Goal: Information Seeking & Learning: Learn about a topic

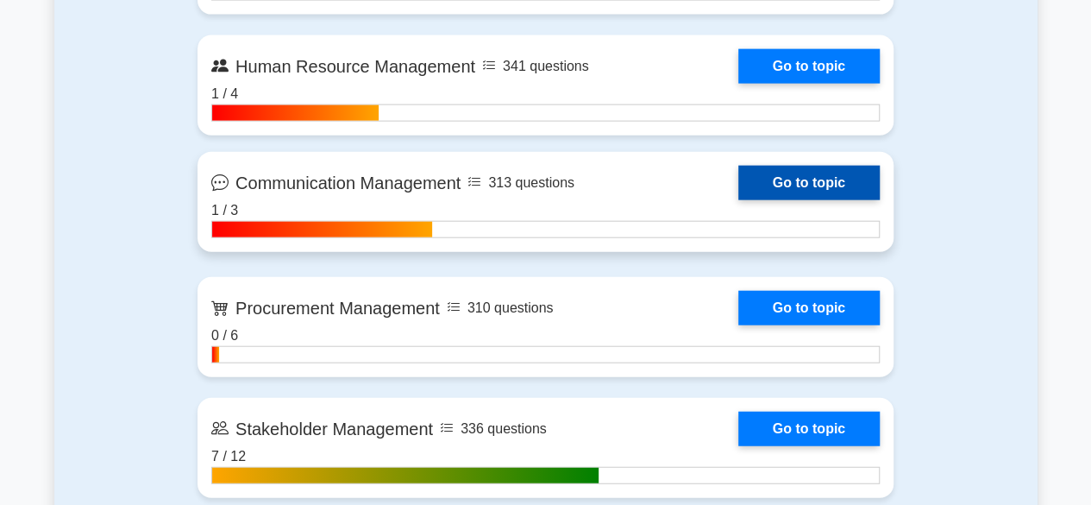
scroll to position [2070, 0]
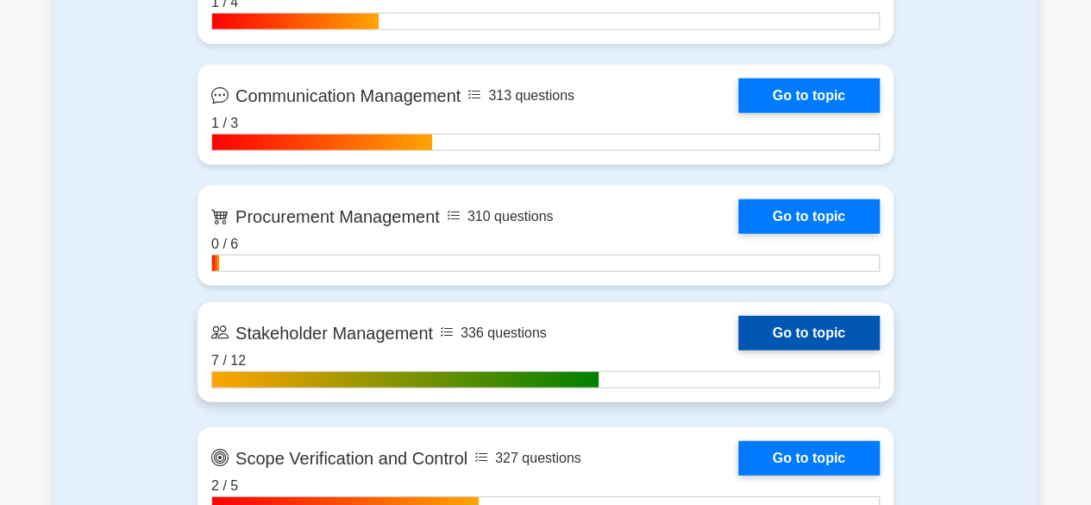
click at [768, 322] on link "Go to topic" at bounding box center [808, 333] width 141 height 34
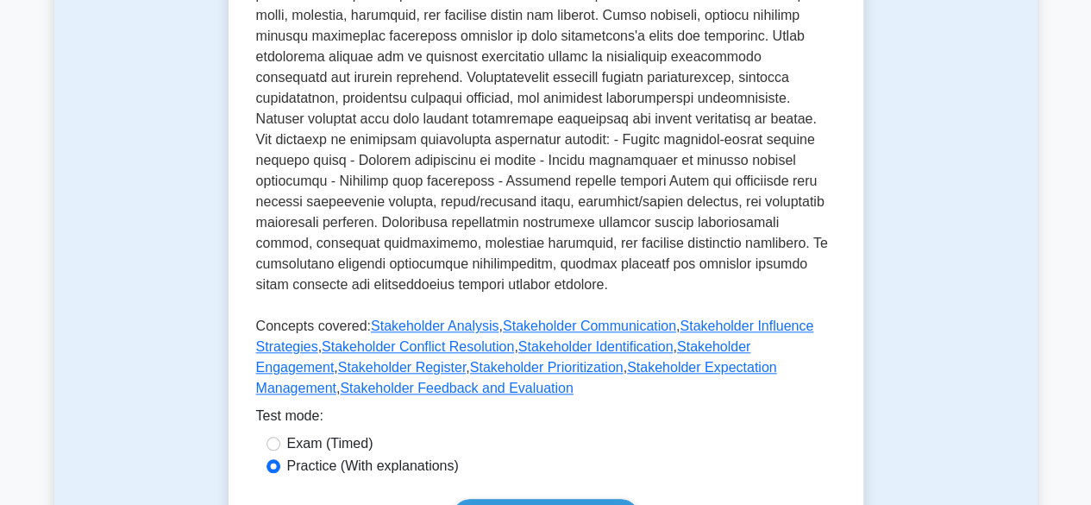
scroll to position [1035, 0]
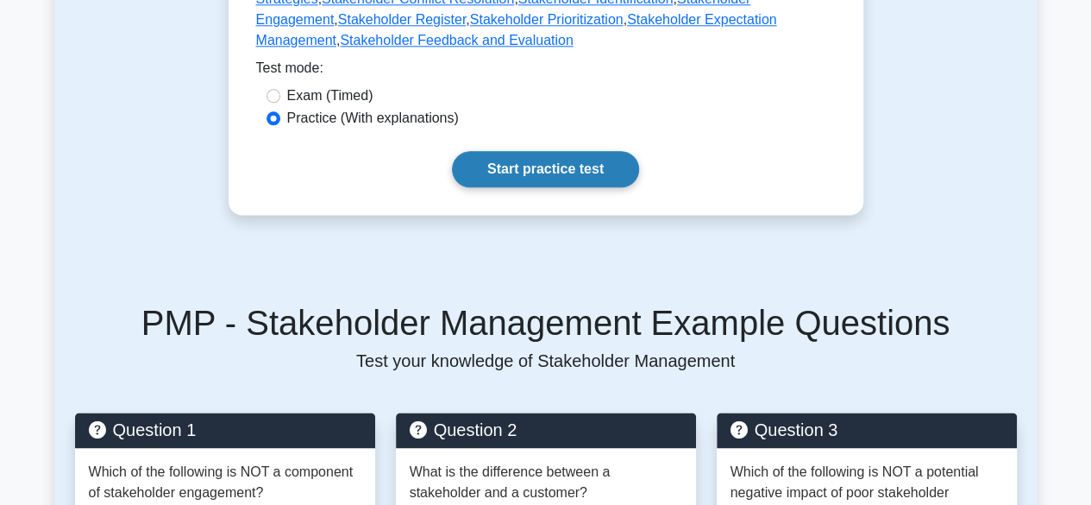
click at [576, 151] on link "Start practice test" at bounding box center [545, 169] width 187 height 36
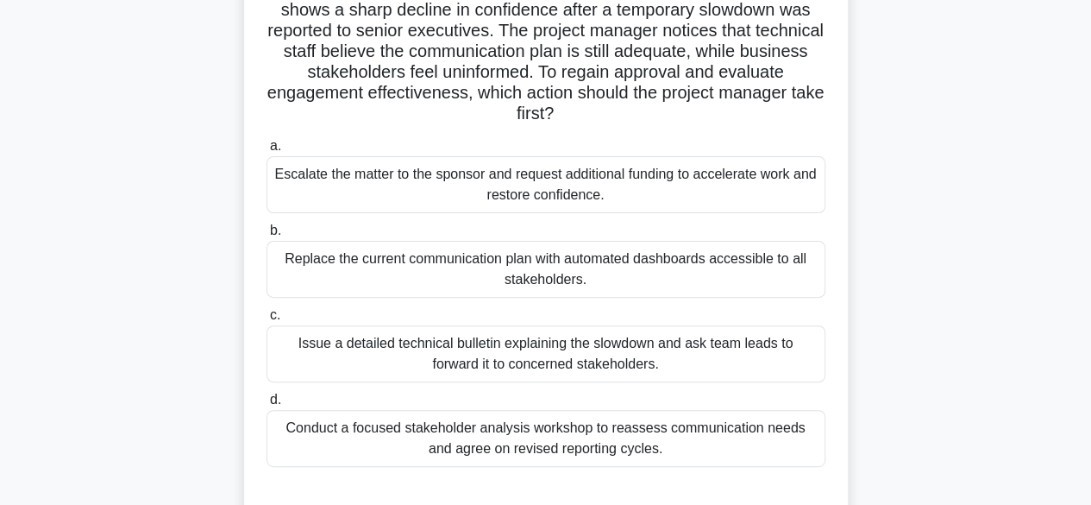
scroll to position [172, 0]
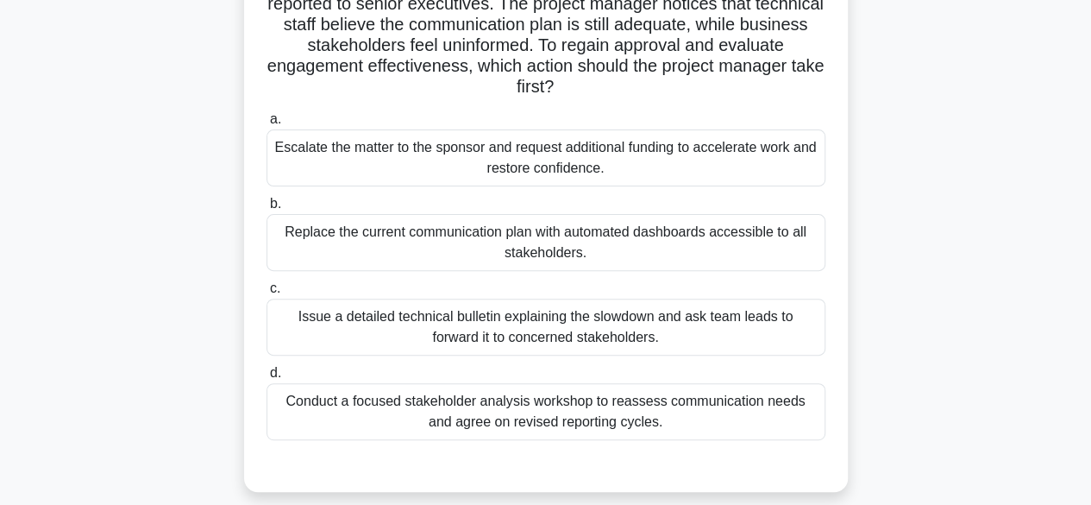
click at [618, 410] on div "Conduct a focused stakeholder analysis workshop to reassess communication needs…" at bounding box center [545, 411] width 559 height 57
click at [266, 379] on input "d. Conduct a focused stakeholder analysis workshop to reassess communication ne…" at bounding box center [266, 372] width 0 height 11
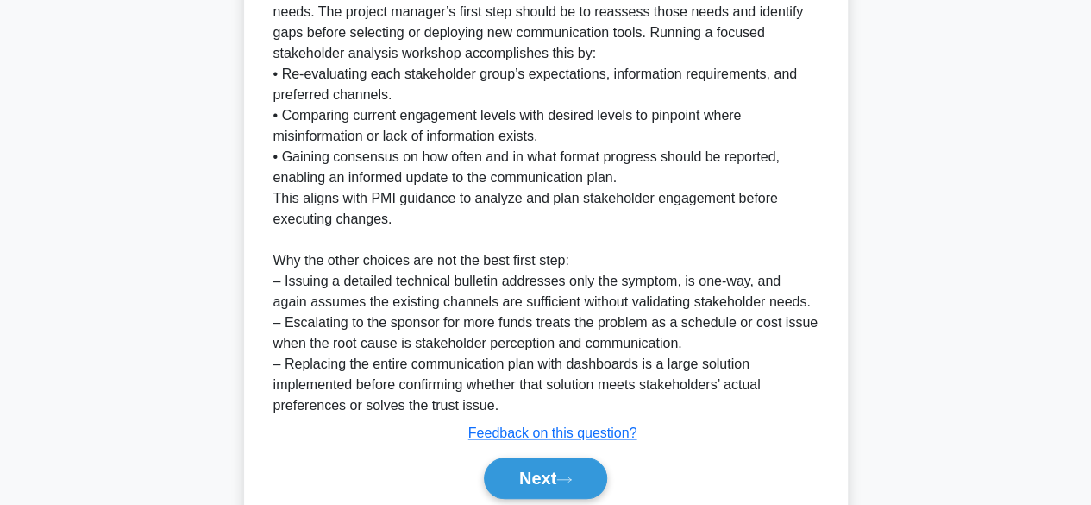
scroll to position [784, 0]
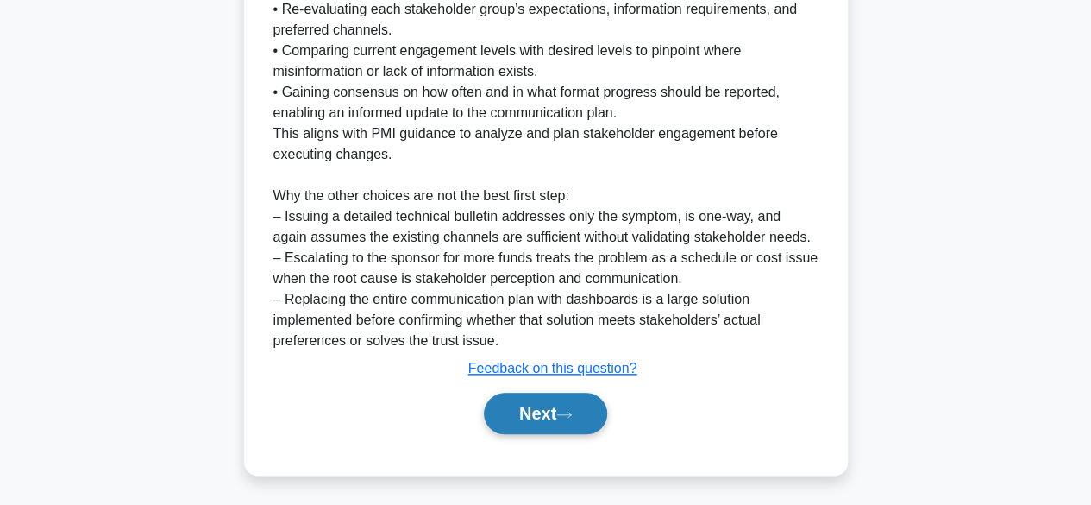
click at [555, 403] on button "Next" at bounding box center [545, 412] width 123 height 41
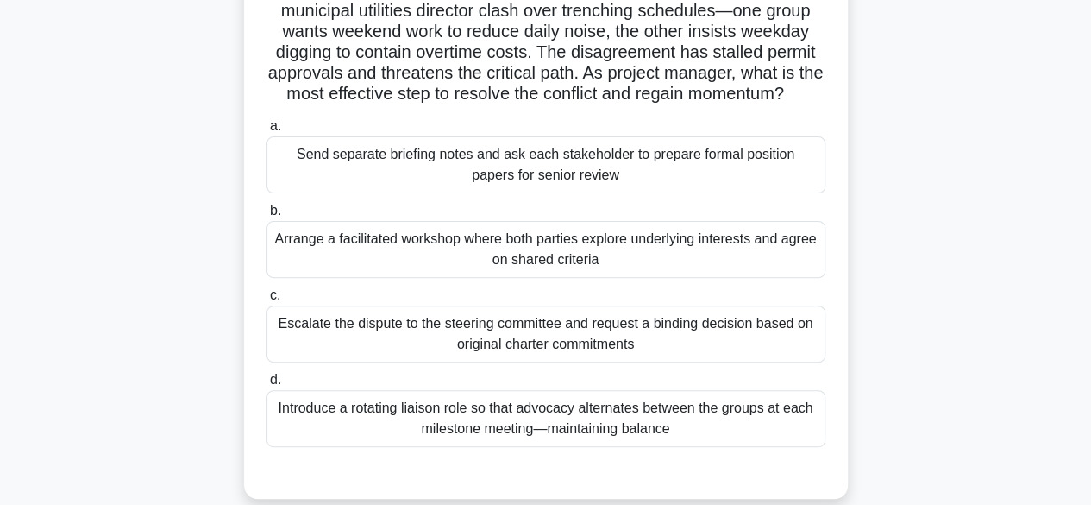
scroll to position [172, 0]
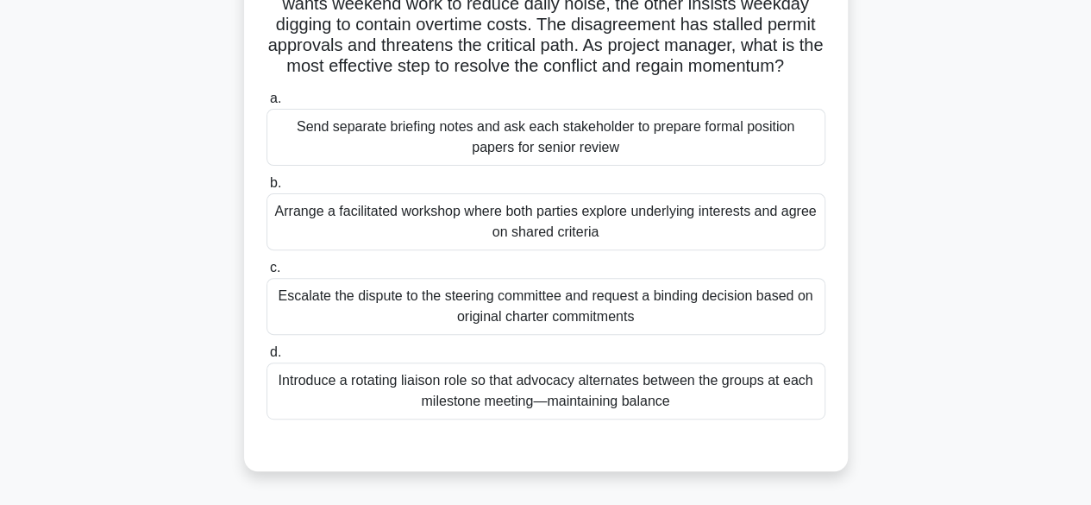
click at [618, 403] on div "Introduce a rotating liaison role so that advocacy alternates between the group…" at bounding box center [545, 390] width 559 height 57
click at [266, 358] on input "d. Introduce a rotating liaison role so that advocacy alternates between the gr…" at bounding box center [266, 352] width 0 height 11
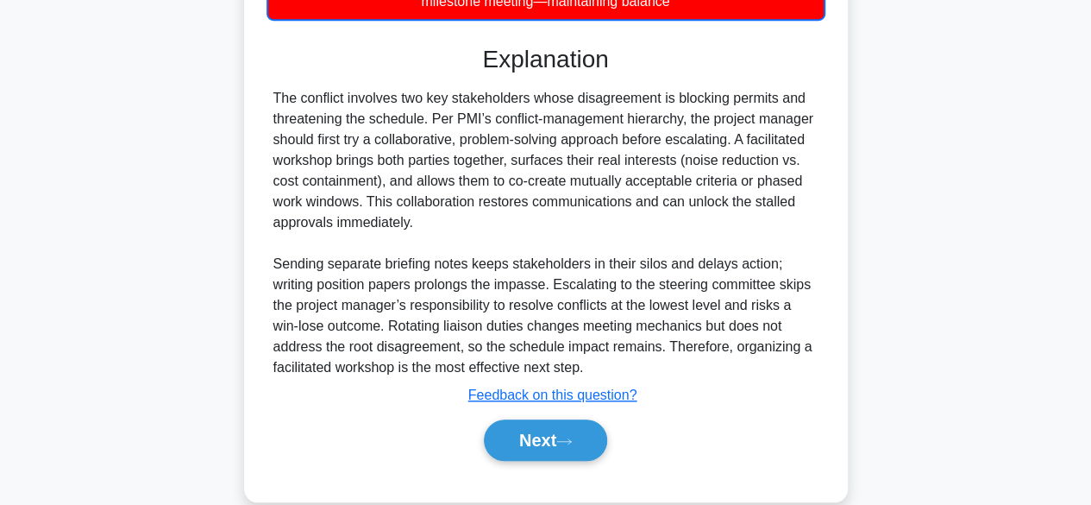
scroll to position [621, 0]
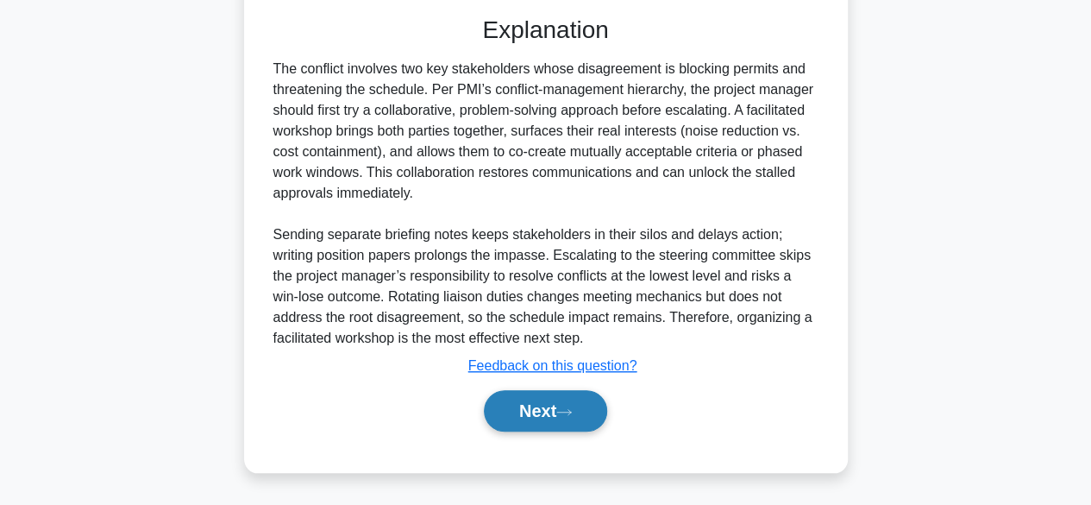
click at [564, 404] on button "Next" at bounding box center [545, 410] width 123 height 41
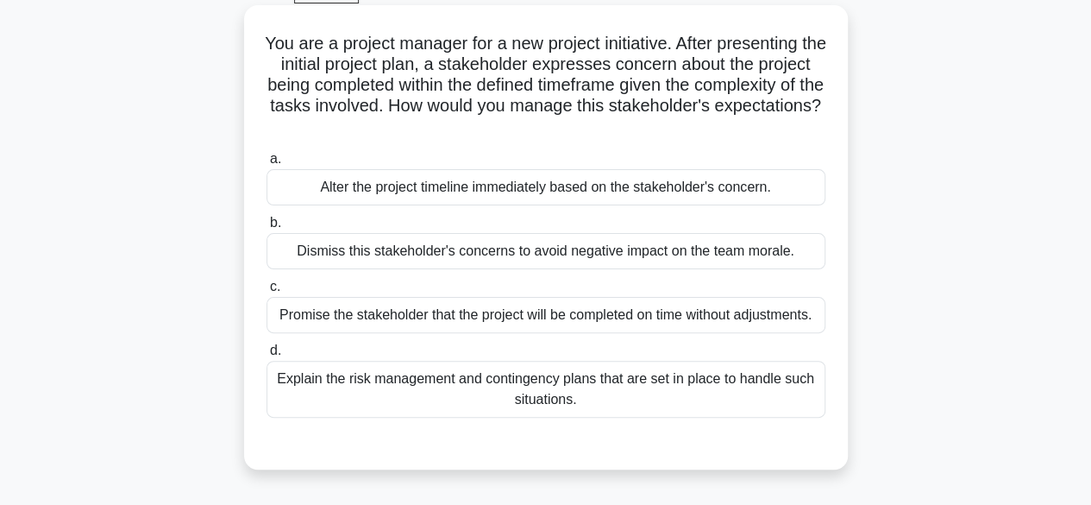
scroll to position [82, 0]
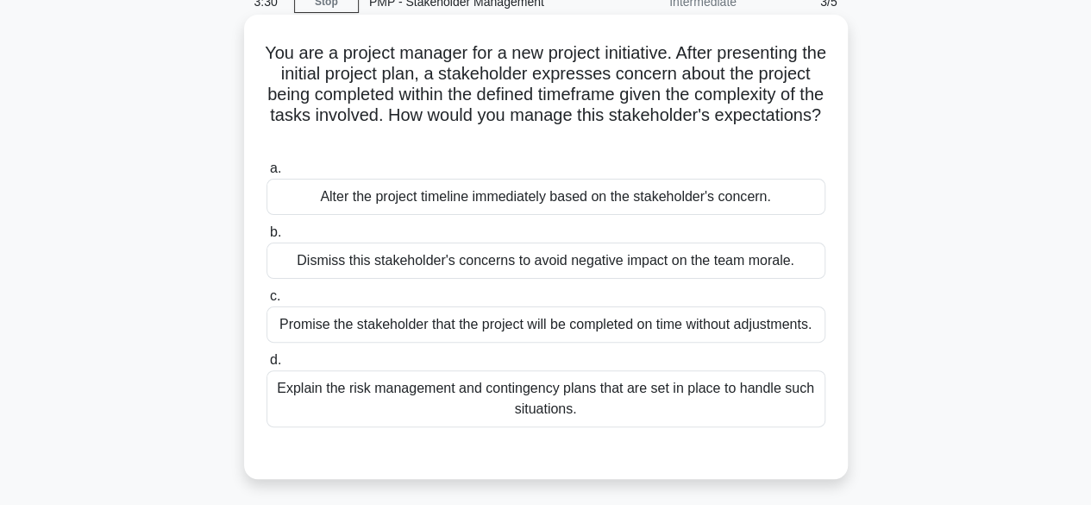
click at [388, 392] on div "Explain the risk management and contingency plans that are set in place to hand…" at bounding box center [545, 398] width 559 height 57
click at [266, 366] on input "d. Explain the risk management and contingency plans that are set in place to h…" at bounding box center [266, 359] width 0 height 11
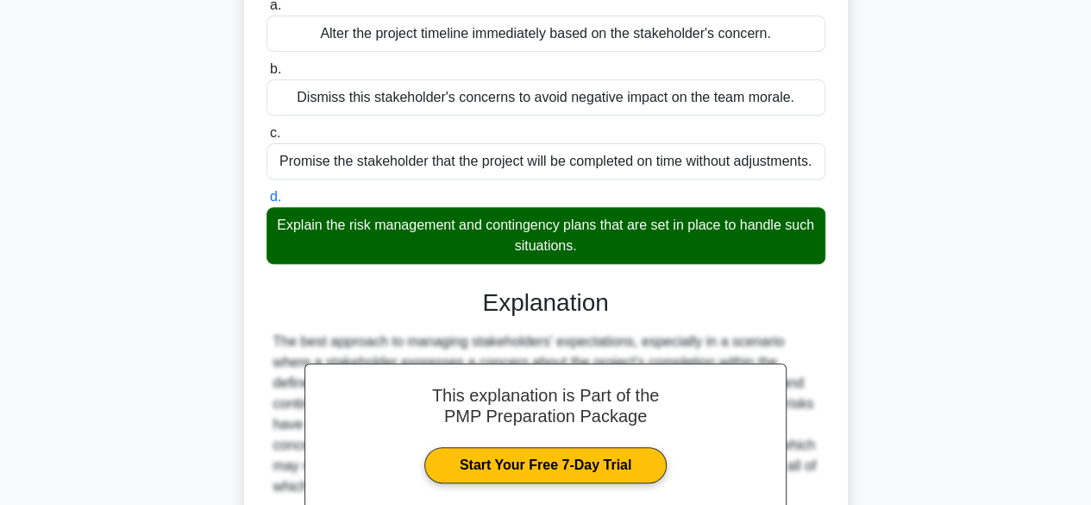
scroll to position [432, 0]
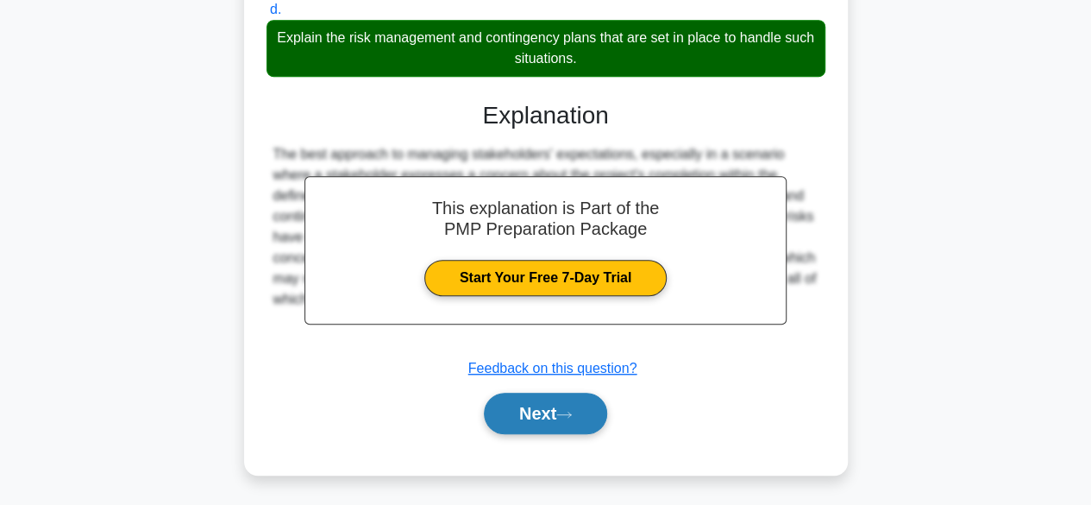
click at [569, 423] on button "Next" at bounding box center [545, 412] width 123 height 41
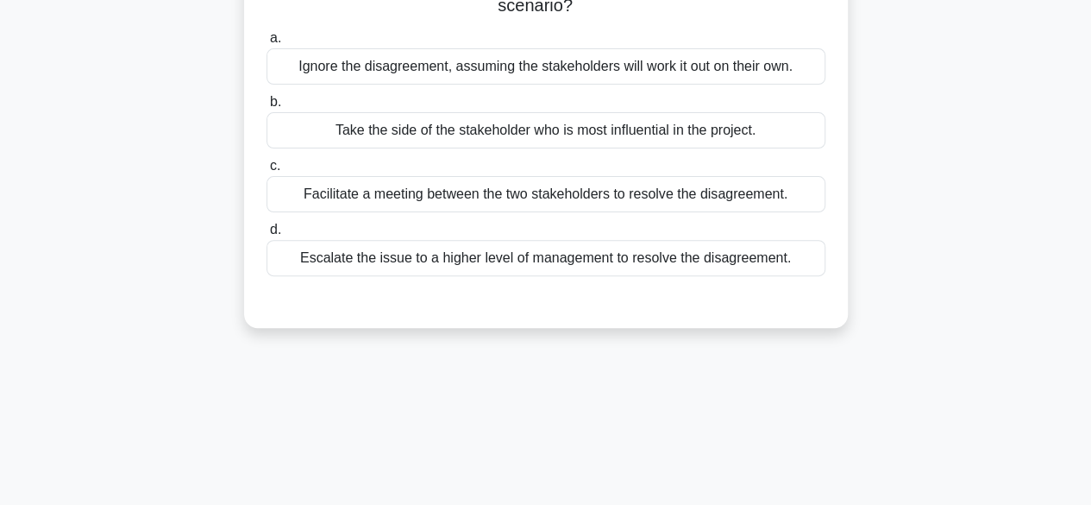
scroll to position [82, 0]
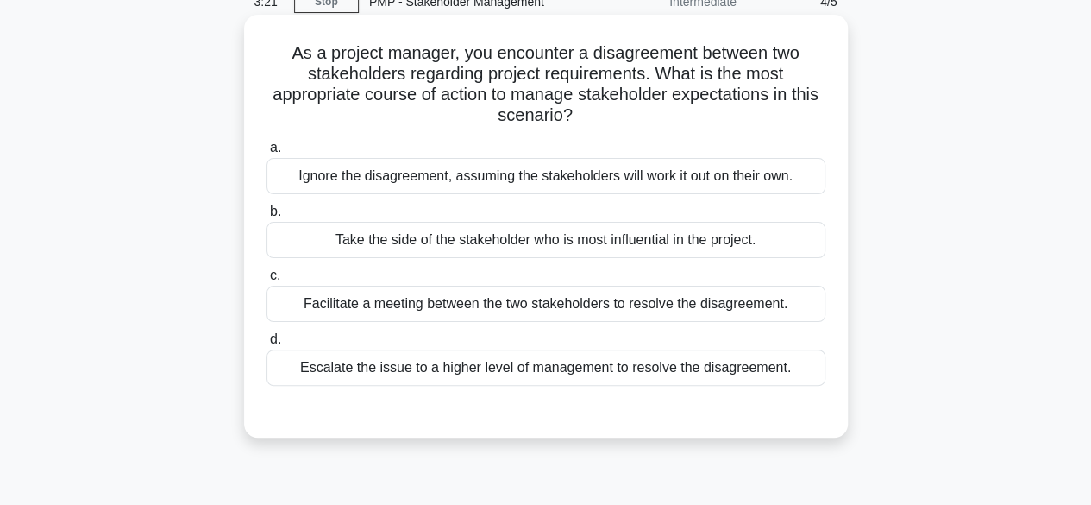
click at [521, 349] on div "Escalate the issue to a higher level of management to resolve the disagreement." at bounding box center [545, 367] width 559 height 36
click at [266, 345] on input "d. Escalate the issue to a higher level of management to resolve the disagreeme…" at bounding box center [266, 339] width 0 height 11
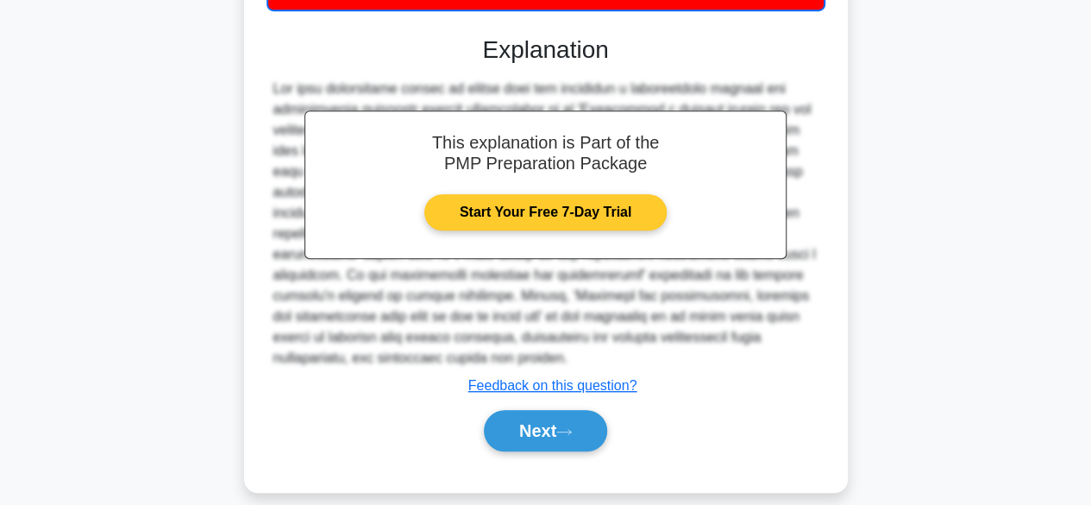
scroll to position [476, 0]
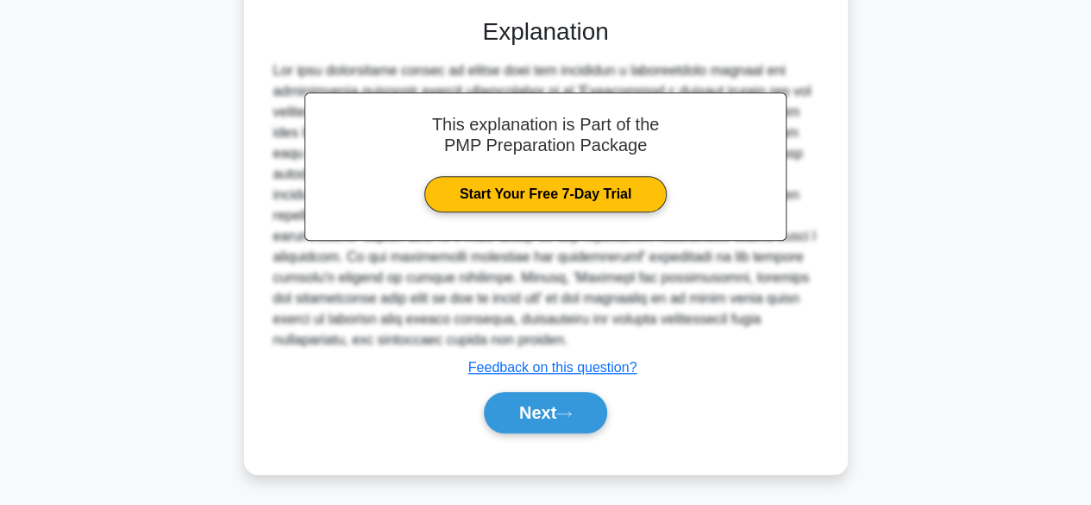
click at [562, 434] on div "Next" at bounding box center [545, 412] width 559 height 55
click at [561, 427] on button "Next" at bounding box center [545, 412] width 123 height 41
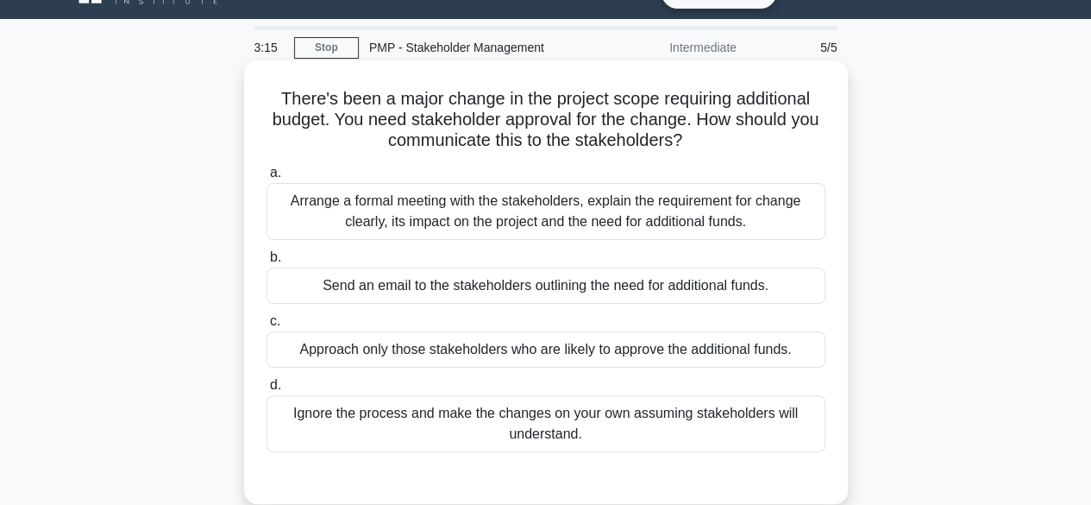
scroll to position [0, 0]
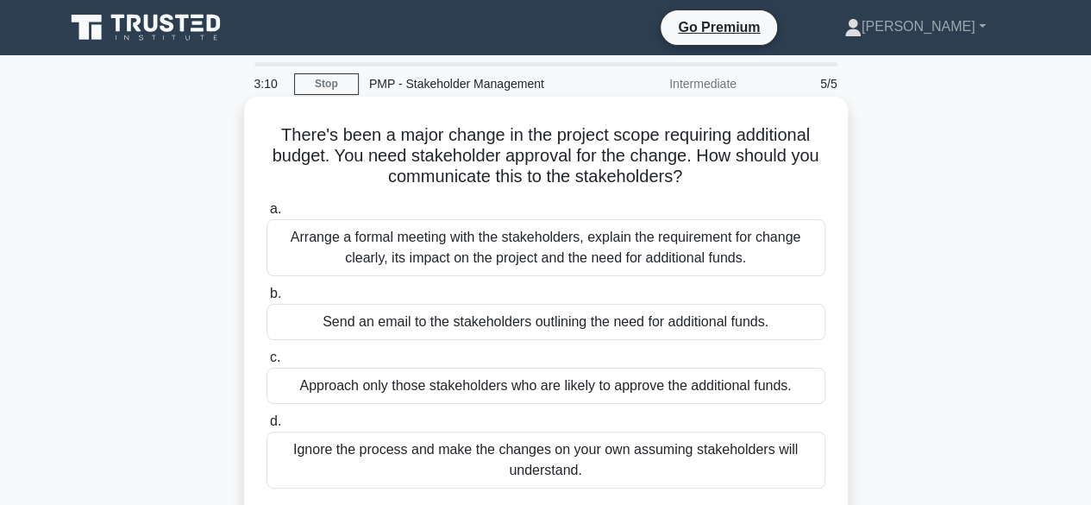
click at [541, 246] on div "Arrange a formal meeting with the stakeholders, explain the requirement for cha…" at bounding box center [545, 247] width 559 height 57
click at [266, 215] on input "a. Arrange a formal meeting with the stakeholders, explain the requirement for …" at bounding box center [266, 209] width 0 height 11
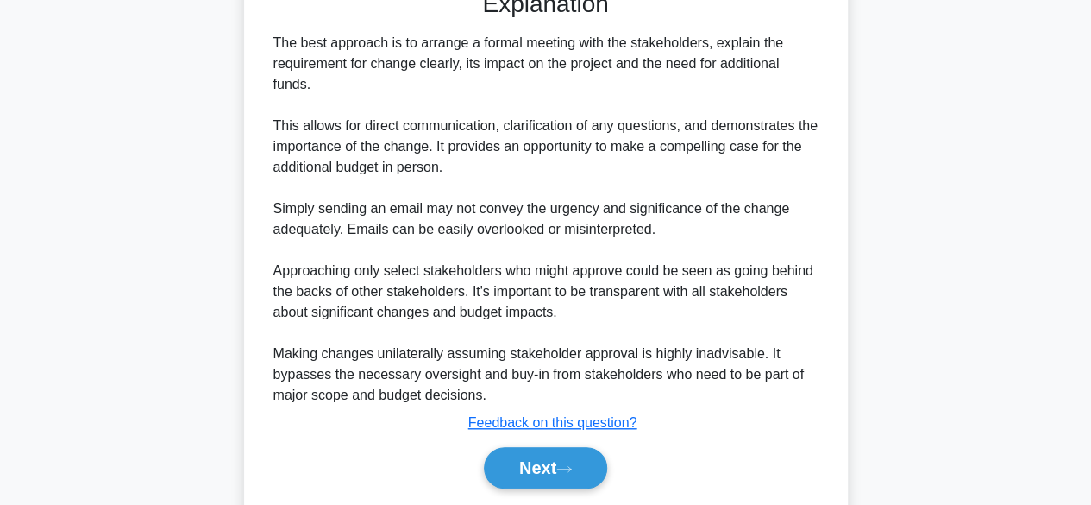
scroll to position [577, 0]
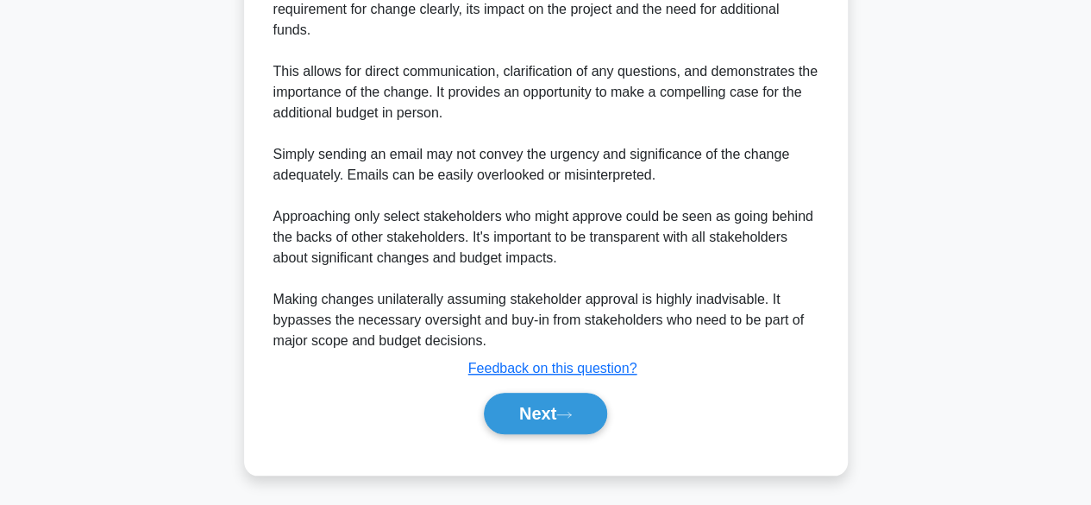
drag, startPoint x: 520, startPoint y: 407, endPoint x: 516, endPoint y: 389, distance: 18.6
click at [516, 389] on div "Next" at bounding box center [545, 413] width 559 height 55
click at [511, 410] on button "Next" at bounding box center [545, 412] width 123 height 41
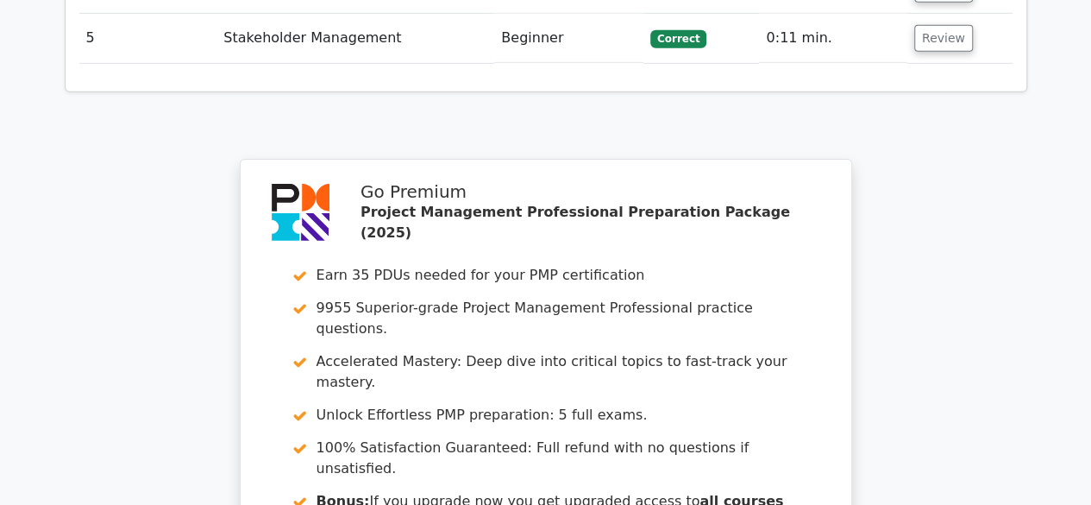
scroll to position [3023, 0]
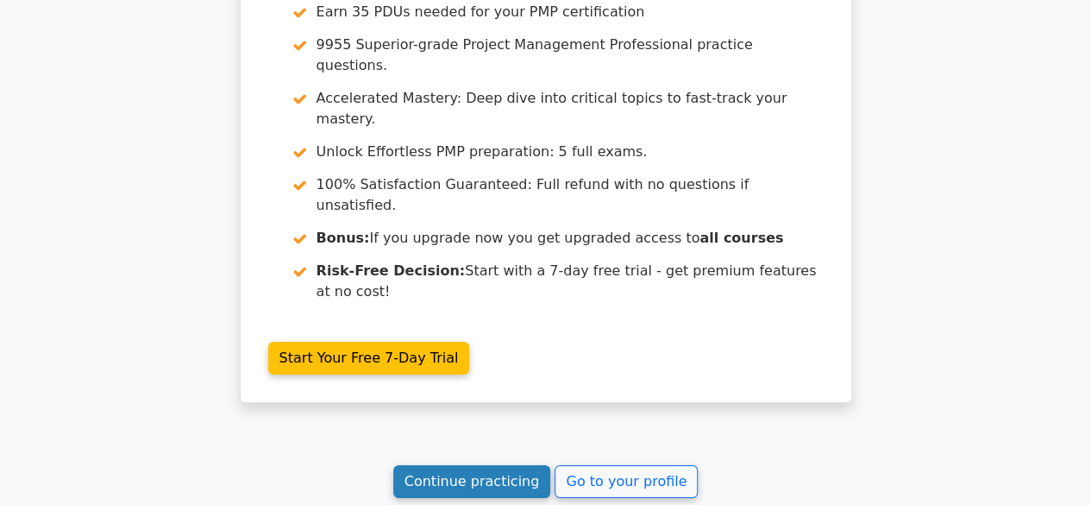
click at [481, 465] on link "Continue practicing" at bounding box center [472, 481] width 158 height 33
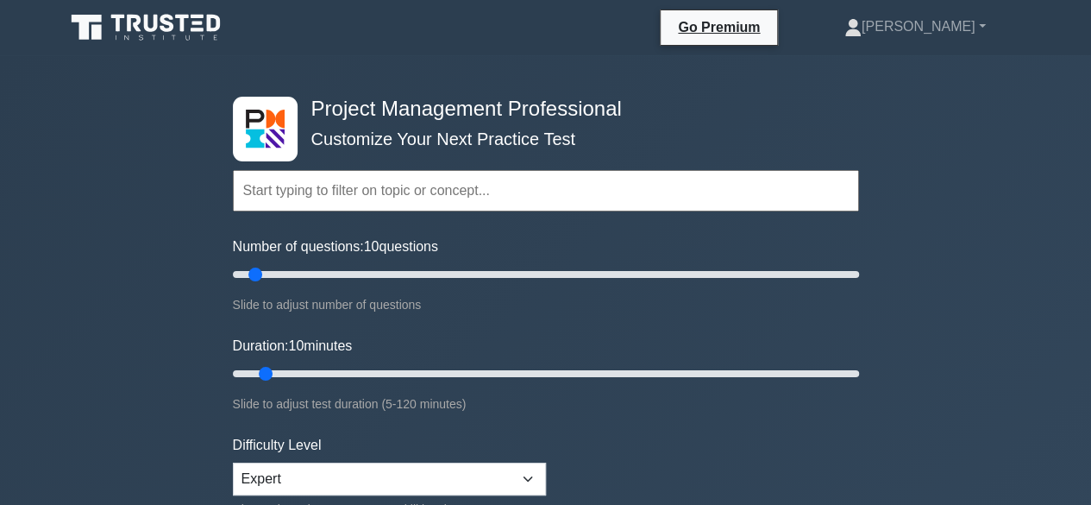
click at [279, 190] on input "text" at bounding box center [546, 190] width 626 height 41
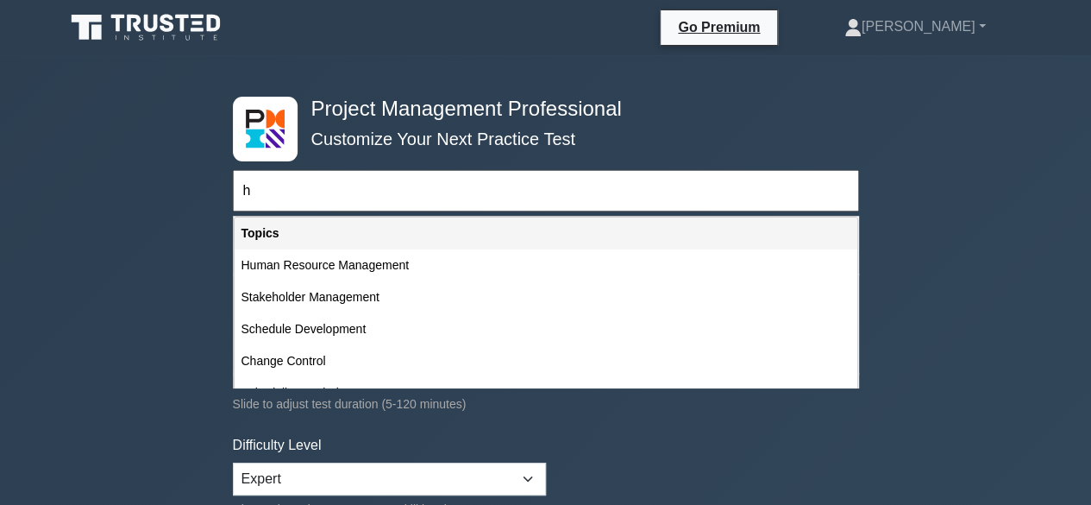
click at [285, 293] on div "Stakeholder Management" at bounding box center [546, 297] width 623 height 32
type input "Stakeholder Management"
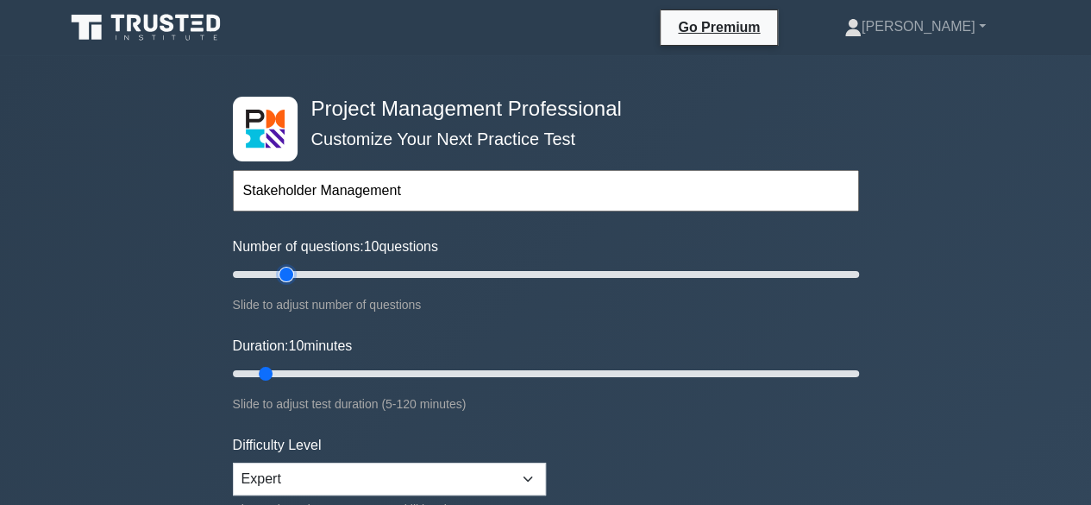
type input "20"
click at [279, 275] on input "Number of questions: 10 questions" at bounding box center [546, 274] width 626 height 21
type input "15"
click at [285, 373] on input "Duration: 15 minutes" at bounding box center [546, 373] width 626 height 21
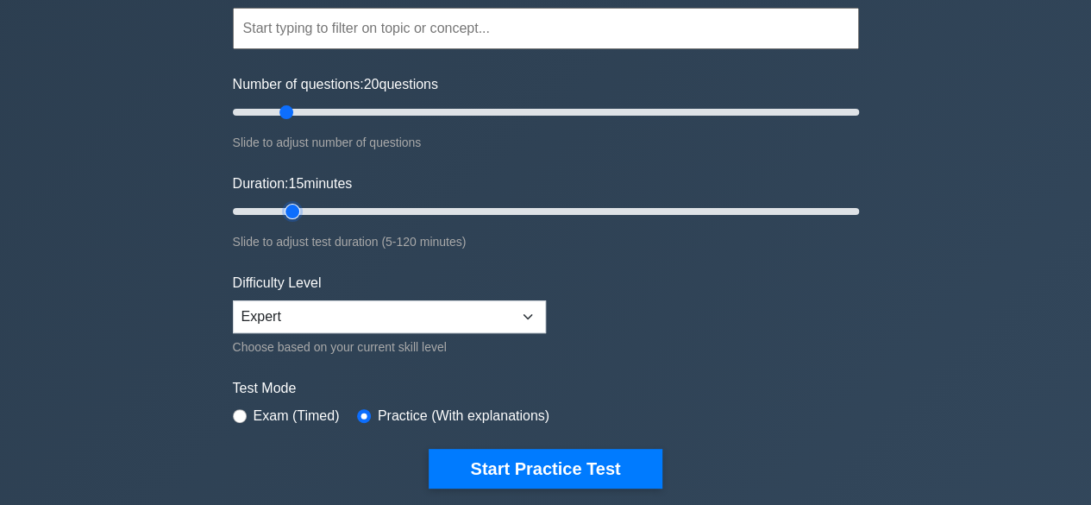
scroll to position [259, 0]
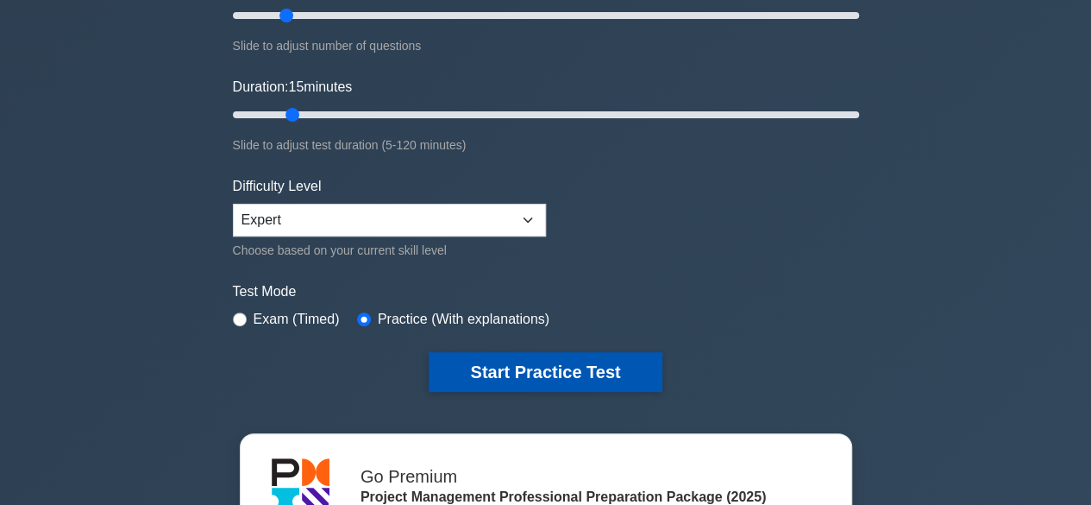
click at [462, 367] on button "Start Practice Test" at bounding box center [545, 372] width 233 height 40
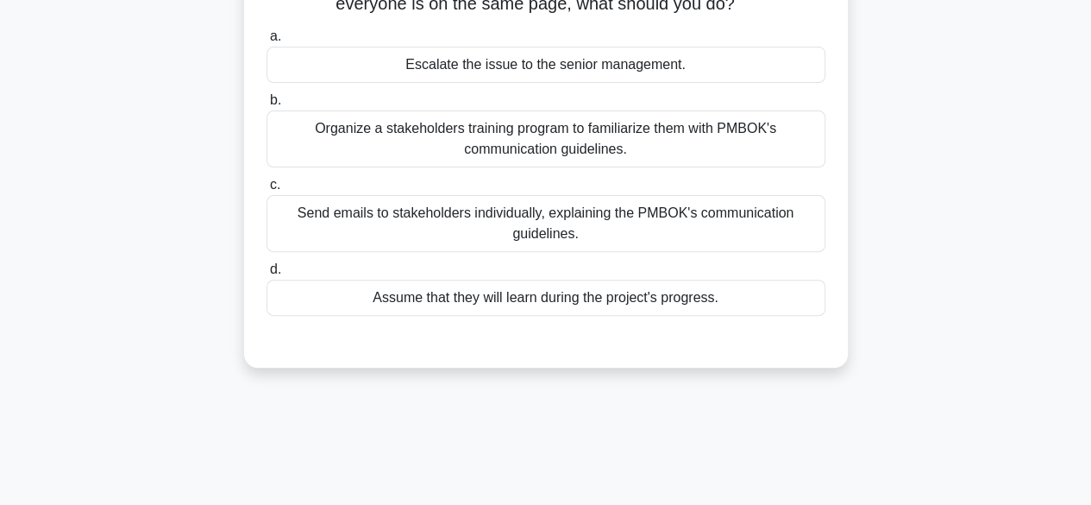
click at [454, 136] on div "Organize a stakeholders training program to familiarize them with PMBOK's commu…" at bounding box center [545, 138] width 559 height 57
click at [266, 106] on input "b. Organize a stakeholders training program to familiarize them with PMBOK's co…" at bounding box center [266, 100] width 0 height 11
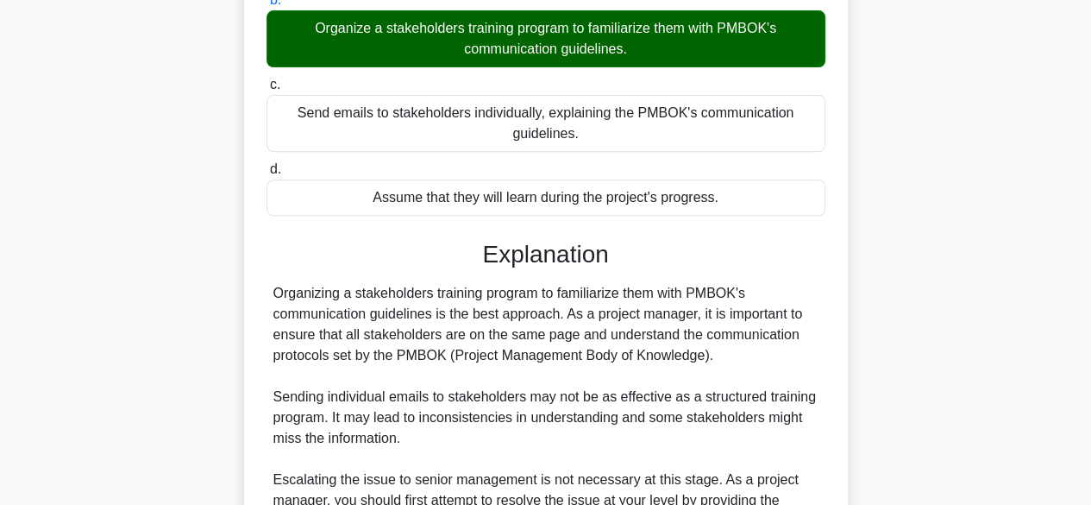
scroll to position [556, 0]
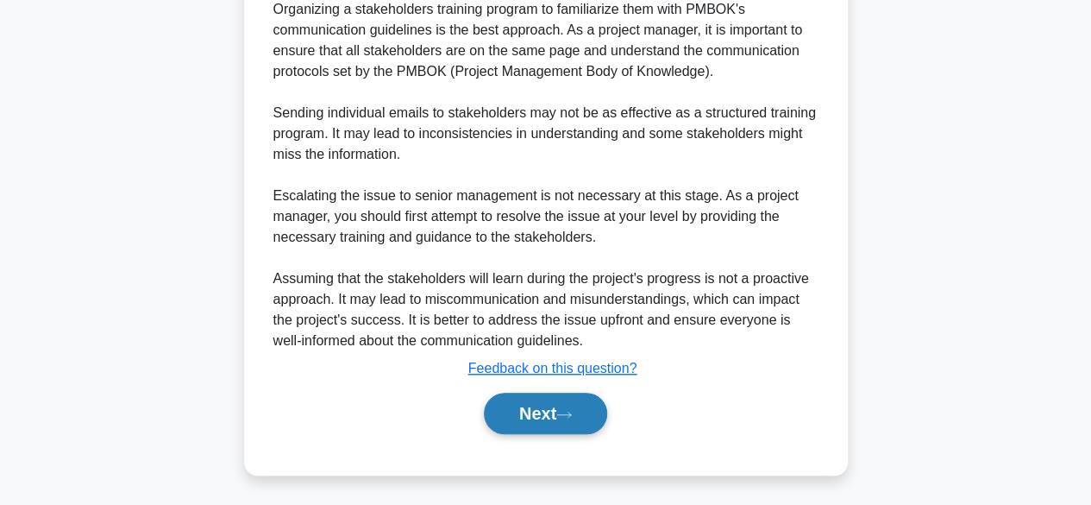
click at [497, 417] on button "Next" at bounding box center [545, 412] width 123 height 41
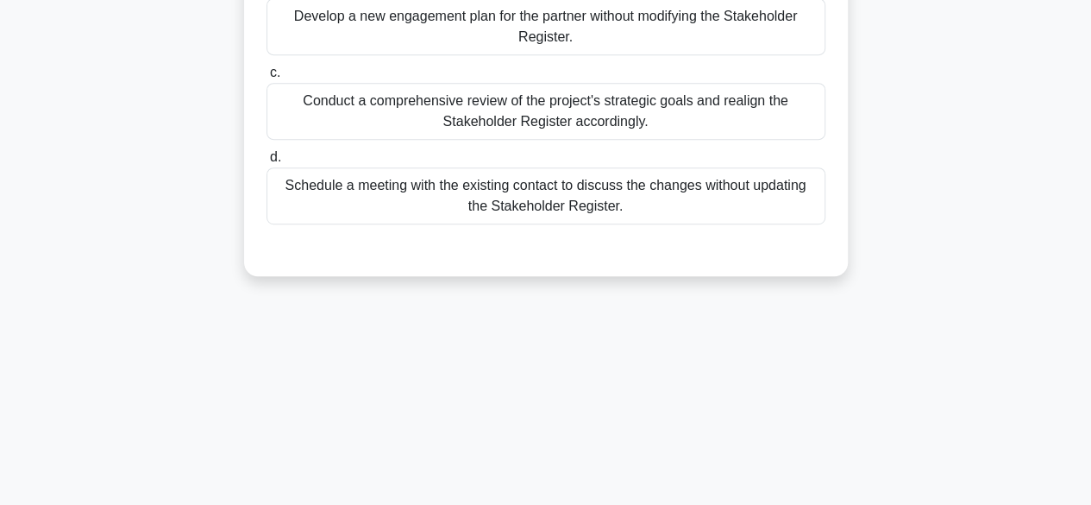
scroll to position [254, 0]
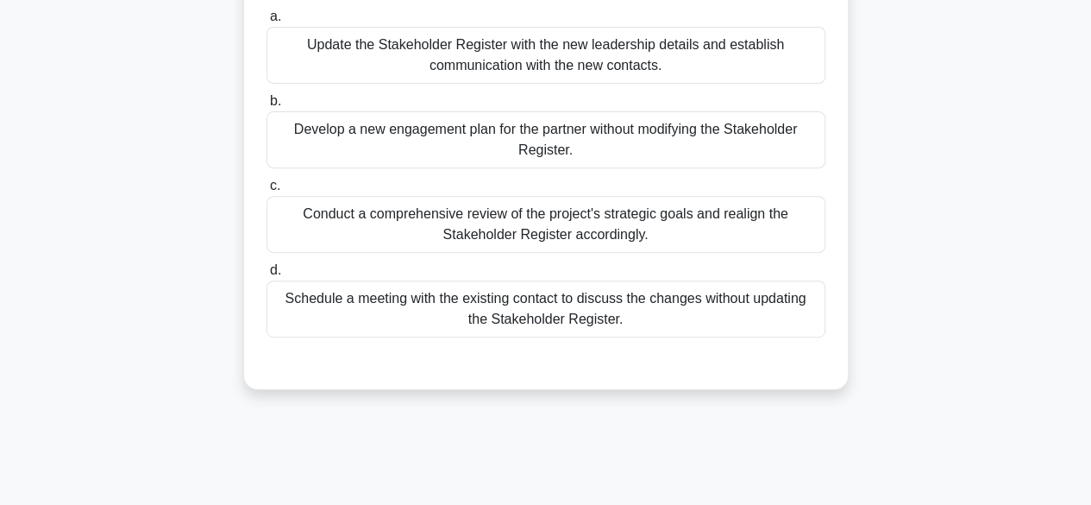
click at [492, 68] on div "Update the Stakeholder Register with the new leadership details and establish c…" at bounding box center [545, 55] width 559 height 57
click at [266, 22] on input "a. Update the Stakeholder Register with the new leadership details and establis…" at bounding box center [266, 16] width 0 height 11
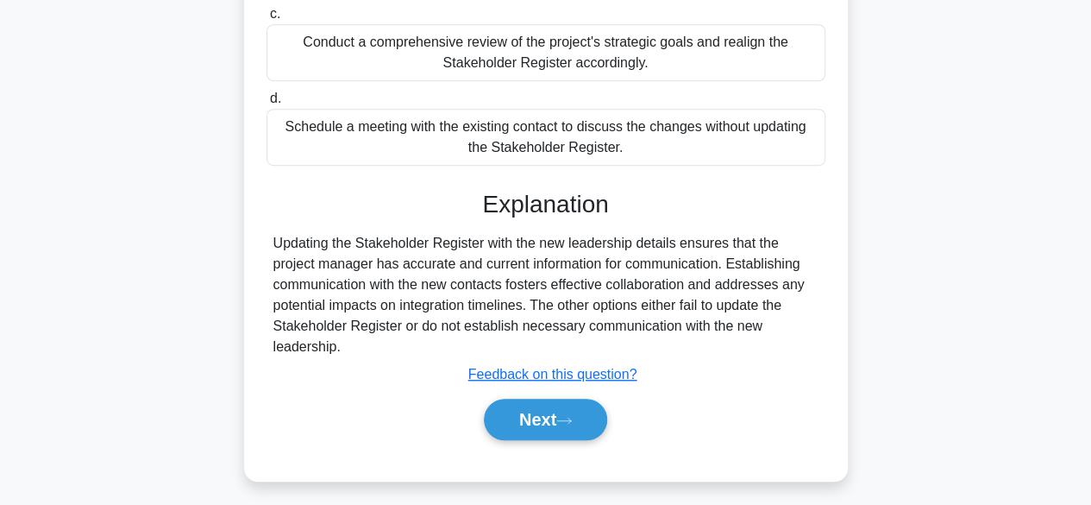
scroll to position [432, 0]
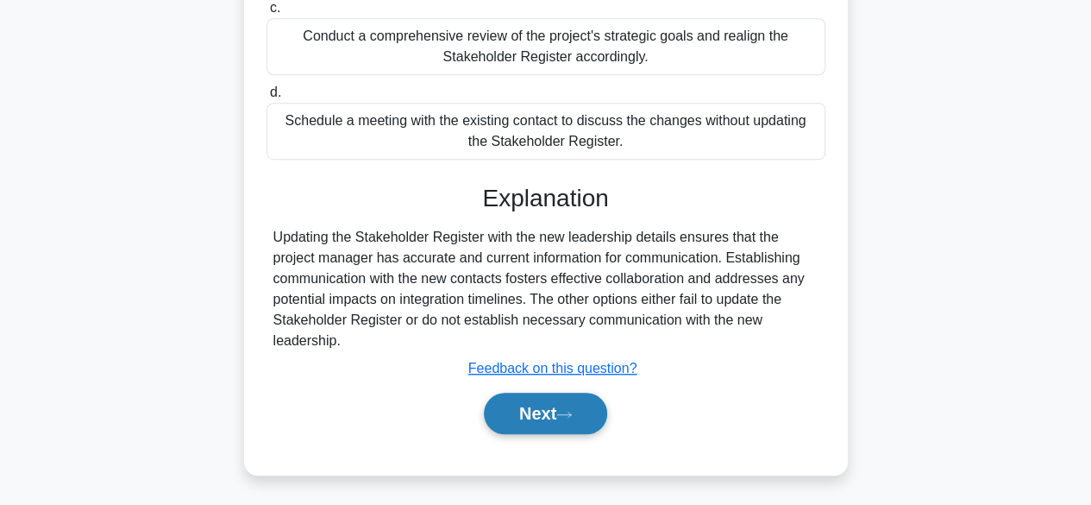
click at [576, 425] on button "Next" at bounding box center [545, 412] width 123 height 41
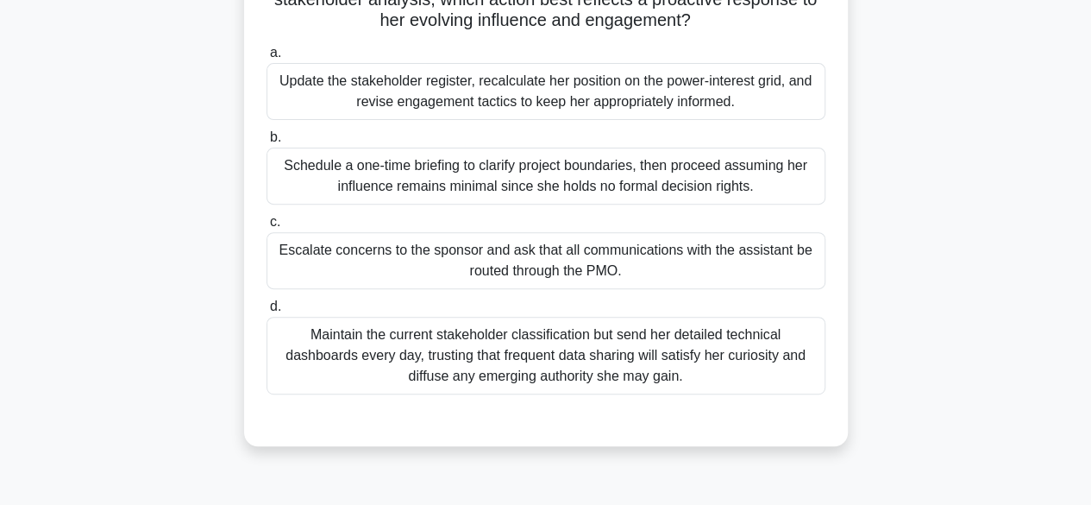
scroll to position [168, 0]
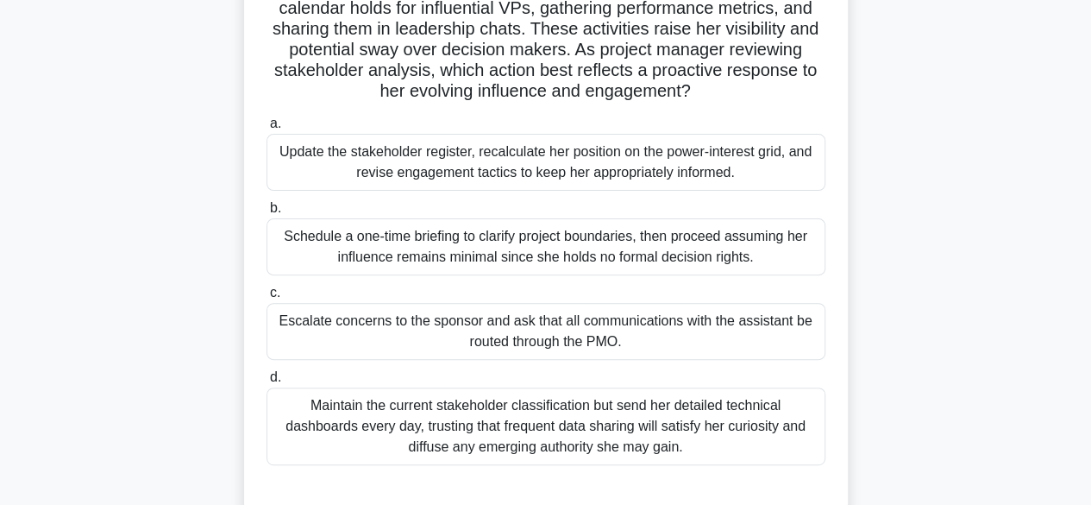
click at [493, 253] on div "Schedule a one-time briefing to clarify project boundaries, then proceed assumi…" at bounding box center [545, 246] width 559 height 57
click at [266, 214] on input "b. Schedule a one-time briefing to clarify project boundaries, then proceed ass…" at bounding box center [266, 208] width 0 height 11
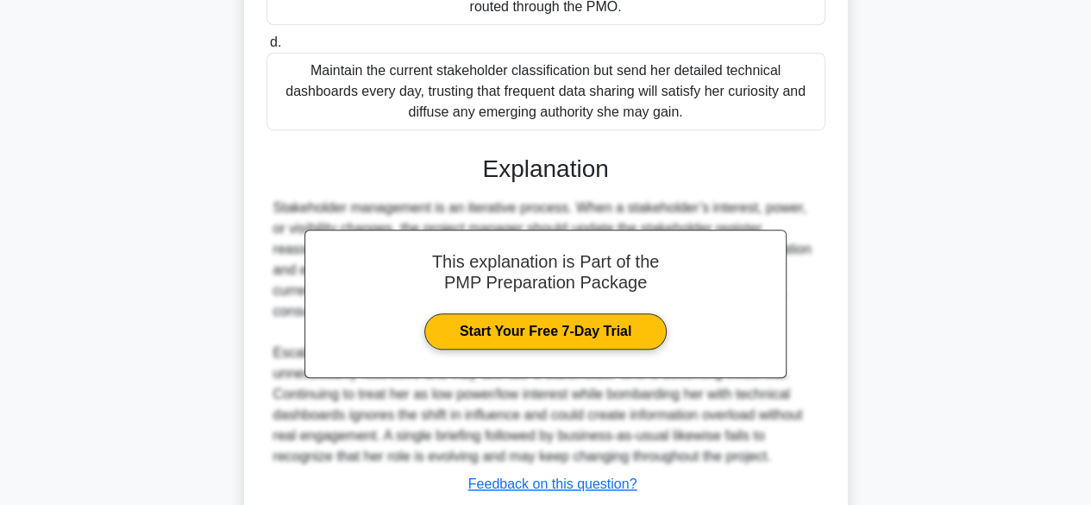
scroll to position [599, 0]
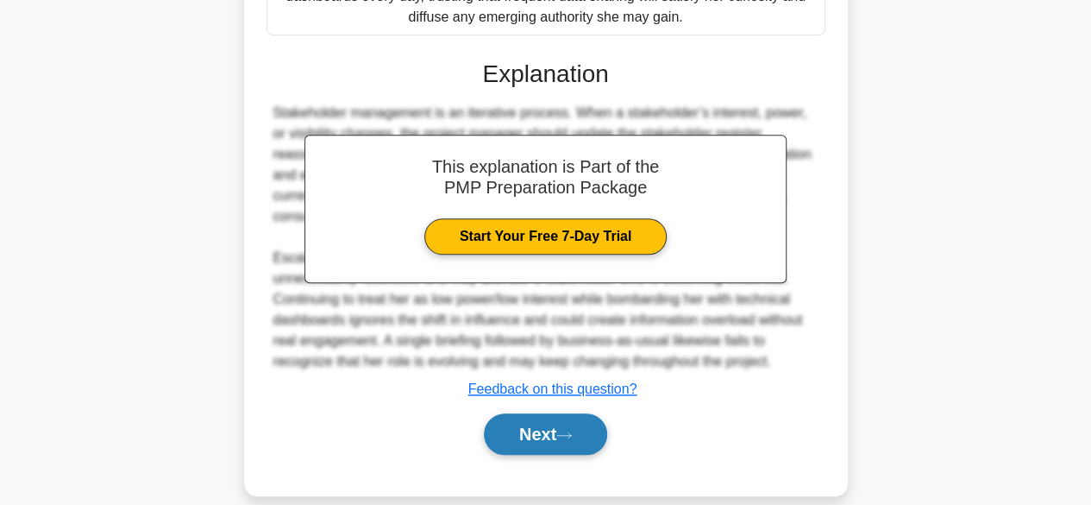
click at [569, 421] on button "Next" at bounding box center [545, 433] width 123 height 41
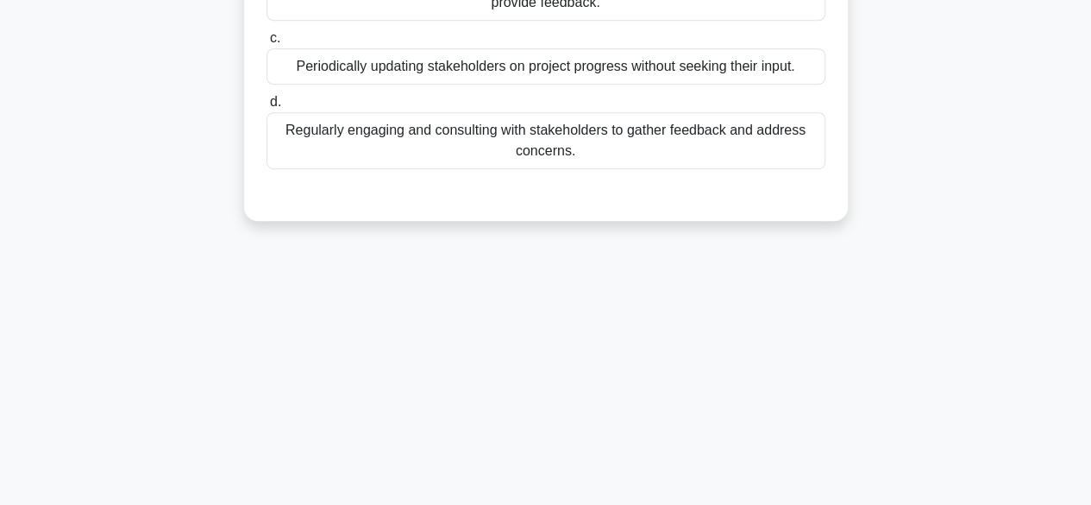
scroll to position [168, 0]
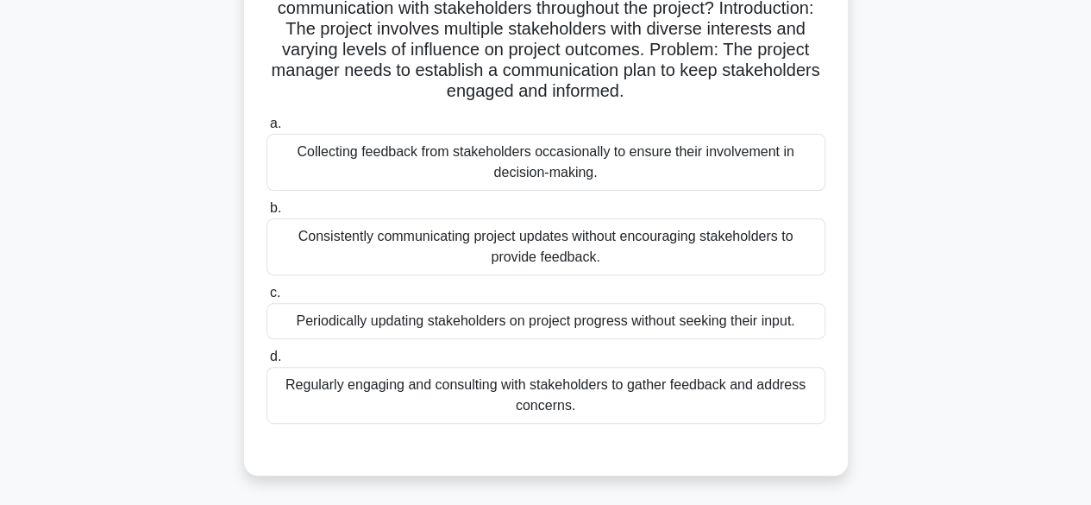
click at [525, 389] on div "Regularly engaging and consulting with stakeholders to gather feedback and addr…" at bounding box center [545, 395] width 559 height 57
click at [266, 362] on input "d. Regularly engaging and consulting with stakeholders to gather feedback and a…" at bounding box center [266, 356] width 0 height 11
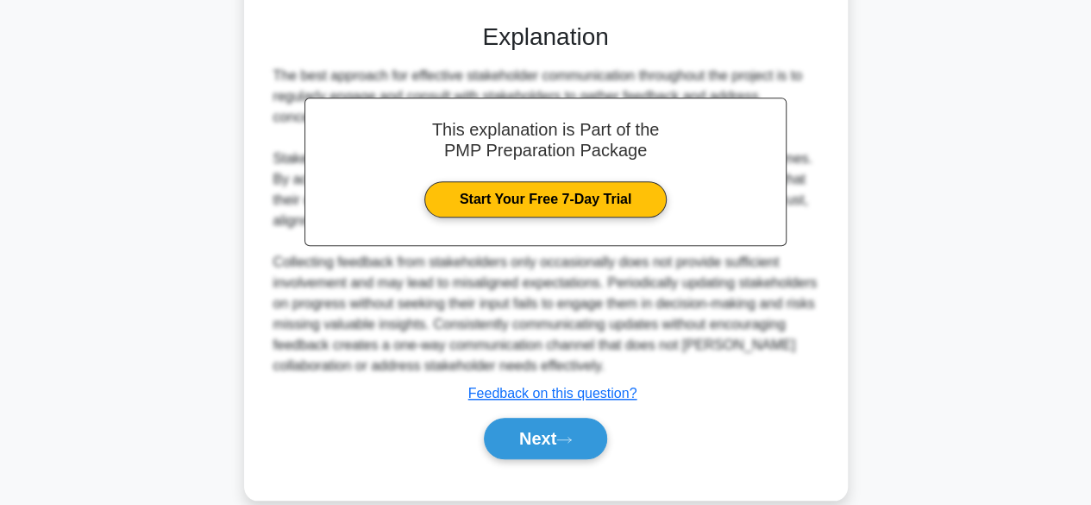
scroll to position [598, 0]
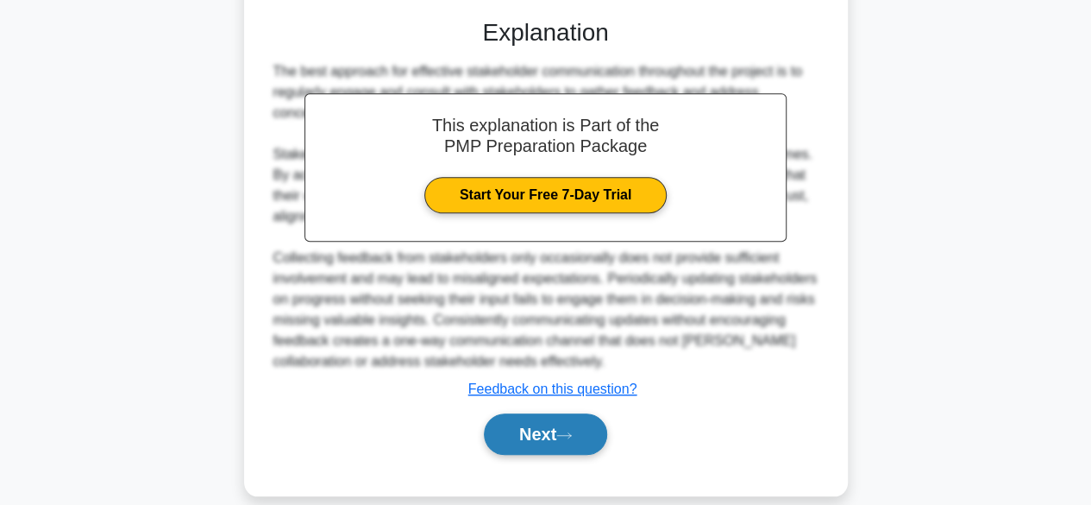
click at [530, 421] on button "Next" at bounding box center [545, 433] width 123 height 41
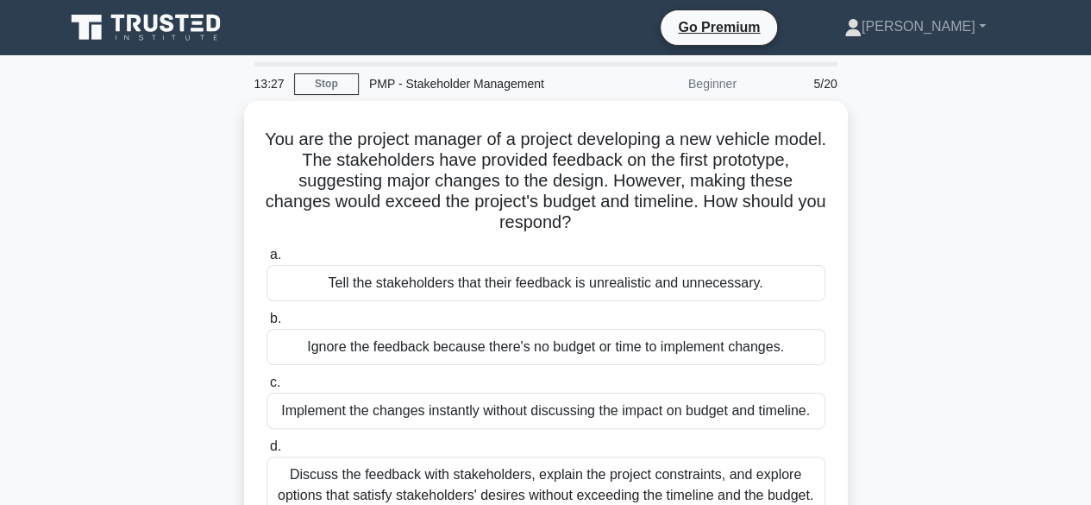
scroll to position [86, 0]
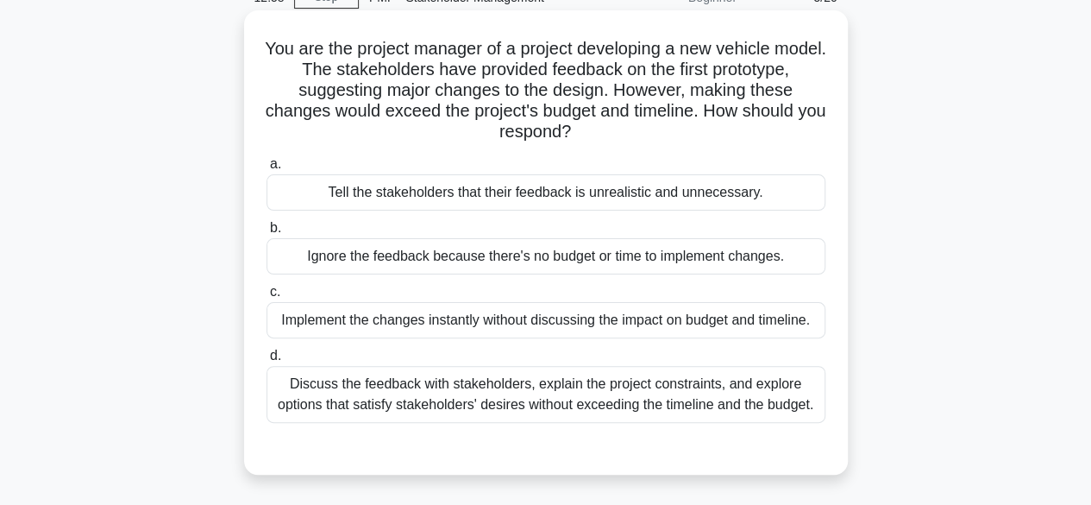
click at [523, 396] on div "Discuss the feedback with stakeholders, explain the project constraints, and ex…" at bounding box center [545, 394] width 559 height 57
click at [266, 361] on input "d. Discuss the feedback with stakeholders, explain the project constraints, and…" at bounding box center [266, 355] width 0 height 11
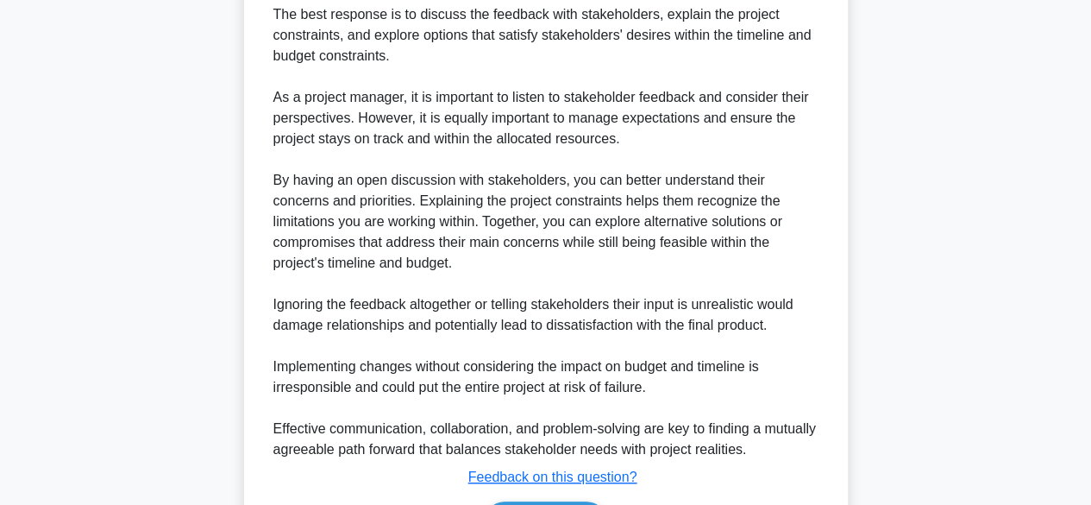
scroll to position [701, 0]
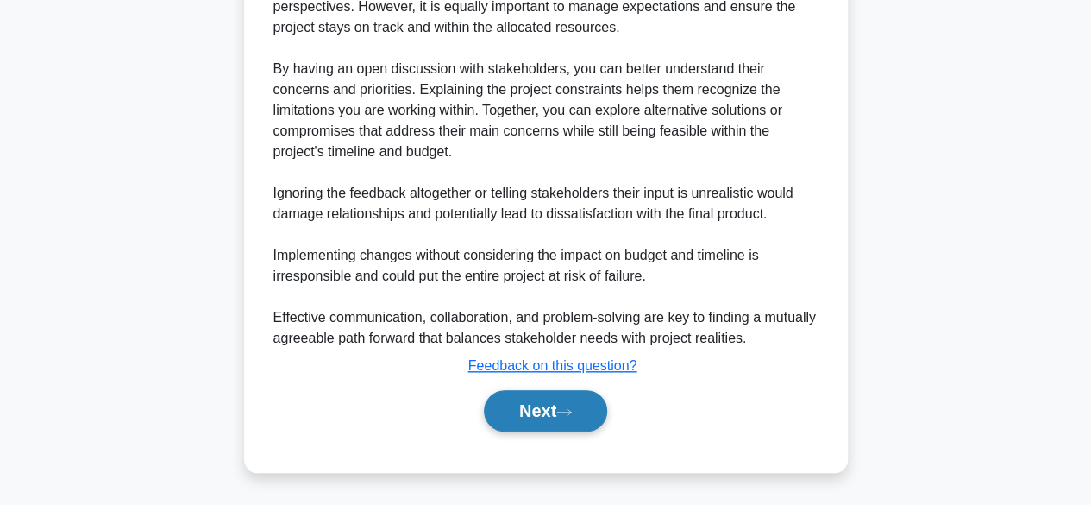
click at [561, 403] on button "Next" at bounding box center [545, 410] width 123 height 41
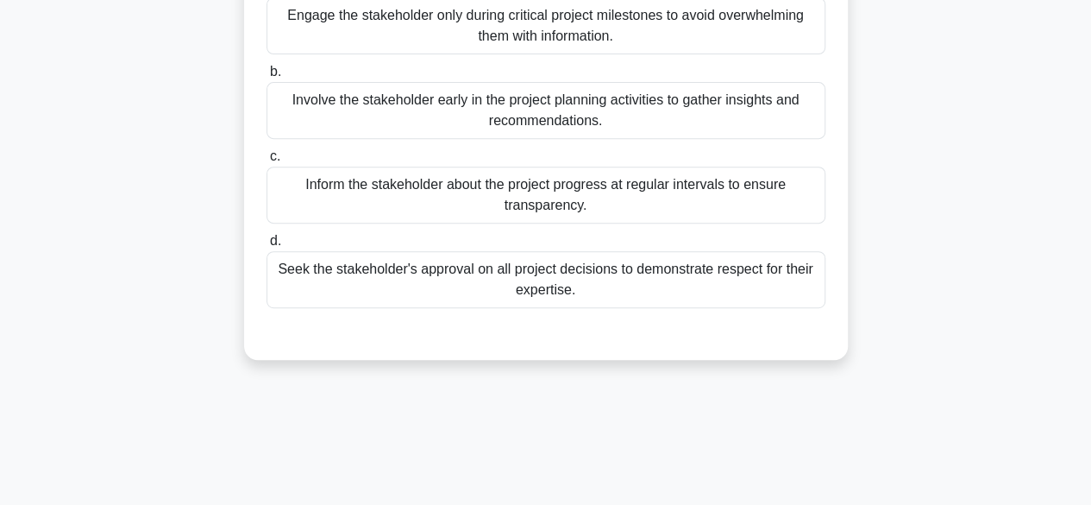
scroll to position [168, 0]
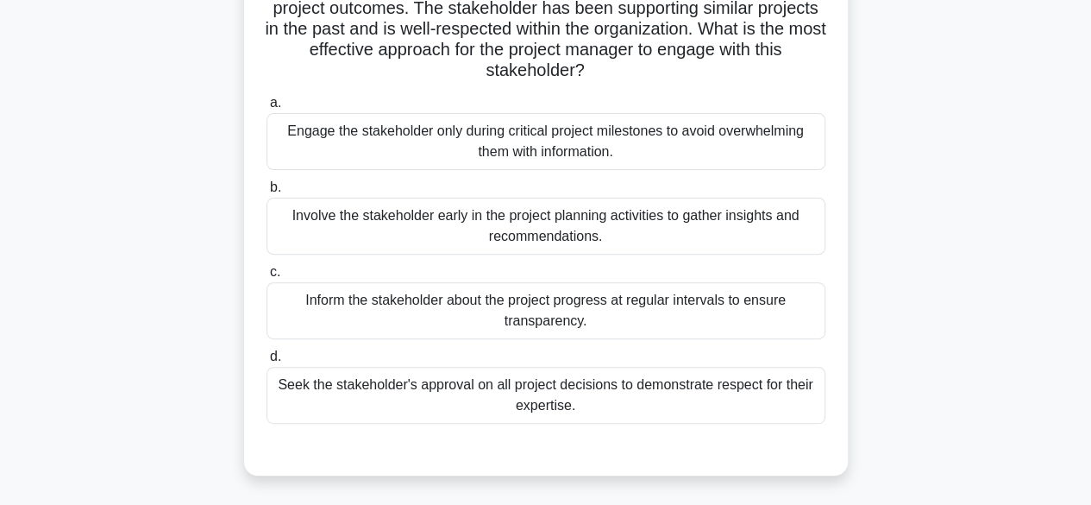
click at [595, 398] on div "Seek the stakeholder's approval on all project decisions to demonstrate respect…" at bounding box center [545, 395] width 559 height 57
click at [266, 362] on input "d. Seek the stakeholder's approval on all project decisions to demonstrate resp…" at bounding box center [266, 356] width 0 height 11
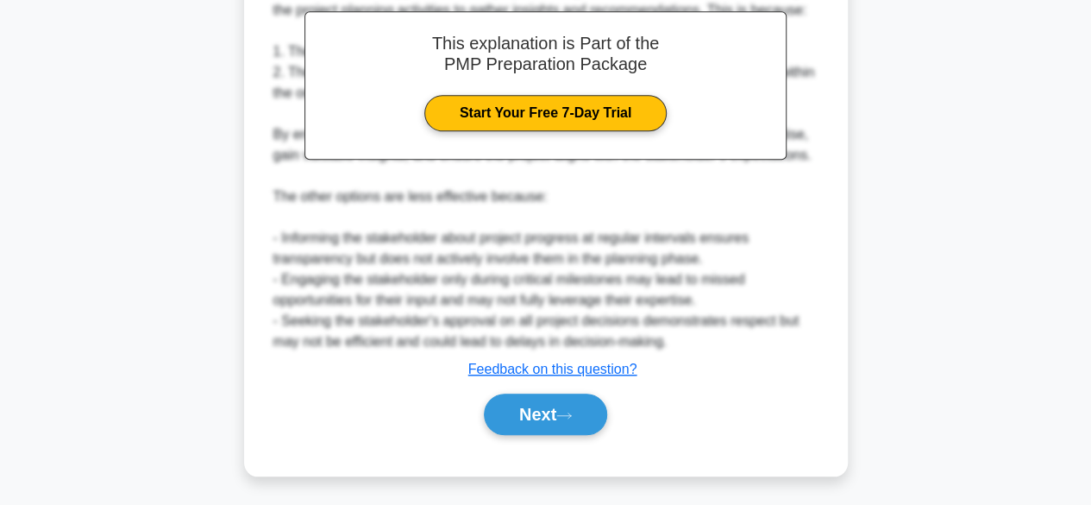
scroll to position [683, 0]
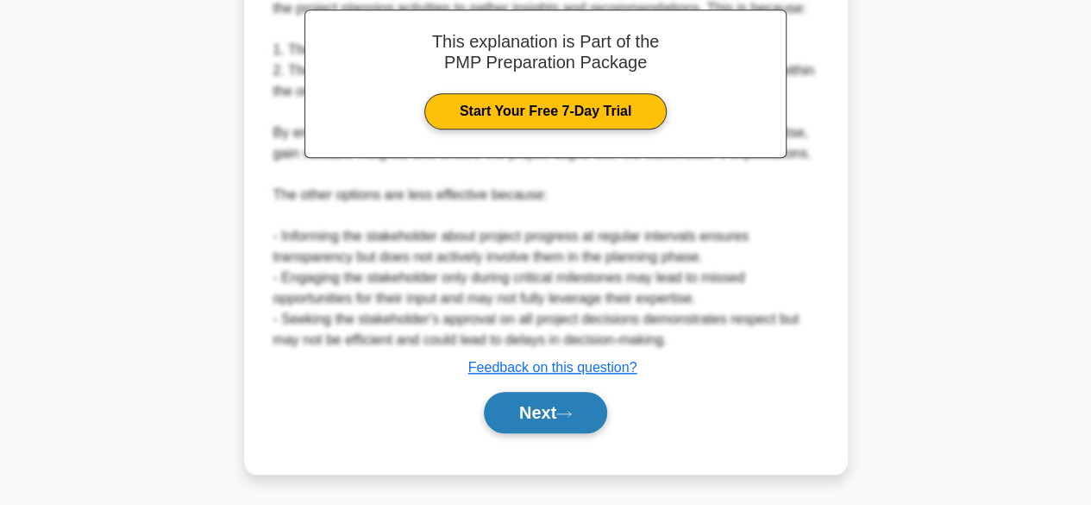
click at [561, 416] on button "Next" at bounding box center [545, 412] width 123 height 41
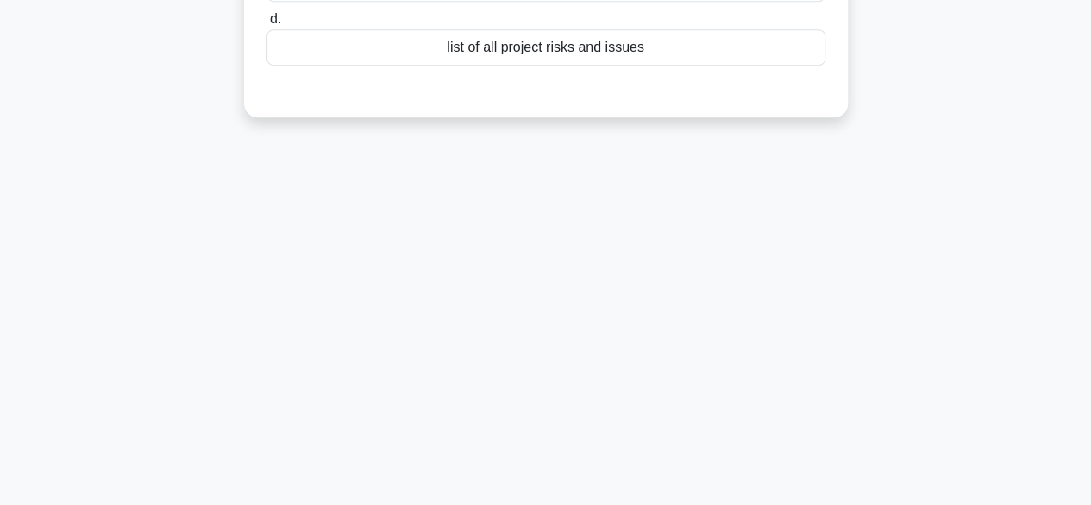
scroll to position [0, 0]
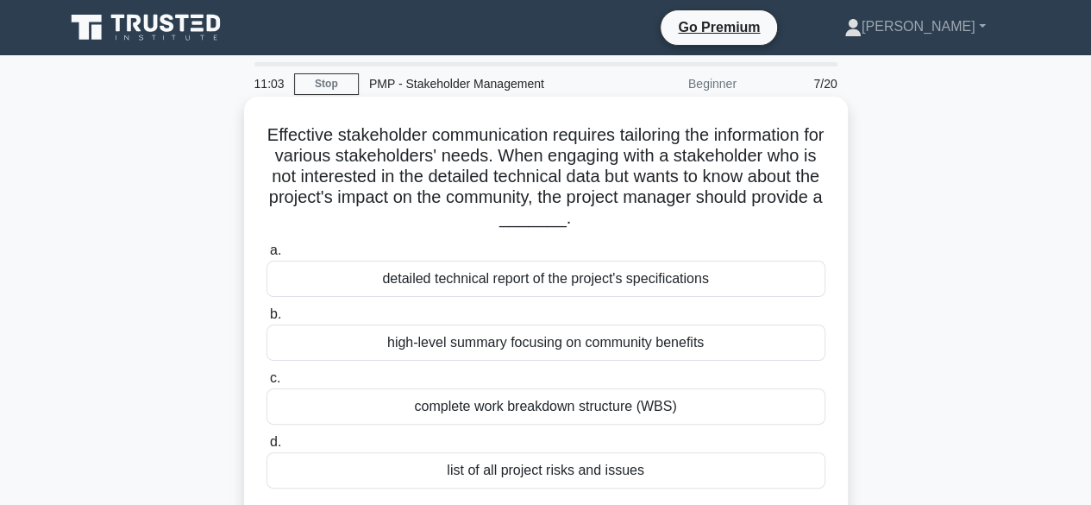
click at [493, 403] on div "complete work breakdown structure (WBS)" at bounding box center [545, 406] width 559 height 36
click at [266, 384] on input "c. complete work breakdown structure (WBS)" at bounding box center [266, 378] width 0 height 11
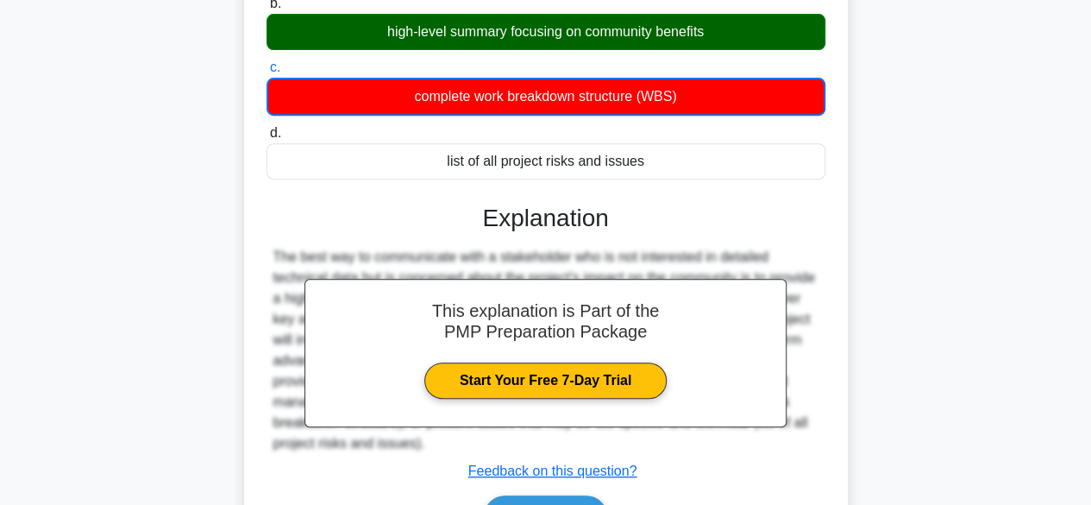
scroll to position [427, 0]
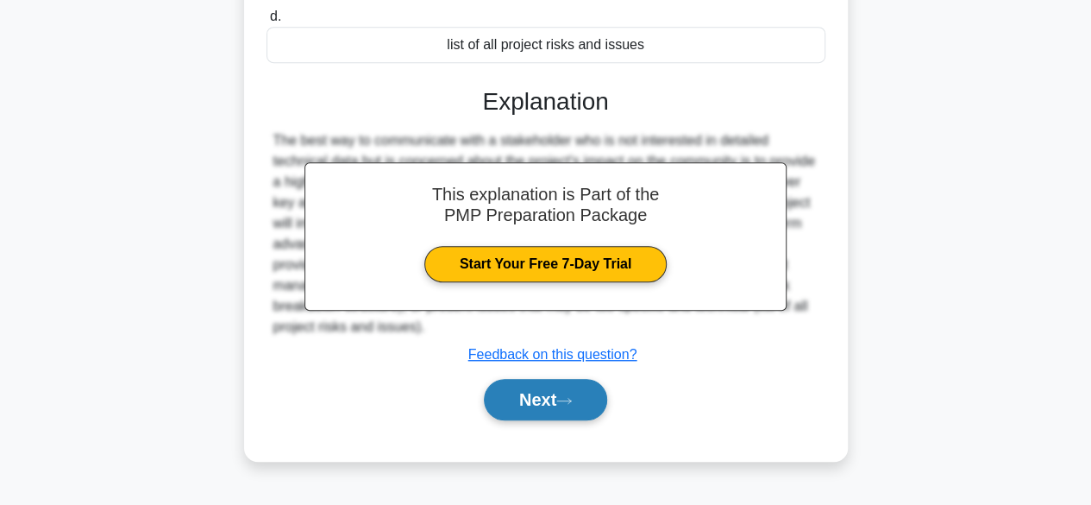
click at [510, 407] on button "Next" at bounding box center [545, 399] width 123 height 41
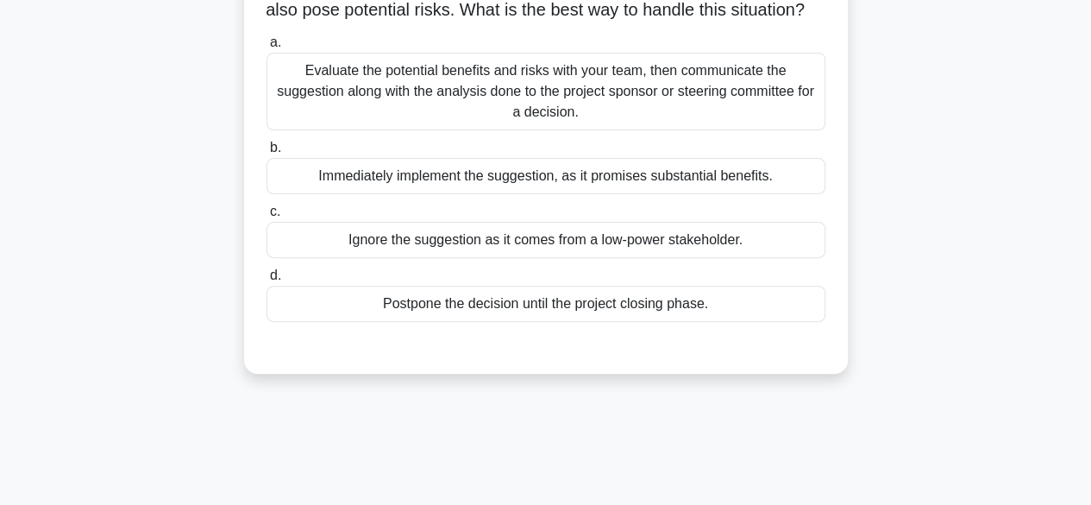
scroll to position [168, 0]
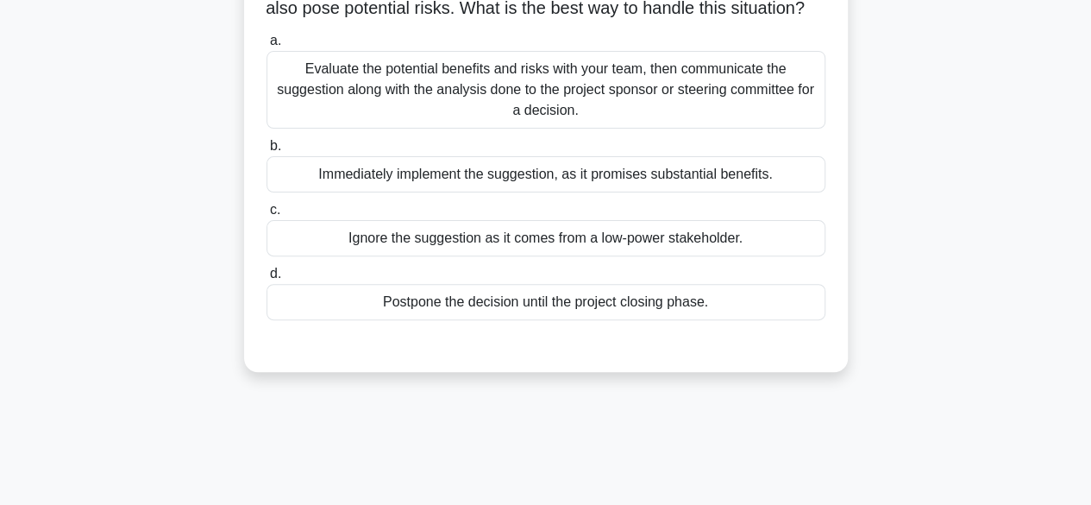
click at [628, 127] on div "Evaluate the potential benefits and risks with your team, then communicate the …" at bounding box center [545, 90] width 559 height 78
click at [266, 47] on input "a. Evaluate the potential benefits and risks with your team, then communicate t…" at bounding box center [266, 40] width 0 height 11
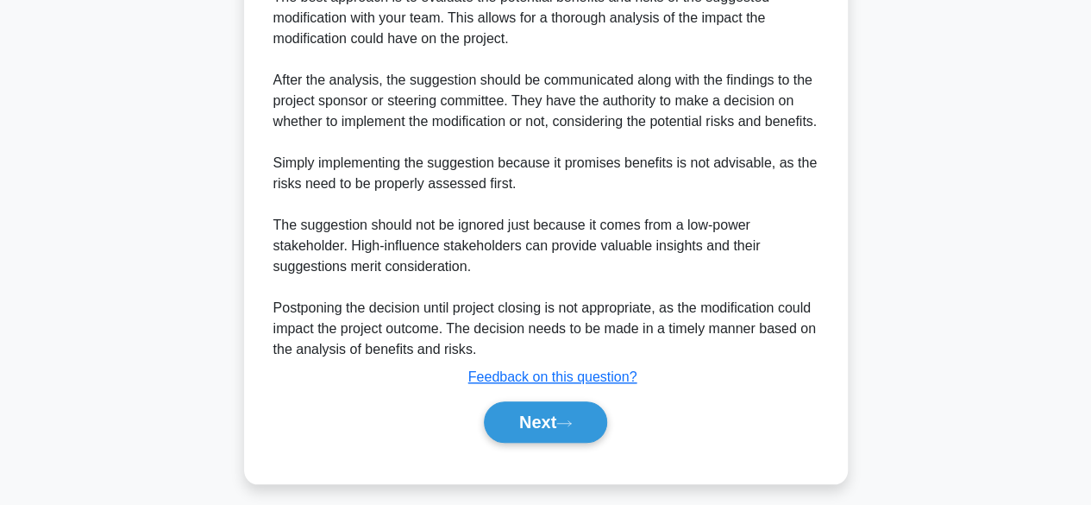
scroll to position [618, 0]
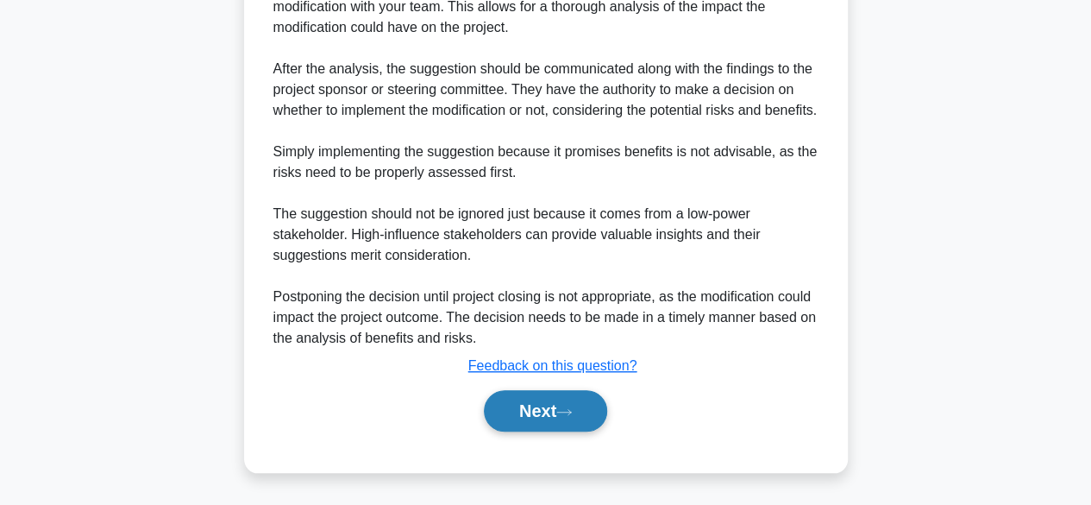
click at [552, 398] on button "Next" at bounding box center [545, 410] width 123 height 41
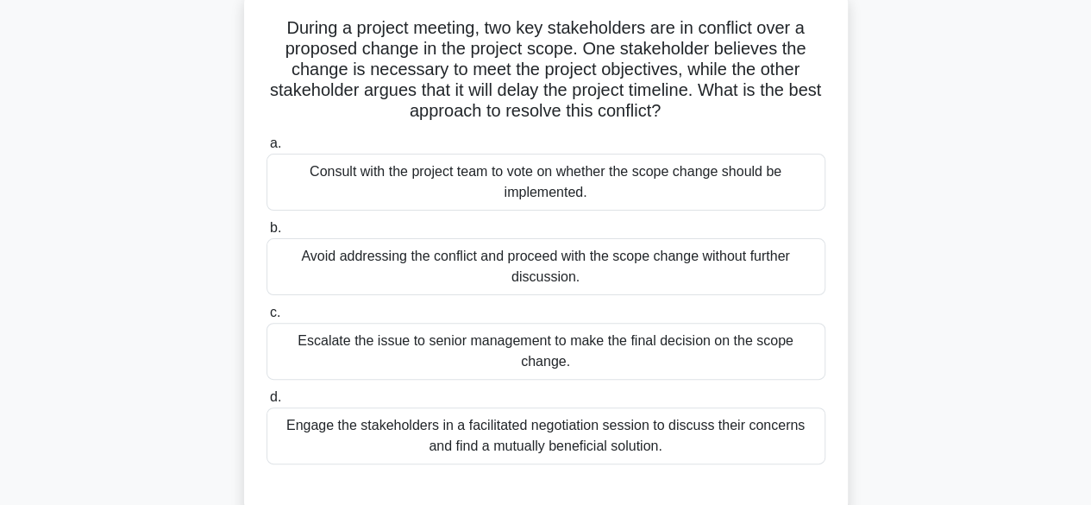
scroll to position [82, 0]
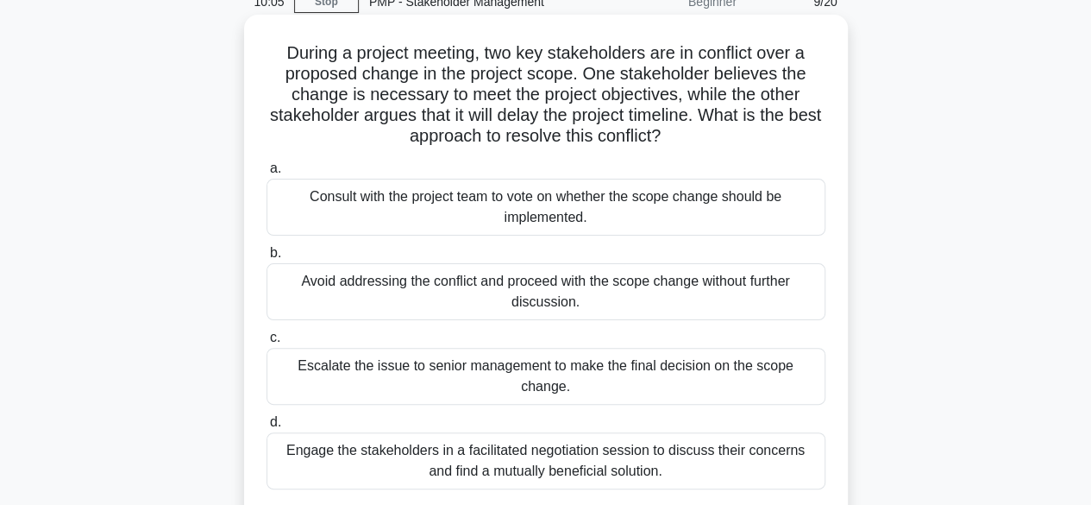
click at [627, 370] on div "Escalate the issue to senior management to make the final decision on the scope…" at bounding box center [545, 376] width 559 height 57
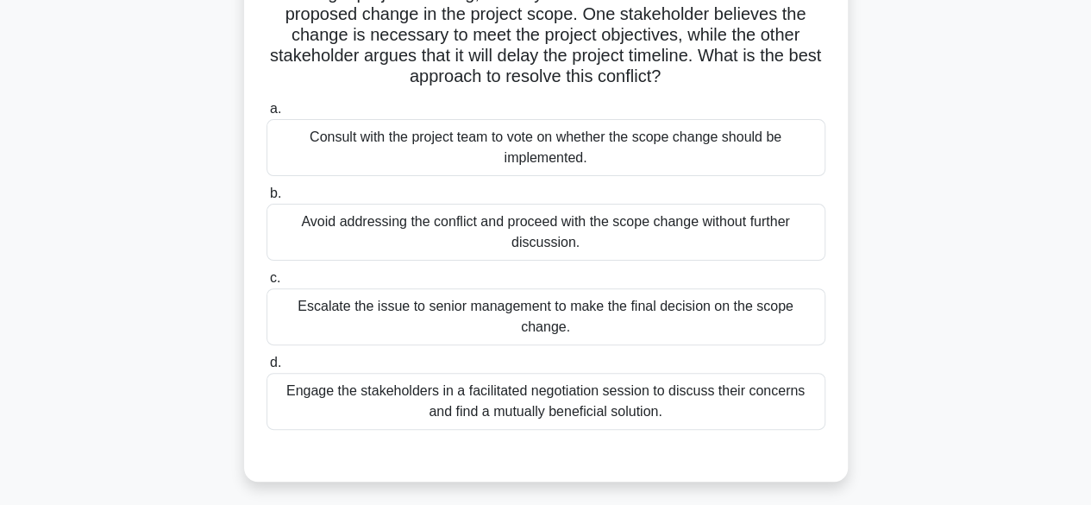
scroll to position [168, 0]
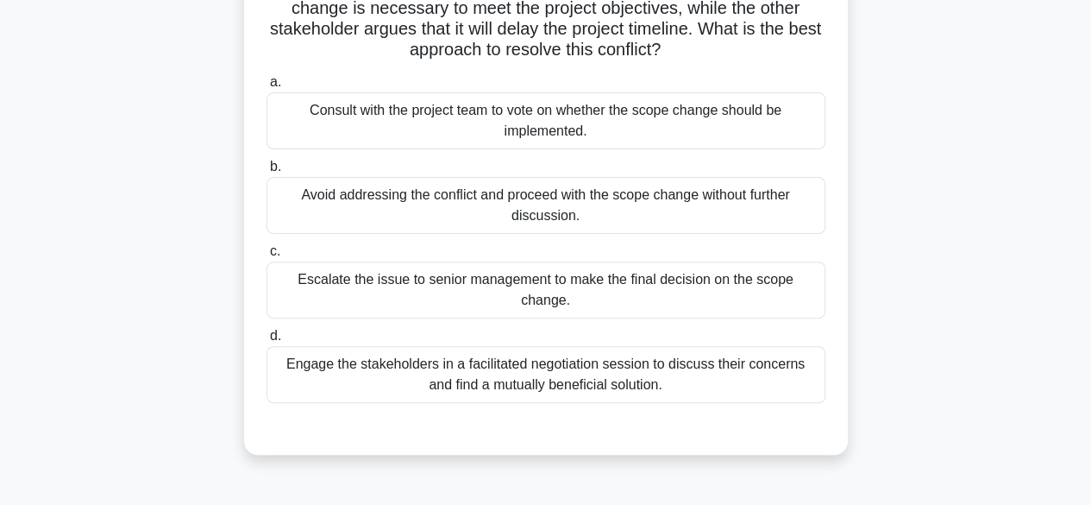
click at [540, 348] on div "Engage the stakeholders in a facilitated negotiation session to discuss their c…" at bounding box center [545, 374] width 559 height 57
click at [266, 342] on input "d. Engage the stakeholders in a facilitated negotiation session to discuss thei…" at bounding box center [266, 335] width 0 height 11
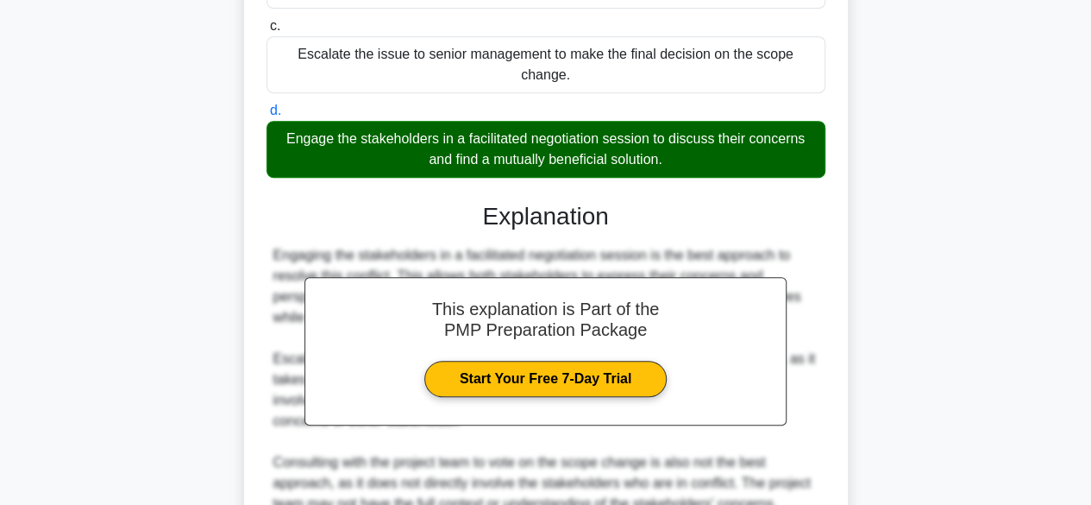
scroll to position [618, 0]
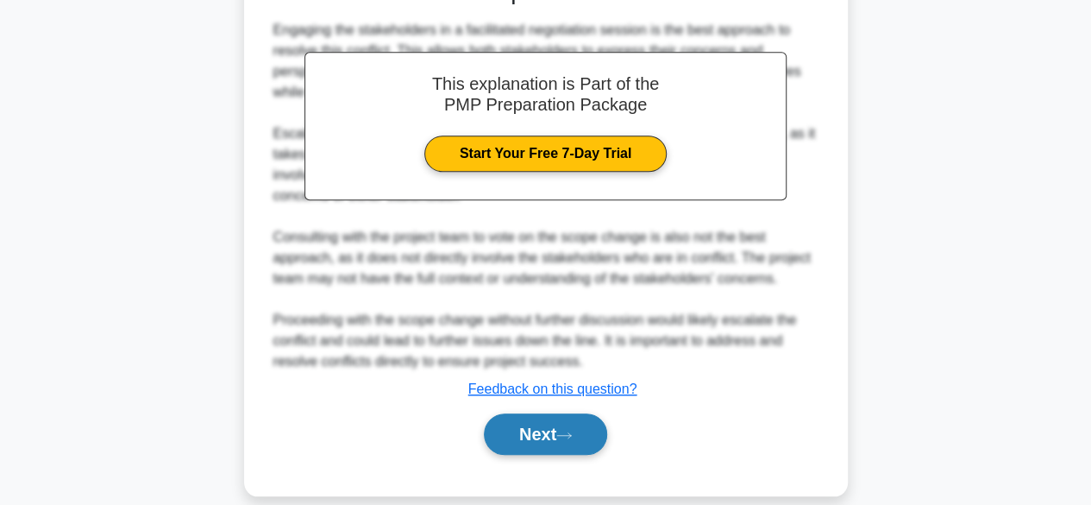
click at [571, 413] on button "Next" at bounding box center [545, 433] width 123 height 41
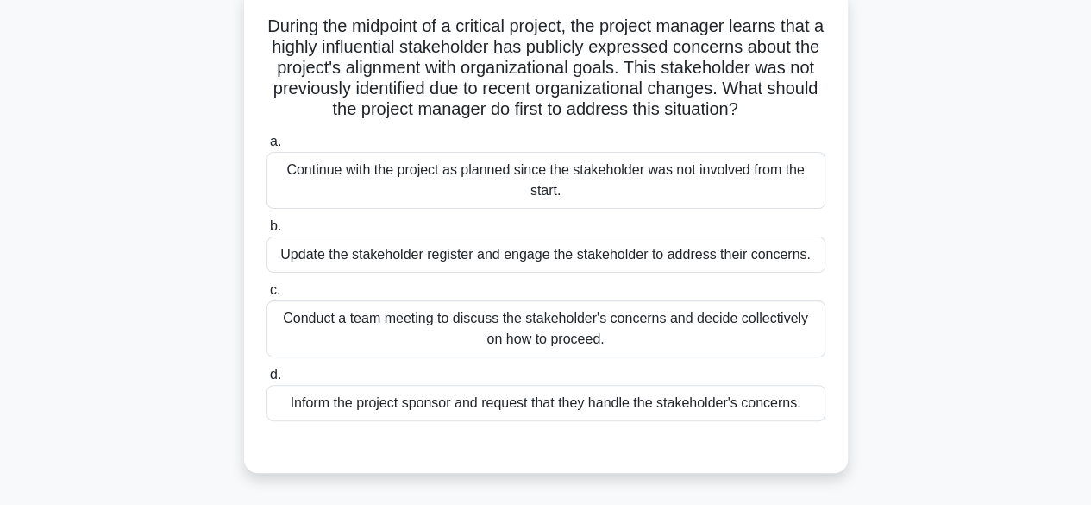
scroll to position [82, 0]
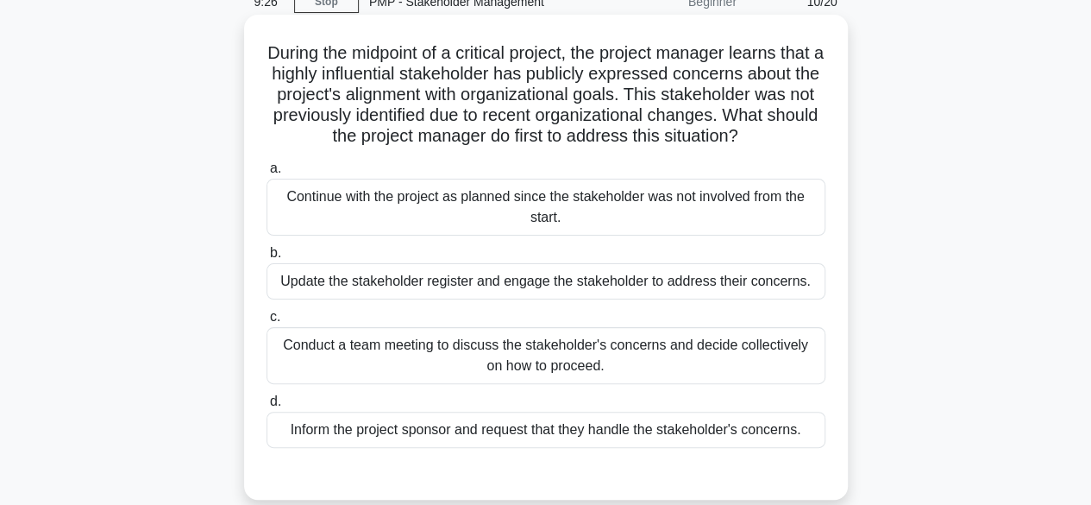
click at [455, 370] on div "Conduct a team meeting to discuss the stakeholder's concerns and decide collect…" at bounding box center [545, 355] width 559 height 57
click at [266, 323] on input "c. Conduct a team meeting to discuss the stakeholder's concerns and decide coll…" at bounding box center [266, 316] width 0 height 11
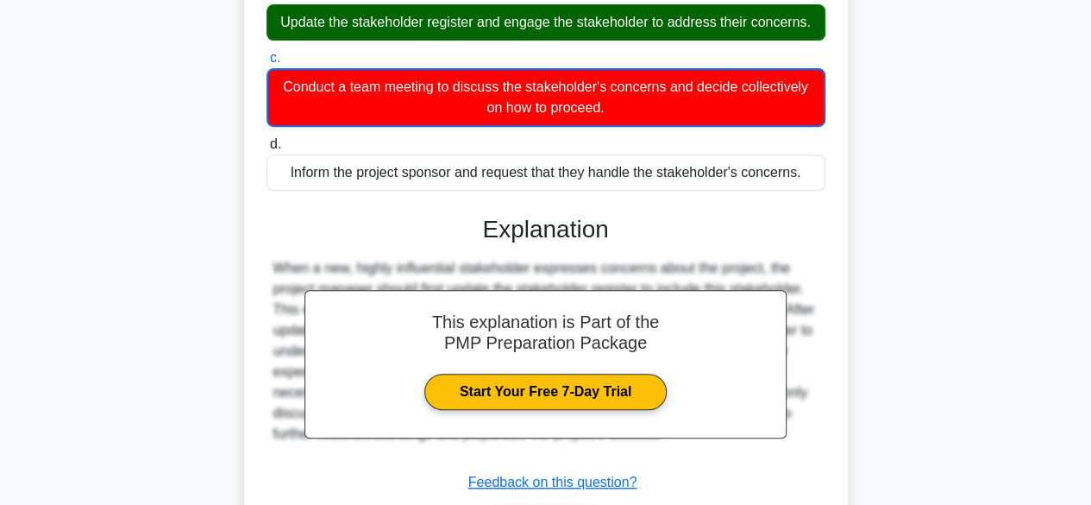
scroll to position [476, 0]
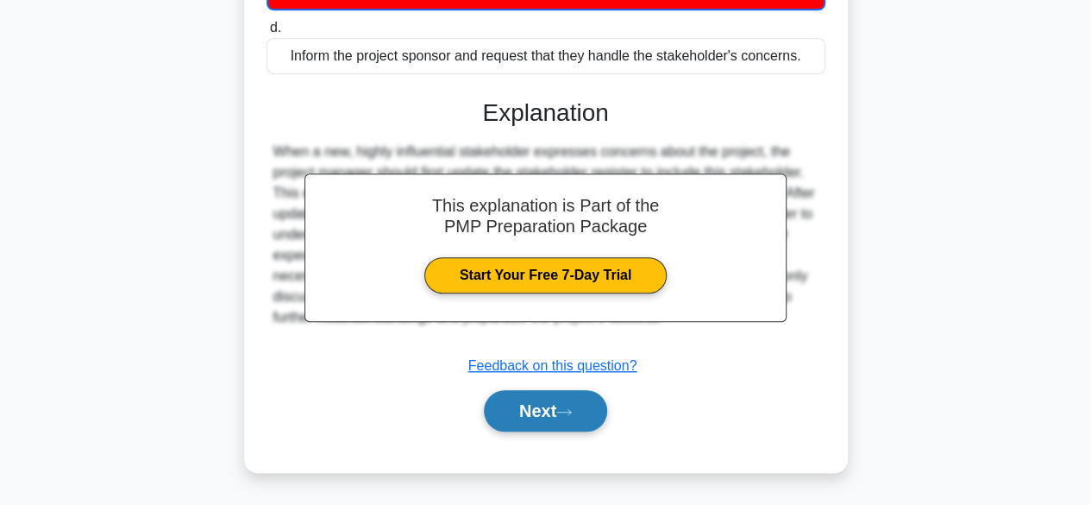
click at [555, 413] on button "Next" at bounding box center [545, 410] width 123 height 41
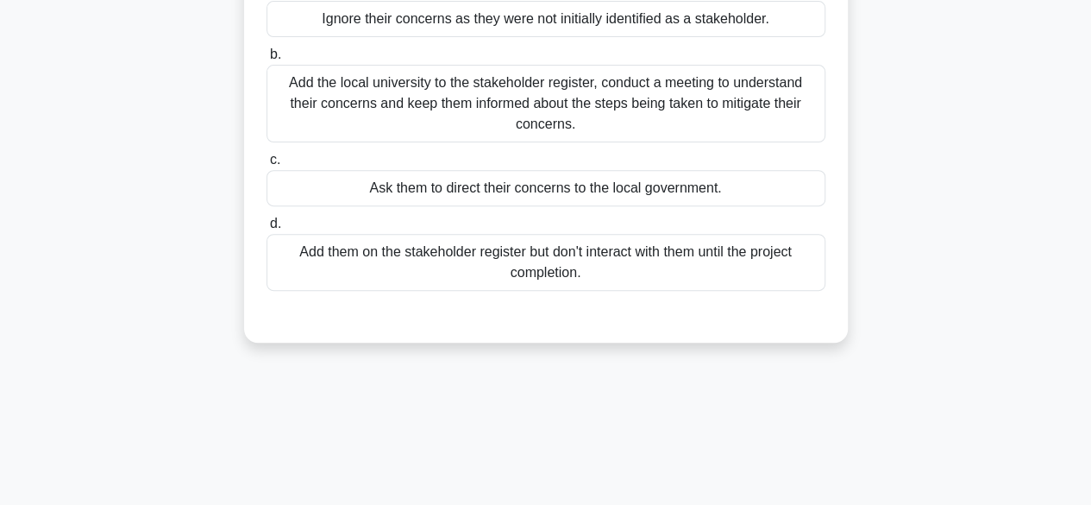
scroll to position [82, 0]
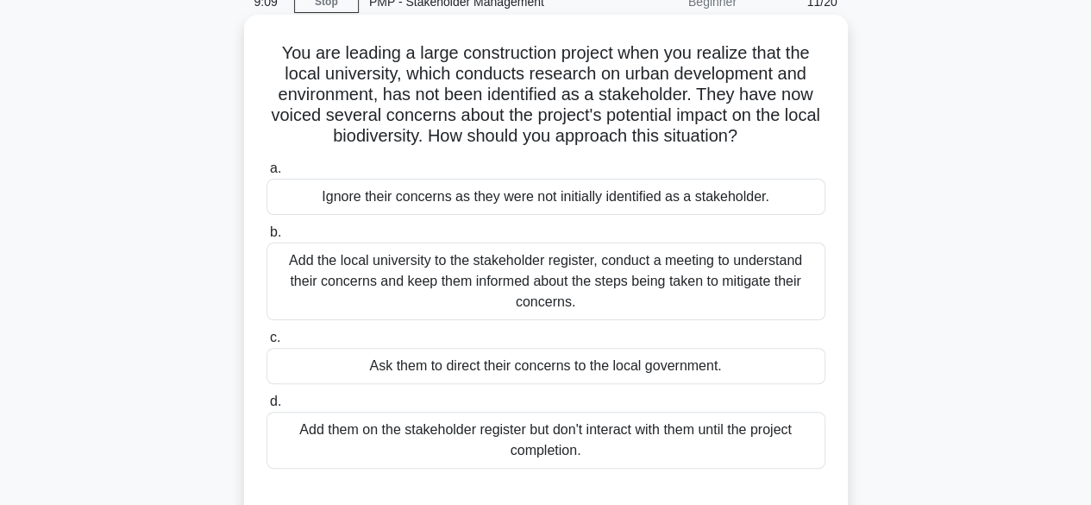
click at [521, 286] on div "Add the local university to the stakeholder register, conduct a meeting to unde…" at bounding box center [545, 281] width 559 height 78
click at [266, 238] on input "b. Add the local university to the stakeholder register, conduct a meeting to u…" at bounding box center [266, 232] width 0 height 11
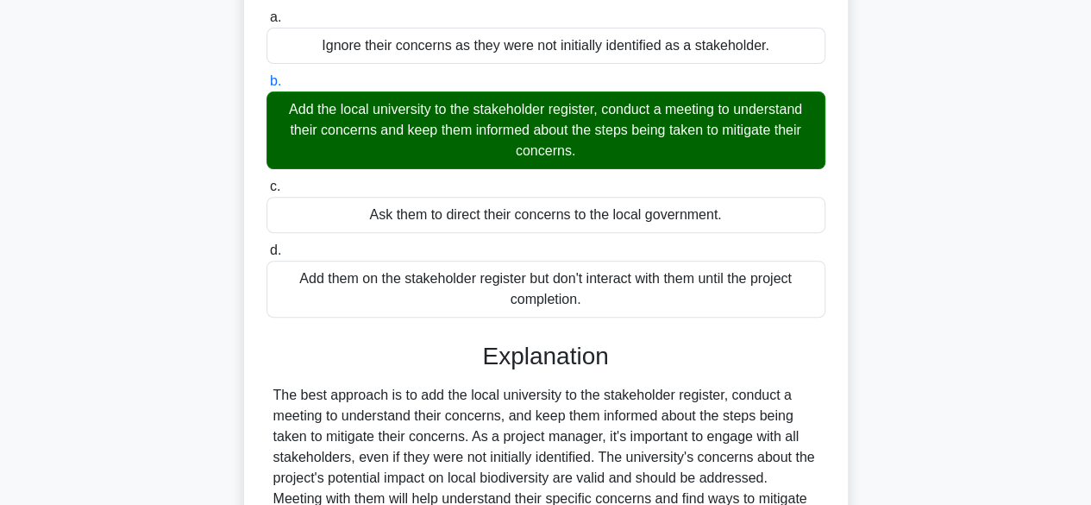
scroll to position [494, 0]
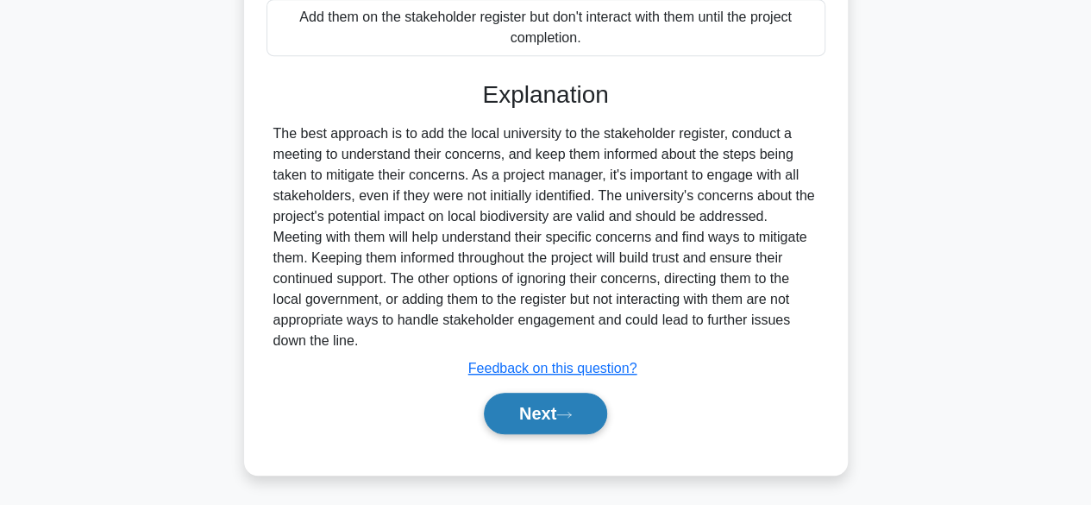
click at [545, 415] on button "Next" at bounding box center [545, 412] width 123 height 41
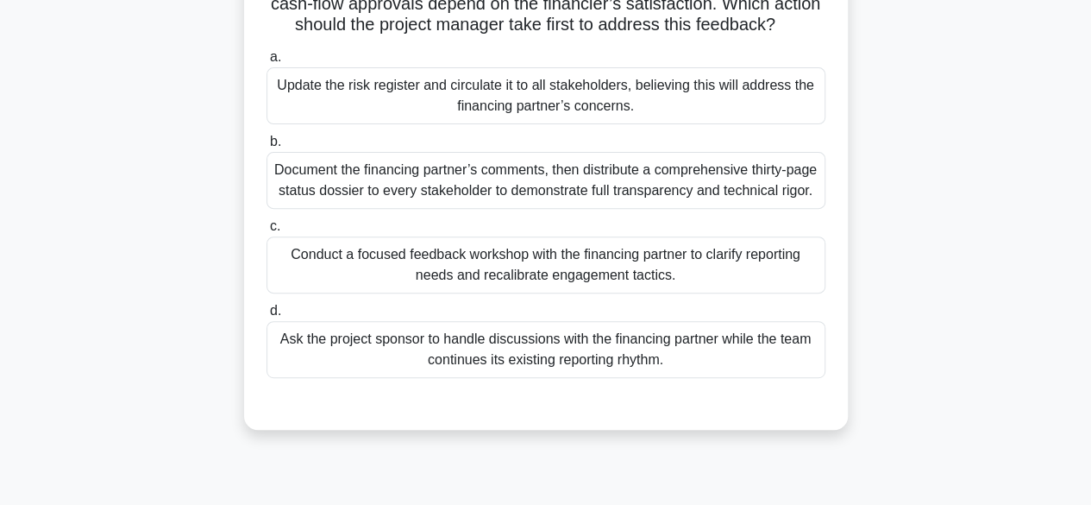
scroll to position [259, 0]
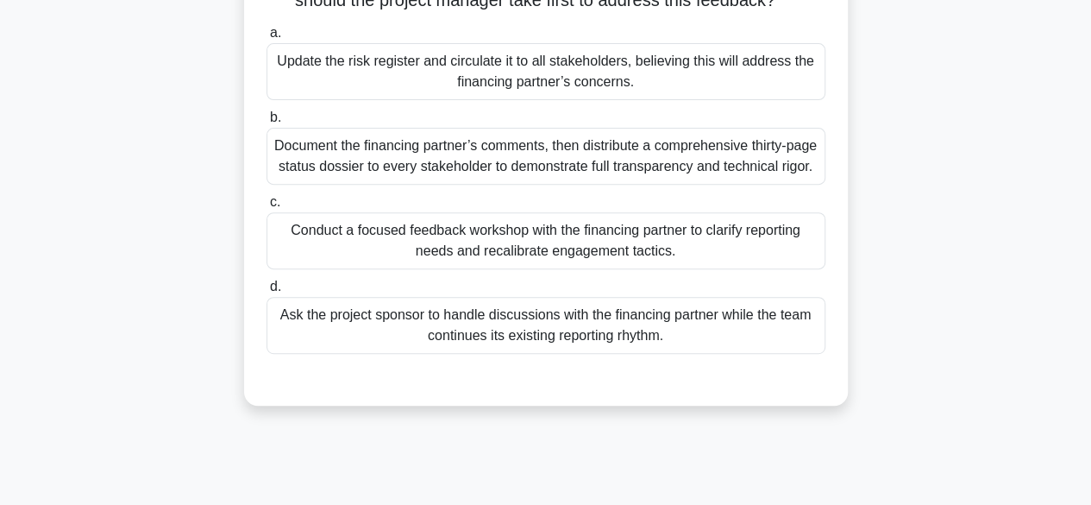
click at [414, 92] on div "Update the risk register and circulate it to all stakeholders, believing this w…" at bounding box center [545, 71] width 559 height 57
click at [266, 39] on input "a. Update the risk register and circulate it to all stakeholders, believing thi…" at bounding box center [266, 33] width 0 height 11
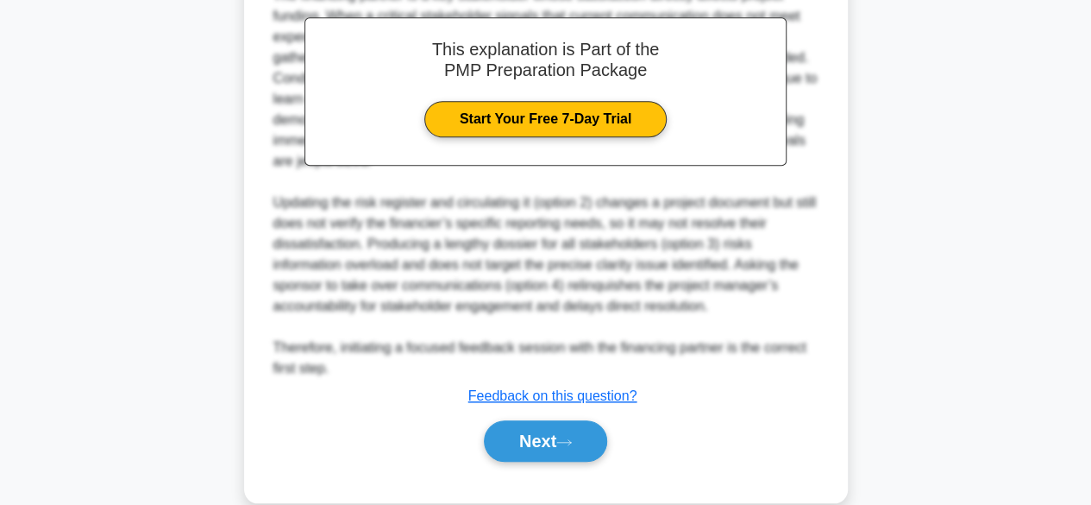
scroll to position [766, 0]
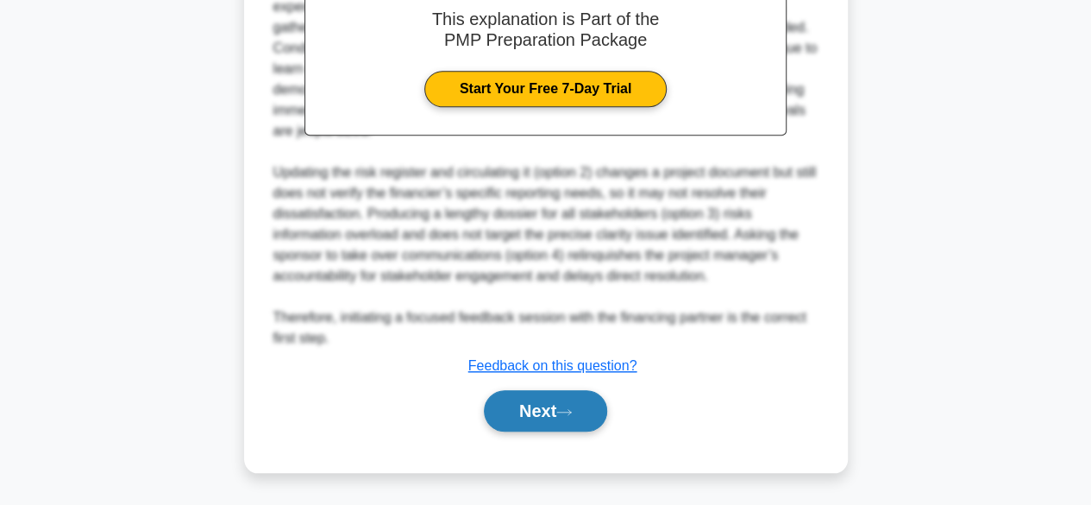
click at [541, 410] on button "Next" at bounding box center [545, 410] width 123 height 41
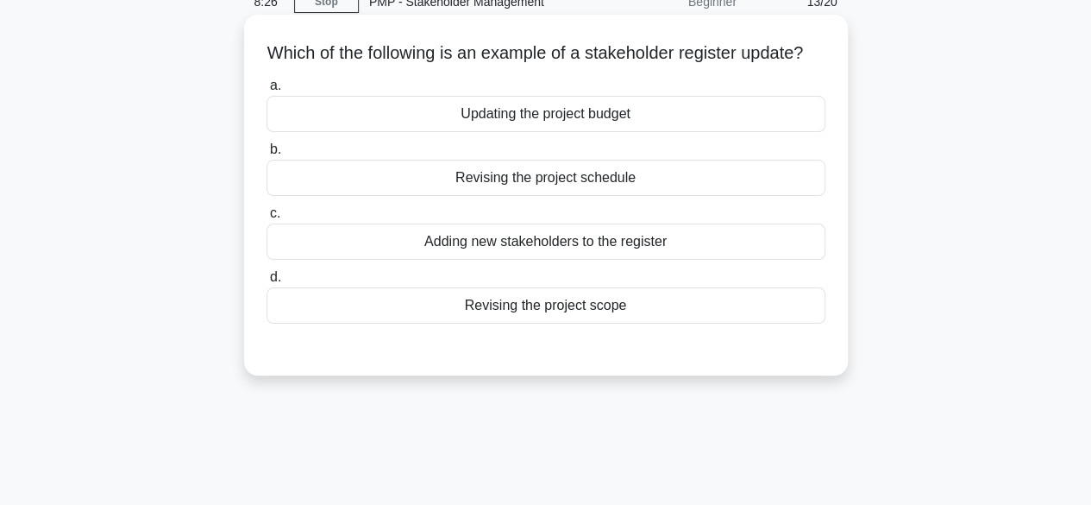
scroll to position [0, 0]
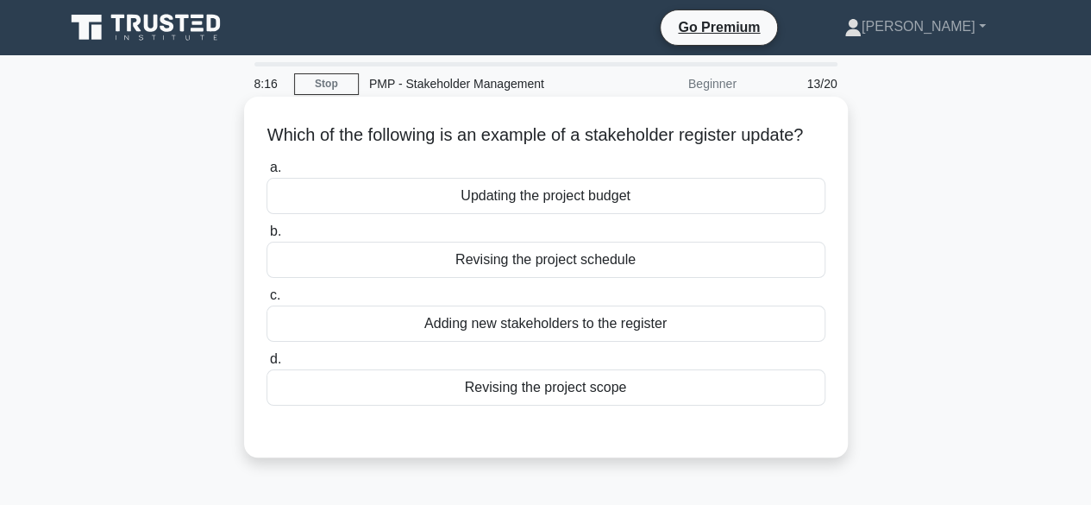
click at [567, 405] on div "Revising the project scope" at bounding box center [545, 387] width 559 height 36
click at [266, 365] on input "d. Revising the project scope" at bounding box center [266, 359] width 0 height 11
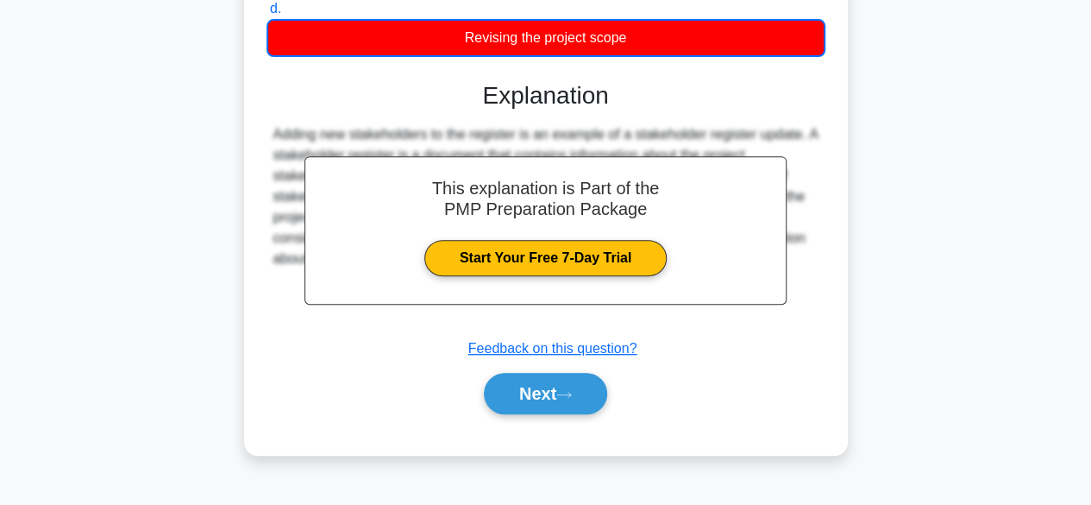
scroll to position [427, 0]
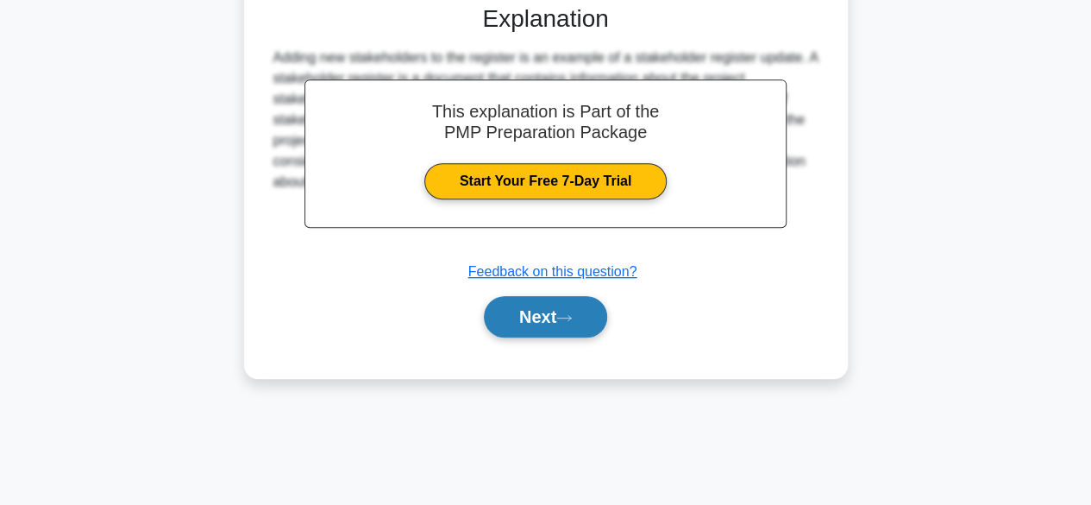
click at [557, 337] on button "Next" at bounding box center [545, 316] width 123 height 41
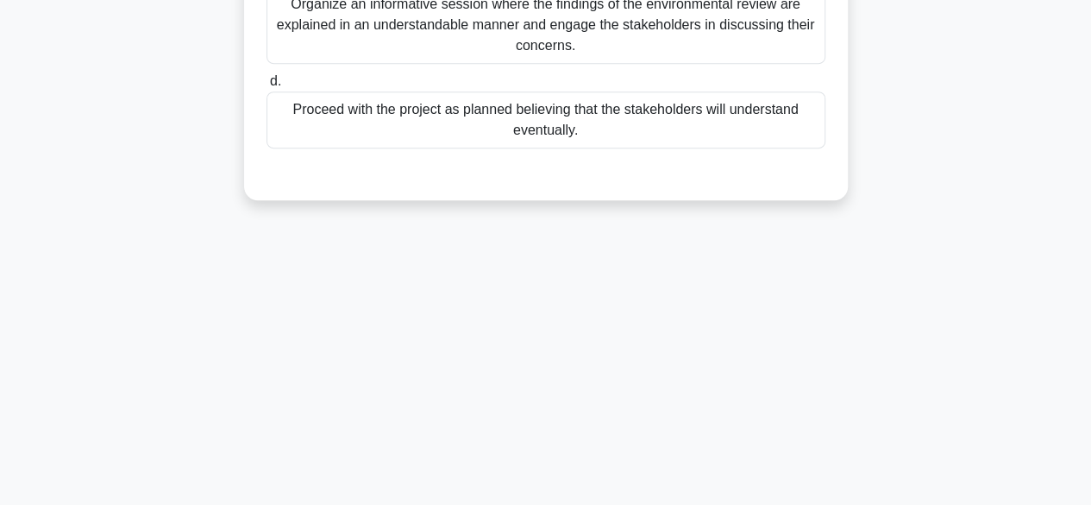
scroll to position [168, 0]
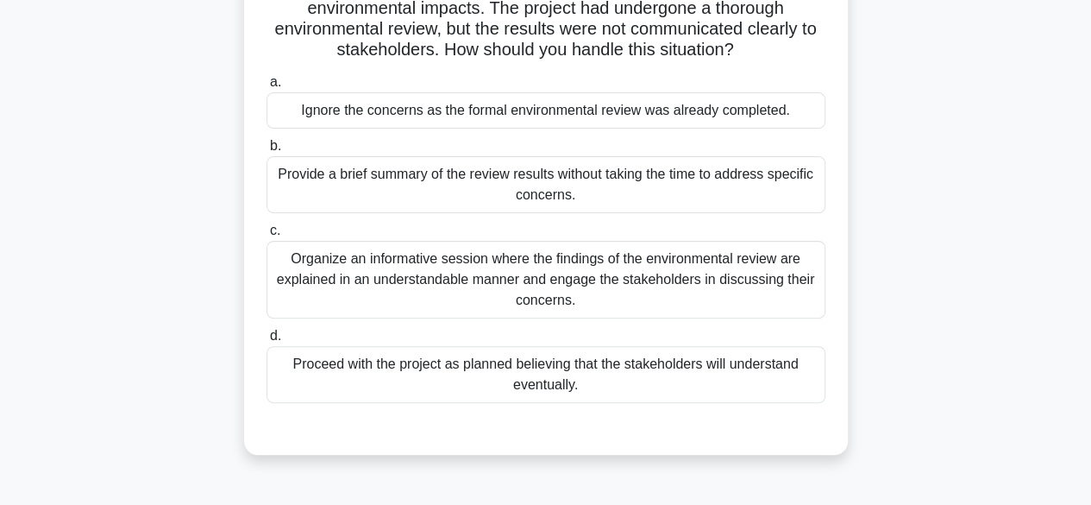
click at [553, 262] on div "Organize an informative session where the findings of the environmental review …" at bounding box center [545, 280] width 559 height 78
click at [266, 236] on input "c. Organize an informative session where the findings of the environmental revi…" at bounding box center [266, 230] width 0 height 11
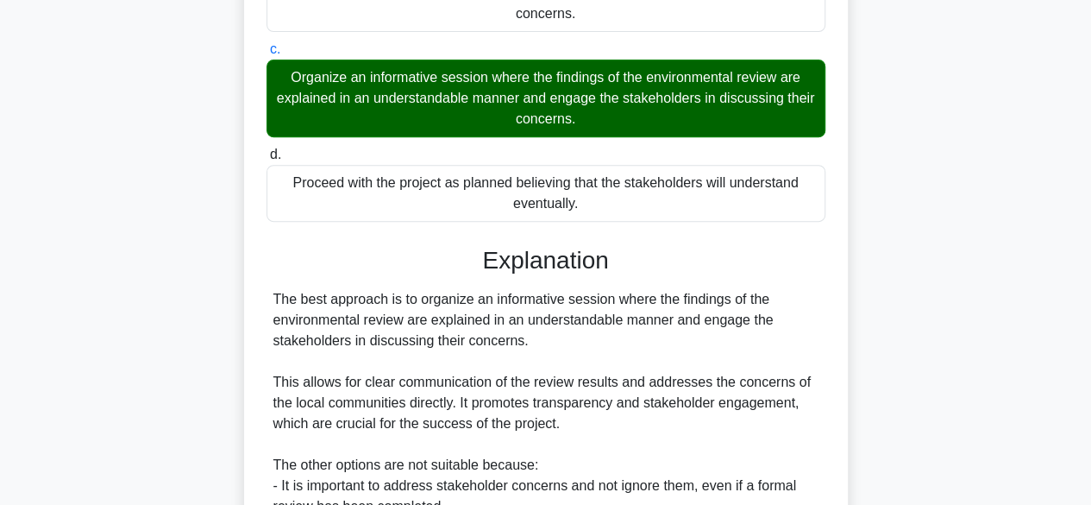
scroll to position [598, 0]
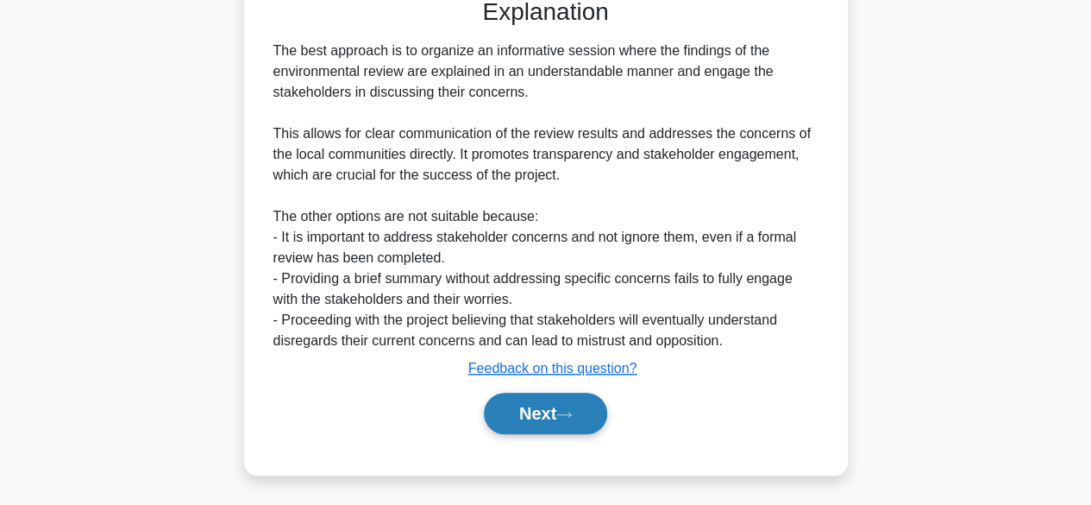
drag, startPoint x: 554, startPoint y: 398, endPoint x: 562, endPoint y: 392, distance: 10.5
click at [554, 398] on button "Next" at bounding box center [545, 412] width 123 height 41
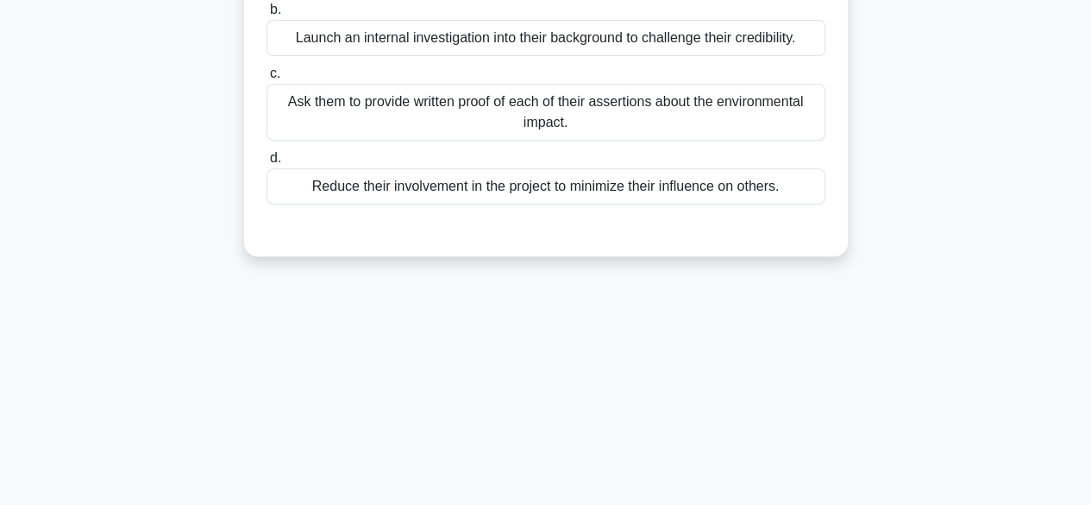
scroll to position [82, 0]
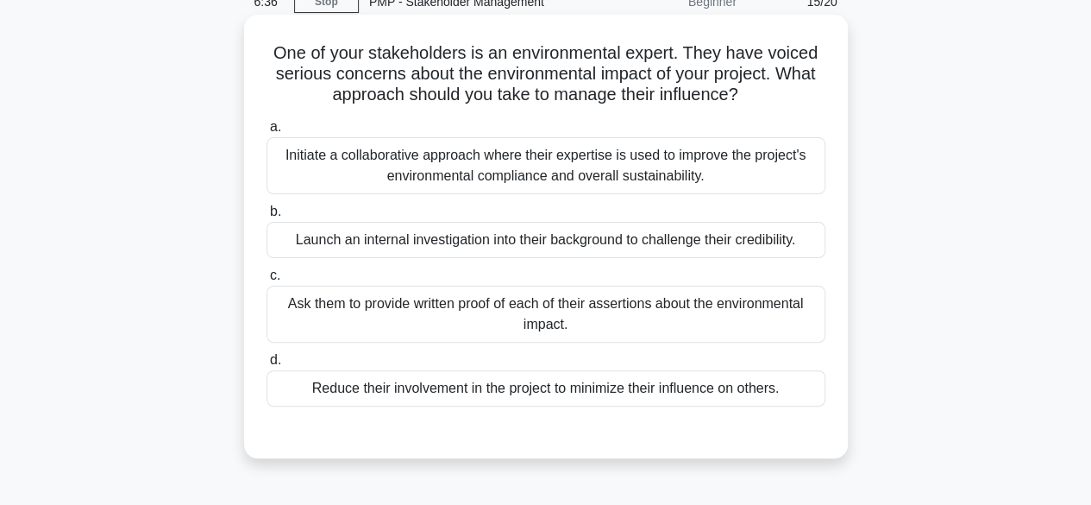
click at [530, 243] on div "Launch an internal investigation into their background to challenge their credi…" at bounding box center [545, 240] width 559 height 36
click at [266, 217] on input "b. Launch an internal investigation into their background to challenge their cr…" at bounding box center [266, 211] width 0 height 11
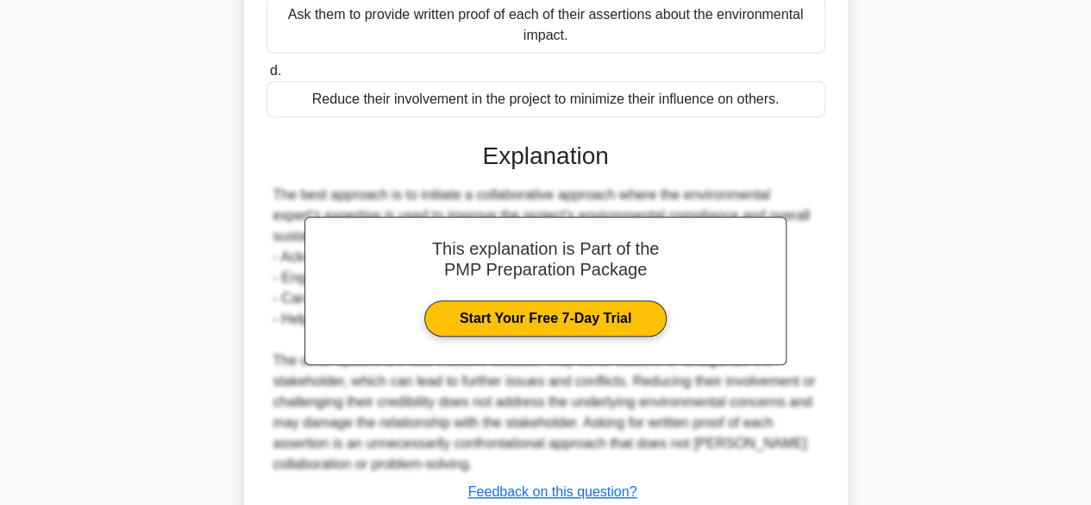
scroll to position [497, 0]
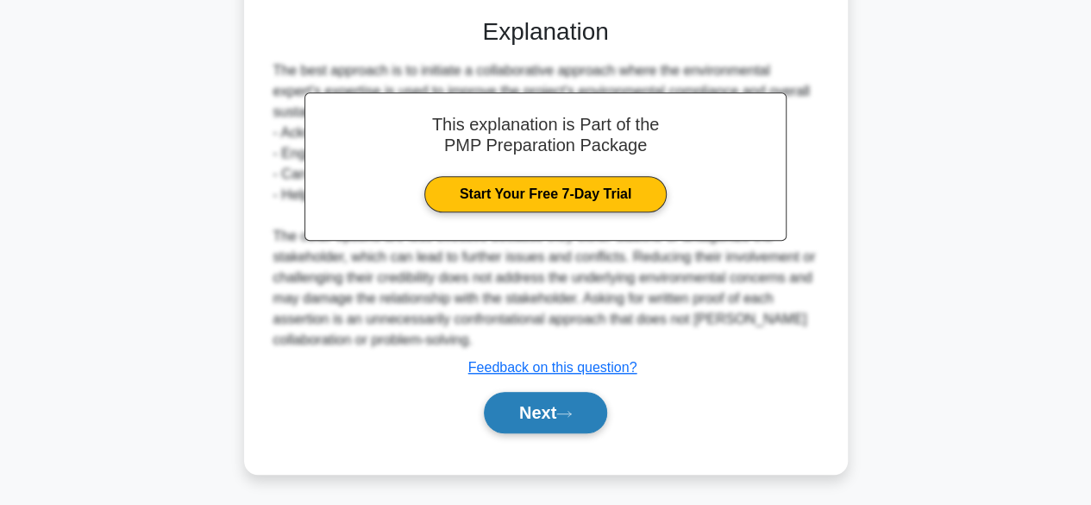
click at [528, 402] on button "Next" at bounding box center [545, 412] width 123 height 41
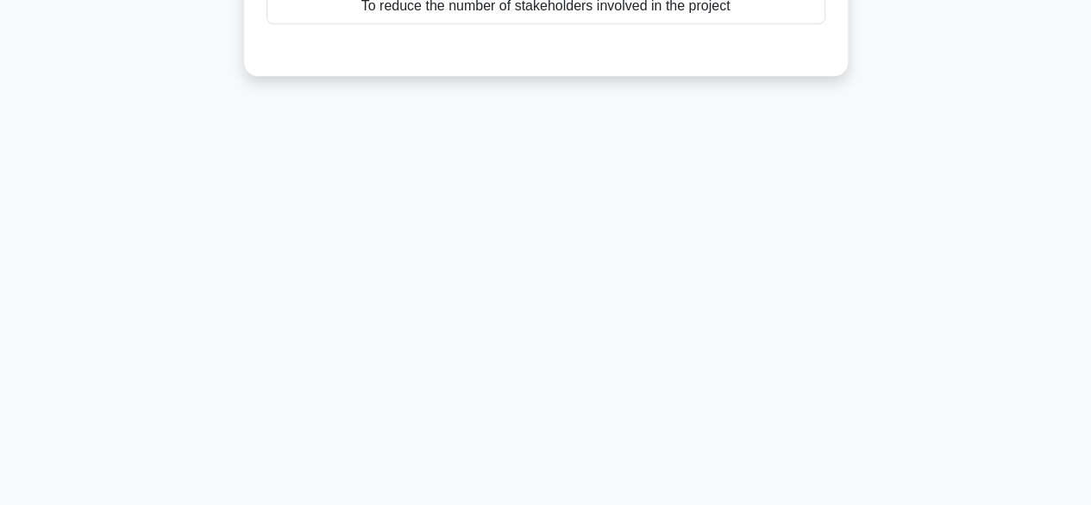
scroll to position [0, 0]
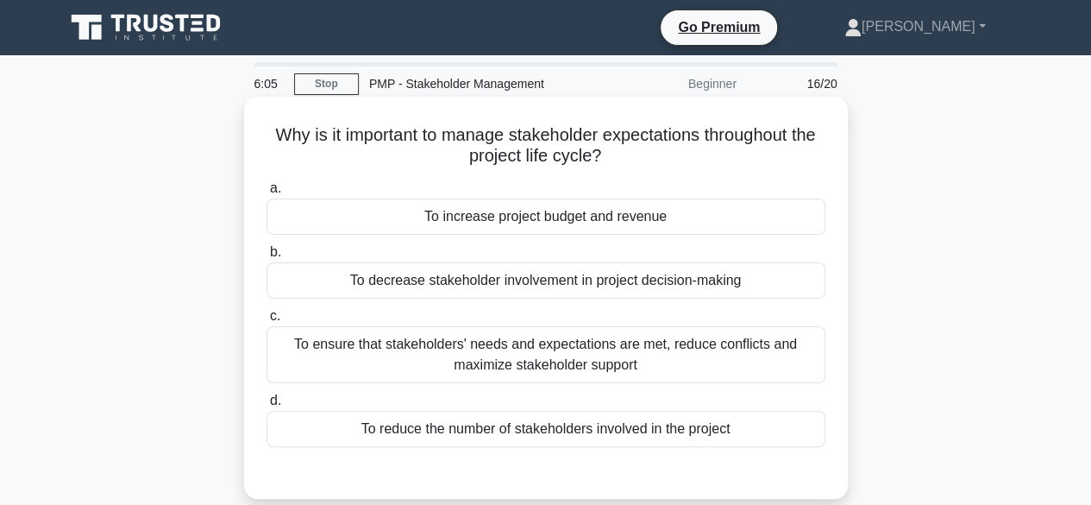
click at [555, 348] on div "To ensure that stakeholders' needs and expectations are met, reduce conflicts a…" at bounding box center [545, 354] width 559 height 57
click at [266, 322] on input "c. To ensure that stakeholders' needs and expectations are met, reduce conflict…" at bounding box center [266, 315] width 0 height 11
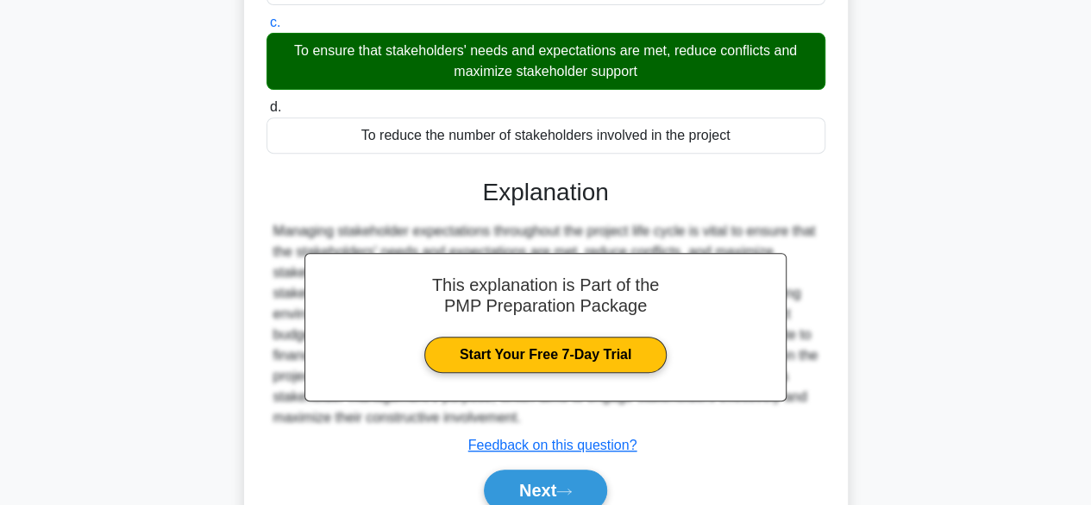
scroll to position [427, 0]
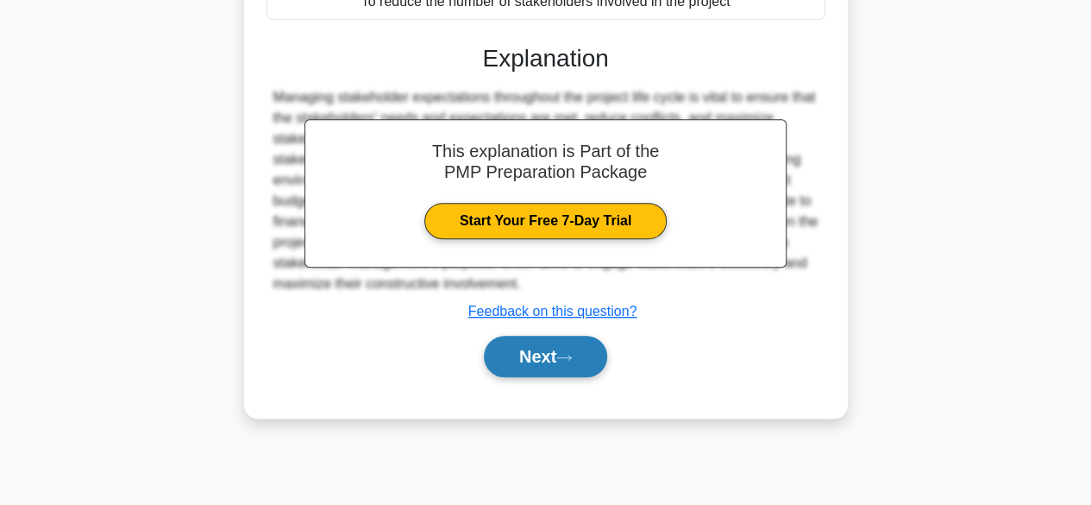
click at [552, 354] on button "Next" at bounding box center [545, 355] width 123 height 41
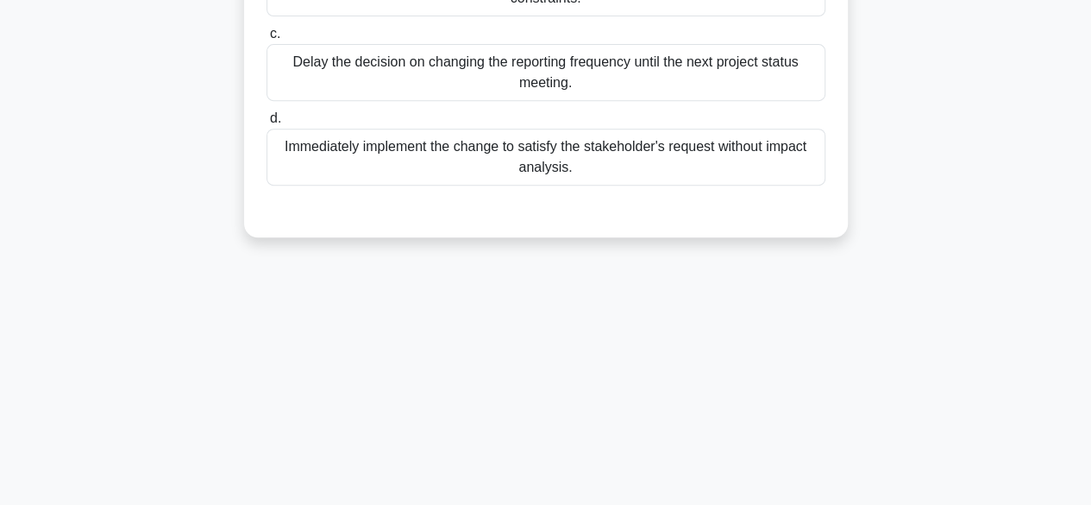
scroll to position [345, 0]
click at [554, 169] on div "Immediately implement the change to satisfy the stakeholder's request without i…" at bounding box center [545, 156] width 559 height 57
click at [266, 123] on input "d. Immediately implement the change to satisfy the stakeholder's request withou…" at bounding box center [266, 117] width 0 height 11
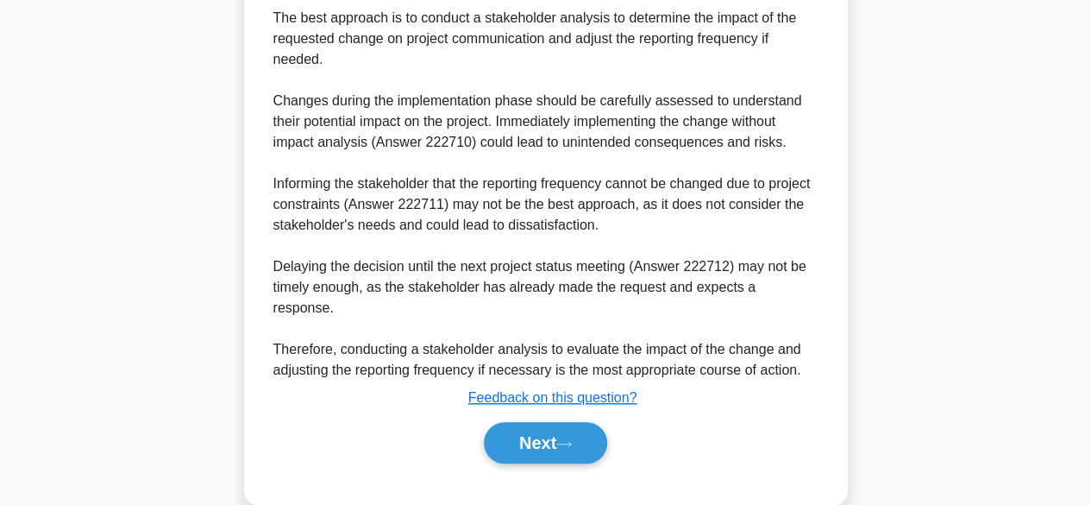
scroll to position [600, 0]
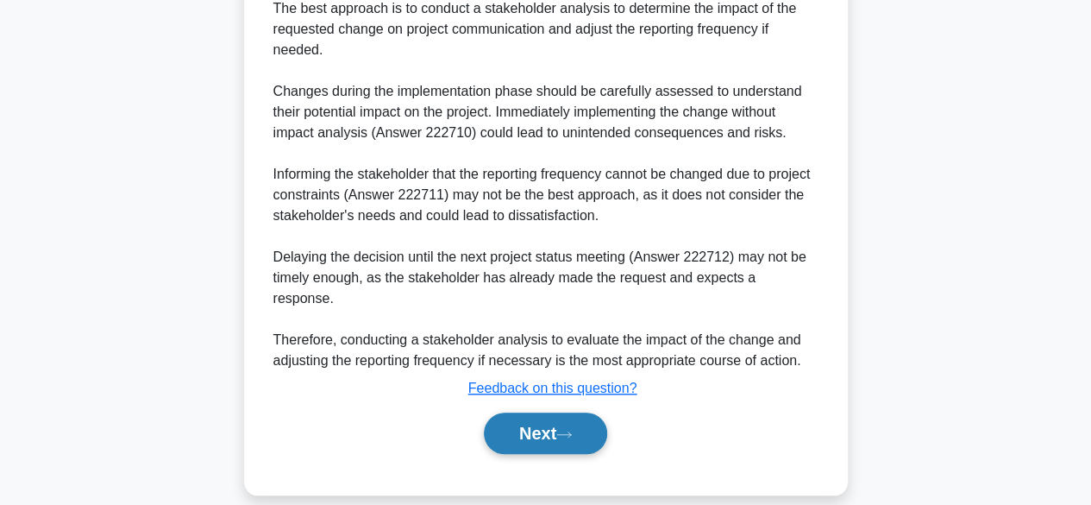
click at [567, 412] on button "Next" at bounding box center [545, 432] width 123 height 41
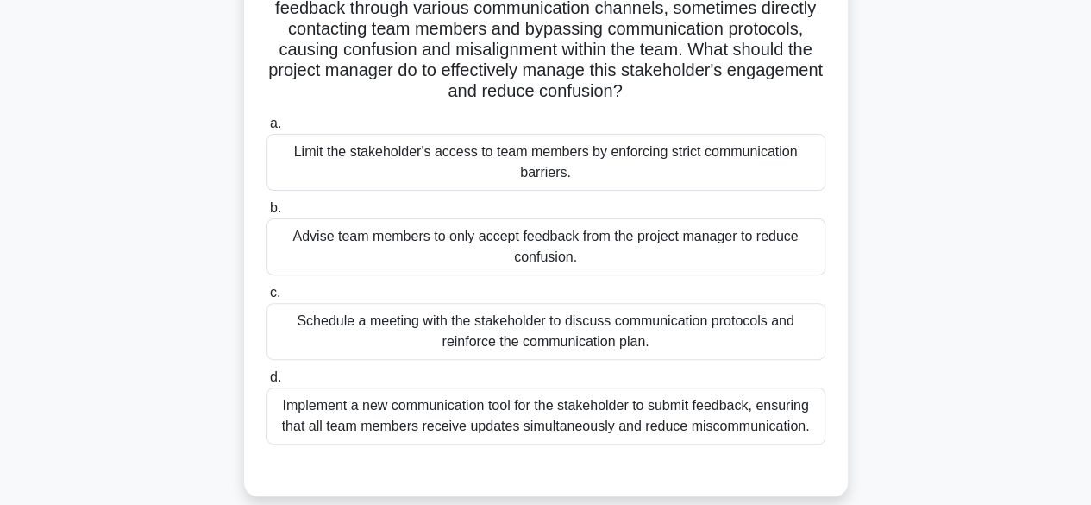
scroll to position [168, 0]
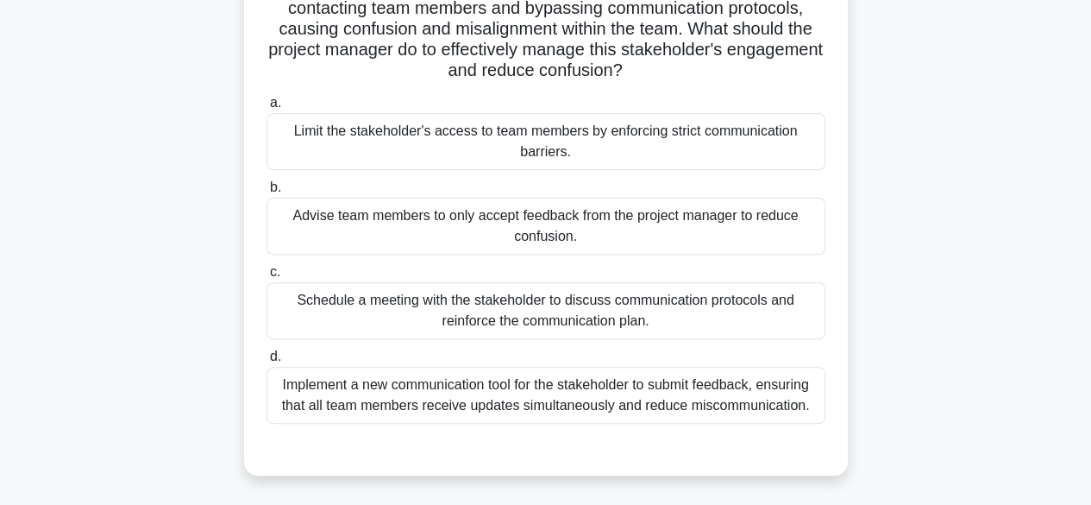
click at [640, 323] on div "Schedule a meeting with the stakeholder to discuss communication protocols and …" at bounding box center [545, 310] width 559 height 57
click at [266, 278] on input "c. Schedule a meeting with the stakeholder to discuss communication protocols a…" at bounding box center [266, 271] width 0 height 11
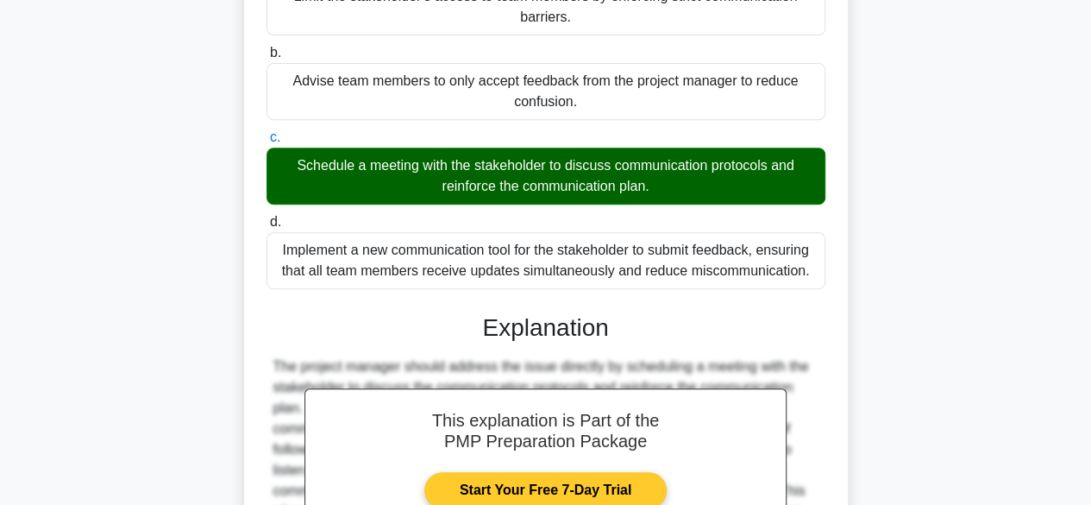
scroll to position [515, 0]
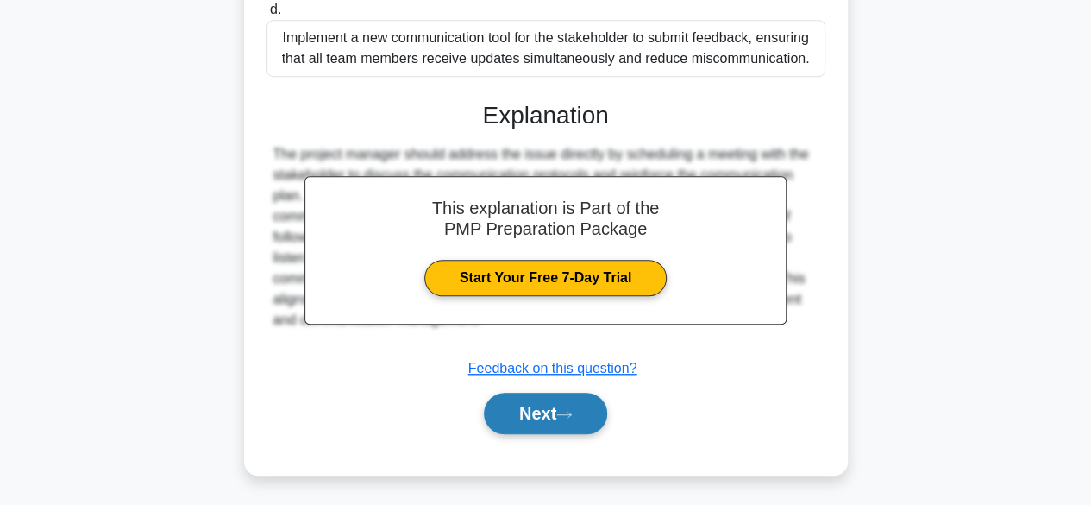
click at [569, 417] on button "Next" at bounding box center [545, 412] width 123 height 41
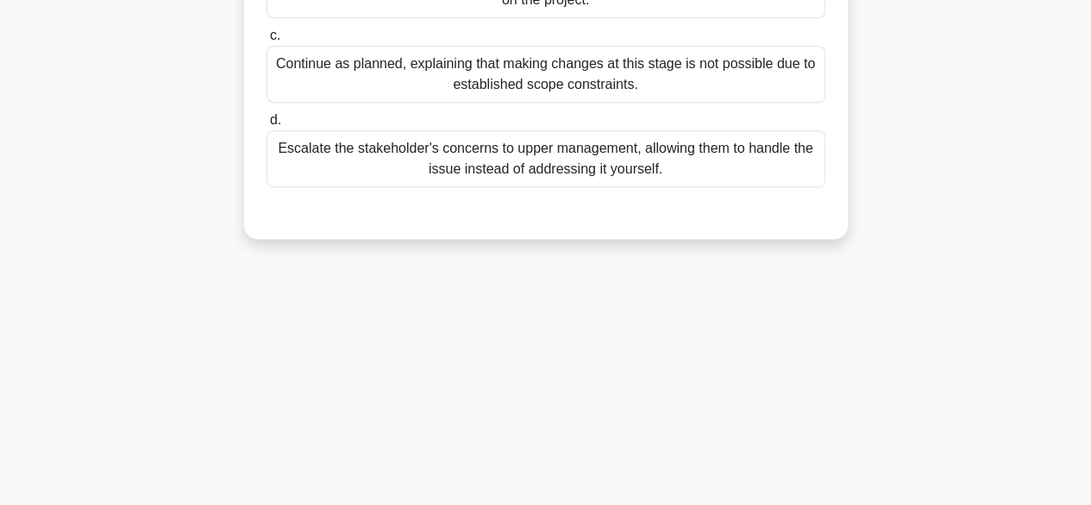
scroll to position [168, 0]
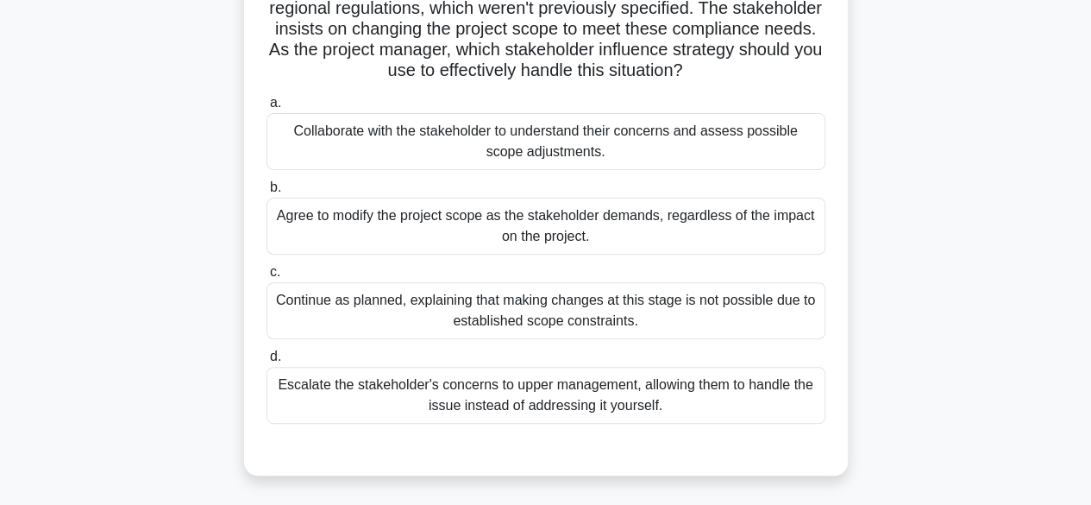
click at [614, 243] on div "Agree to modify the project scope as the stakeholder demands, regardless of the…" at bounding box center [545, 226] width 559 height 57
click at [266, 193] on input "b. Agree to modify the project scope as the stakeholder demands, regardless of …" at bounding box center [266, 187] width 0 height 11
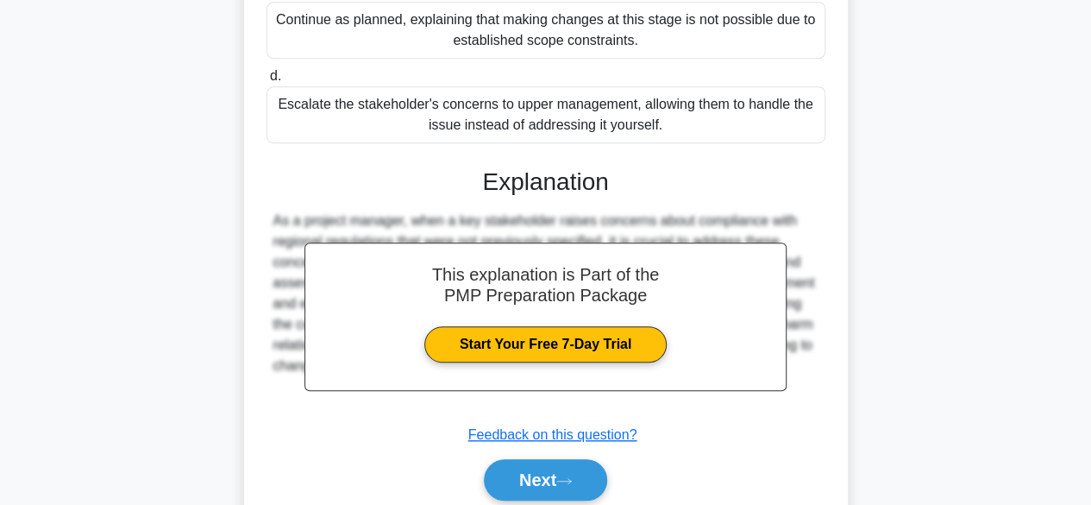
scroll to position [517, 0]
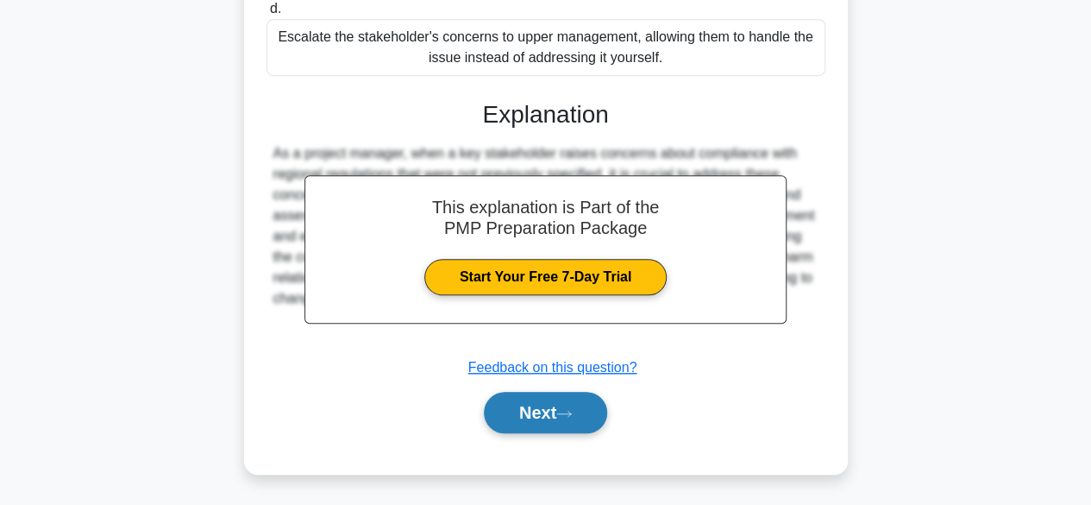
click at [557, 398] on button "Next" at bounding box center [545, 412] width 123 height 41
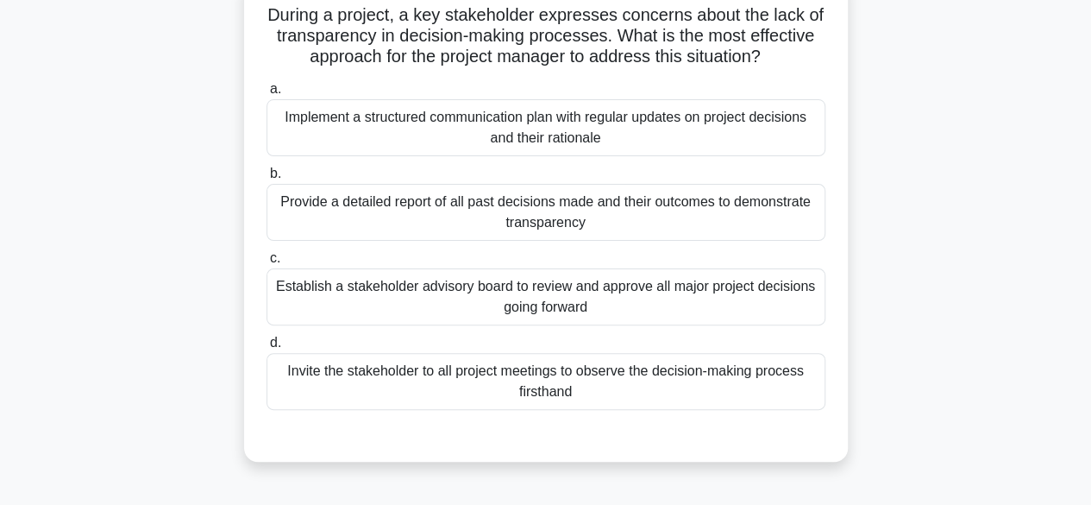
scroll to position [172, 0]
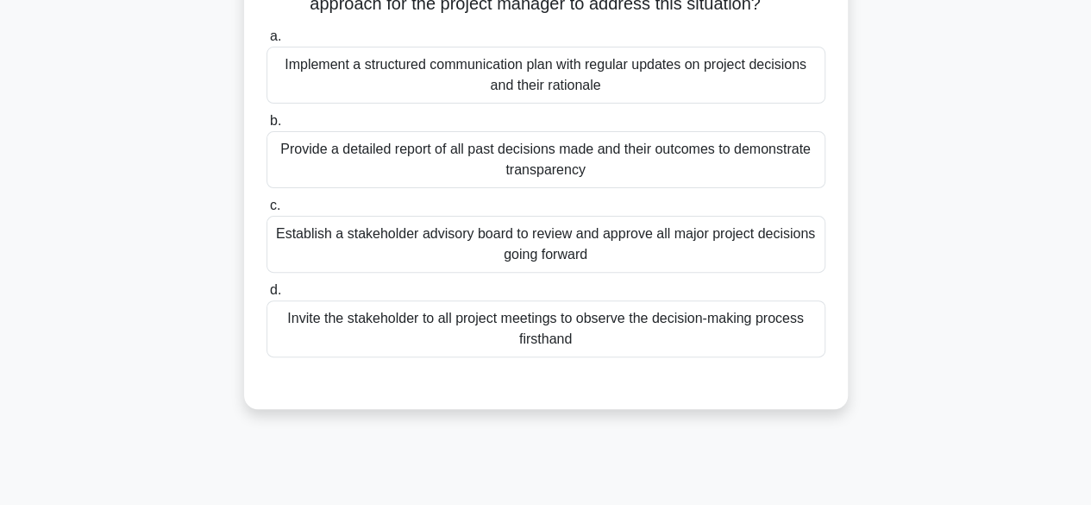
click at [620, 250] on div "Establish a stakeholder advisory board to review and approve all major project …" at bounding box center [545, 244] width 559 height 57
click at [266, 211] on input "c. Establish a stakeholder advisory board to review and approve all major proje…" at bounding box center [266, 205] width 0 height 11
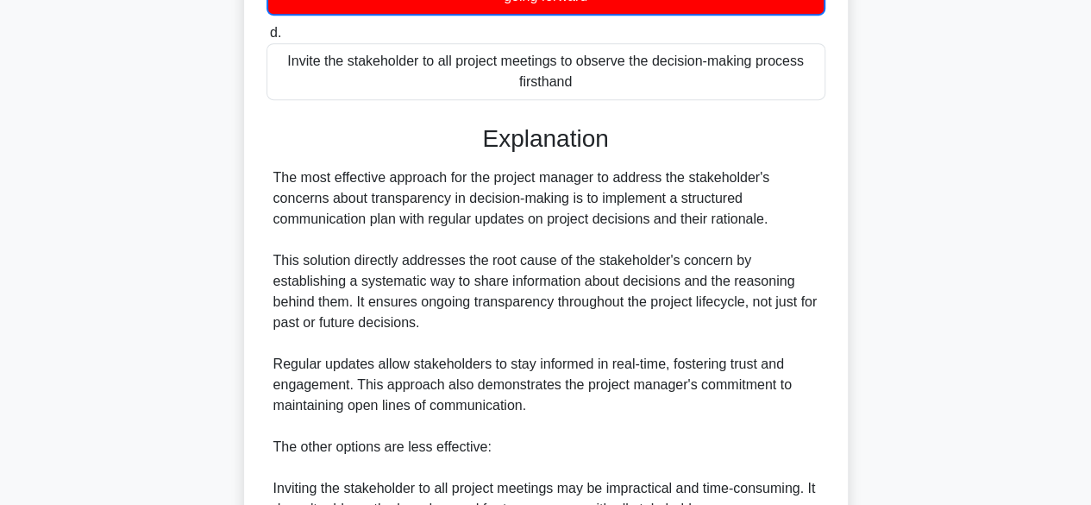
scroll to position [745, 0]
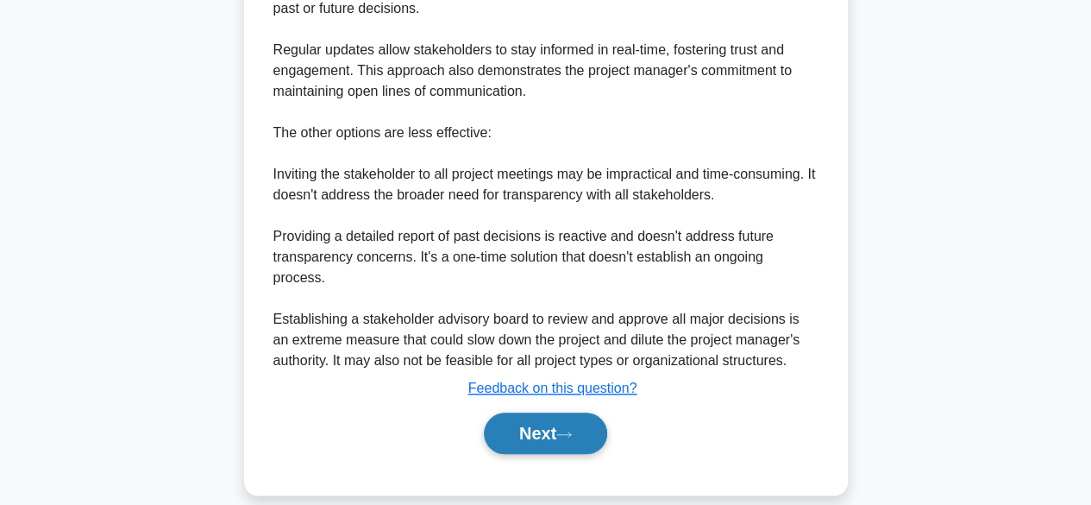
click at [572, 429] on icon at bounding box center [564, 433] width 16 height 9
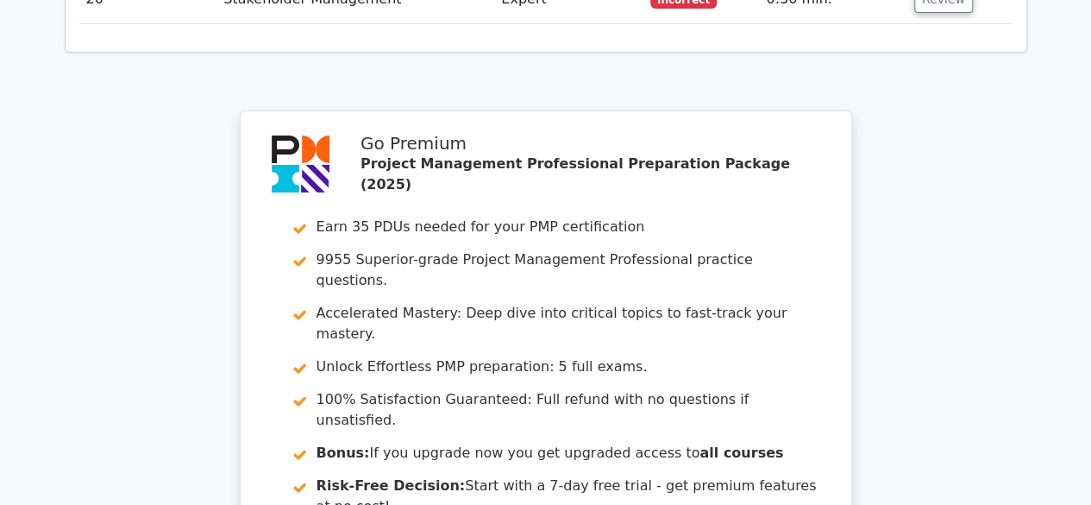
scroll to position [3552, 0]
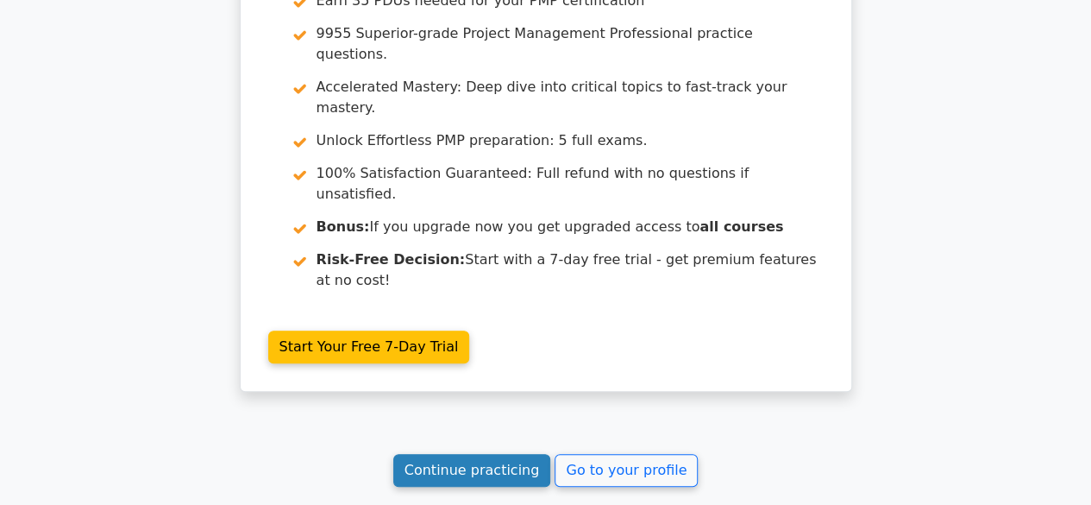
click at [517, 454] on link "Continue practicing" at bounding box center [472, 470] width 158 height 33
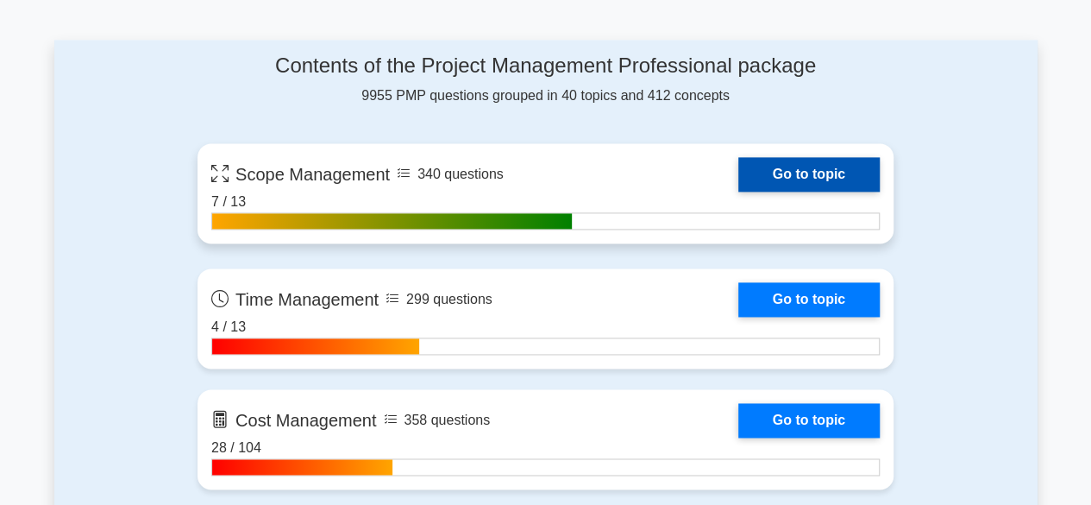
scroll to position [1294, 0]
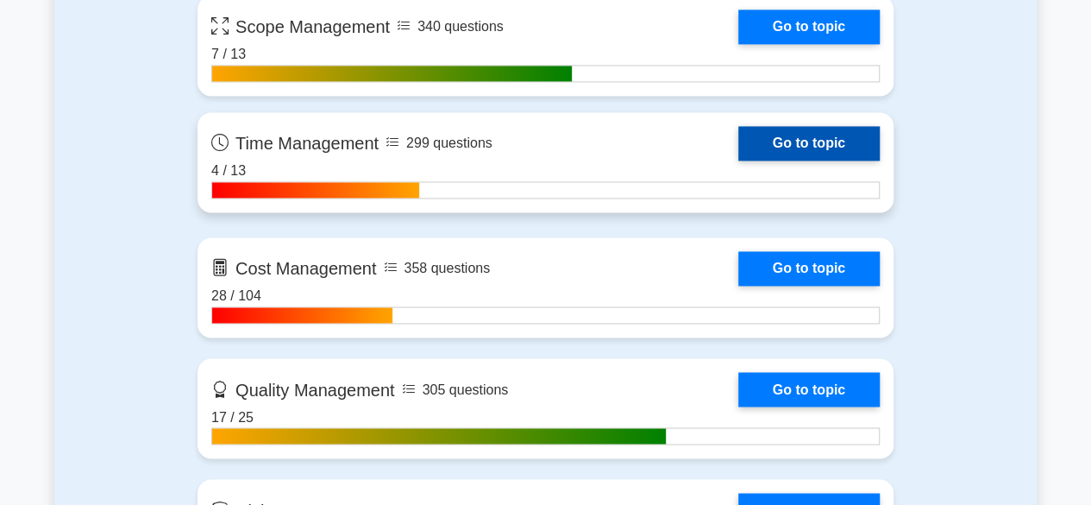
click at [793, 137] on link "Go to topic" at bounding box center [808, 143] width 141 height 34
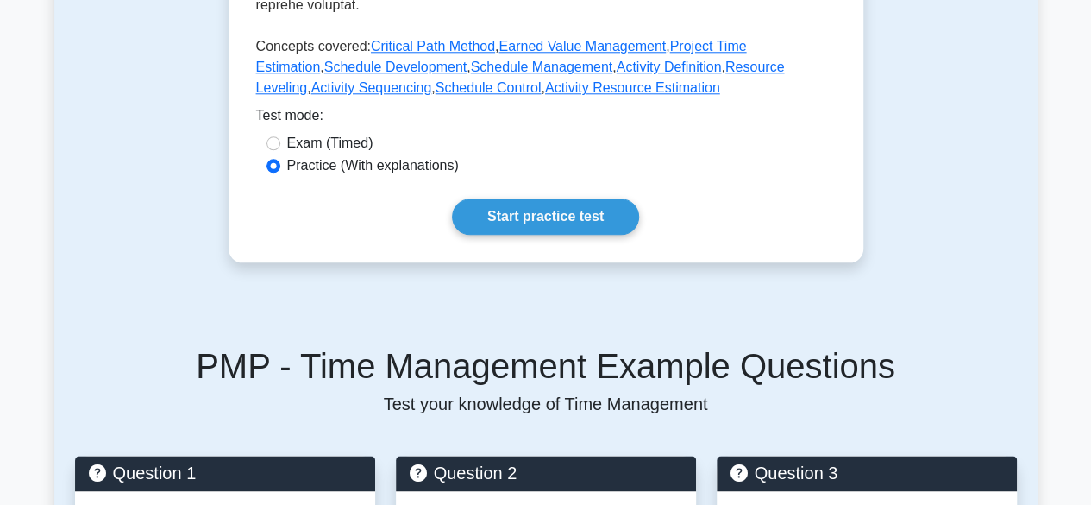
scroll to position [949, 0]
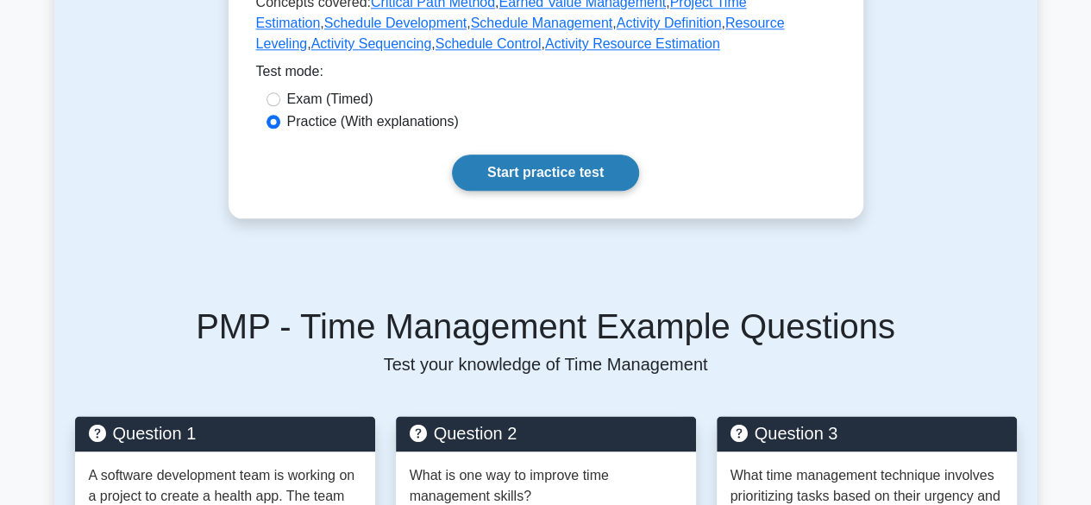
click at [597, 156] on link "Start practice test" at bounding box center [545, 172] width 187 height 36
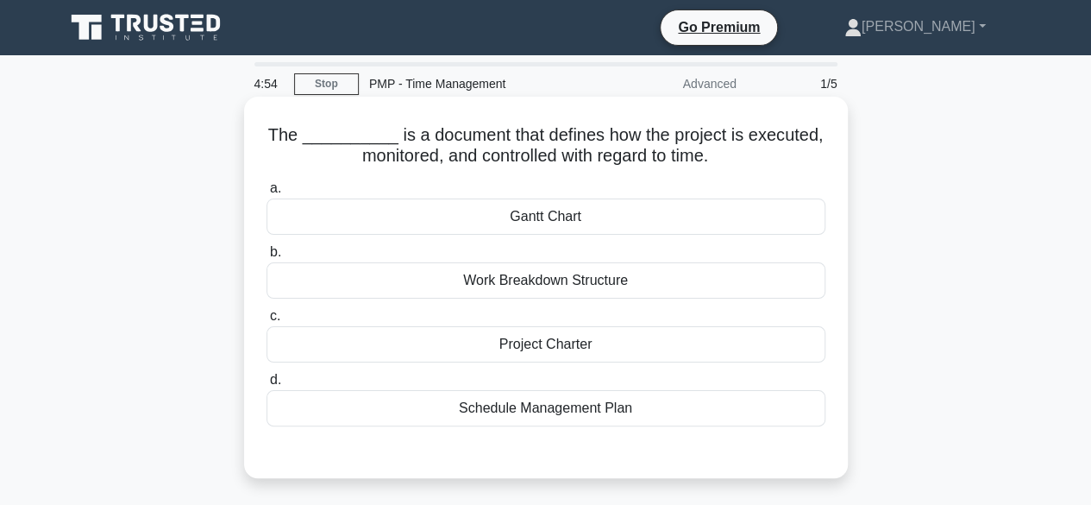
click at [611, 289] on div "Work Breakdown Structure" at bounding box center [545, 280] width 559 height 36
click at [266, 258] on input "b. Work Breakdown Structure" at bounding box center [266, 252] width 0 height 11
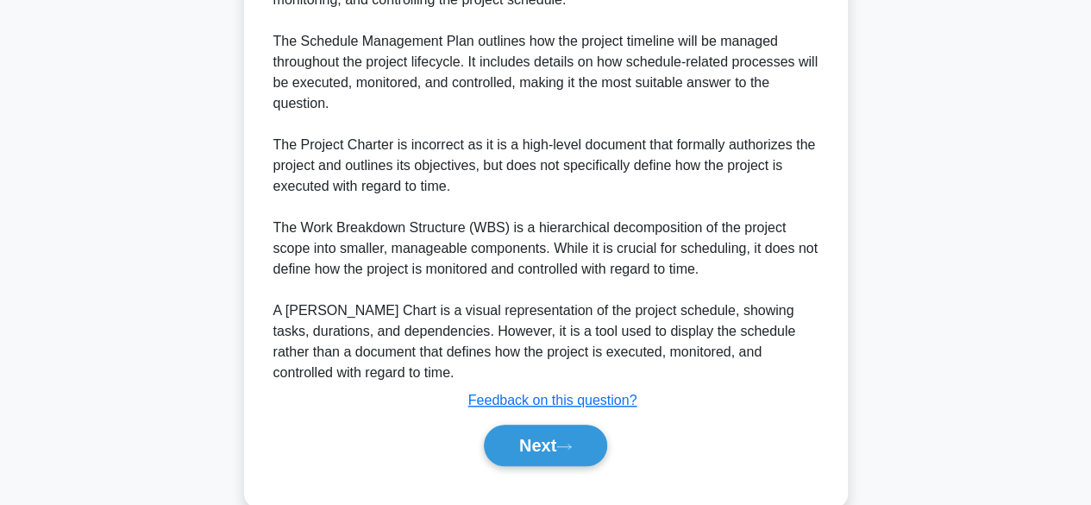
scroll to position [580, 0]
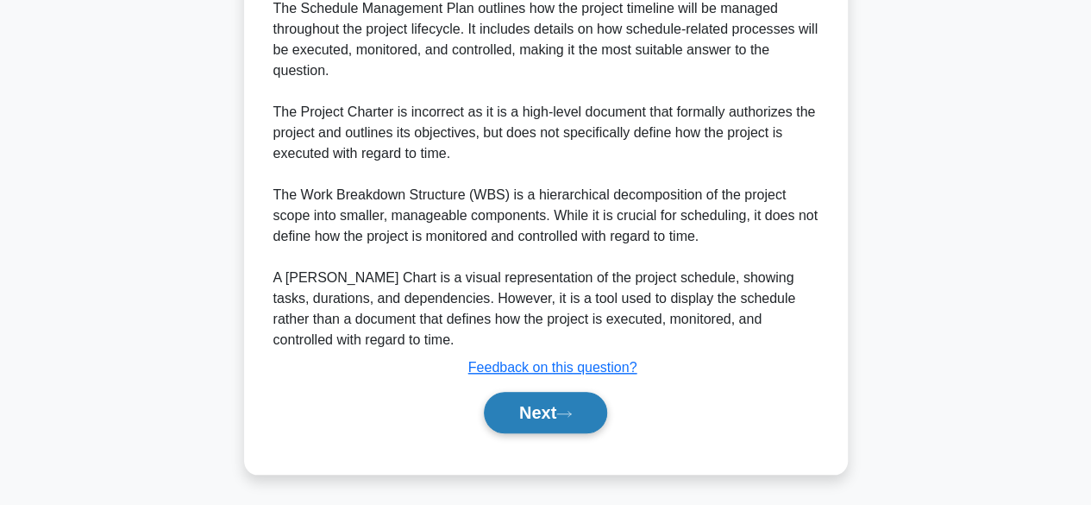
click at [571, 405] on button "Next" at bounding box center [545, 412] width 123 height 41
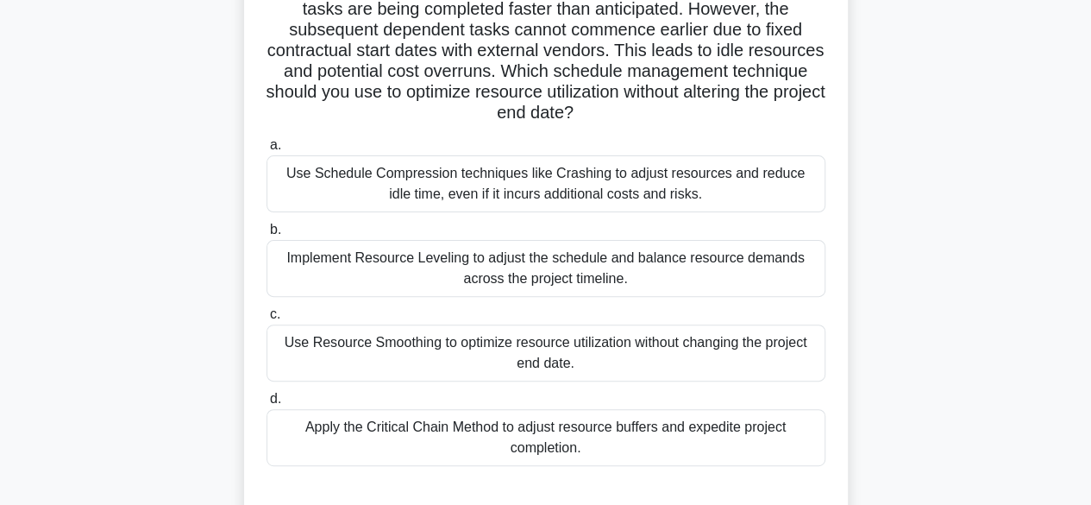
scroll to position [168, 0]
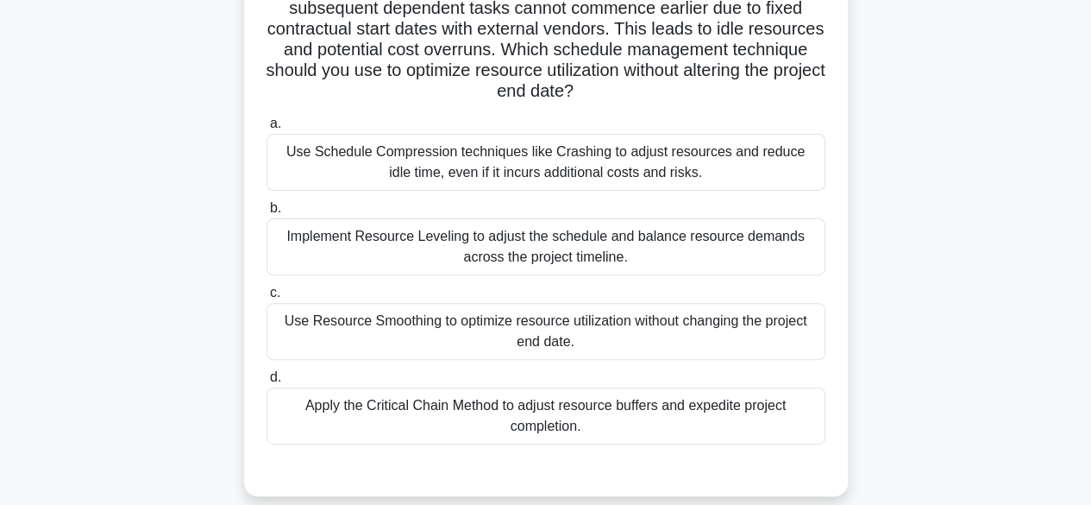
click at [574, 249] on div "Implement Resource Leveling to adjust the schedule and balance resource demands…" at bounding box center [545, 246] width 559 height 57
click at [266, 214] on input "b. Implement Resource Leveling to adjust the schedule and balance resource dema…" at bounding box center [266, 208] width 0 height 11
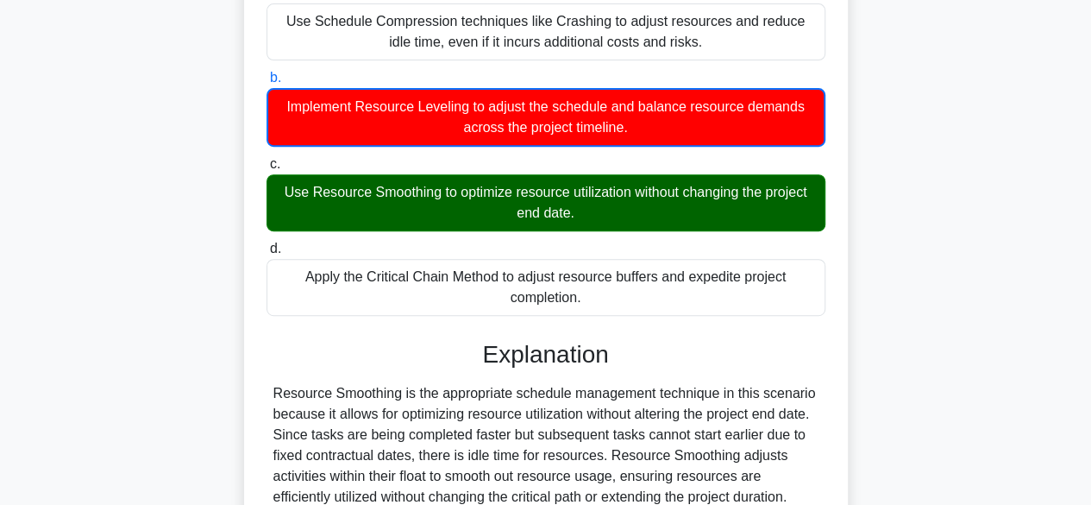
scroll to position [455, 0]
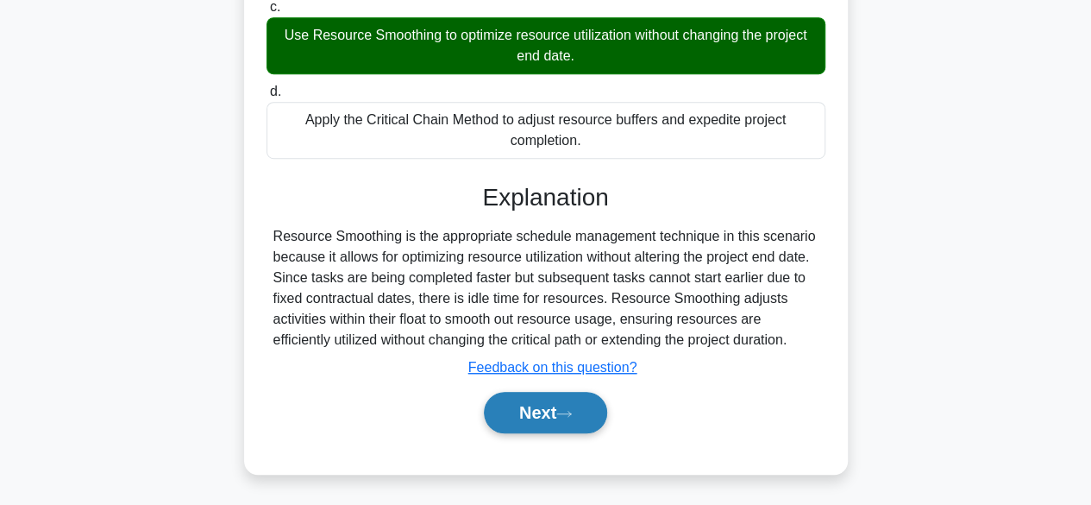
click at [535, 415] on button "Next" at bounding box center [545, 412] width 123 height 41
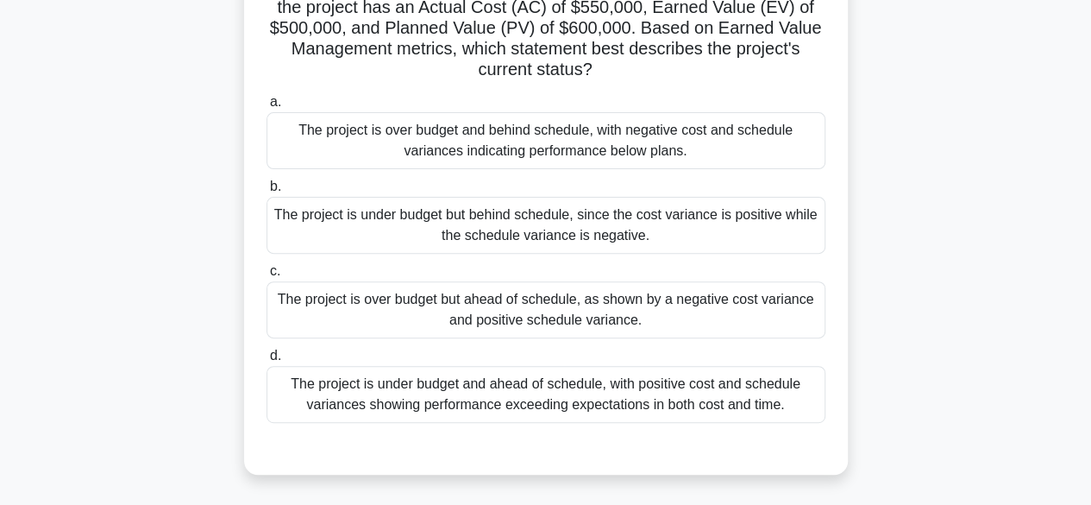
scroll to position [168, 0]
click at [462, 199] on div "The project is under budget but behind schedule, since the cost variance is pos…" at bounding box center [545, 226] width 559 height 57
click at [266, 193] on input "b. The project is under budget but behind schedule, since the cost variance is …" at bounding box center [266, 187] width 0 height 11
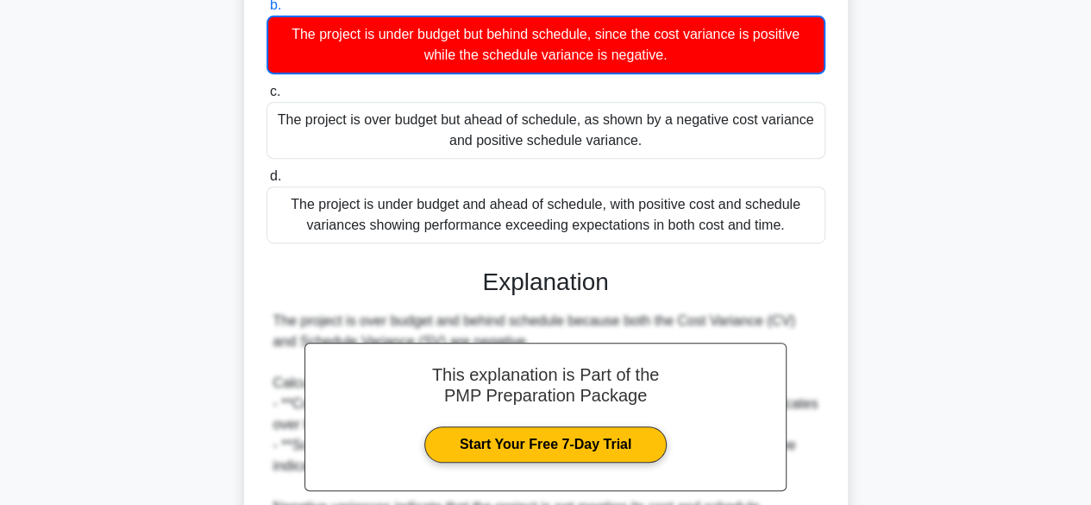
scroll to position [538, 0]
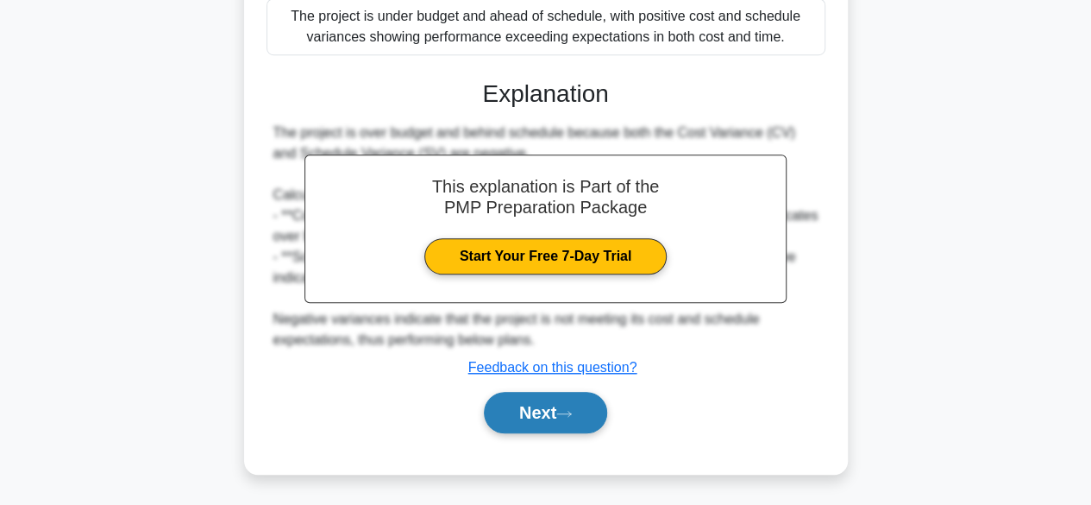
click at [555, 419] on button "Next" at bounding box center [545, 412] width 123 height 41
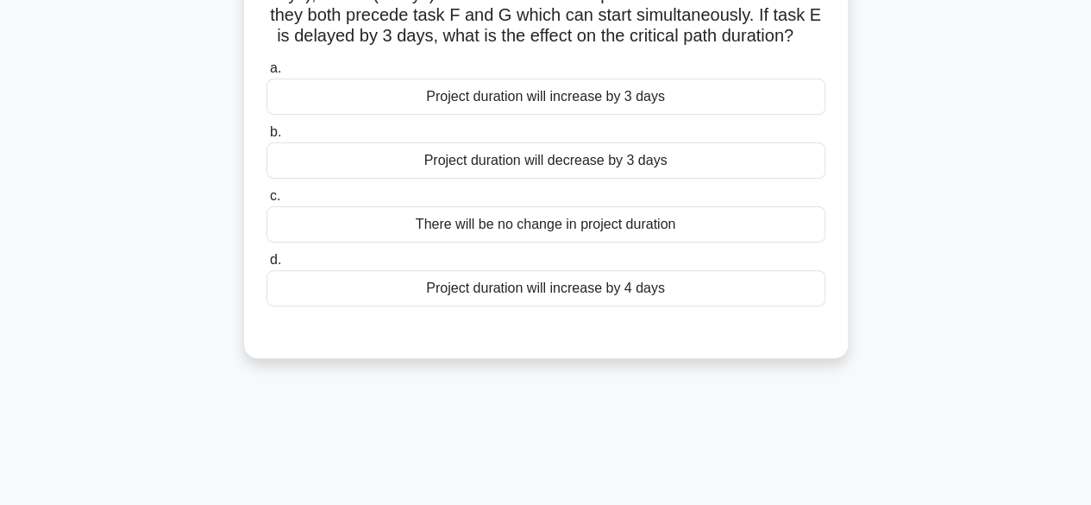
scroll to position [82, 0]
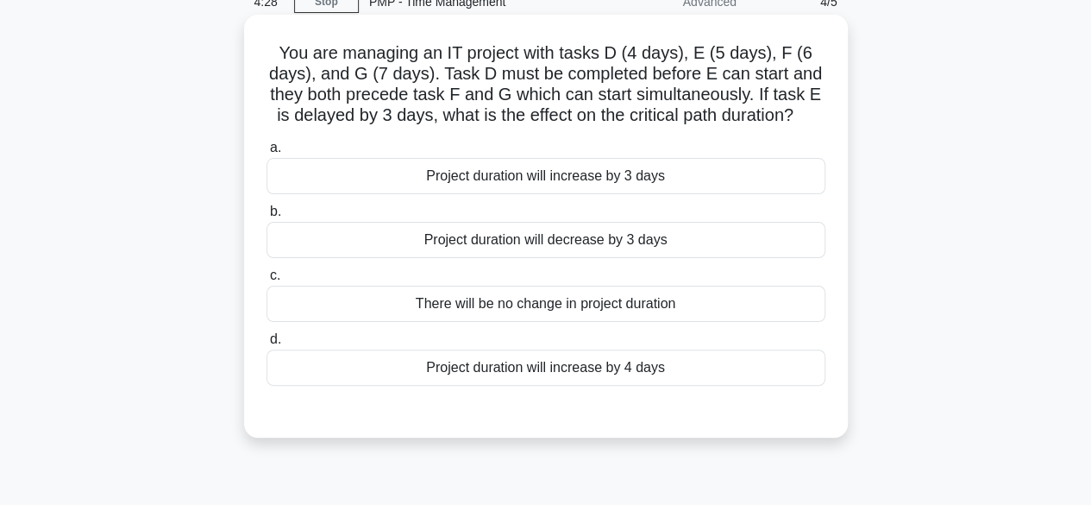
click at [504, 190] on div "Project duration will increase by 3 days" at bounding box center [545, 176] width 559 height 36
click at [536, 180] on div "Project duration will increase by 3 days" at bounding box center [545, 176] width 559 height 36
click at [266, 154] on input "a. Project duration will increase by 3 days" at bounding box center [266, 147] width 0 height 11
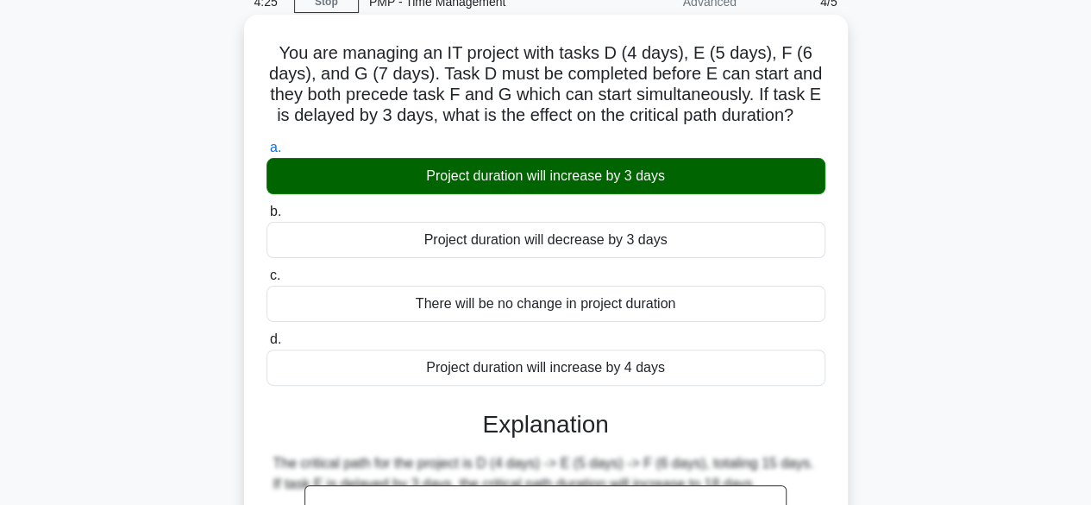
scroll to position [427, 0]
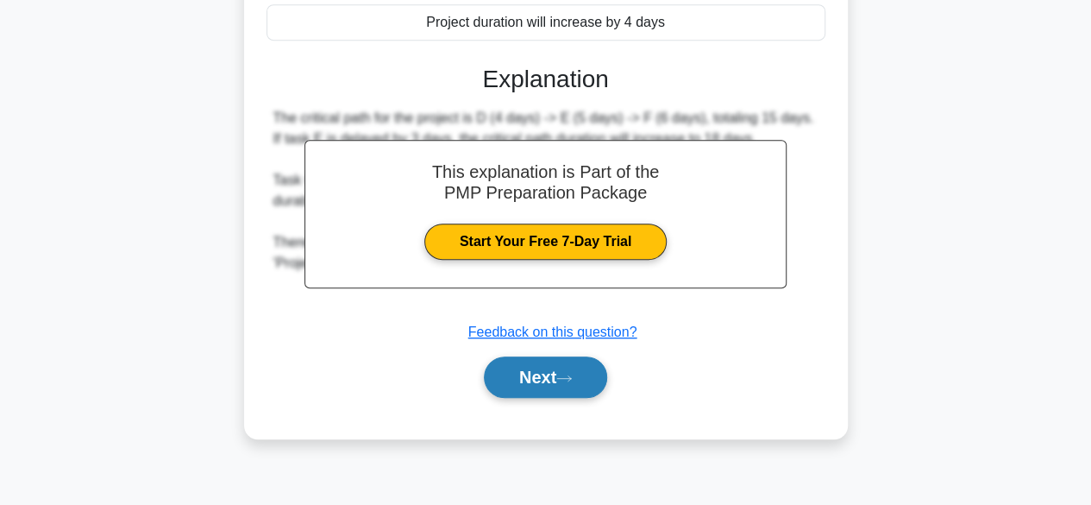
click at [564, 370] on button "Next" at bounding box center [545, 376] width 123 height 41
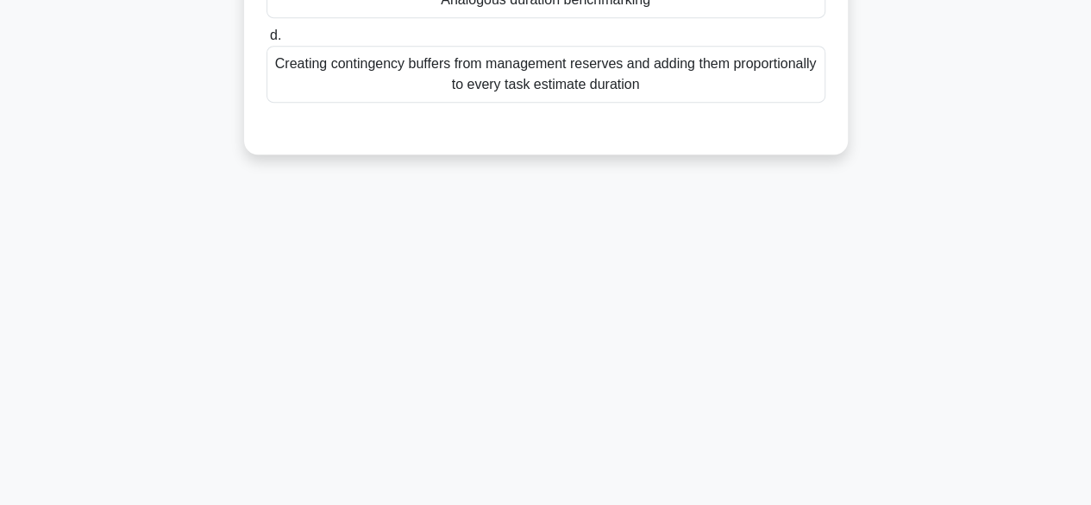
click at [504, 82] on div "Creating contingency buffers from management reserves and adding them proportio…" at bounding box center [545, 74] width 559 height 57
click at [266, 41] on input "d. Creating contingency buffers from management reserves and adding them propor…" at bounding box center [266, 35] width 0 height 11
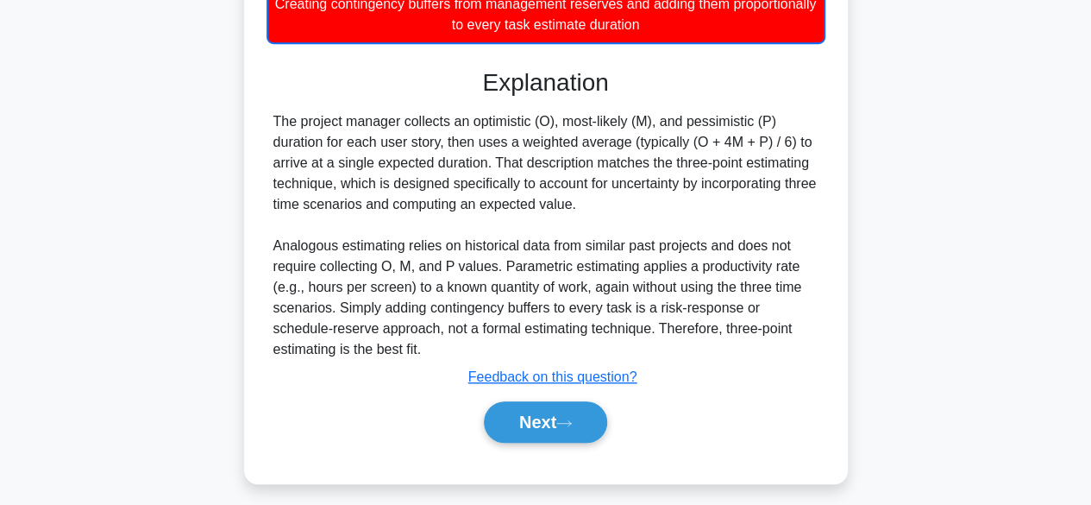
scroll to position [497, 0]
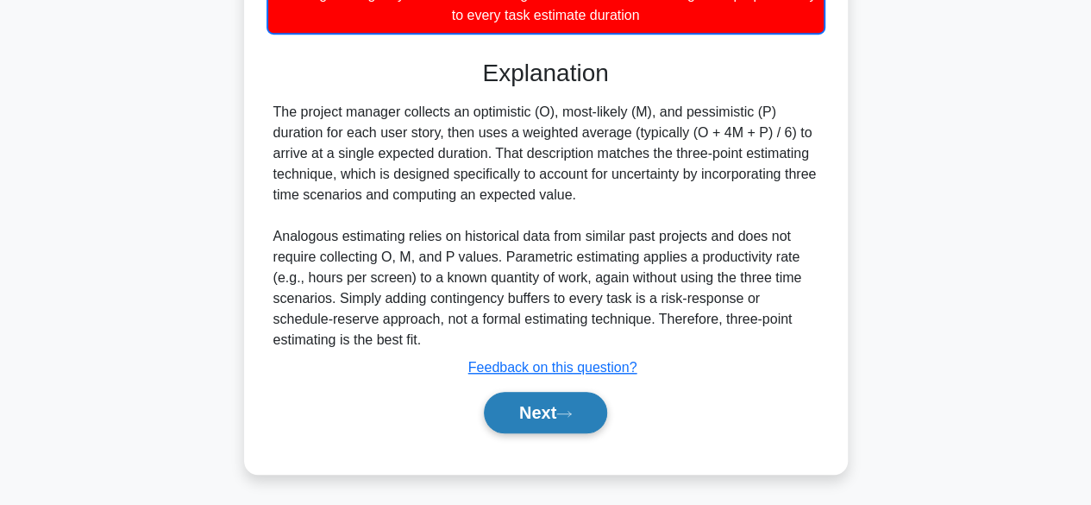
click at [561, 399] on button "Next" at bounding box center [545, 412] width 123 height 41
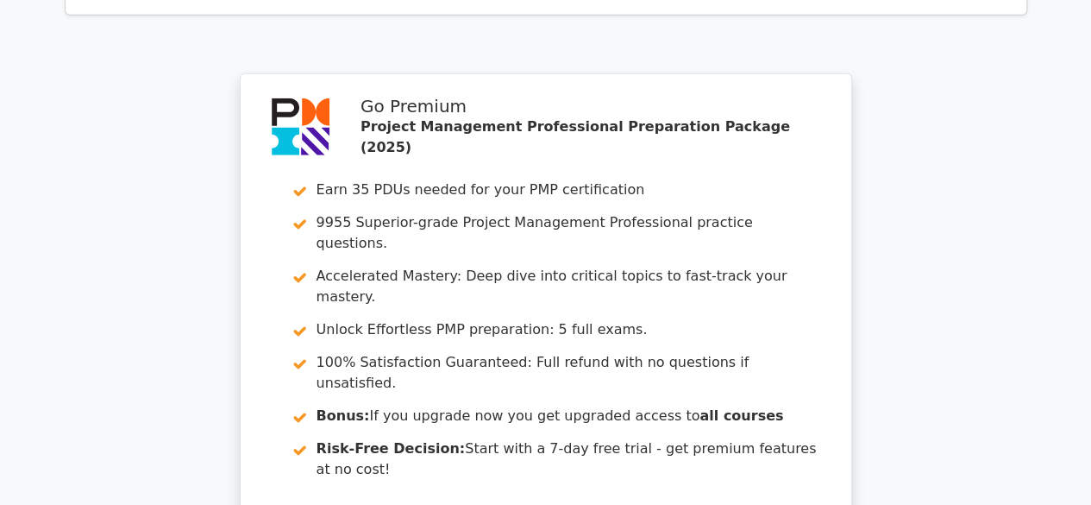
scroll to position [2760, 0]
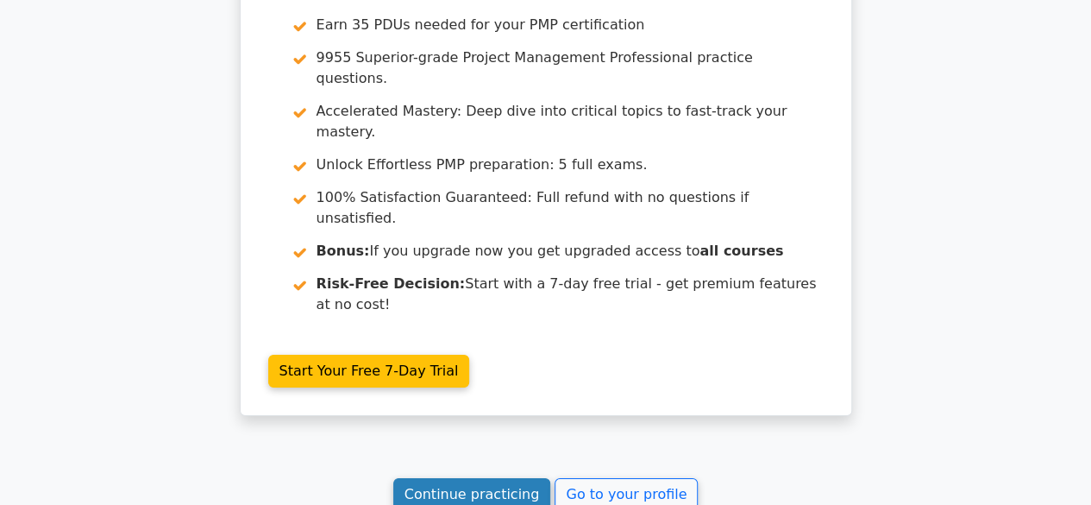
click at [533, 478] on link "Continue practicing" at bounding box center [472, 494] width 158 height 33
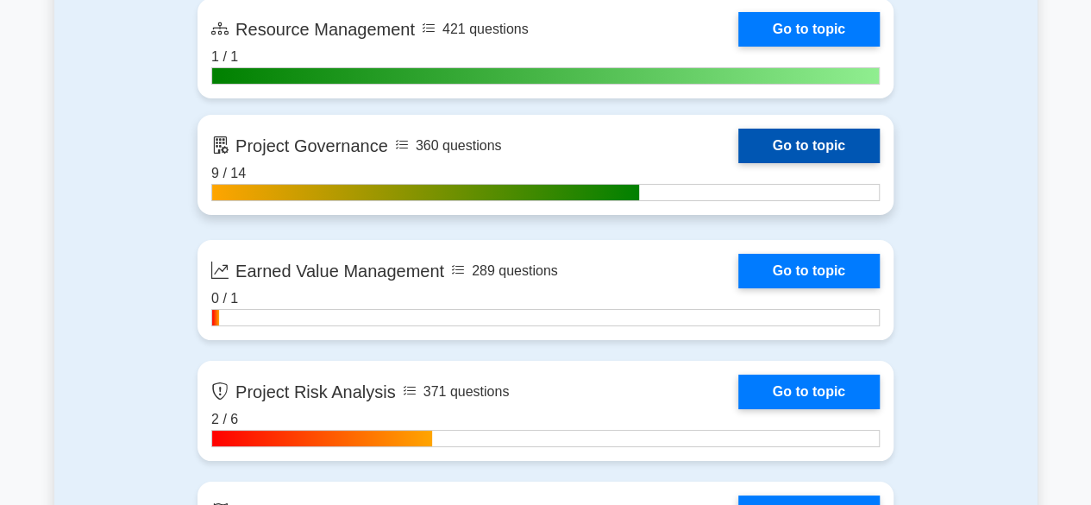
scroll to position [3191, 0]
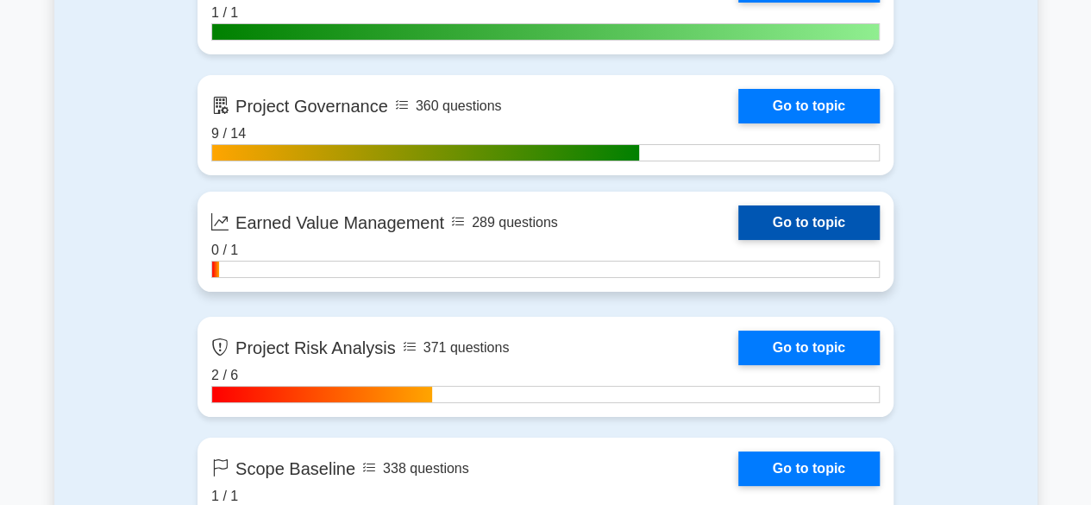
click at [797, 216] on link "Go to topic" at bounding box center [808, 222] width 141 height 34
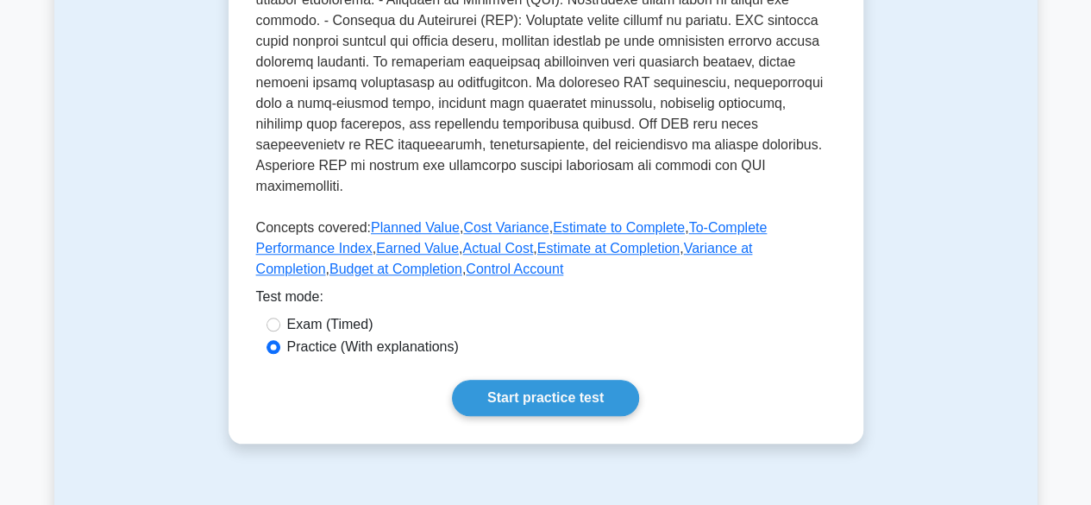
scroll to position [949, 0]
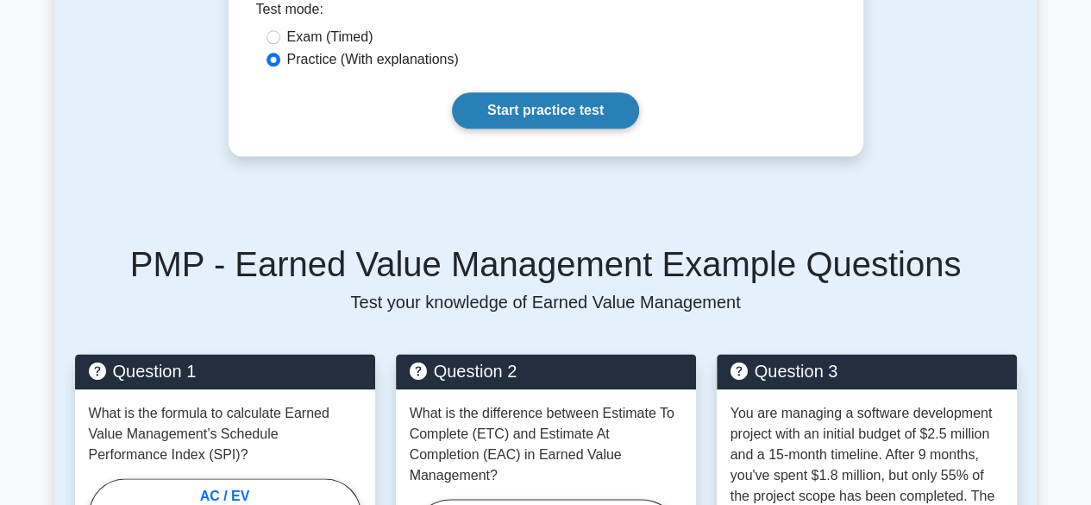
click at [549, 96] on link "Start practice test" at bounding box center [545, 110] width 187 height 36
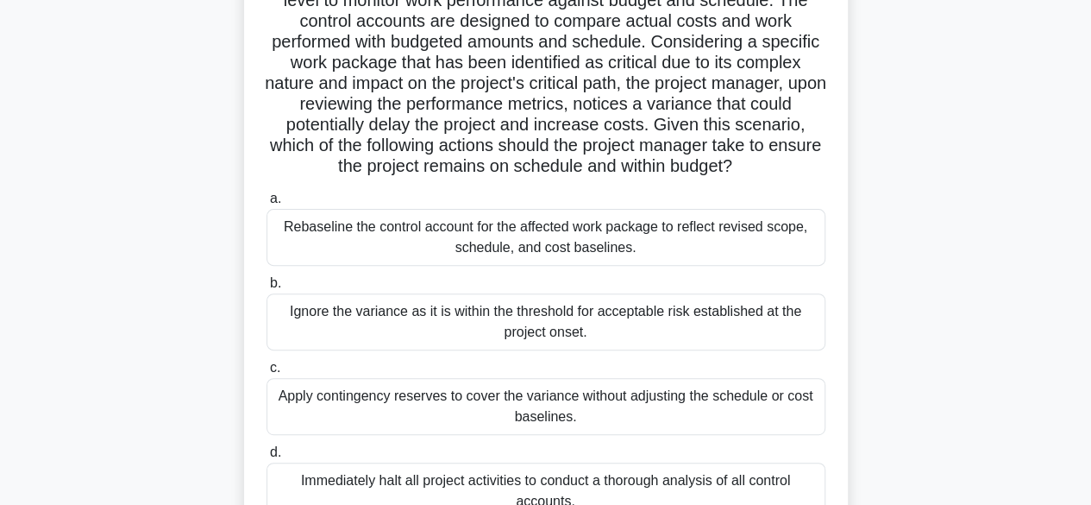
scroll to position [259, 0]
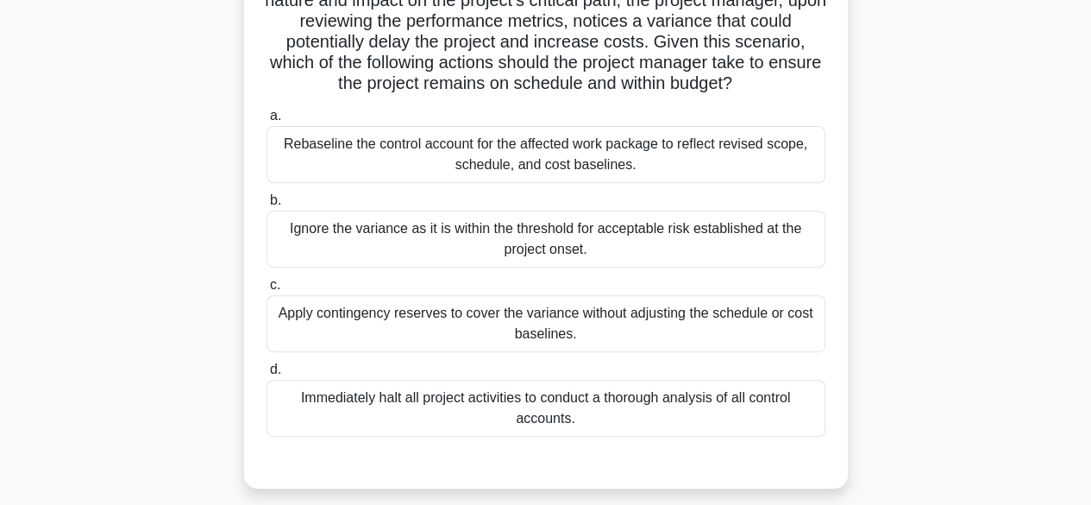
click at [646, 267] on div "Ignore the variance as it is within the threshold for acceptable risk establish…" at bounding box center [545, 238] width 559 height 57
click at [266, 206] on input "b. Ignore the variance as it is within the threshold for acceptable risk establ…" at bounding box center [266, 200] width 0 height 11
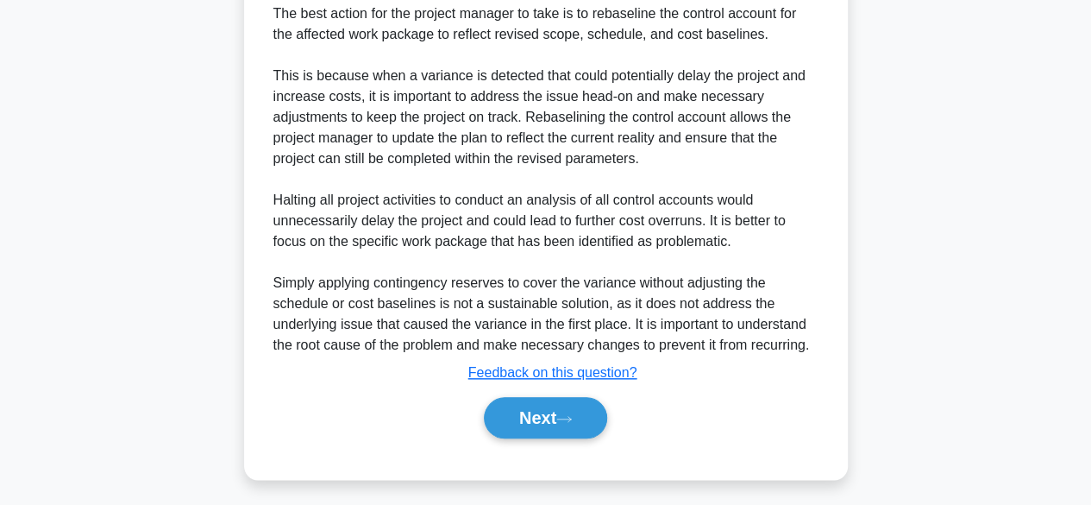
scroll to position [787, 0]
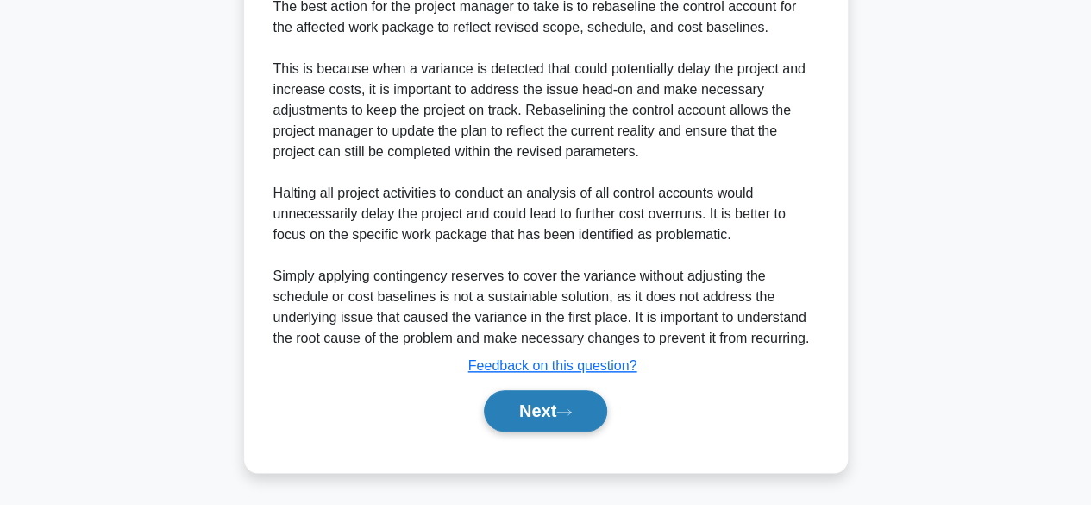
click at [556, 417] on button "Next" at bounding box center [545, 410] width 123 height 41
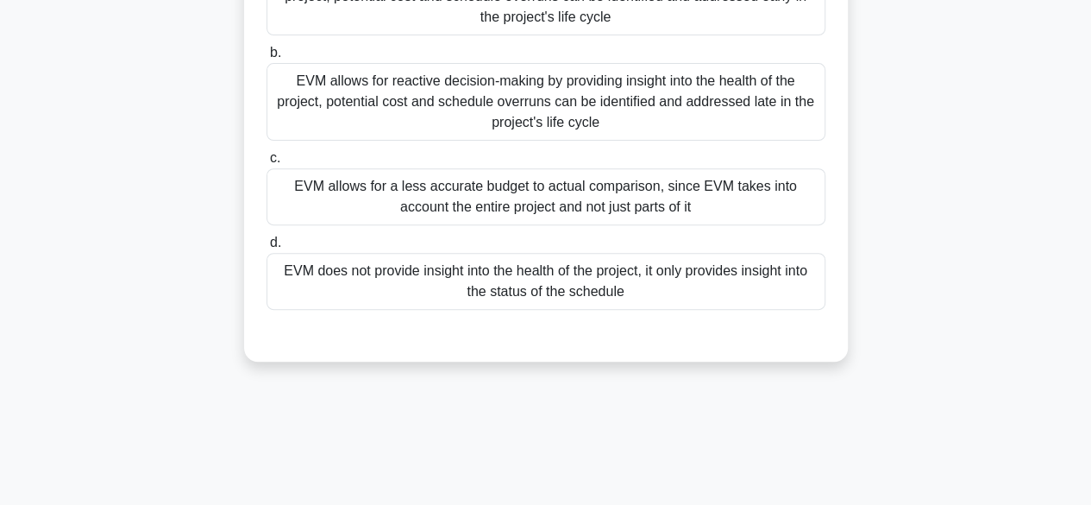
scroll to position [82, 0]
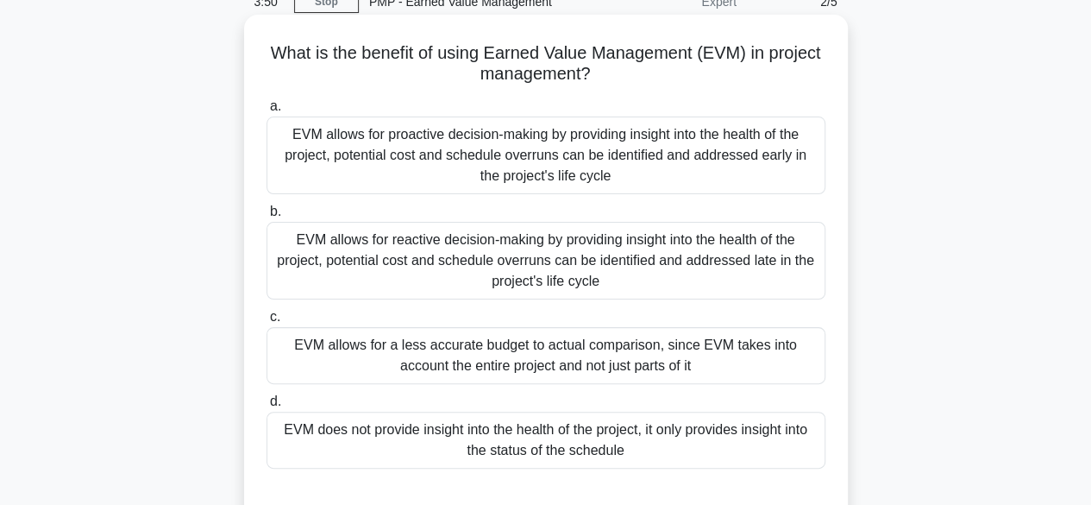
click at [649, 272] on div "EVM allows for reactive decision-making by providing insight into the health of…" at bounding box center [545, 261] width 559 height 78
click at [266, 217] on input "b. EVM allows for reactive decision-making by providing insight into the health…" at bounding box center [266, 211] width 0 height 11
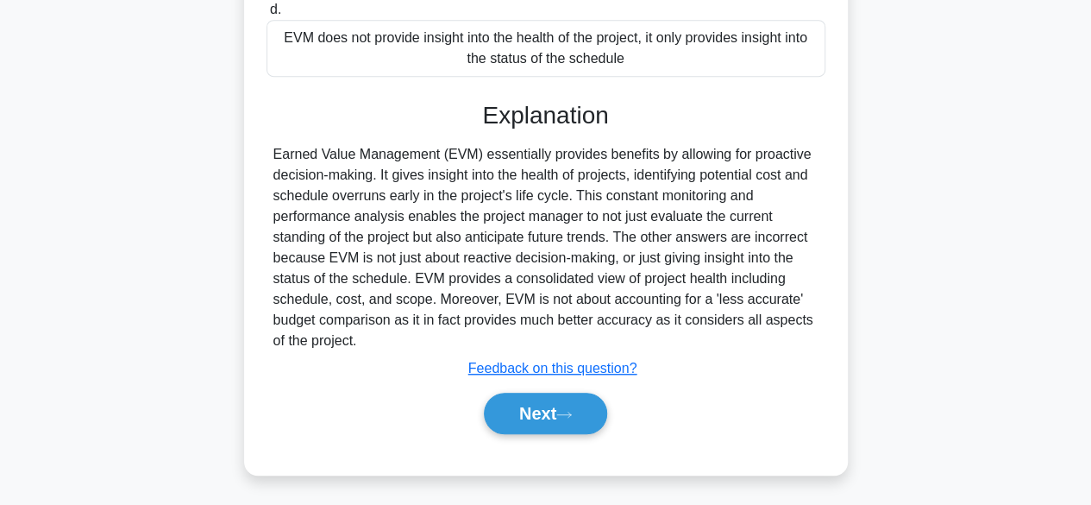
scroll to position [476, 0]
click at [560, 421] on button "Next" at bounding box center [545, 412] width 123 height 41
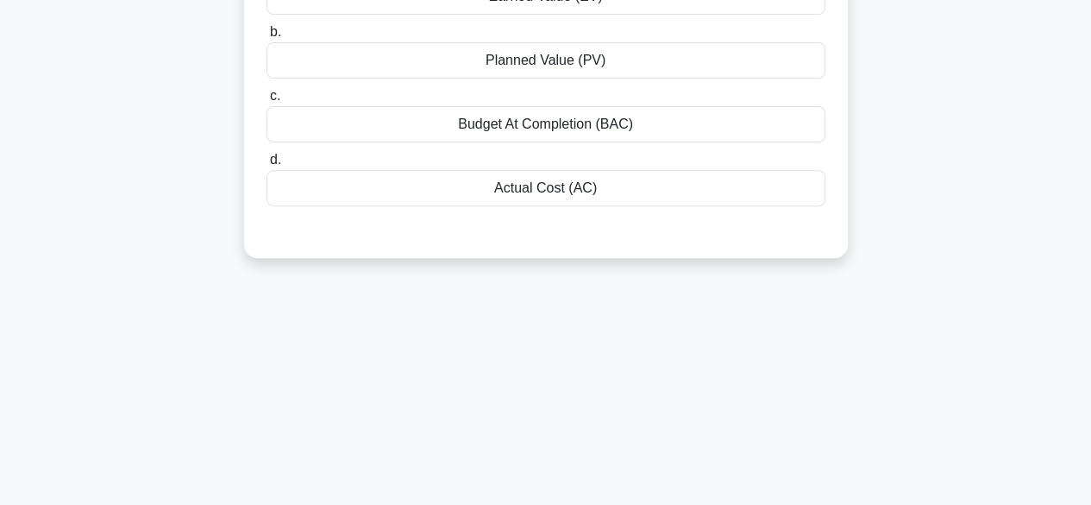
scroll to position [82, 0]
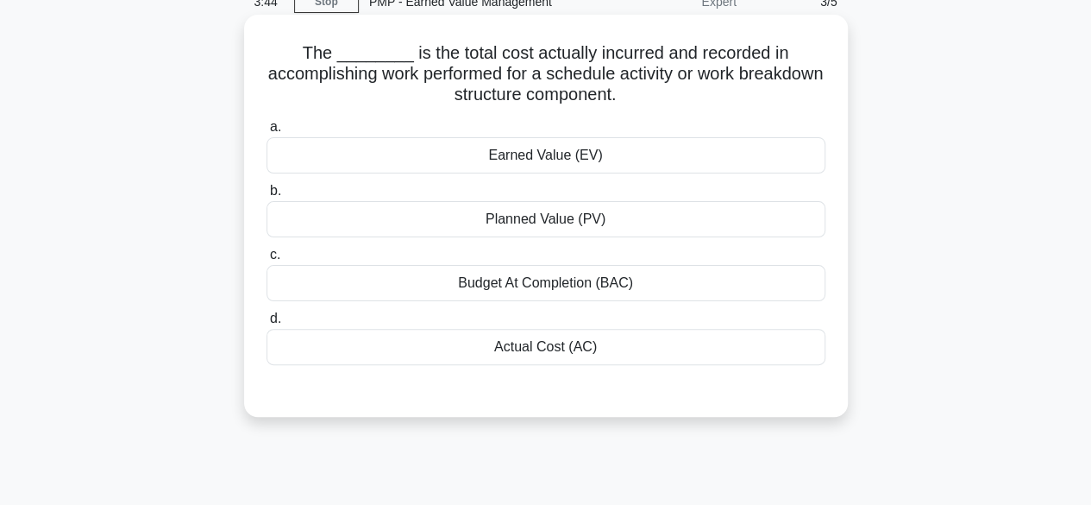
click at [596, 277] on div "Budget At Completion (BAC)" at bounding box center [545, 283] width 559 height 36
click at [266, 260] on input "c. Budget At Completion (BAC)" at bounding box center [266, 254] width 0 height 11
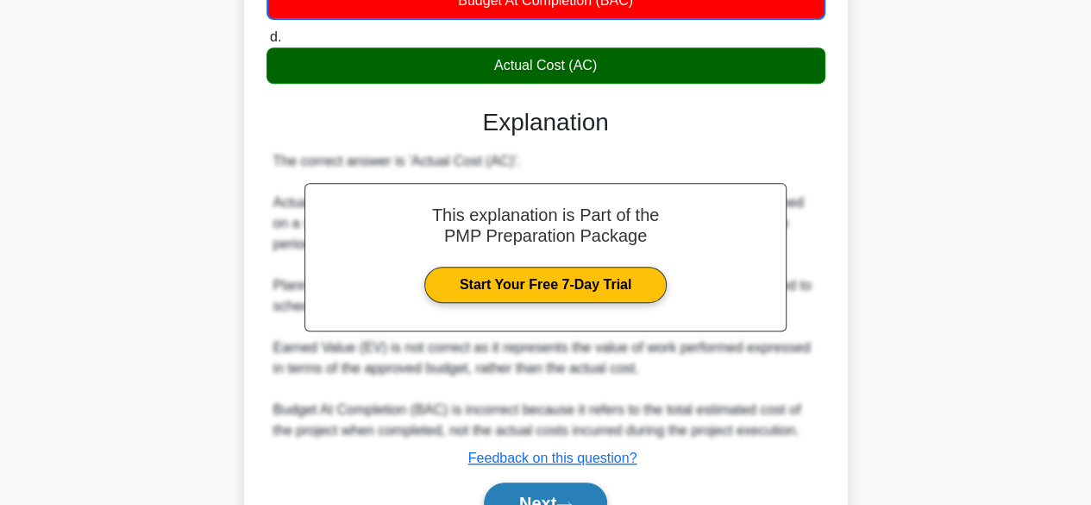
scroll to position [455, 0]
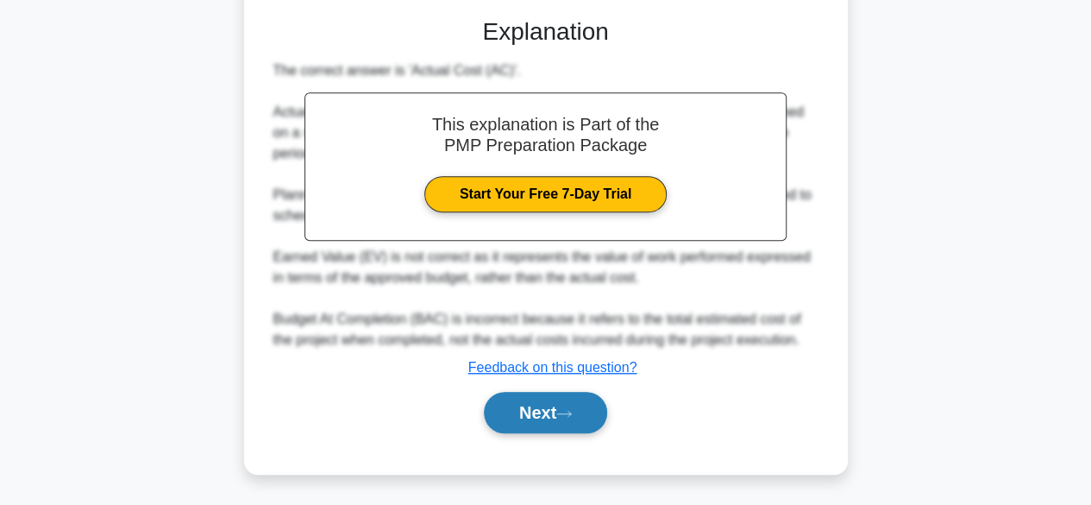
click at [566, 417] on button "Next" at bounding box center [545, 412] width 123 height 41
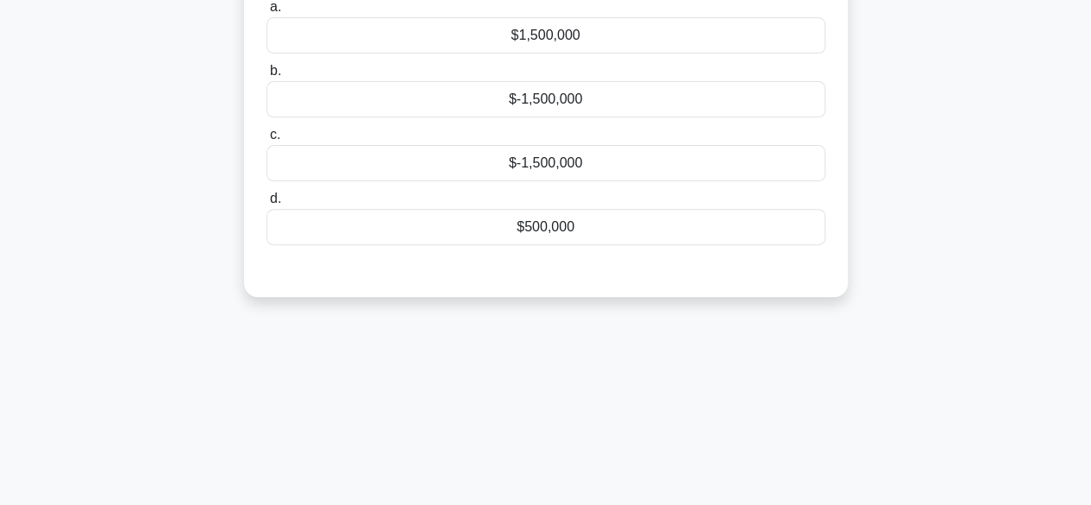
scroll to position [168, 0]
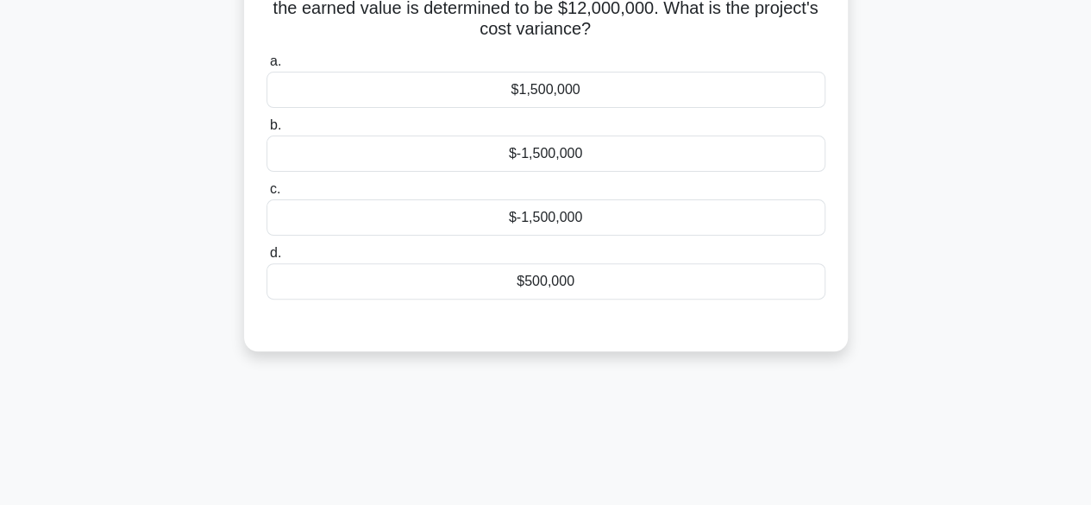
click at [588, 283] on div "$500,000" at bounding box center [545, 281] width 559 height 36
click at [266, 259] on input "d. $500,000" at bounding box center [266, 253] width 0 height 11
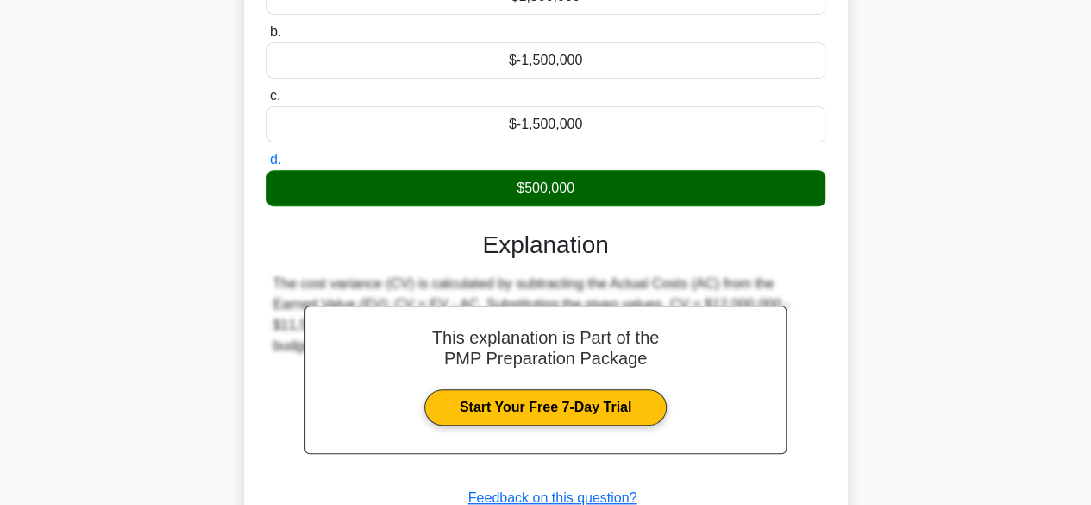
scroll to position [427, 0]
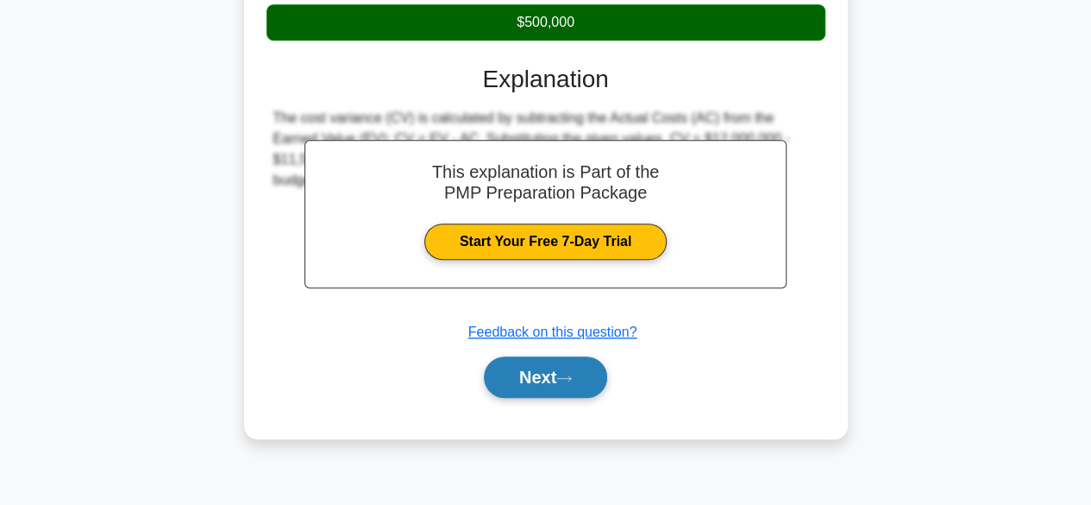
click at [550, 374] on button "Next" at bounding box center [545, 376] width 123 height 41
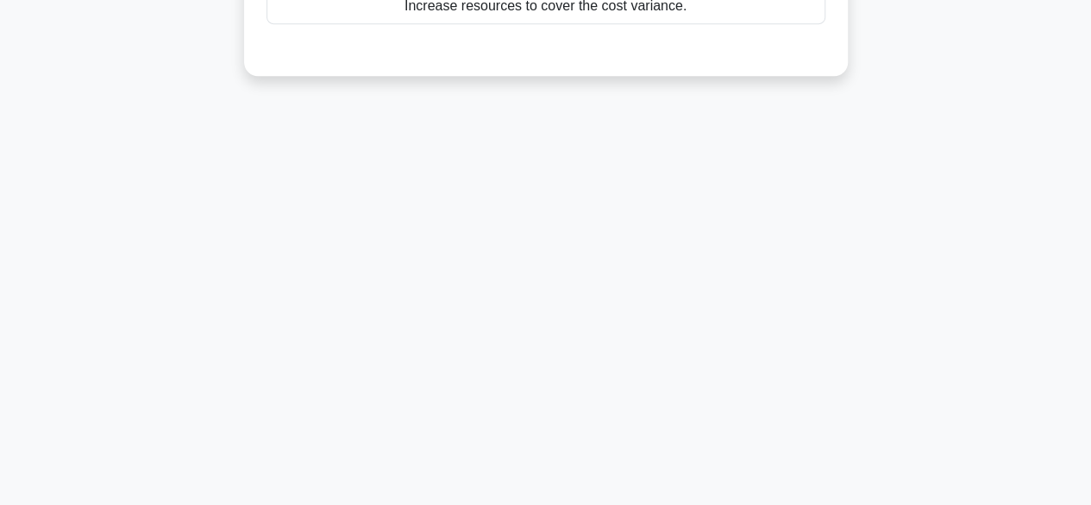
scroll to position [0, 0]
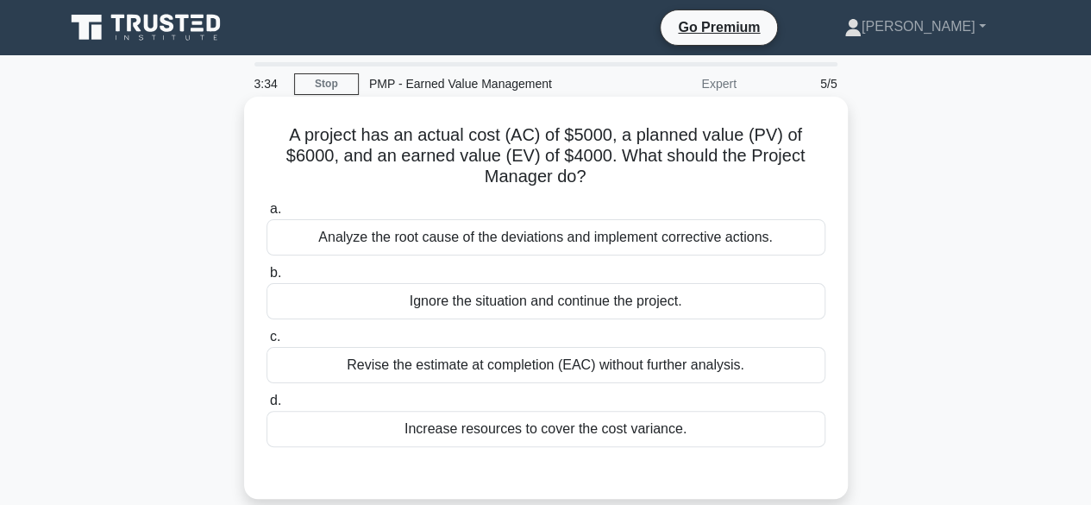
click at [580, 300] on div "Ignore the situation and continue the project." at bounding box center [545, 301] width 559 height 36
click at [266, 279] on input "b. Ignore the situation and continue the project." at bounding box center [266, 272] width 0 height 11
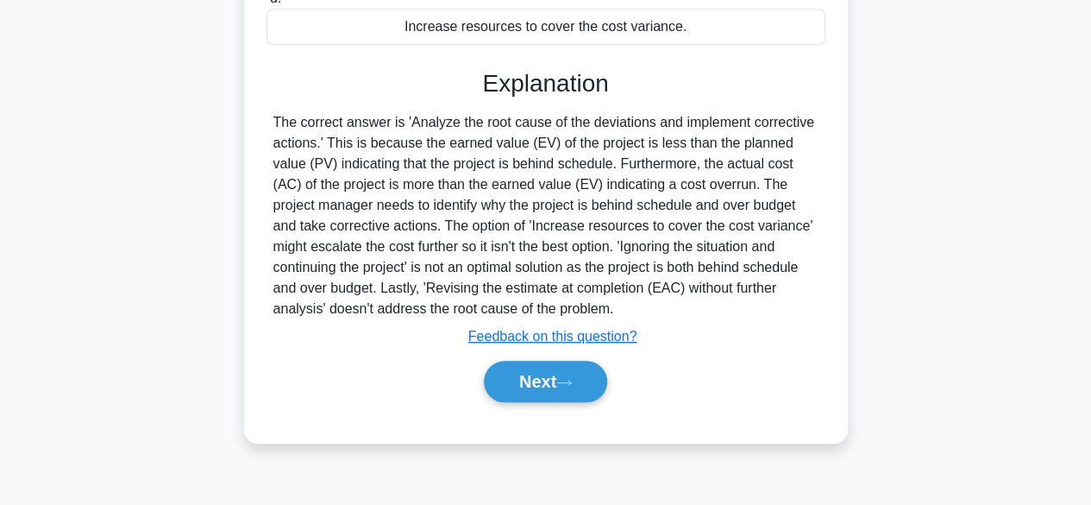
scroll to position [427, 0]
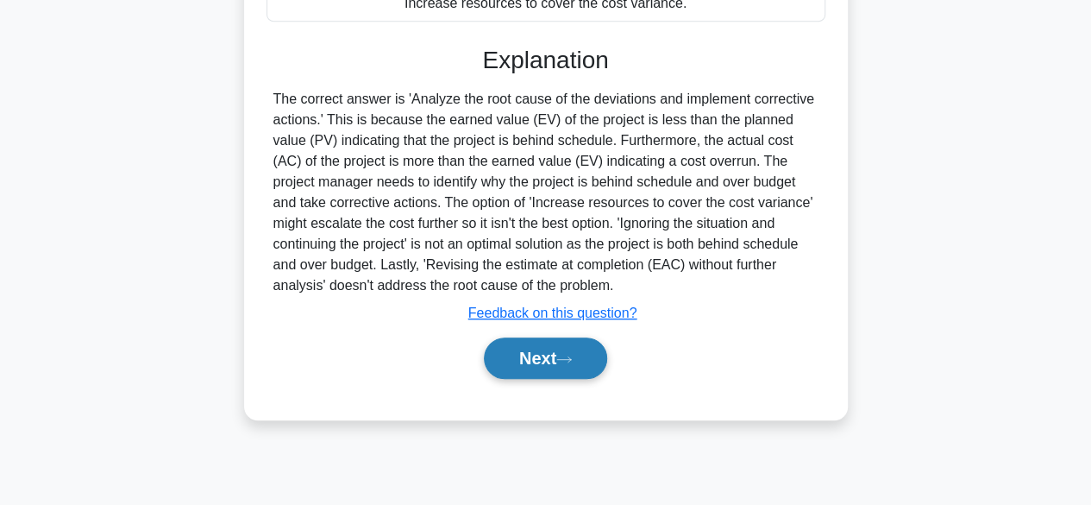
click at [558, 359] on button "Next" at bounding box center [545, 357] width 123 height 41
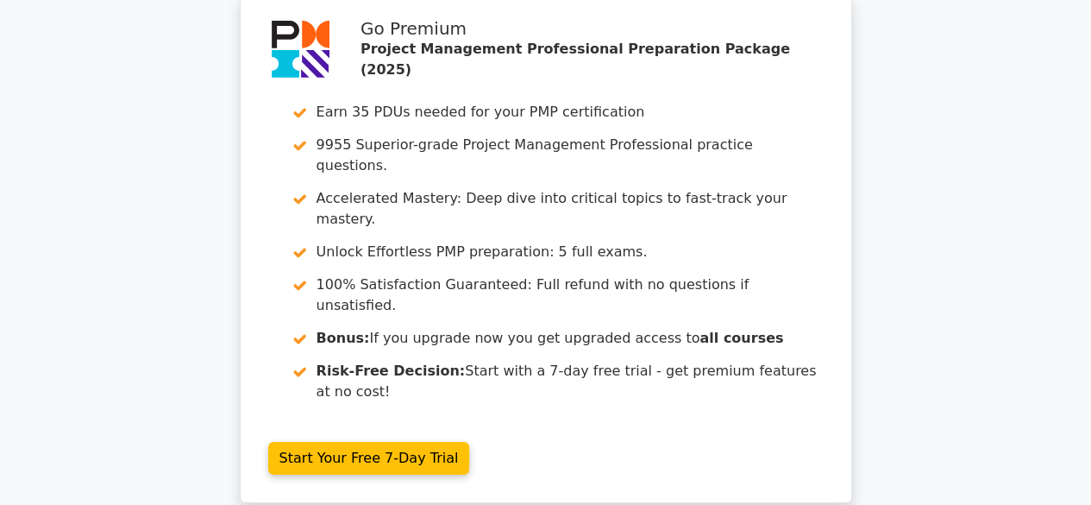
scroll to position [3037, 0]
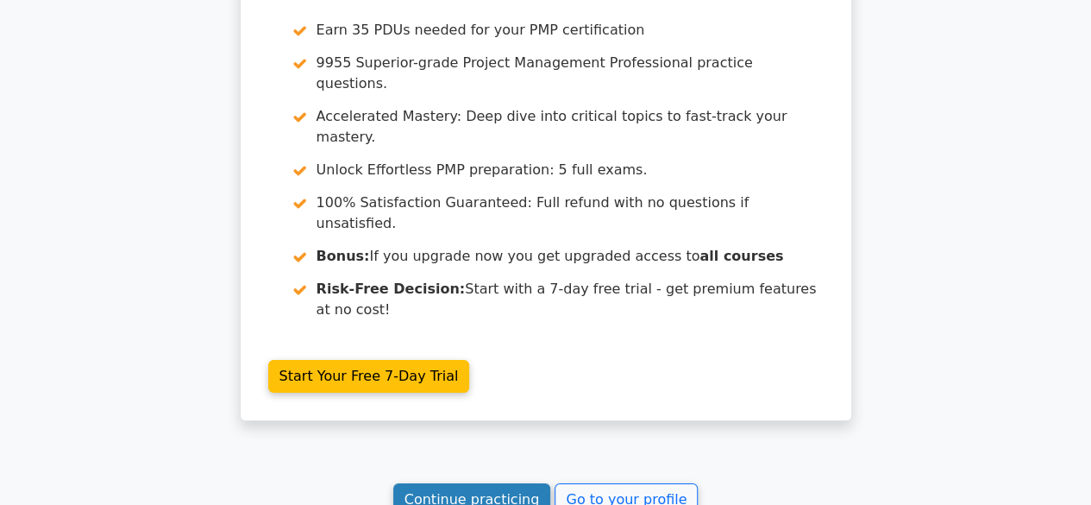
click at [484, 483] on link "Continue practicing" at bounding box center [472, 499] width 158 height 33
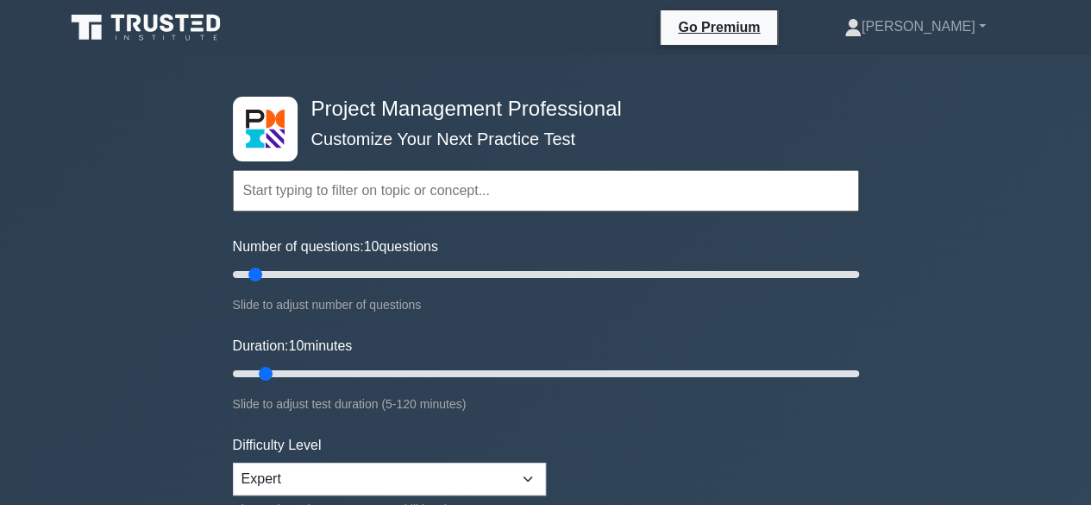
click at [507, 200] on input "text" at bounding box center [546, 190] width 626 height 41
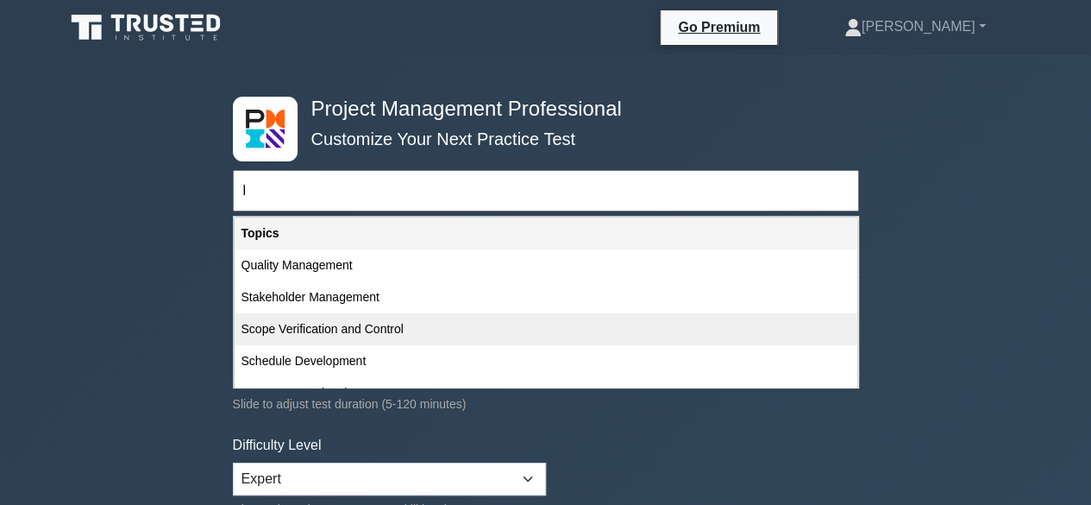
click at [406, 324] on div "Scope Verification and Control" at bounding box center [546, 329] width 623 height 32
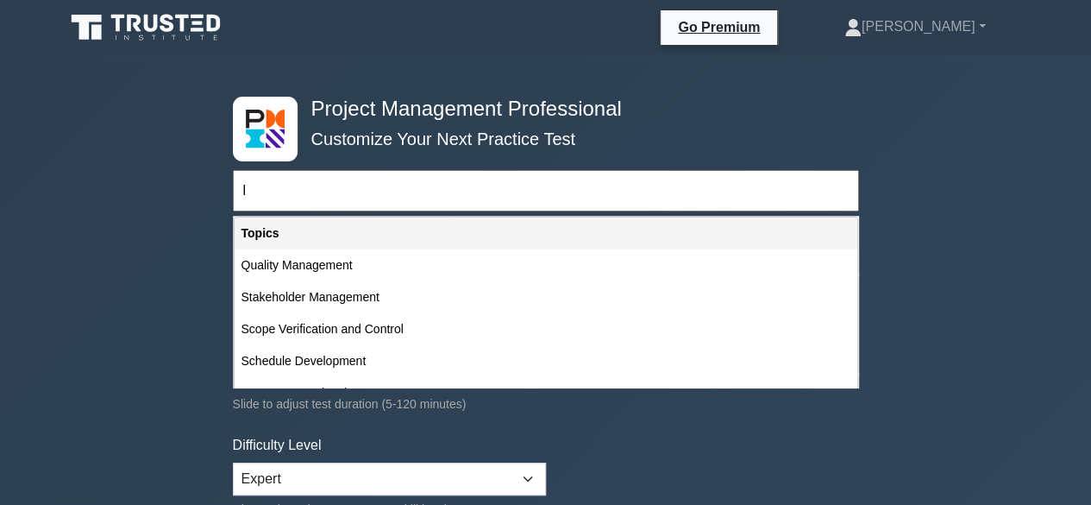
type input "Scope Verification and Control"
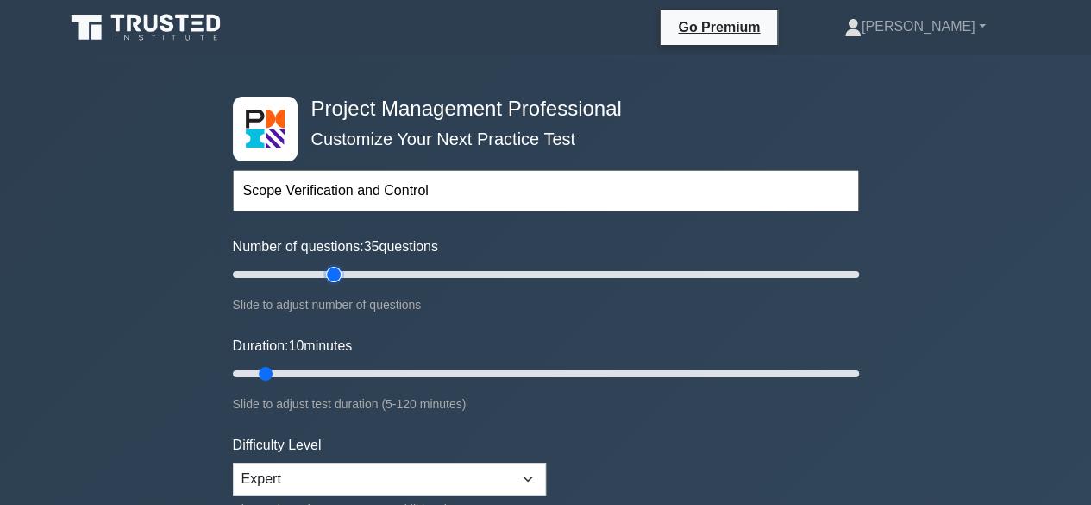
drag, startPoint x: 254, startPoint y: 270, endPoint x: 339, endPoint y: 279, distance: 85.8
type input "35"
click at [339, 279] on input "Number of questions: 35 questions" at bounding box center [546, 274] width 626 height 21
drag, startPoint x: 263, startPoint y: 373, endPoint x: 350, endPoint y: 377, distance: 87.2
type input "25"
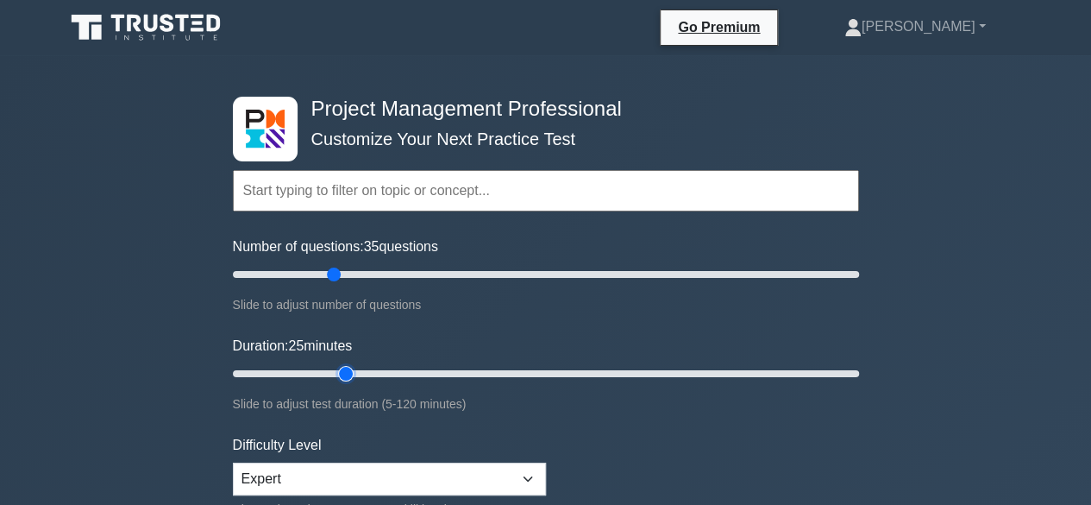
click at [350, 377] on input "Duration: 25 minutes" at bounding box center [546, 373] width 626 height 21
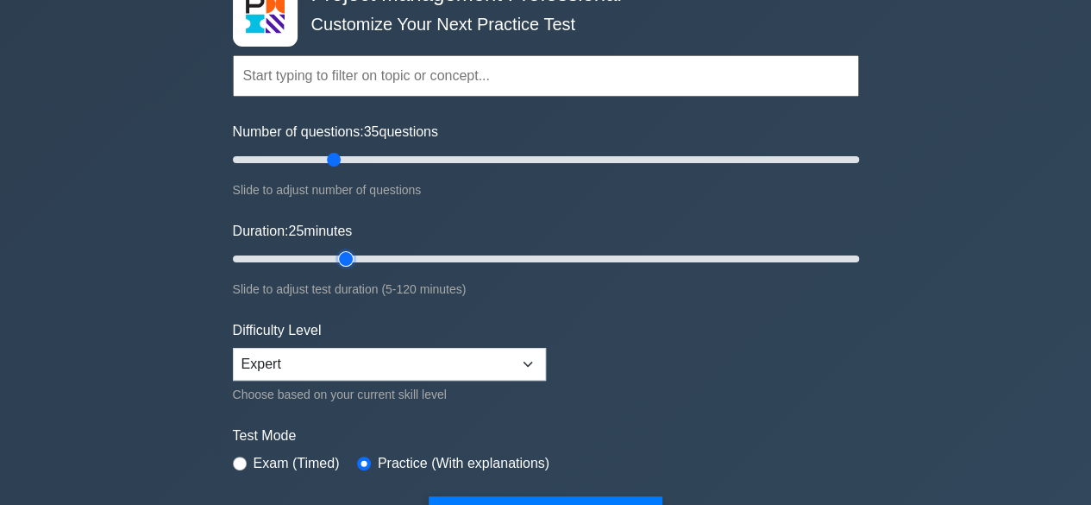
scroll to position [431, 0]
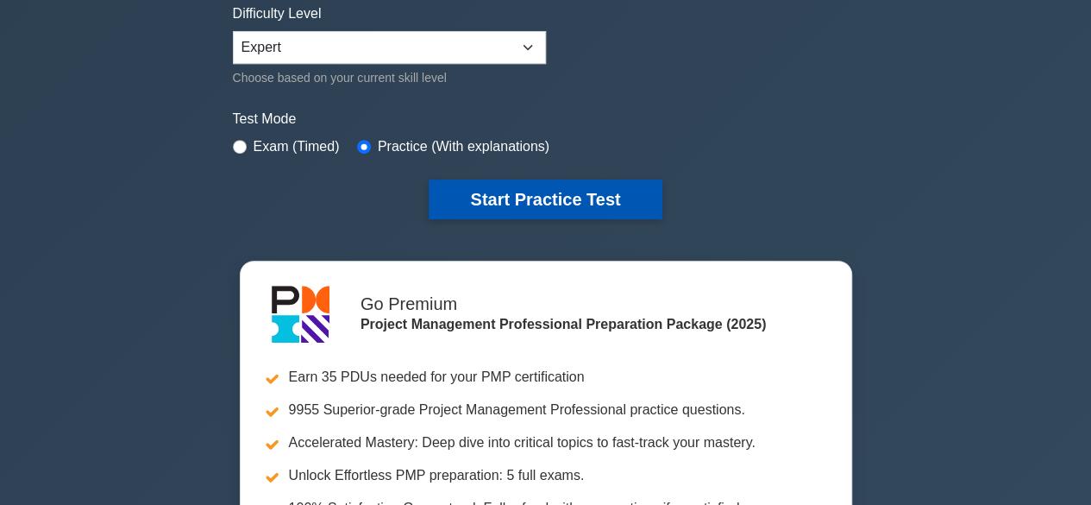
click at [564, 204] on button "Start Practice Test" at bounding box center [545, 199] width 233 height 40
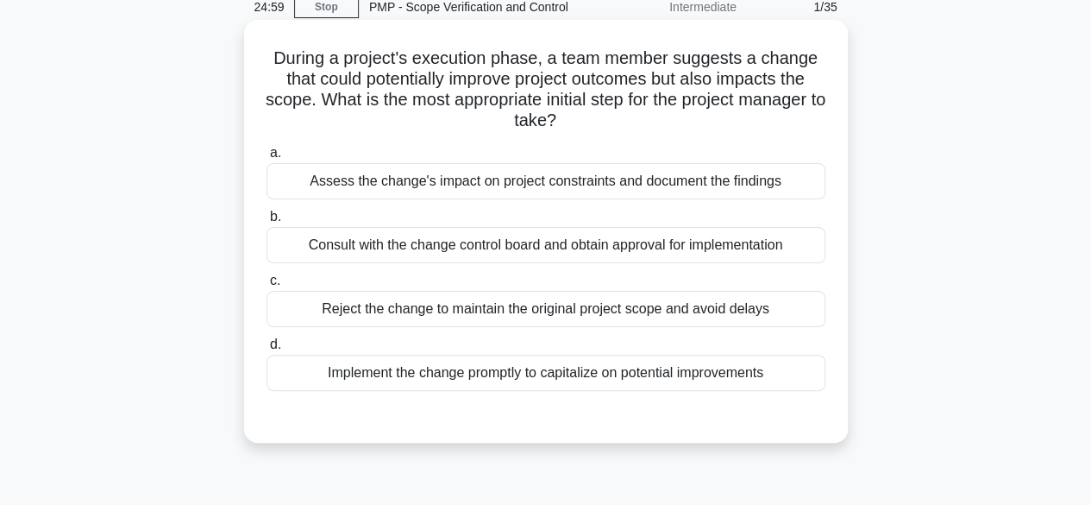
scroll to position [86, 0]
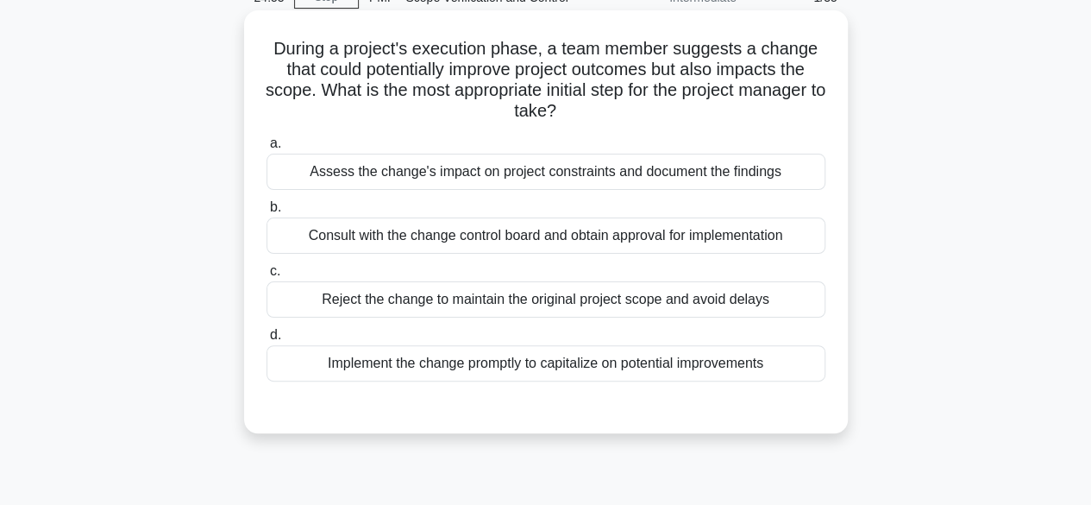
click at [514, 179] on div "Assess the change's impact on project constraints and document the findings" at bounding box center [545, 172] width 559 height 36
click at [266, 149] on input "a. Assess the change's impact on project constraints and document the findings" at bounding box center [266, 143] width 0 height 11
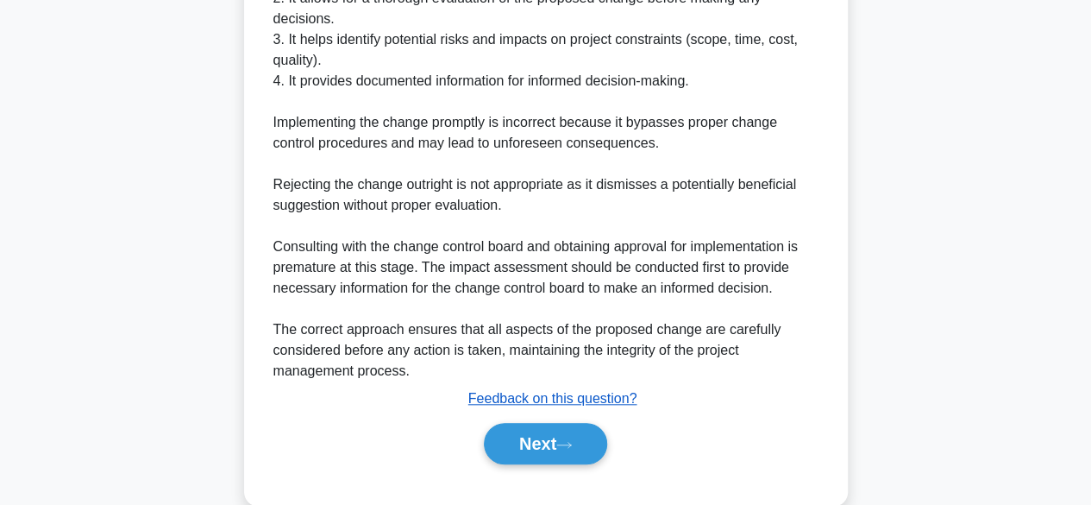
scroll to position [680, 0]
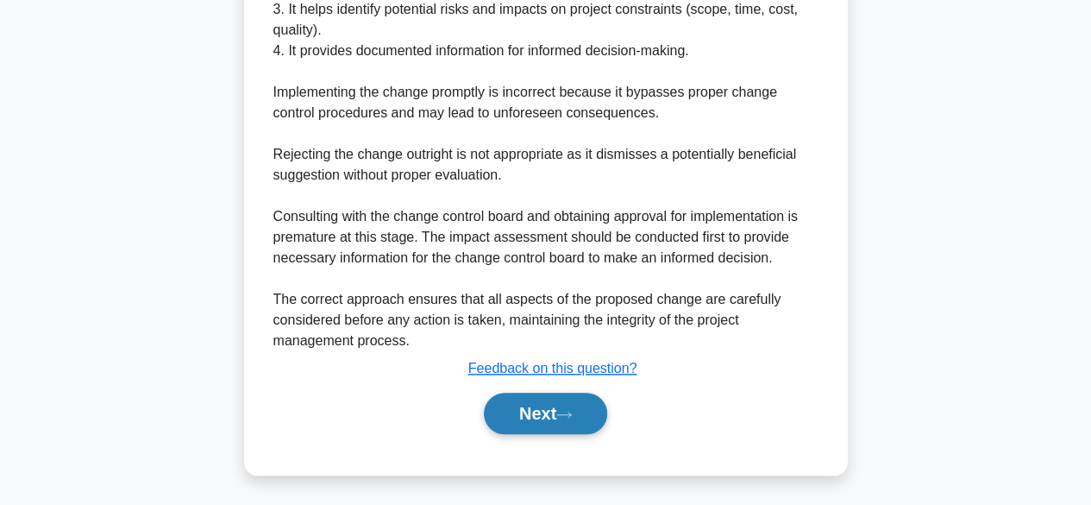
click at [523, 403] on button "Next" at bounding box center [545, 412] width 123 height 41
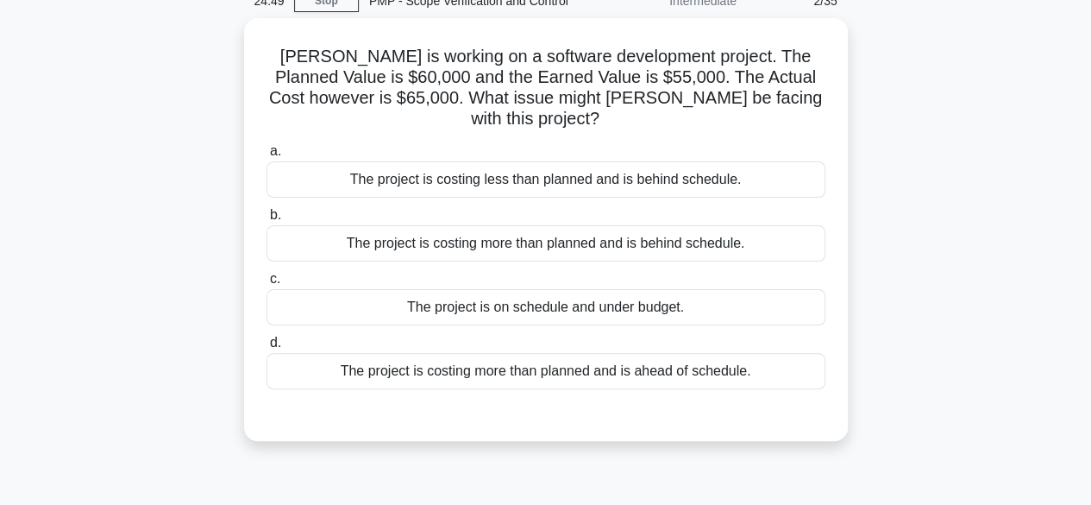
scroll to position [82, 0]
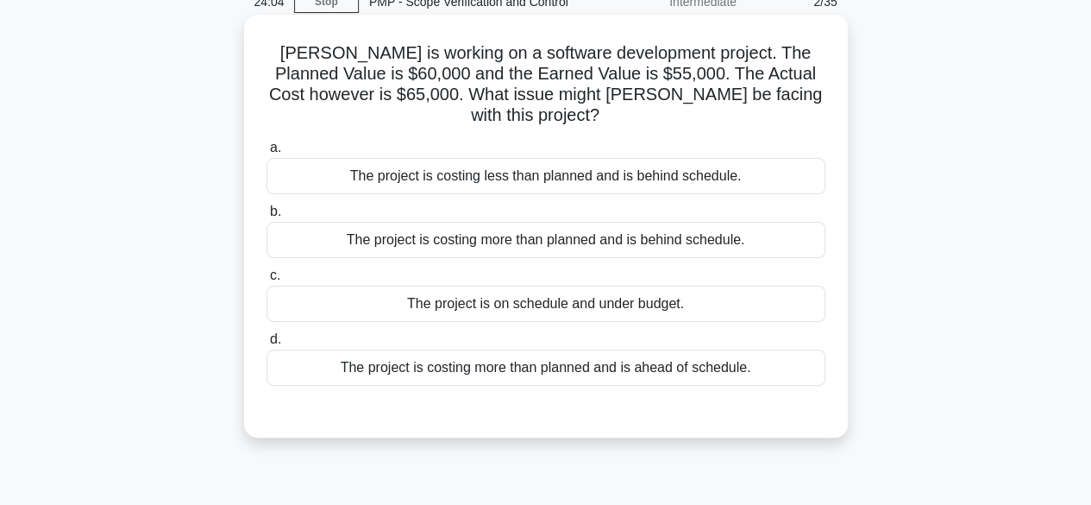
click at [605, 222] on div "The project is costing more than planned and is behind schedule." at bounding box center [545, 240] width 559 height 36
click at [266, 217] on input "b. The project is costing more than planned and is behind schedule." at bounding box center [266, 211] width 0 height 11
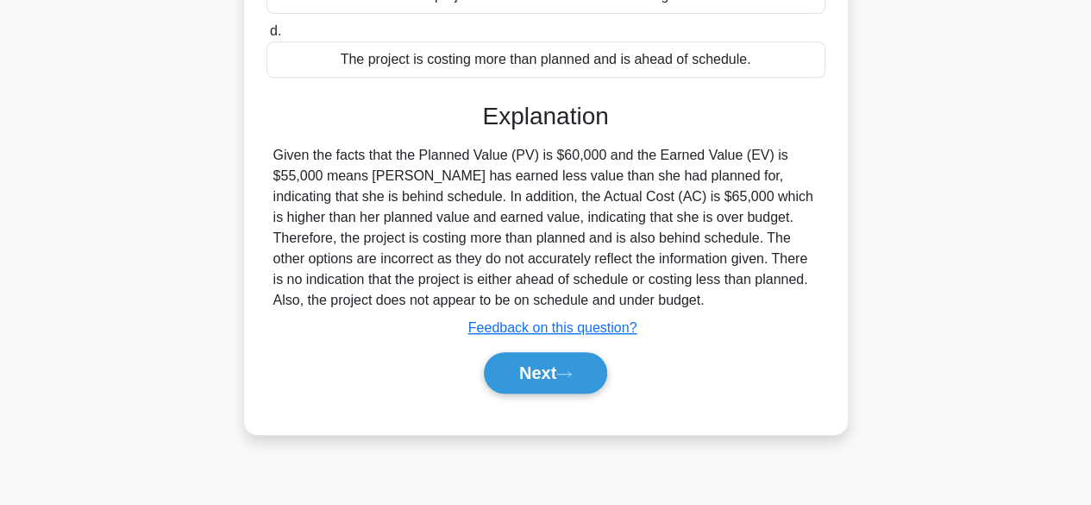
scroll to position [427, 0]
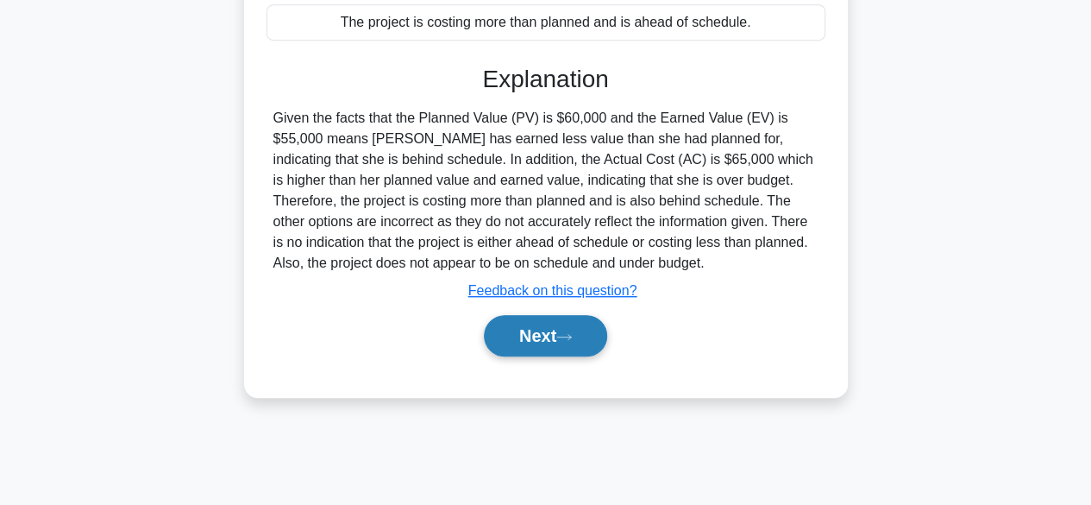
click at [578, 315] on button "Next" at bounding box center [545, 335] width 123 height 41
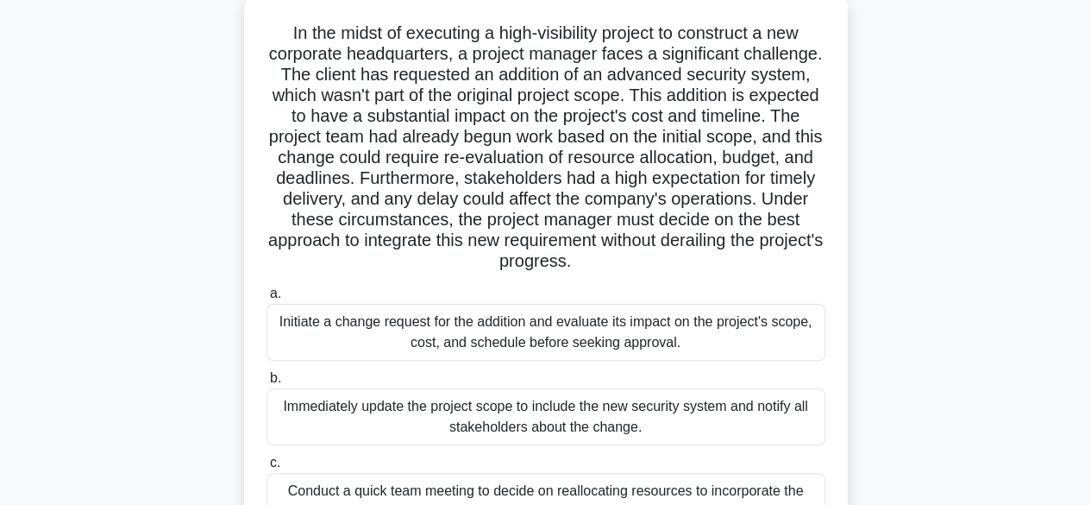
scroll to position [82, 0]
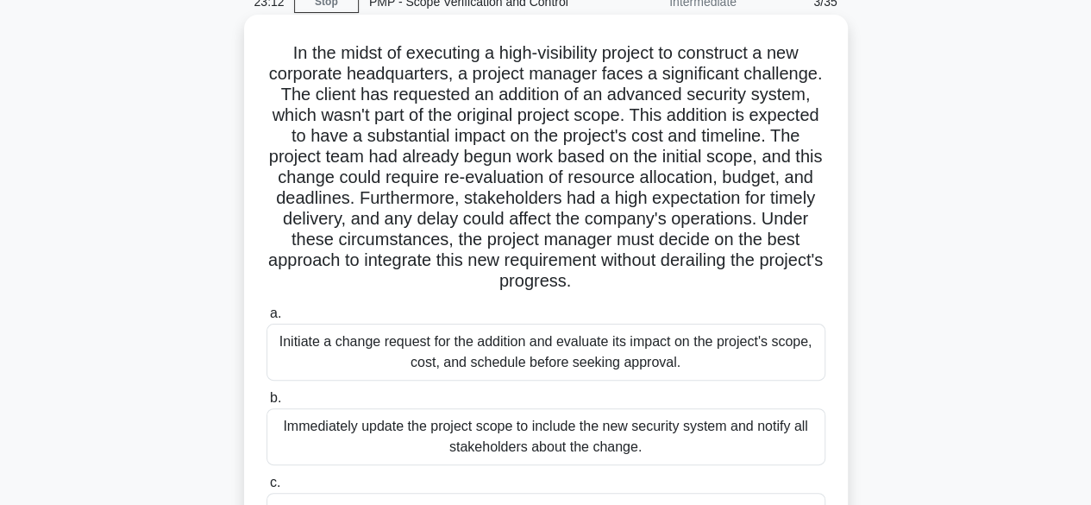
click at [633, 353] on div "Initiate a change request for the addition and evaluate its impact on the proje…" at bounding box center [545, 351] width 559 height 57
click at [266, 319] on input "a. Initiate a change request for the addition and evaluate its impact on the pr…" at bounding box center [266, 313] width 0 height 11
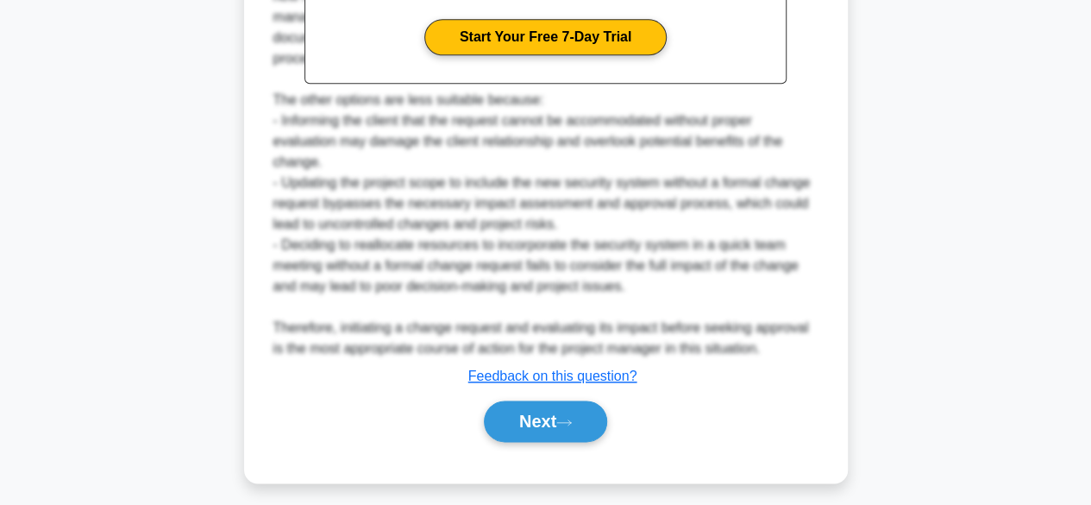
scroll to position [887, 0]
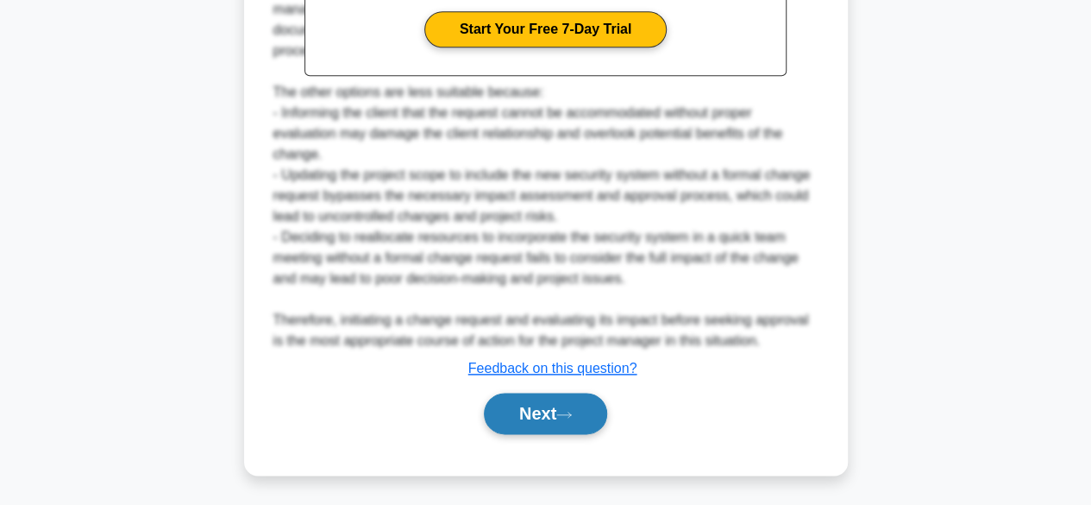
click at [571, 412] on icon at bounding box center [564, 413] width 14 height 5
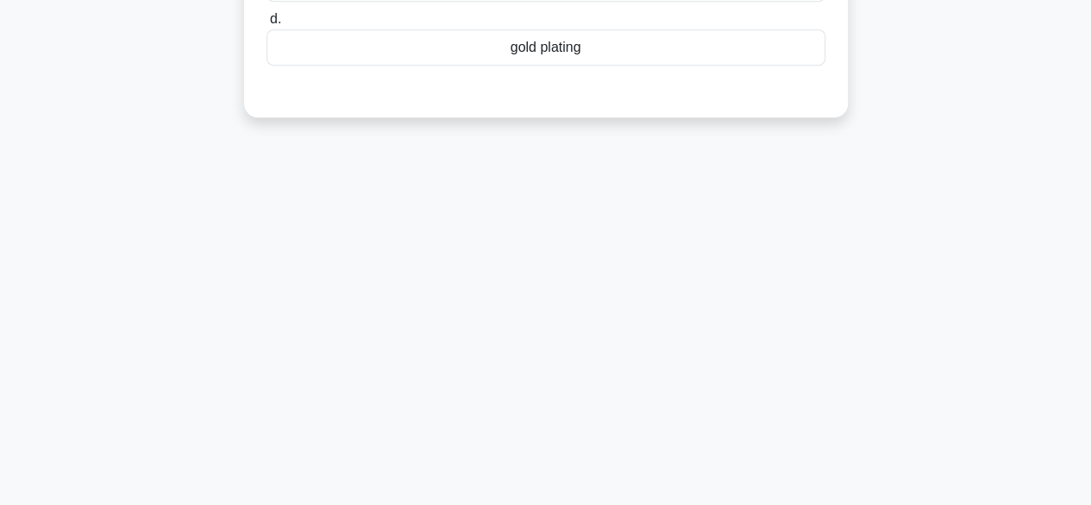
scroll to position [82, 0]
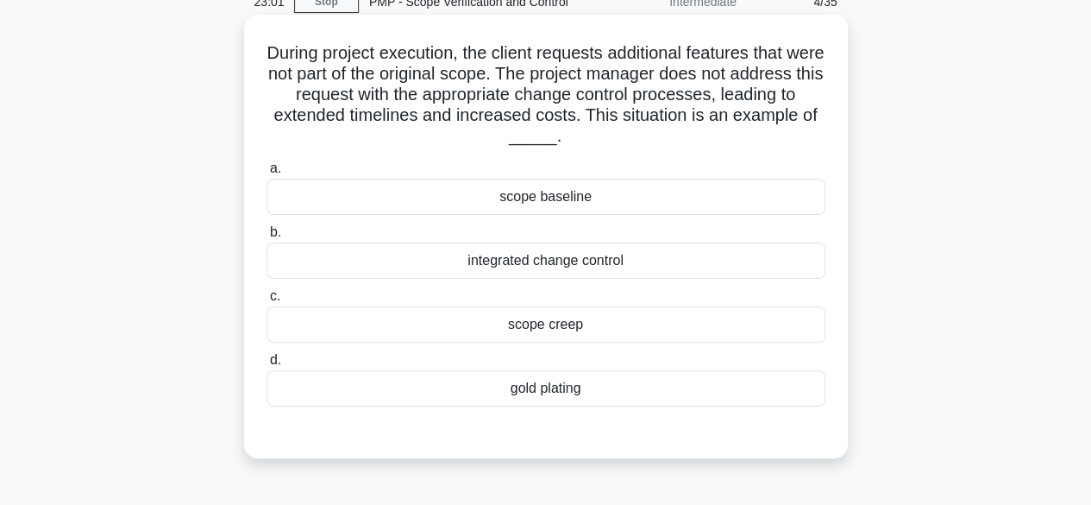
click at [593, 392] on div "gold plating" at bounding box center [545, 388] width 559 height 36
click at [266, 366] on input "d. gold plating" at bounding box center [266, 359] width 0 height 11
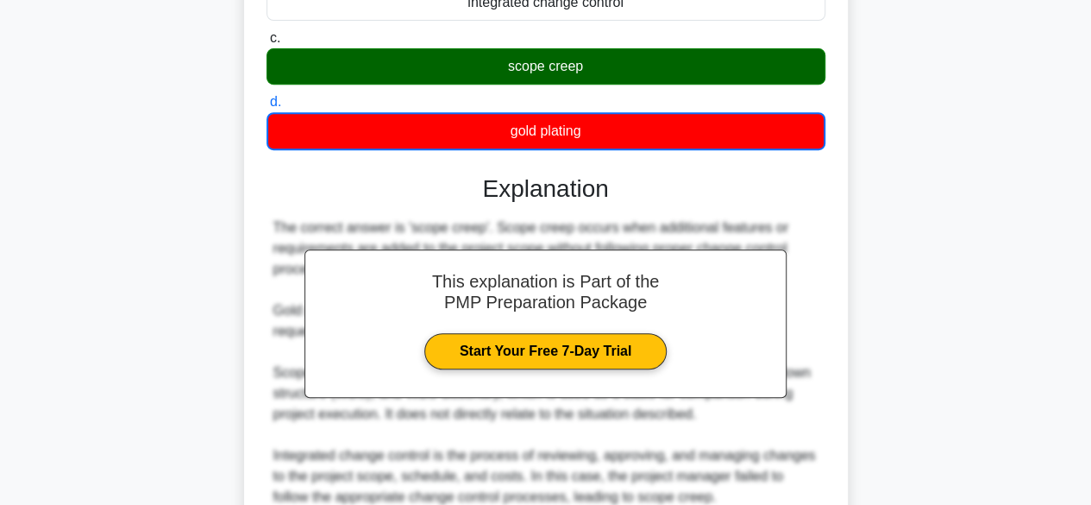
scroll to position [427, 0]
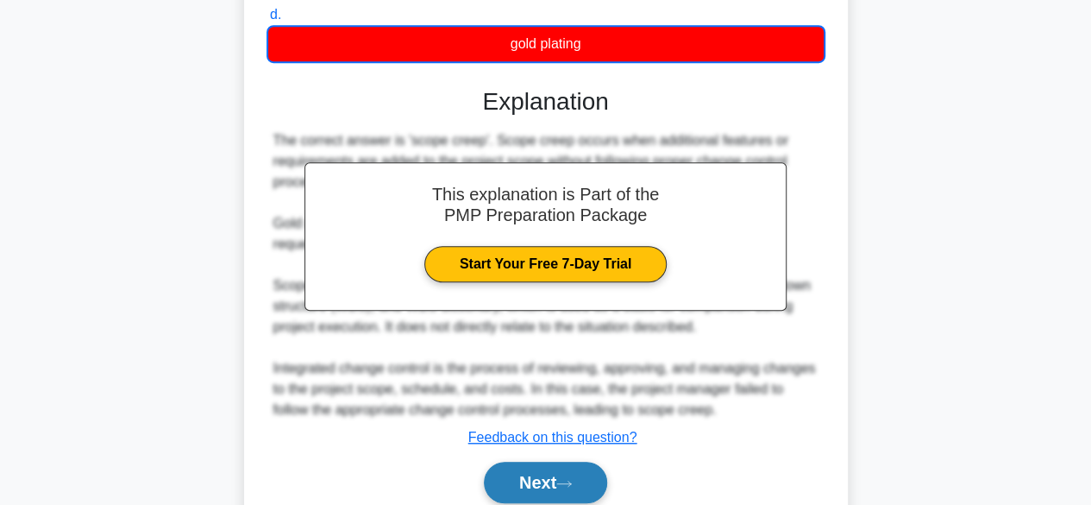
click at [572, 479] on icon at bounding box center [564, 483] width 16 height 9
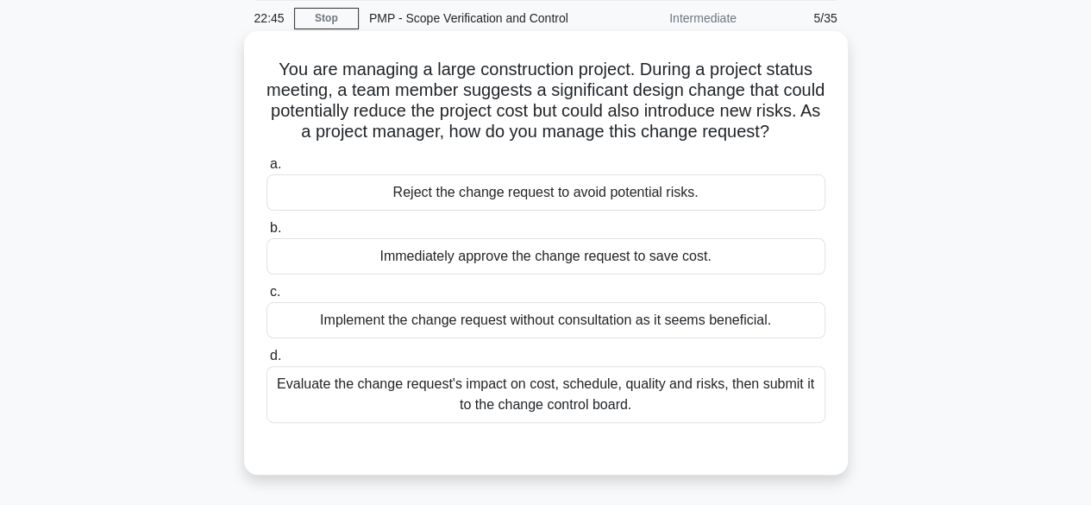
scroll to position [86, 0]
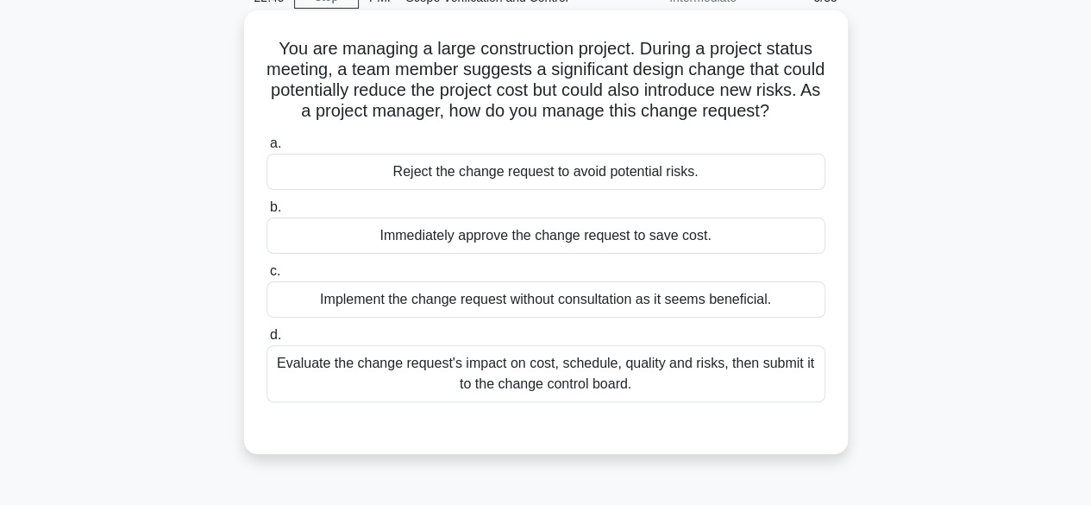
click at [604, 402] on div "Evaluate the change request's impact on cost, schedule, quality and risks, then…" at bounding box center [545, 373] width 559 height 57
click at [266, 341] on input "d. Evaluate the change request's impact on cost, schedule, quality and risks, t…" at bounding box center [266, 334] width 0 height 11
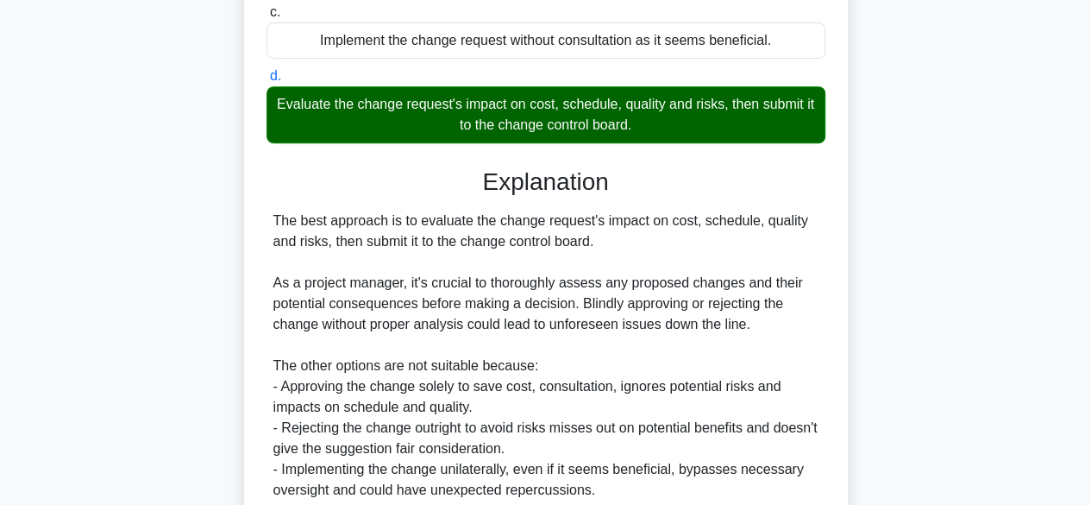
scroll to position [598, 0]
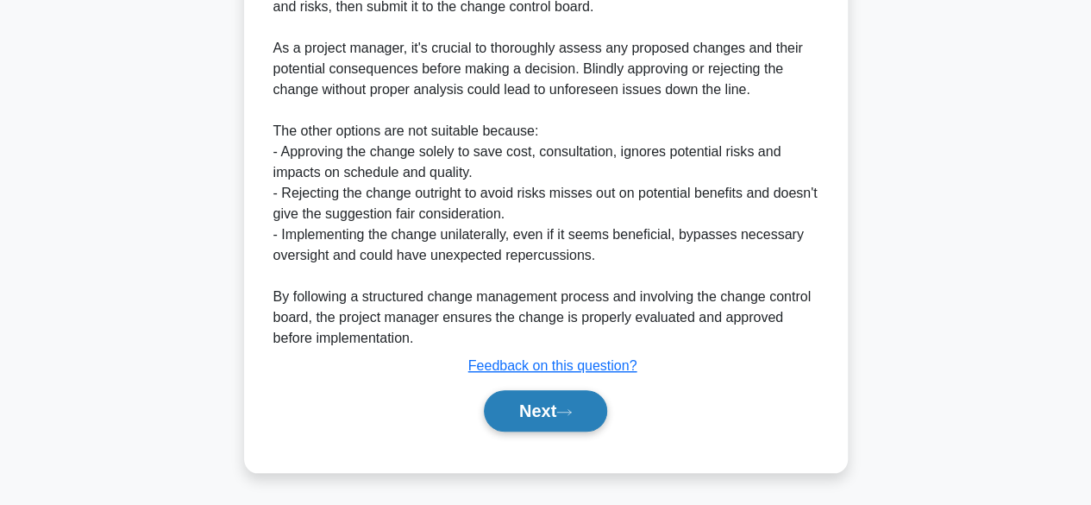
click at [551, 407] on button "Next" at bounding box center [545, 410] width 123 height 41
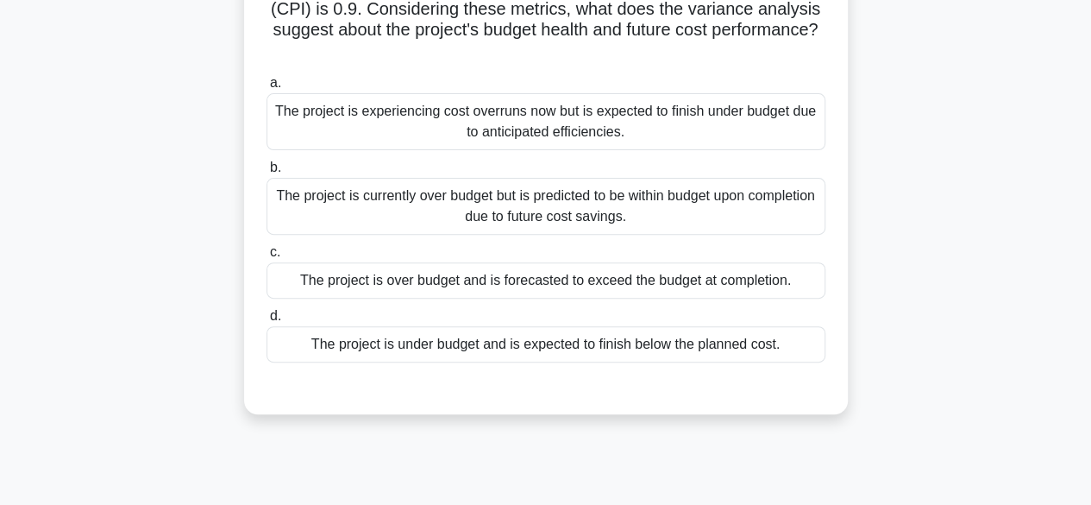
scroll to position [172, 0]
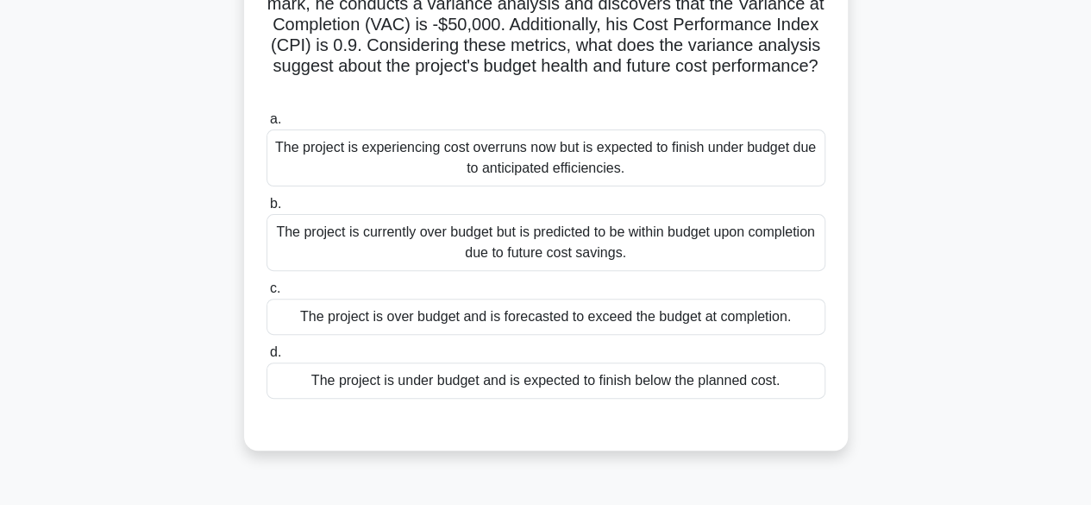
click at [604, 382] on div "The project is under budget and is expected to finish below the planned cost." at bounding box center [545, 380] width 559 height 36
click at [266, 358] on input "d. The project is under budget and is expected to finish below the planned cost." at bounding box center [266, 352] width 0 height 11
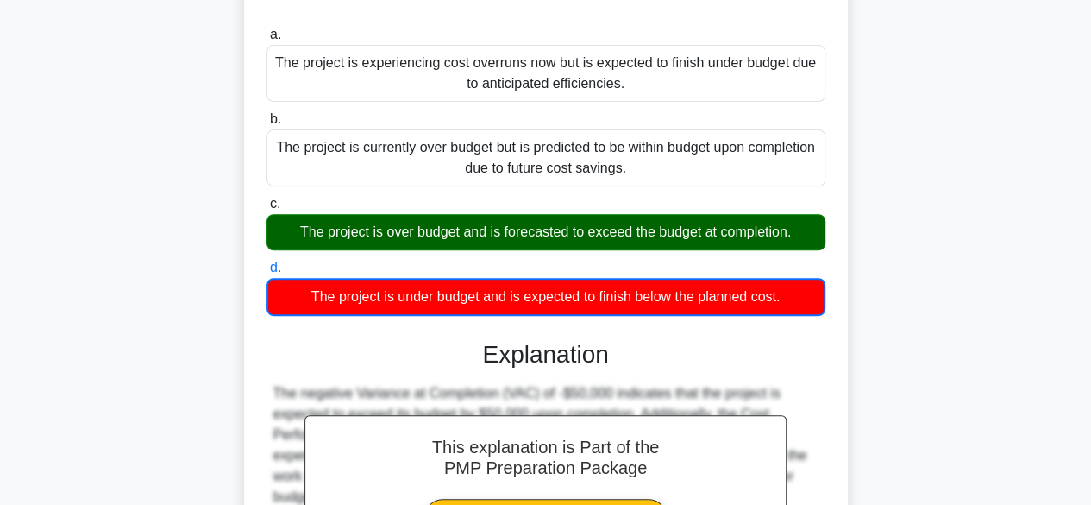
scroll to position [497, 0]
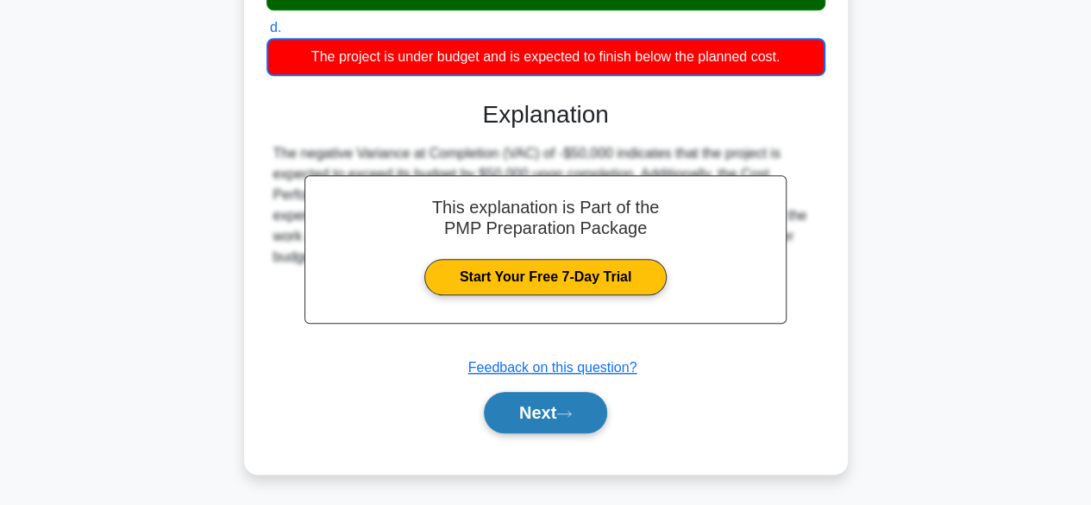
click at [554, 404] on button "Next" at bounding box center [545, 412] width 123 height 41
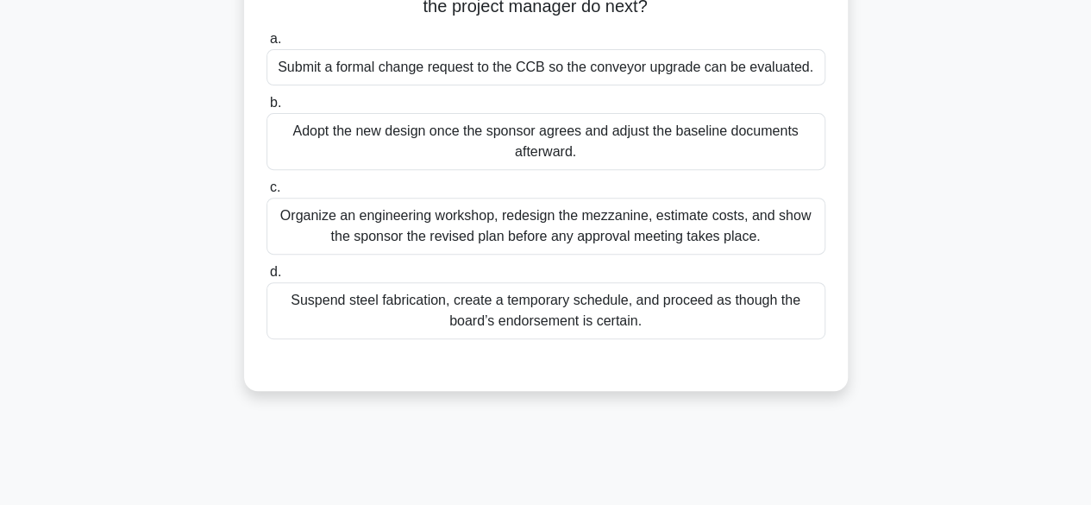
scroll to position [82, 0]
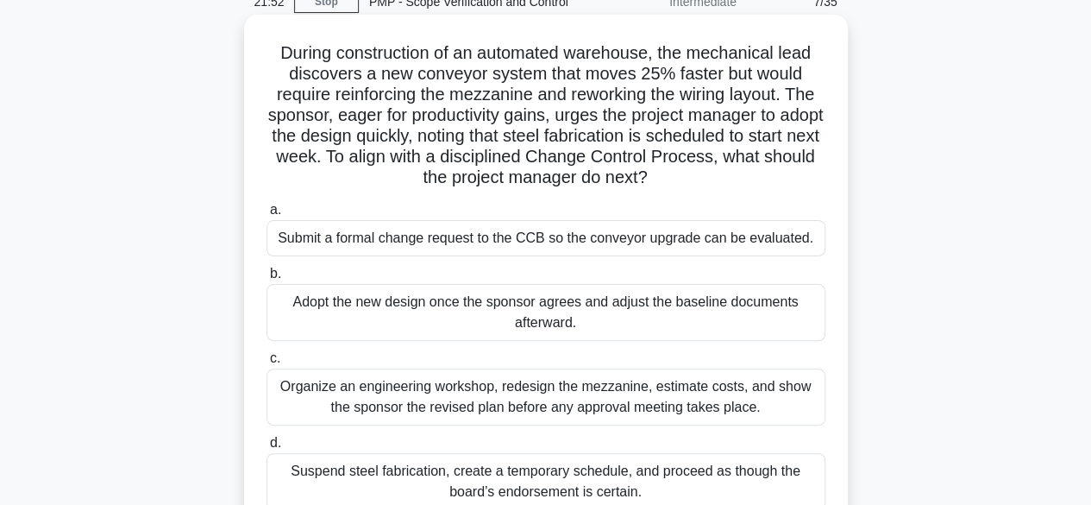
click at [617, 240] on div "Submit a formal change request to the CCB so the conveyor upgrade can be evalua…" at bounding box center [545, 238] width 559 height 36
click at [266, 216] on input "a. Submit a formal change request to the CCB so the conveyor upgrade can be eva…" at bounding box center [266, 209] width 0 height 11
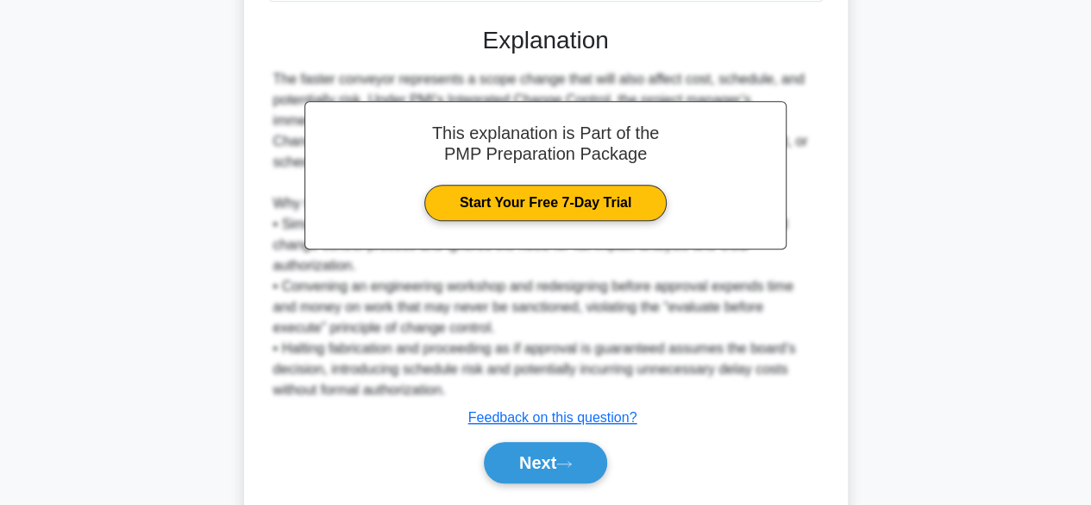
scroll to position [639, 0]
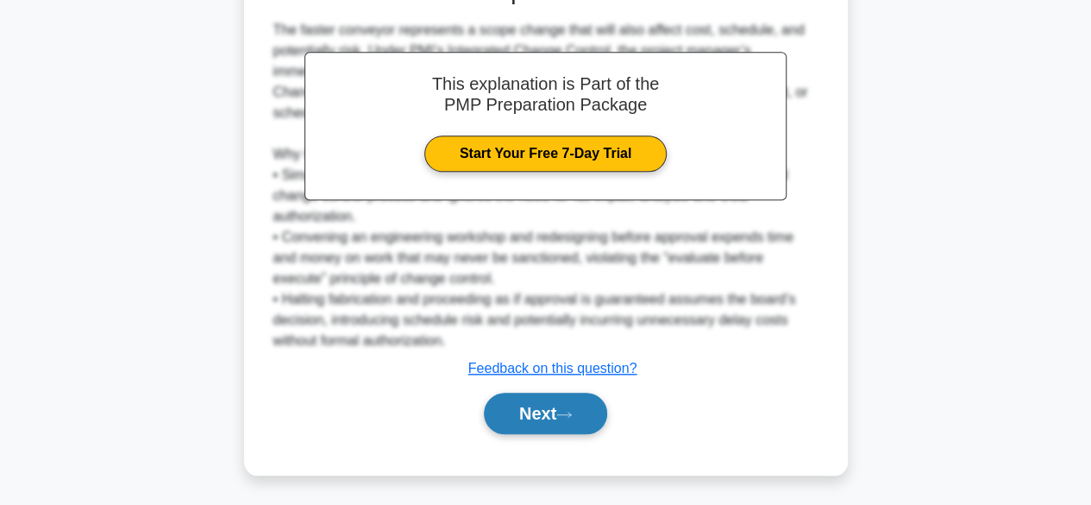
click at [518, 403] on button "Next" at bounding box center [545, 412] width 123 height 41
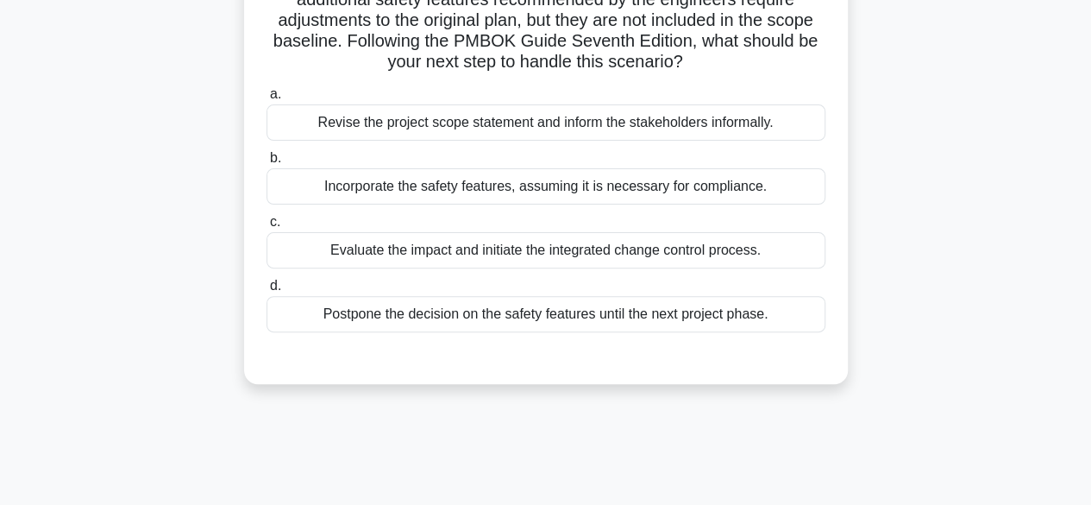
scroll to position [0, 0]
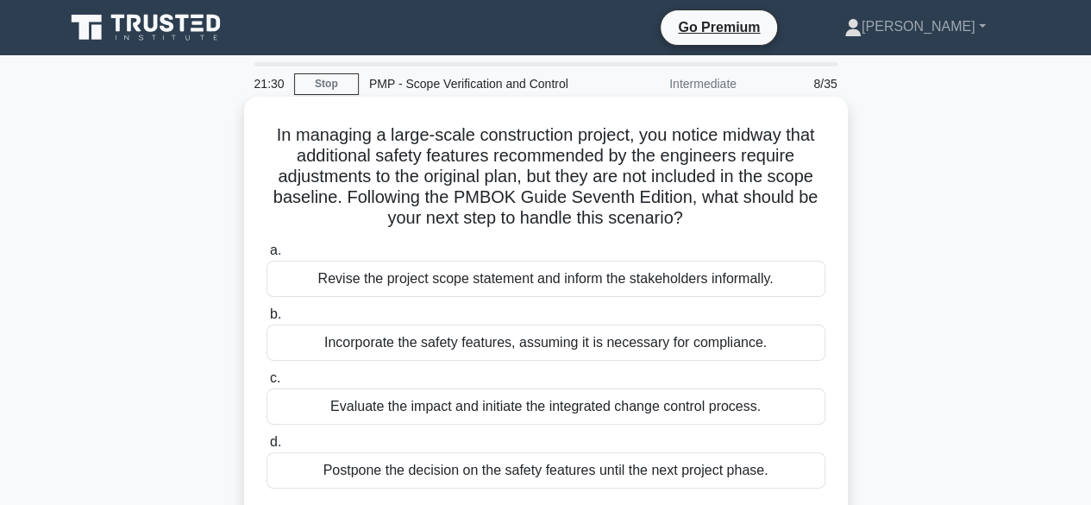
click at [493, 284] on div "Revise the project scope statement and inform the stakeholders informally." at bounding box center [545, 278] width 559 height 36
click at [266, 256] on input "a. Revise the project scope statement and inform the stakeholders informally." at bounding box center [266, 250] width 0 height 11
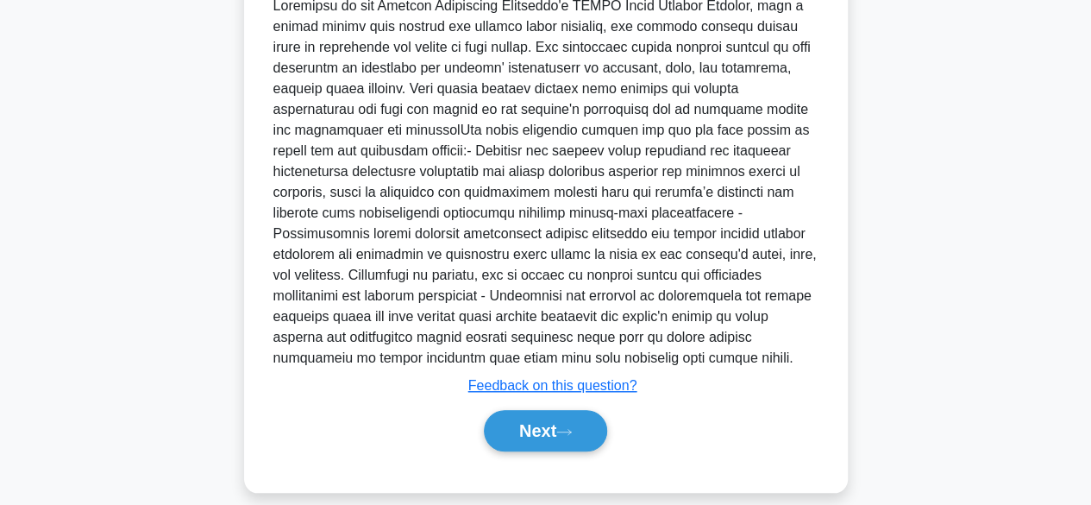
scroll to position [580, 0]
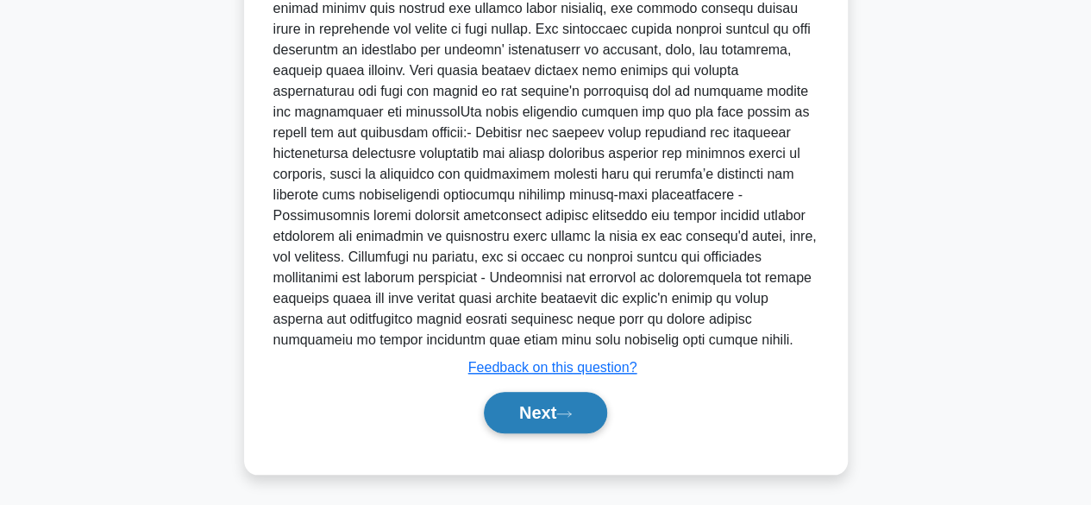
click at [538, 399] on button "Next" at bounding box center [545, 412] width 123 height 41
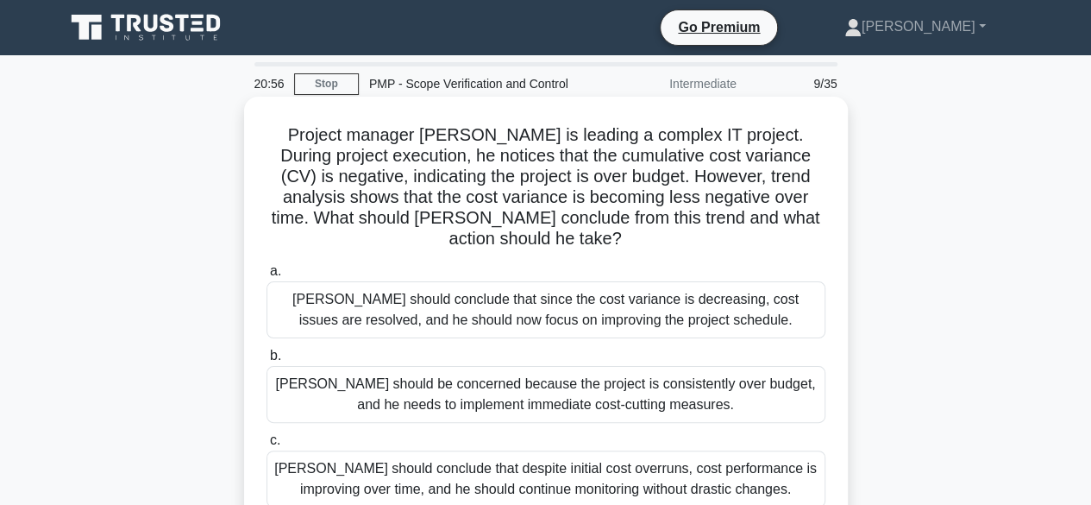
scroll to position [86, 0]
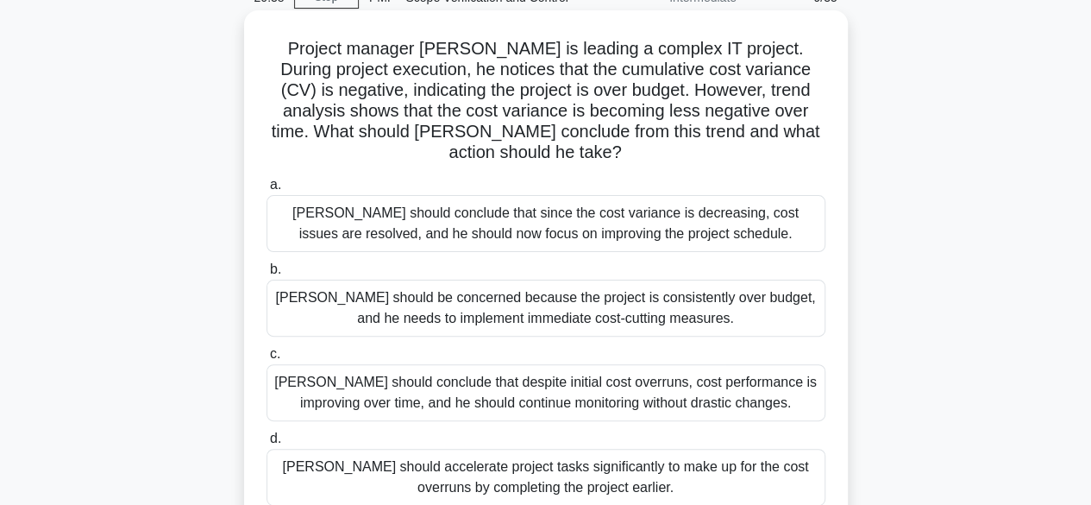
click at [734, 216] on div "[PERSON_NAME] should conclude that since the cost variance is decreasing, cost …" at bounding box center [545, 223] width 559 height 57
click at [266, 191] on input "a. [PERSON_NAME] should conclude that since the cost variance is decreasing, co…" at bounding box center [266, 184] width 0 height 11
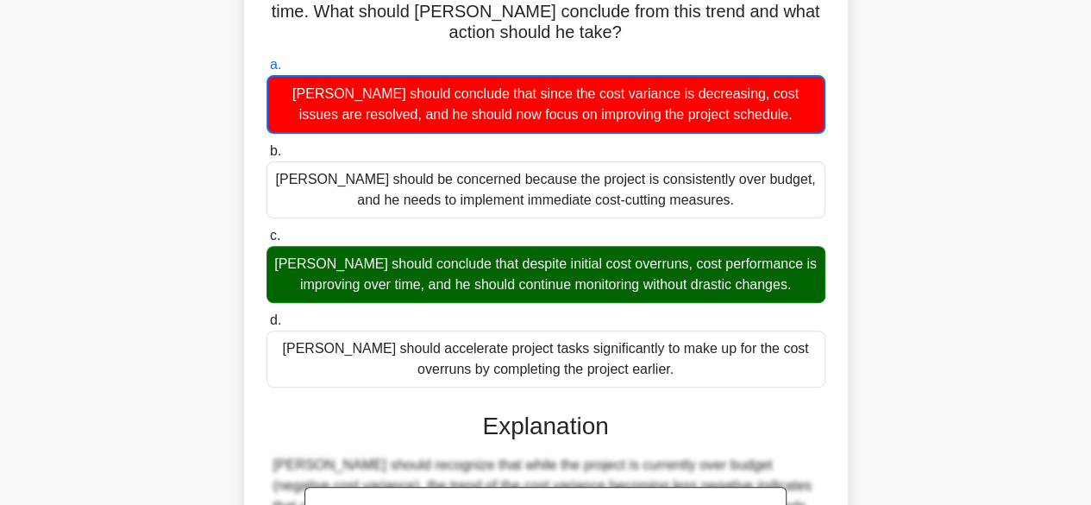
scroll to position [497, 0]
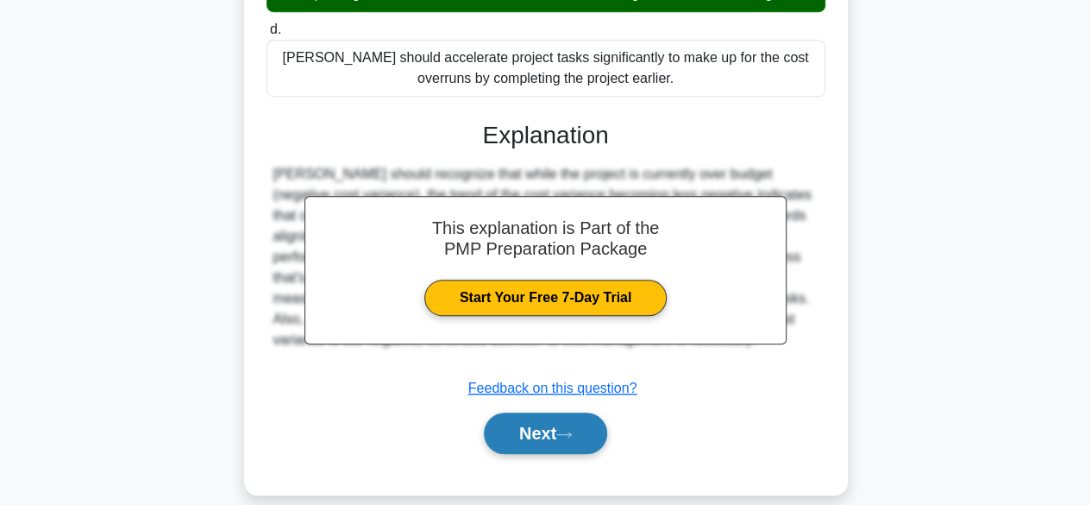
click at [572, 429] on icon at bounding box center [564, 433] width 16 height 9
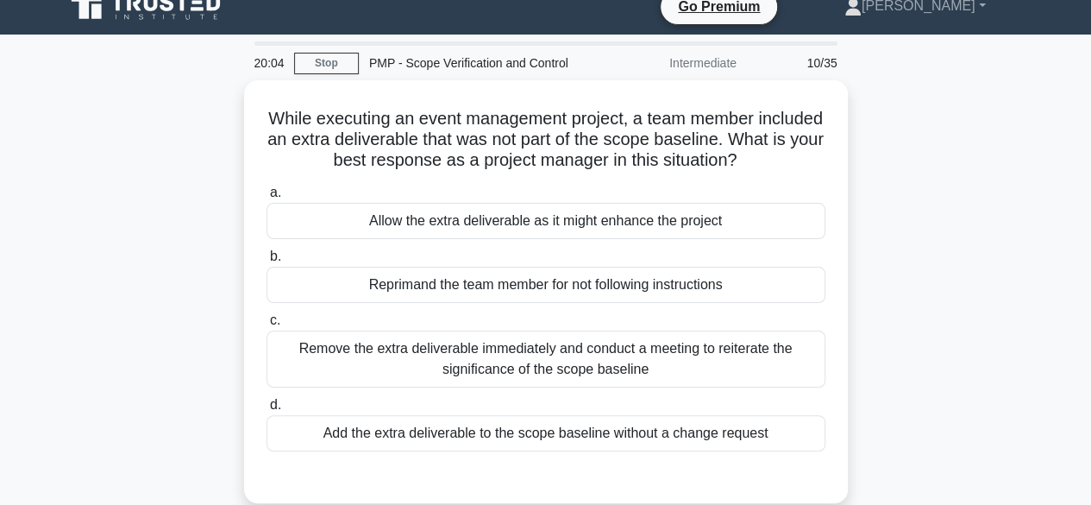
scroll to position [0, 0]
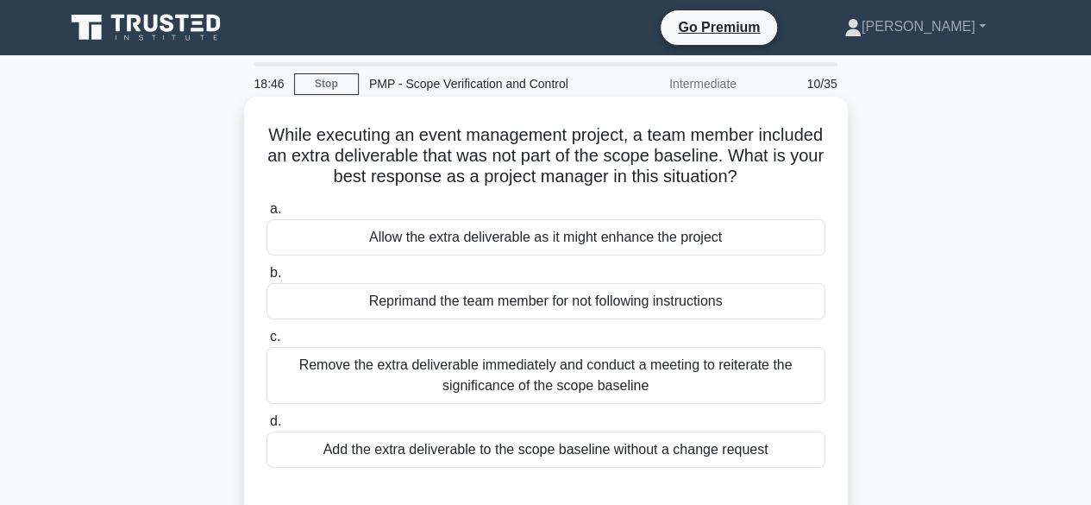
click at [645, 387] on div "Remove the extra deliverable immediately and conduct a meeting to reiterate the…" at bounding box center [545, 375] width 559 height 57
click at [266, 342] on input "c. Remove the extra deliverable immediately and conduct a meeting to reiterate …" at bounding box center [266, 336] width 0 height 11
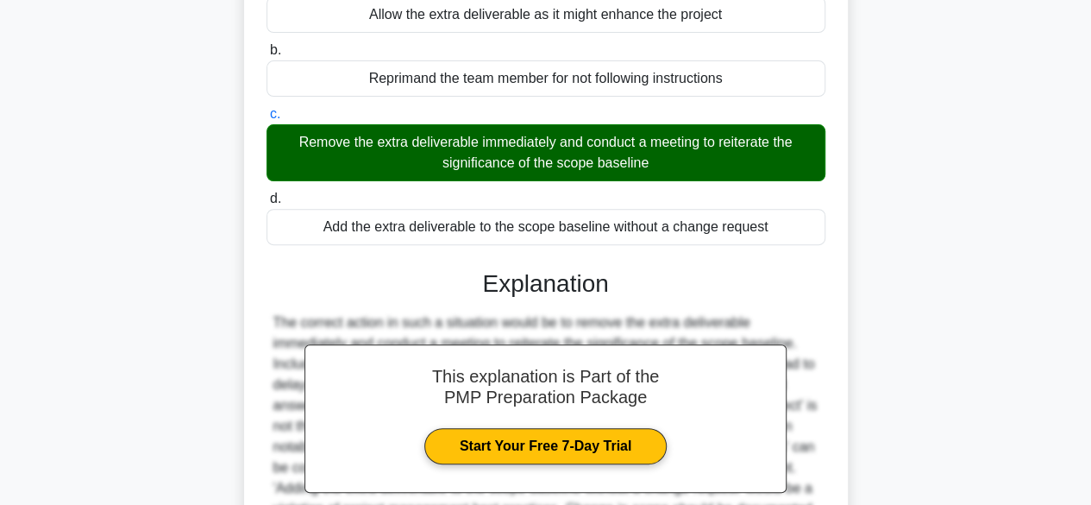
scroll to position [427, 0]
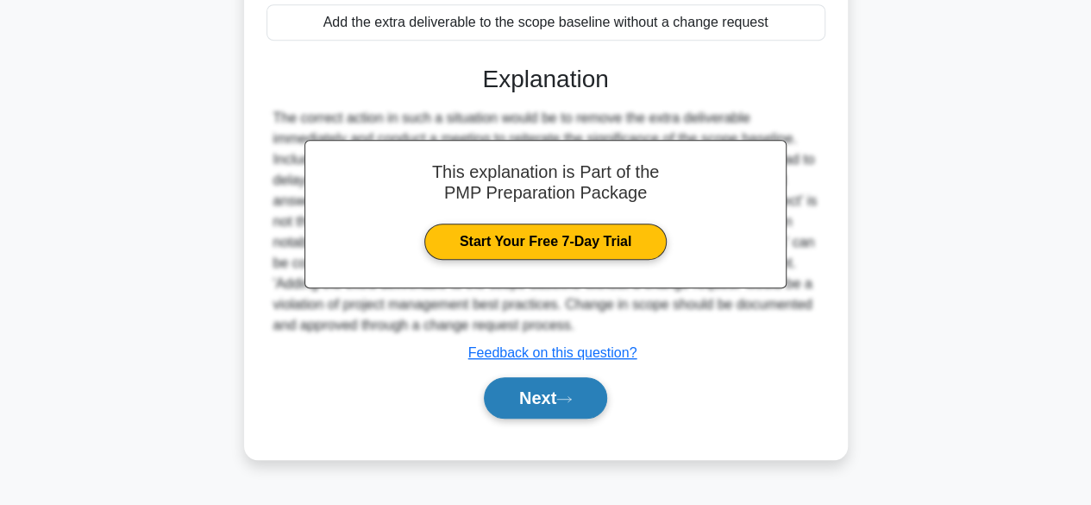
click at [589, 399] on button "Next" at bounding box center [545, 397] width 123 height 41
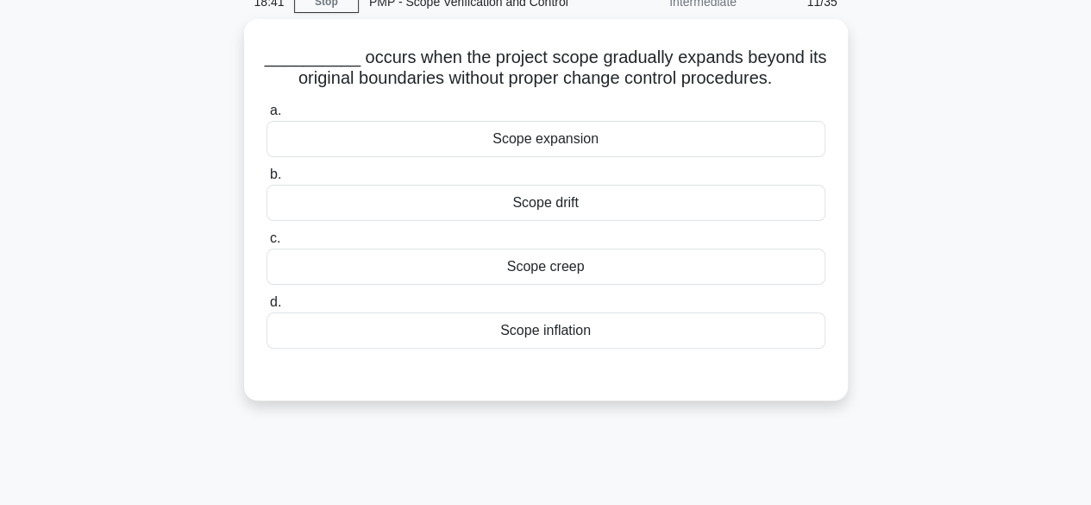
scroll to position [0, 0]
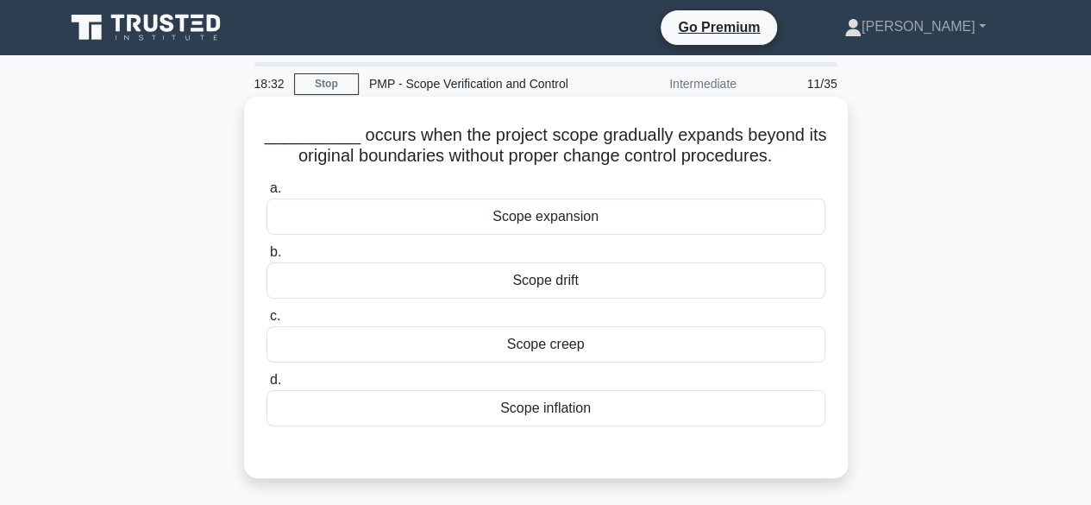
click at [613, 219] on div "Scope expansion" at bounding box center [545, 216] width 559 height 36
click at [266, 194] on input "a. Scope expansion" at bounding box center [266, 188] width 0 height 11
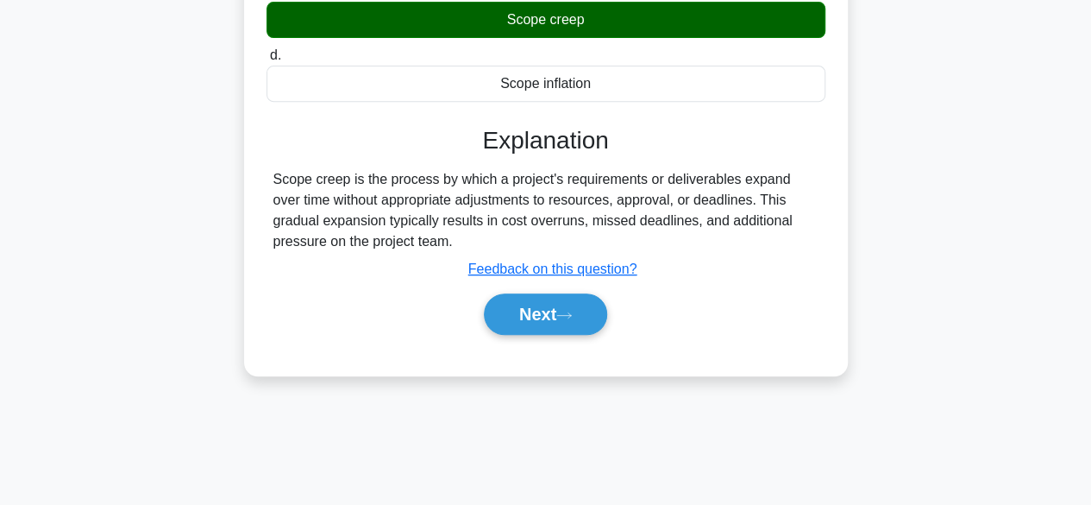
scroll to position [427, 0]
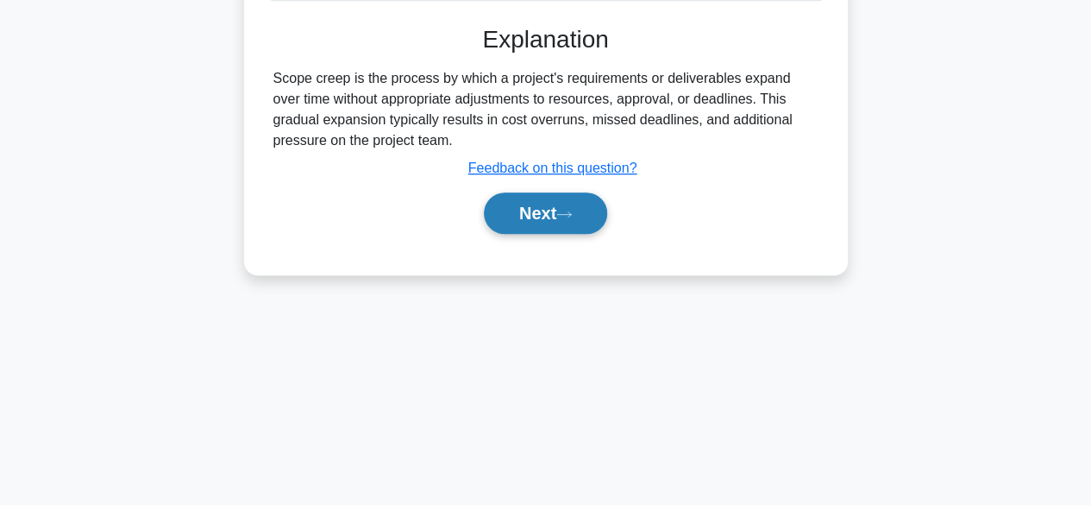
click at [578, 224] on button "Next" at bounding box center [545, 212] width 123 height 41
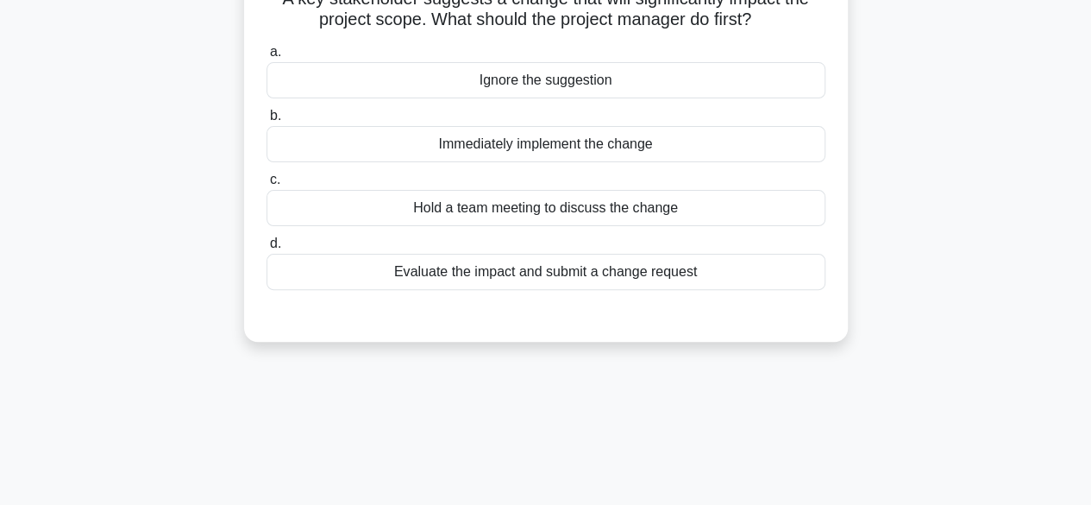
scroll to position [0, 0]
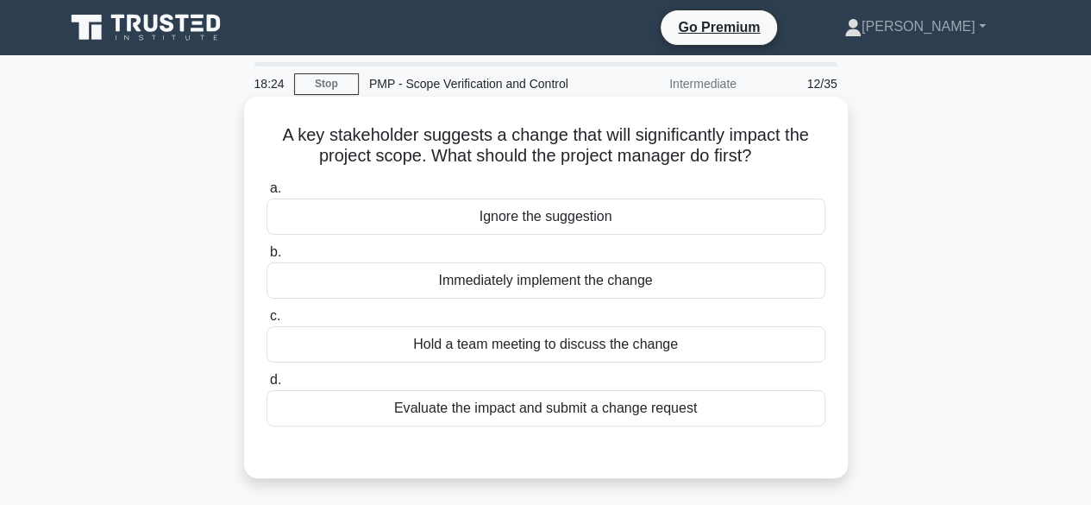
click at [557, 406] on div "Evaluate the impact and submit a change request" at bounding box center [545, 408] width 559 height 36
click at [266, 386] on input "d. Evaluate the impact and submit a change request" at bounding box center [266, 379] width 0 height 11
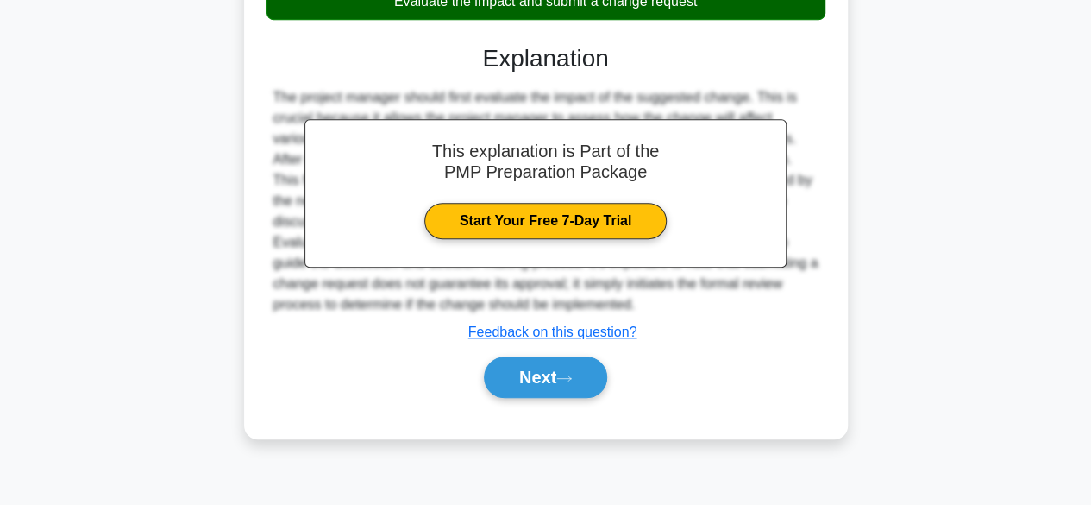
scroll to position [427, 0]
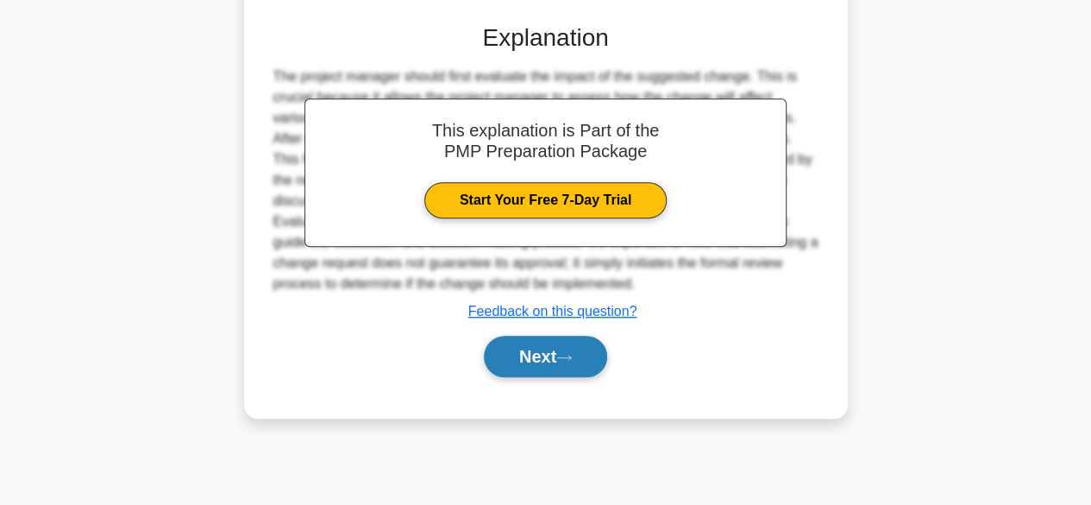
click at [567, 372] on button "Next" at bounding box center [545, 355] width 123 height 41
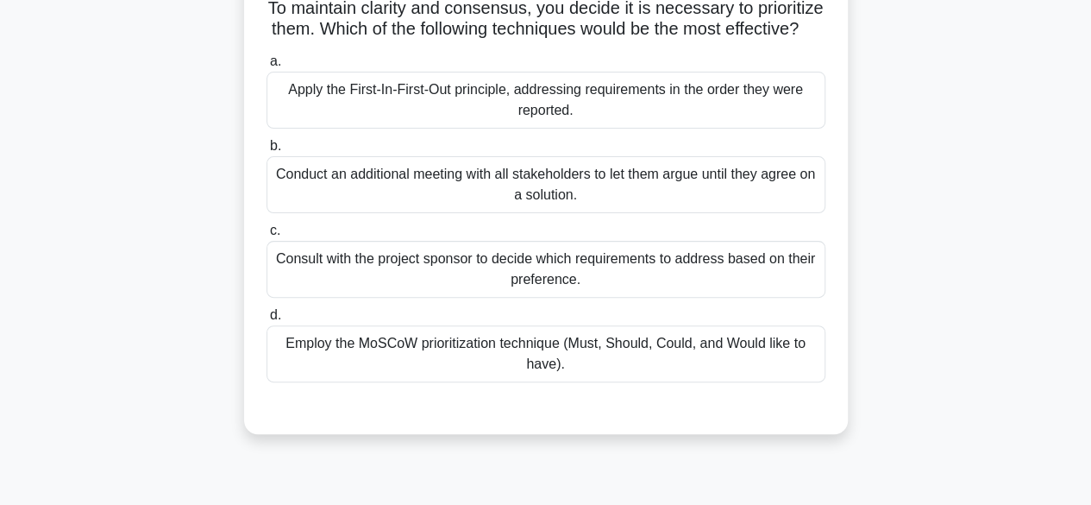
scroll to position [82, 0]
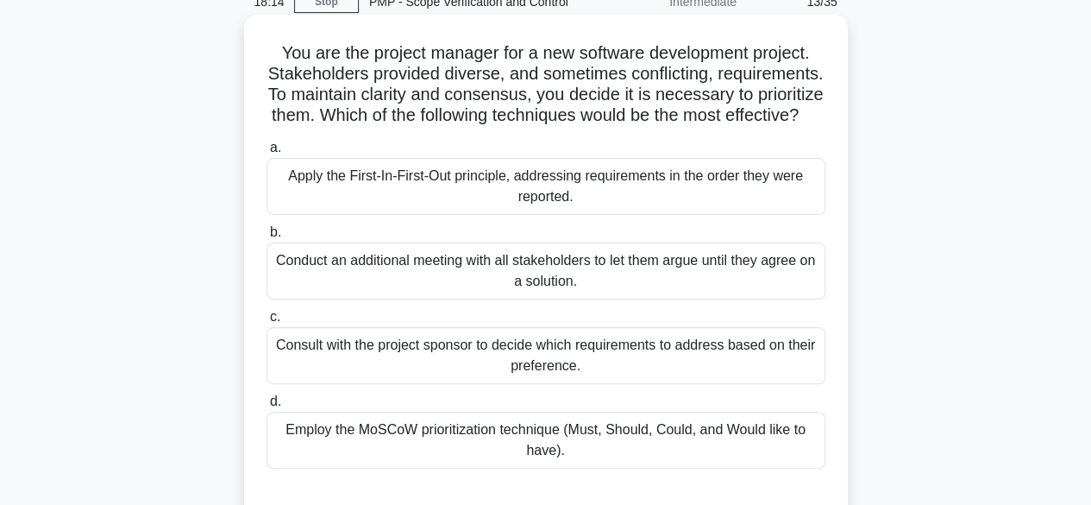
click at [581, 384] on div "Consult with the project sponsor to decide which requirements to address based …" at bounding box center [545, 355] width 559 height 57
click at [266, 323] on input "c. Consult with the project sponsor to decide which requirements to address bas…" at bounding box center [266, 316] width 0 height 11
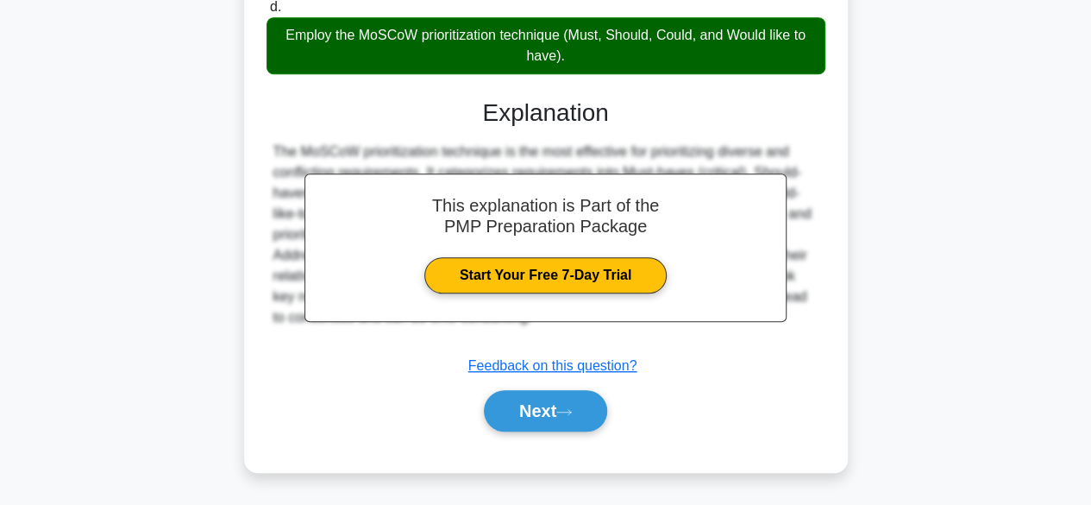
scroll to position [497, 0]
click at [570, 398] on button "Next" at bounding box center [545, 410] width 123 height 41
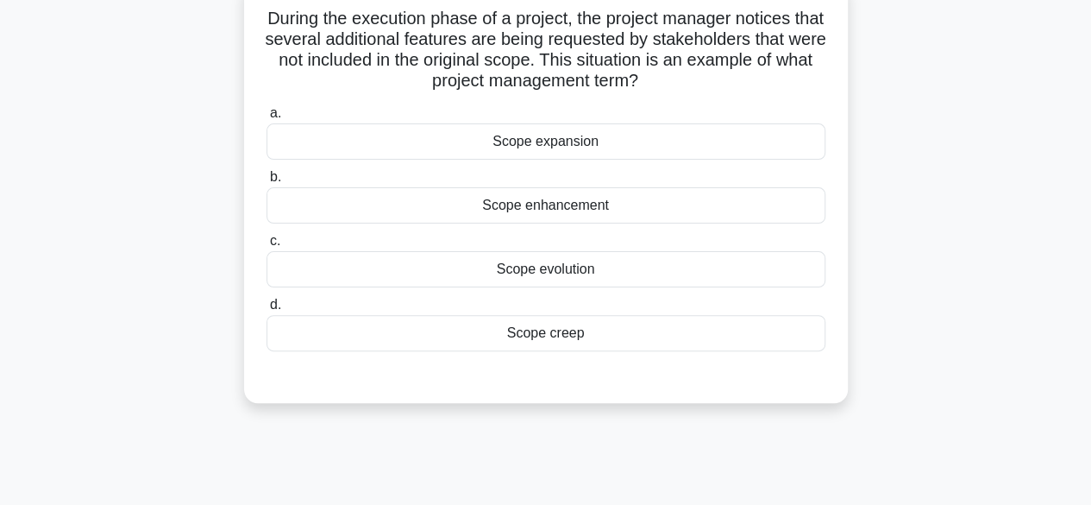
scroll to position [82, 0]
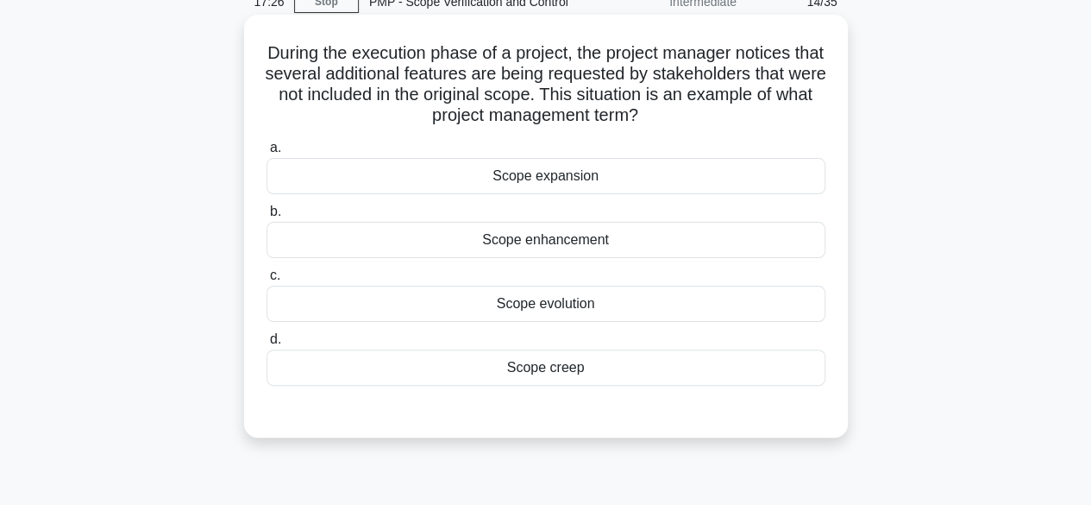
click at [586, 177] on div "Scope expansion" at bounding box center [545, 176] width 559 height 36
click at [266, 154] on input "a. Scope expansion" at bounding box center [266, 147] width 0 height 11
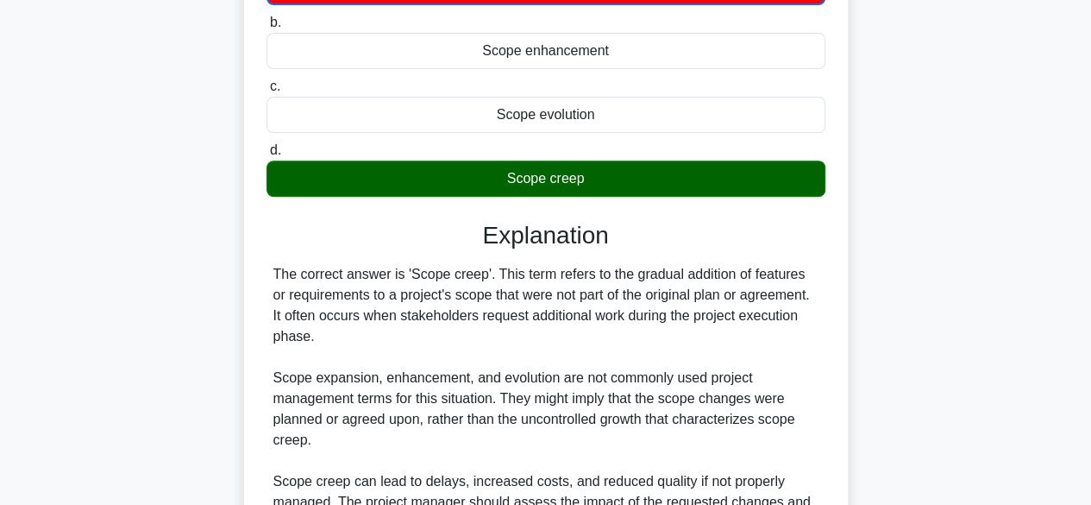
scroll to position [427, 0]
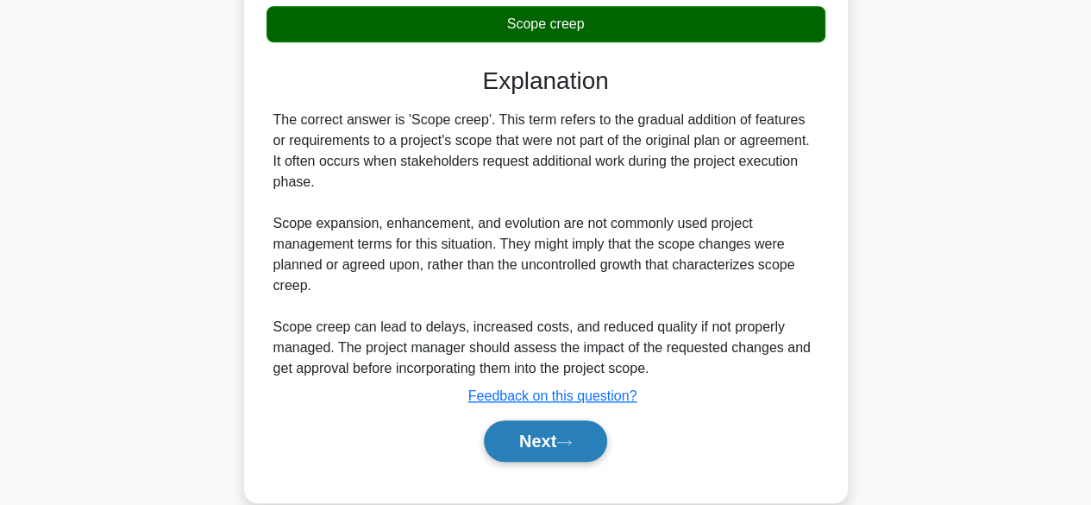
click at [543, 430] on button "Next" at bounding box center [545, 440] width 123 height 41
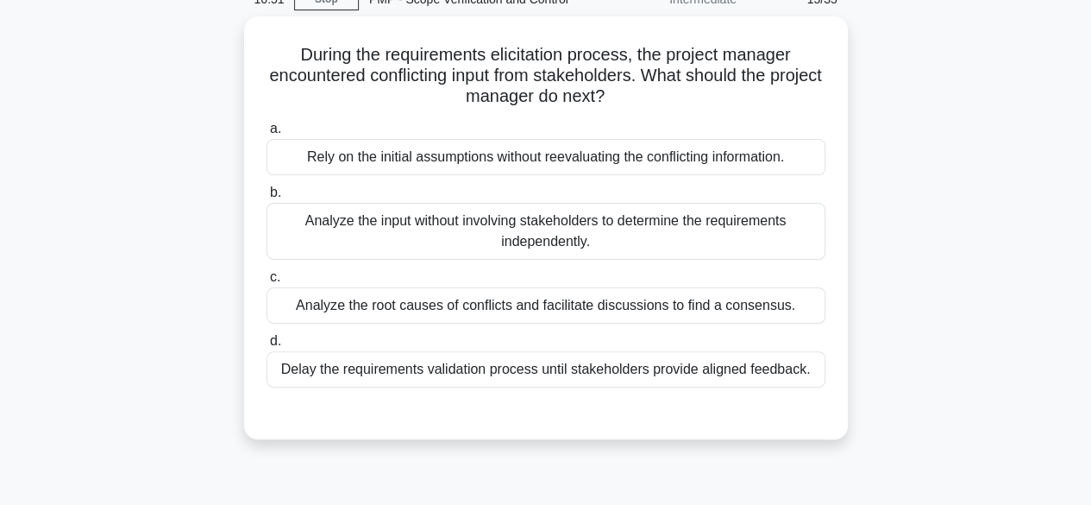
scroll to position [82, 0]
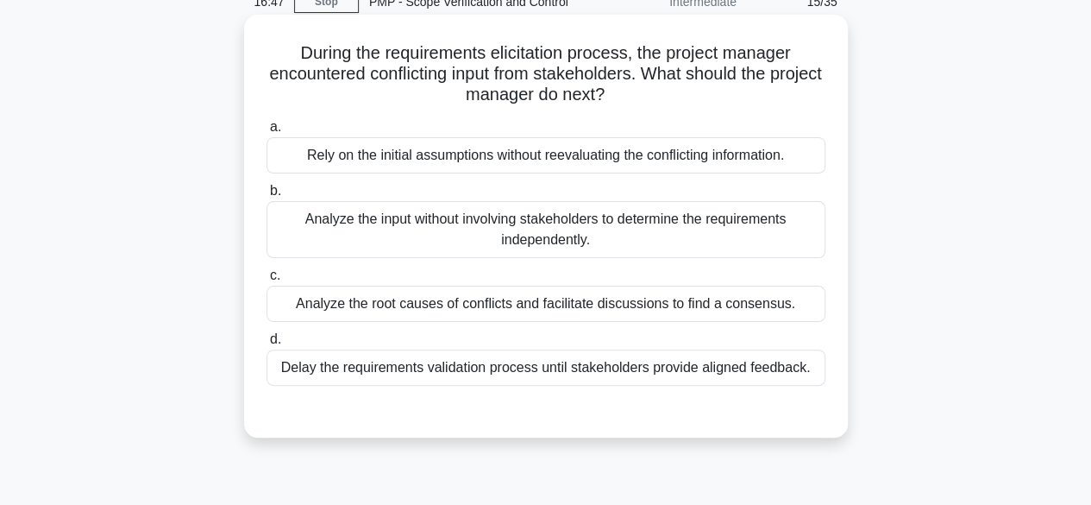
click at [559, 305] on div "Analyze the root causes of conflicts and facilitate discussions to find a conse…" at bounding box center [545, 303] width 559 height 36
click at [266, 281] on input "c. Analyze the root causes of conflicts and facilitate discussions to find a co…" at bounding box center [266, 275] width 0 height 11
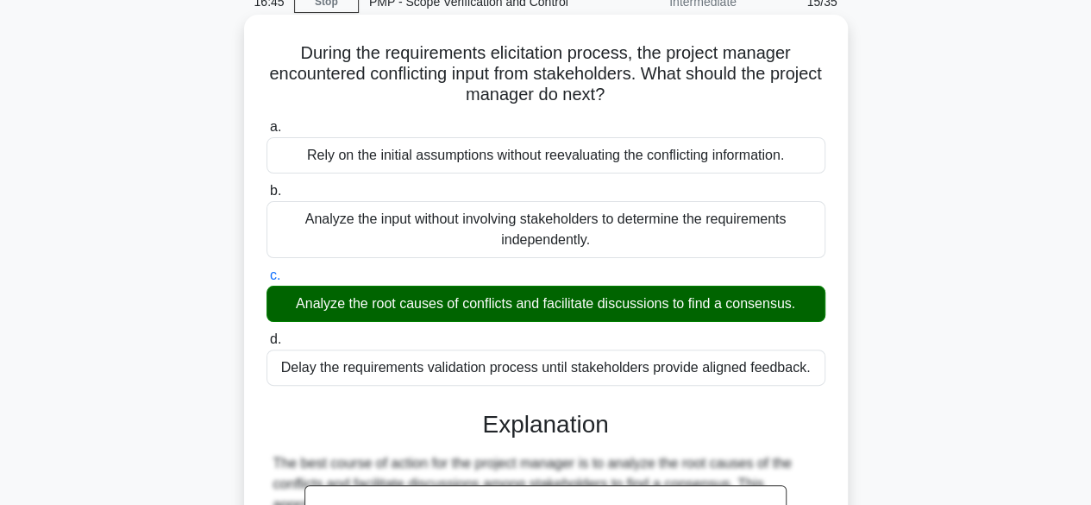
scroll to position [473, 0]
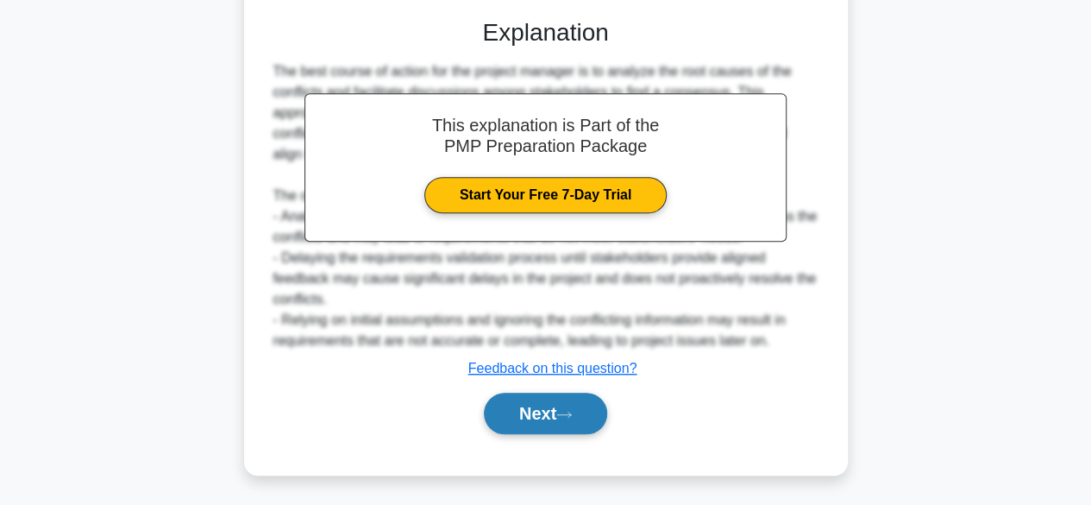
click at [552, 408] on button "Next" at bounding box center [545, 412] width 123 height 41
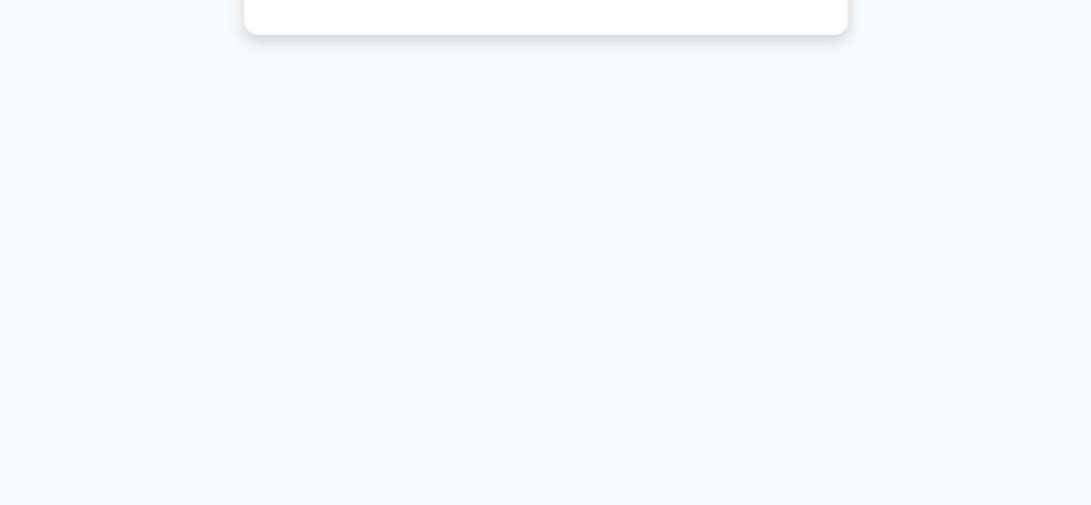
scroll to position [0, 0]
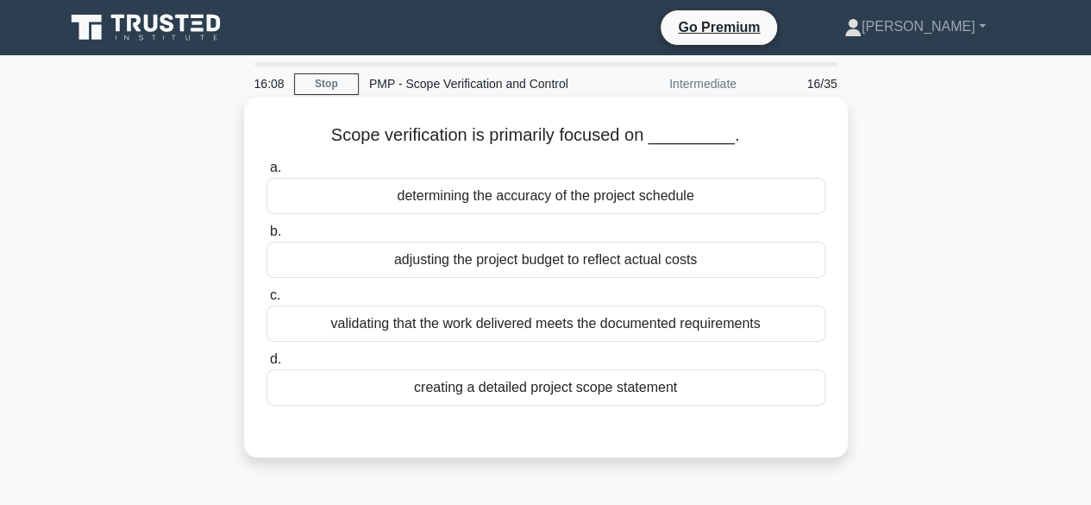
click at [540, 387] on div "creating a detailed project scope statement" at bounding box center [545, 387] width 559 height 36
click at [266, 365] on input "d. creating a detailed project scope statement" at bounding box center [266, 359] width 0 height 11
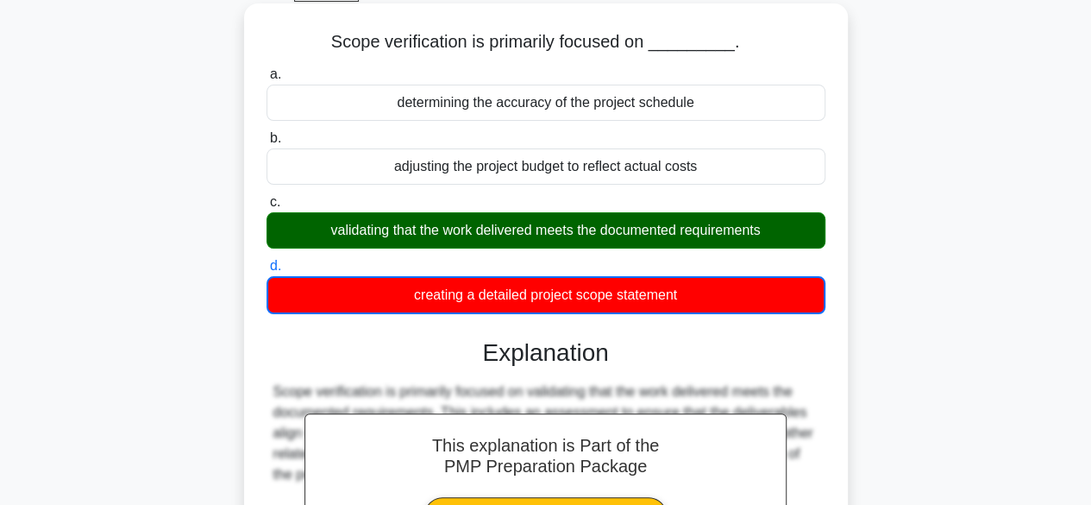
scroll to position [427, 0]
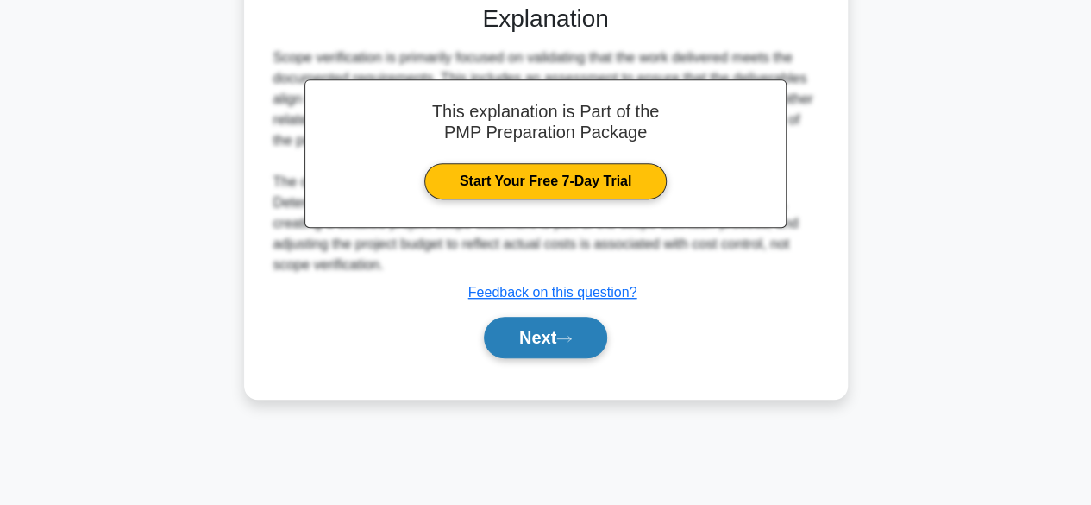
click at [526, 342] on button "Next" at bounding box center [545, 337] width 123 height 41
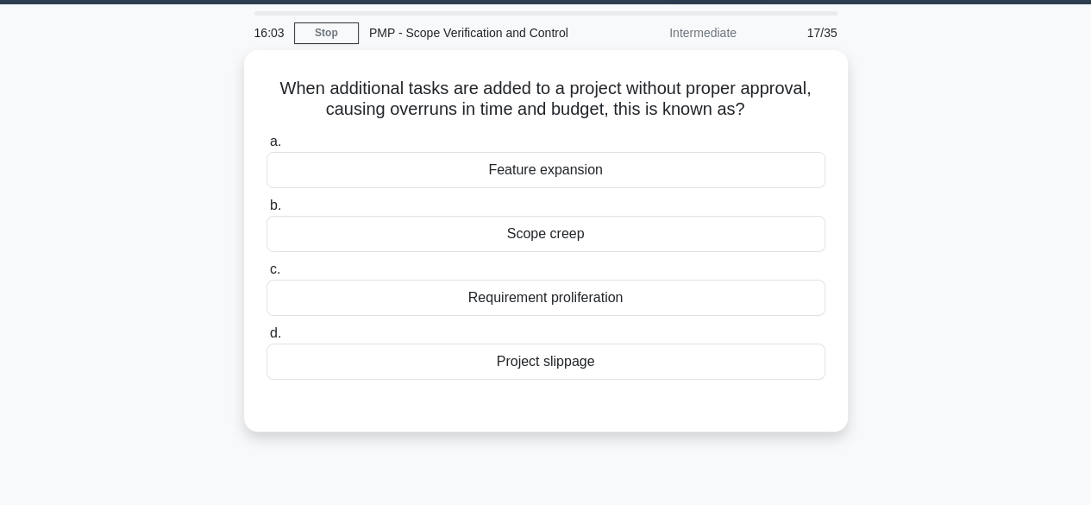
scroll to position [0, 0]
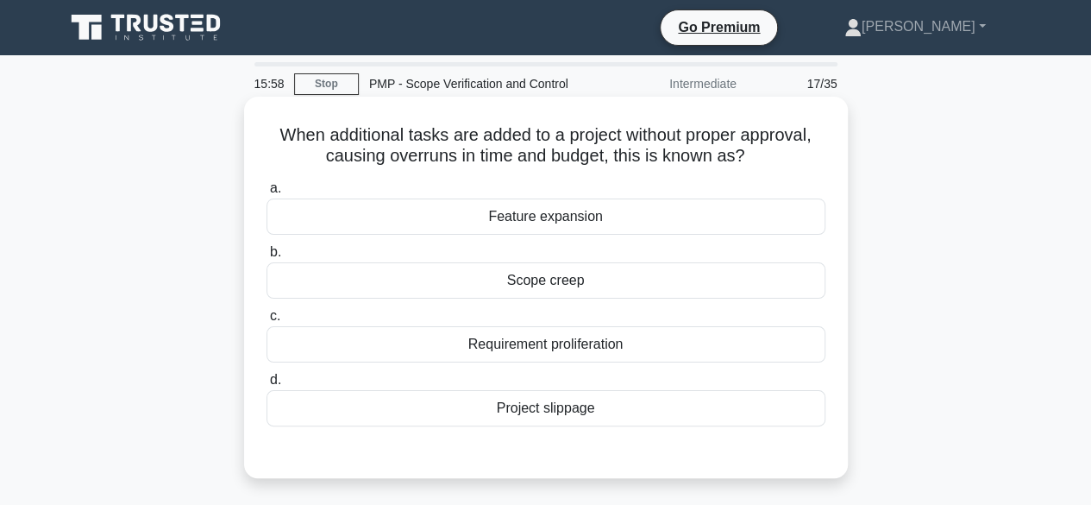
click at [533, 276] on div "Scope creep" at bounding box center [545, 280] width 559 height 36
click at [266, 258] on input "b. Scope creep" at bounding box center [266, 252] width 0 height 11
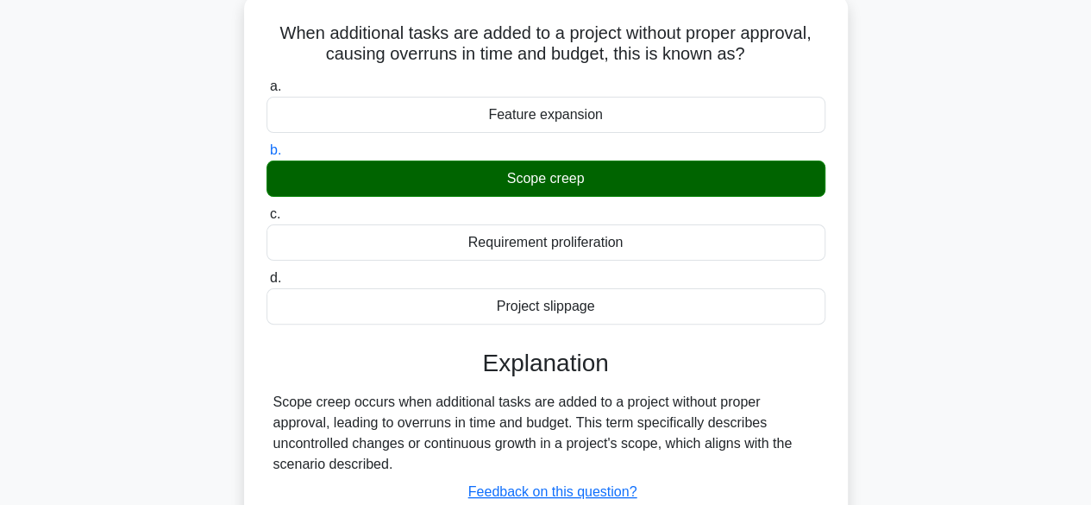
scroll to position [427, 0]
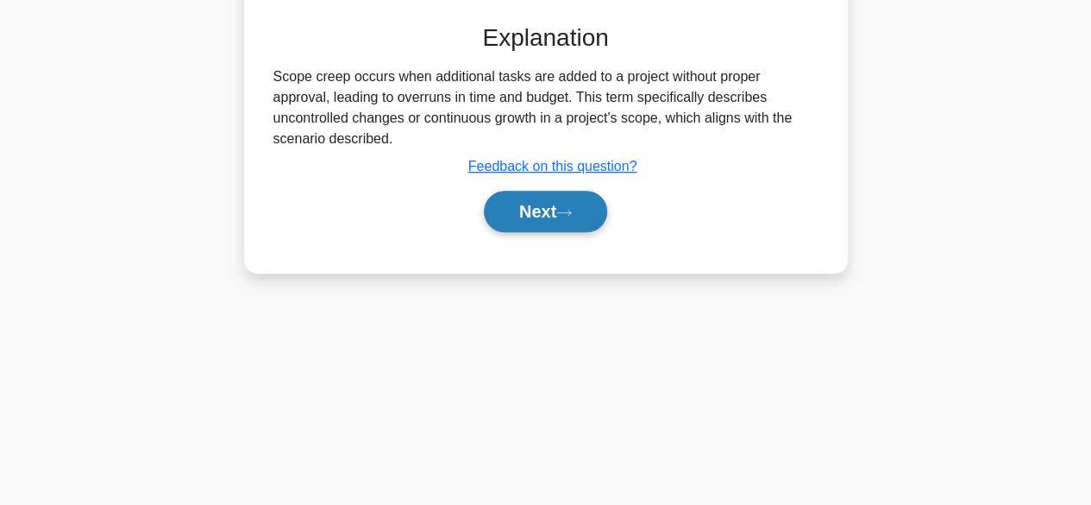
click at [536, 220] on button "Next" at bounding box center [545, 211] width 123 height 41
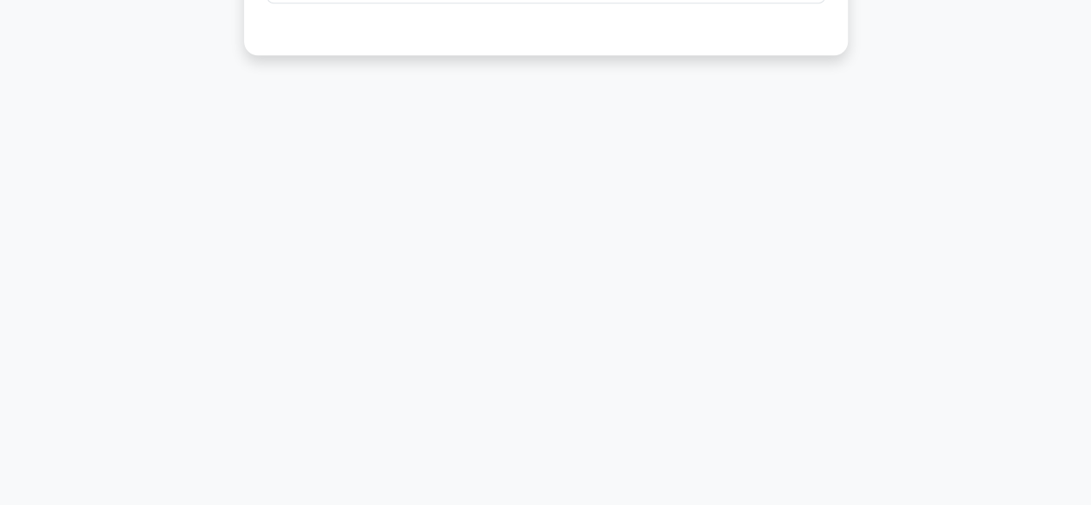
scroll to position [0, 0]
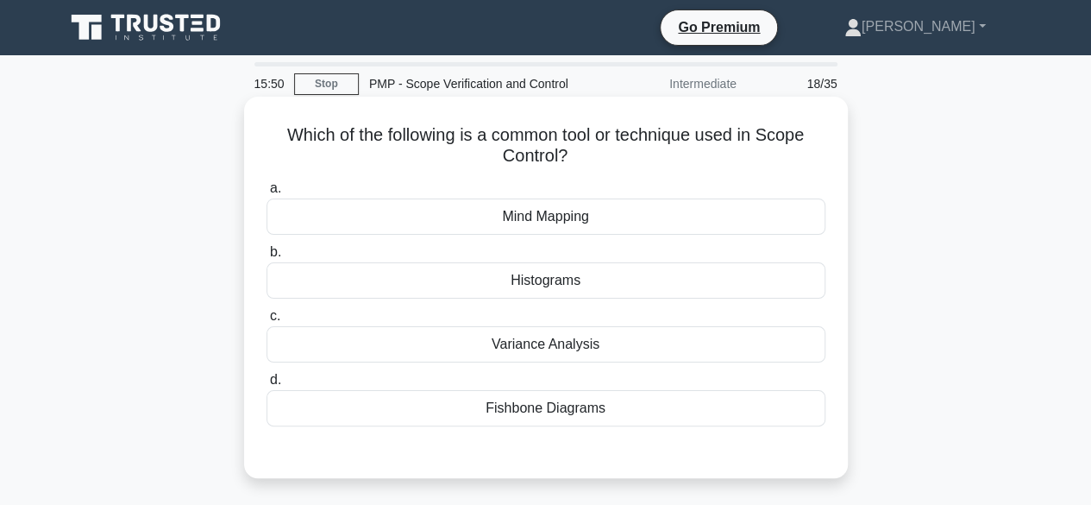
click at [588, 420] on div "Fishbone Diagrams" at bounding box center [545, 408] width 559 height 36
click at [266, 386] on input "d. Fishbone Diagrams" at bounding box center [266, 379] width 0 height 11
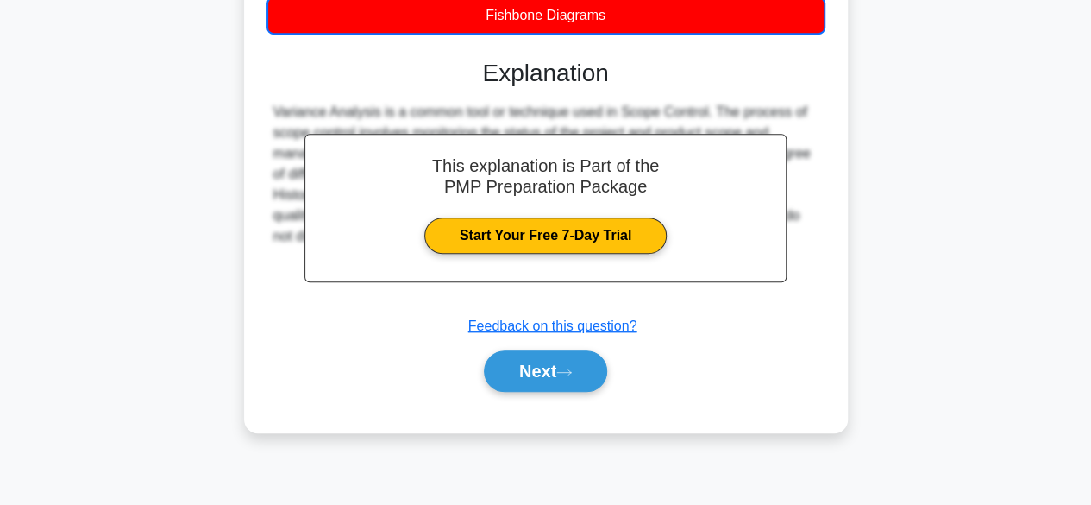
scroll to position [427, 0]
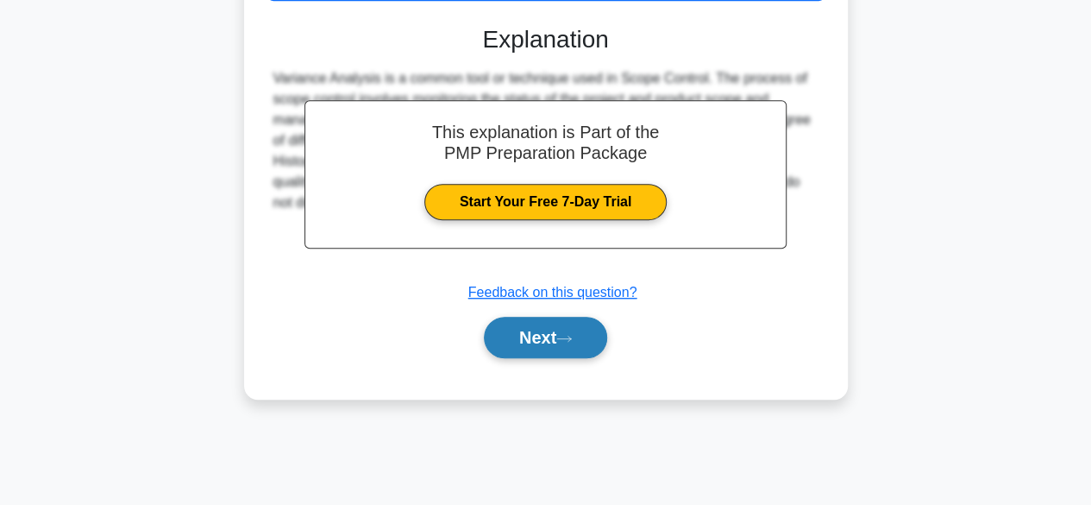
click at [564, 348] on button "Next" at bounding box center [545, 337] width 123 height 41
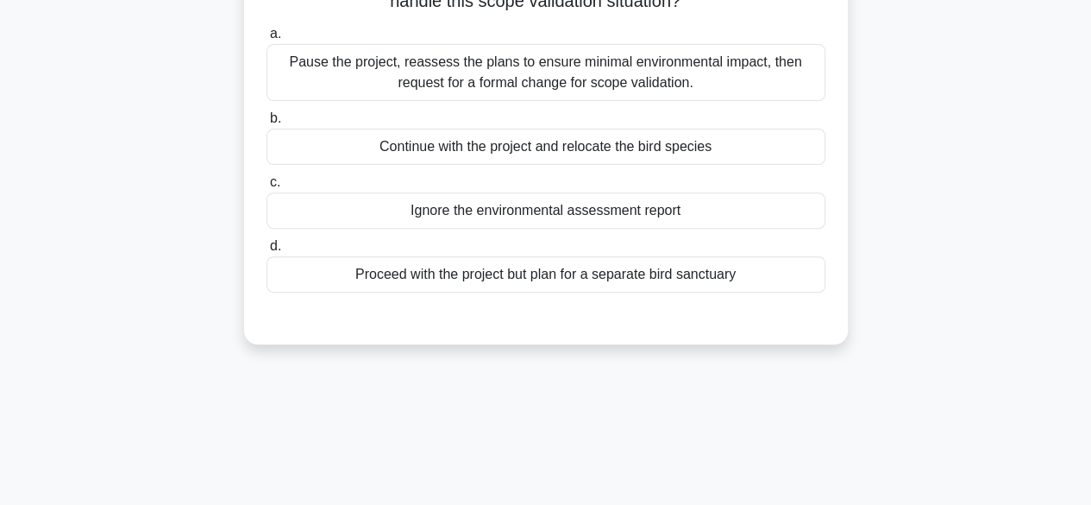
scroll to position [82, 0]
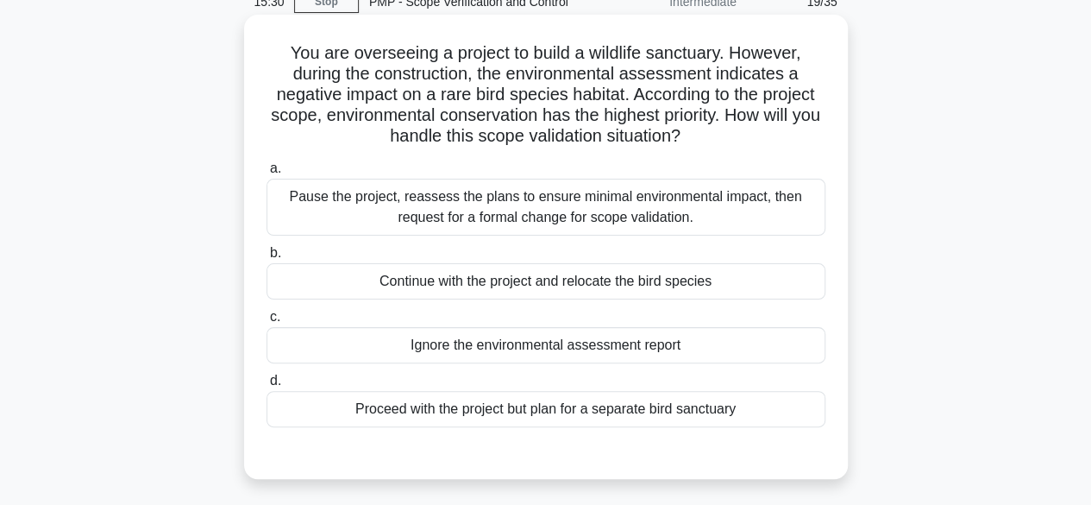
click at [525, 280] on div "Continue with the project and relocate the bird species" at bounding box center [545, 281] width 559 height 36
click at [266, 259] on input "b. Continue with the project and relocate the bird species" at bounding box center [266, 253] width 0 height 11
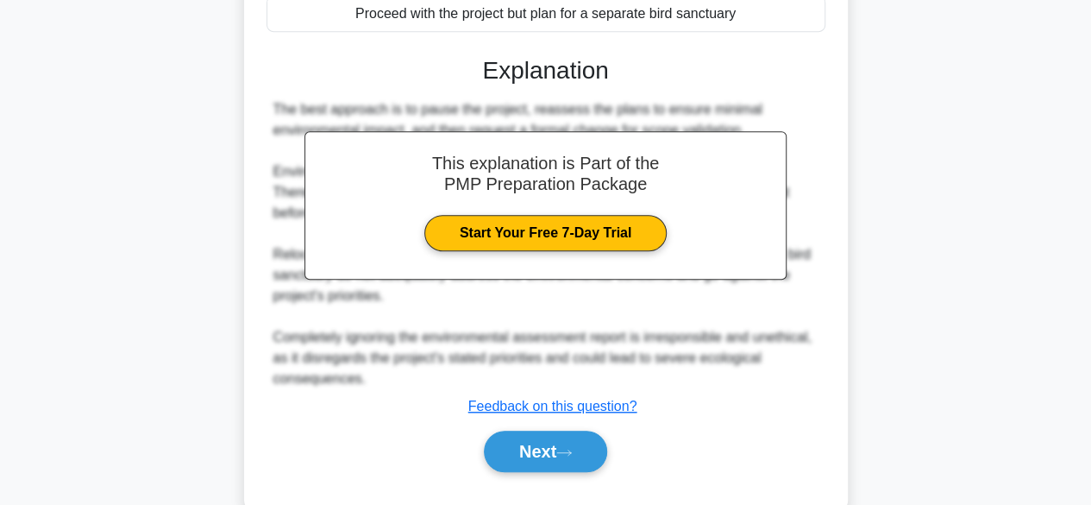
scroll to position [517, 0]
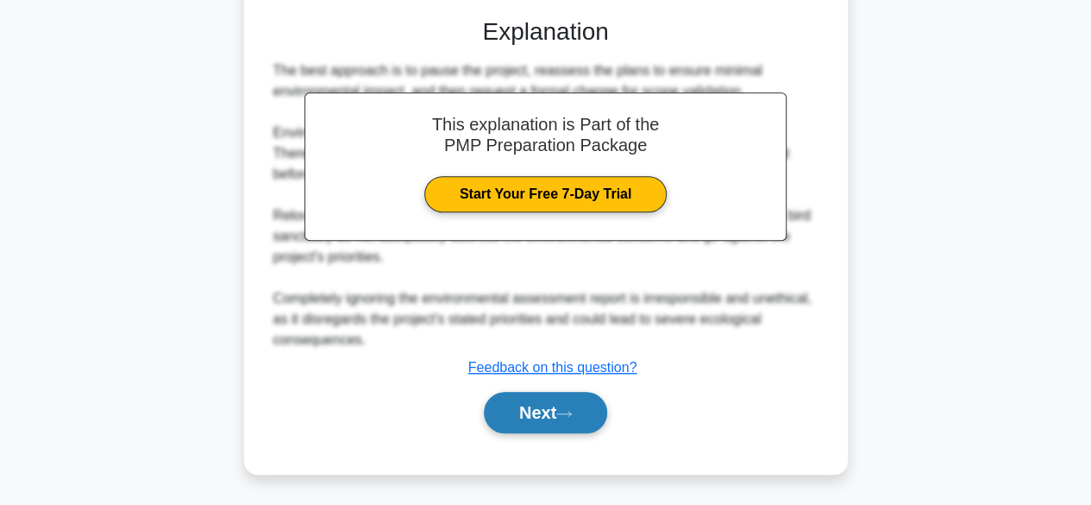
click at [600, 402] on button "Next" at bounding box center [545, 412] width 123 height 41
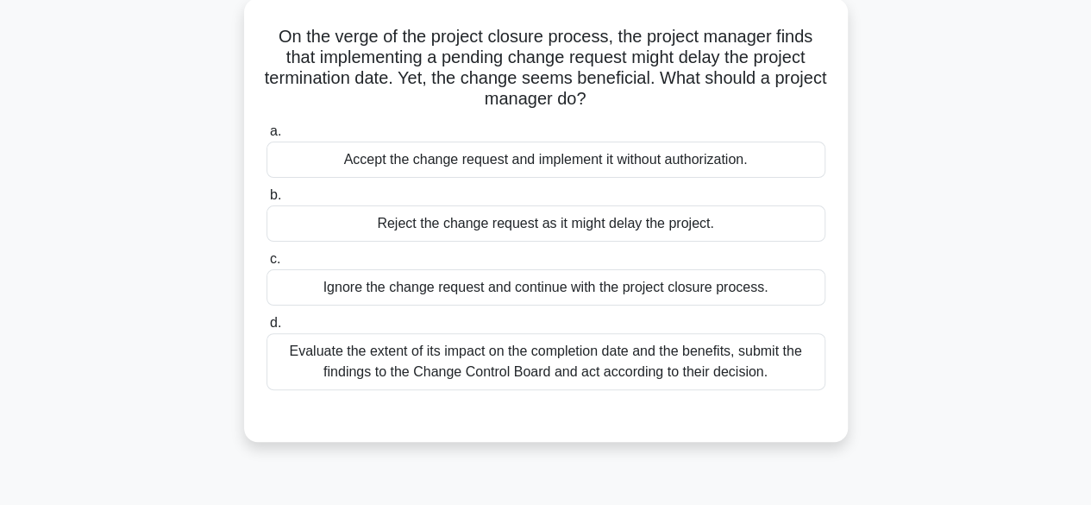
scroll to position [82, 0]
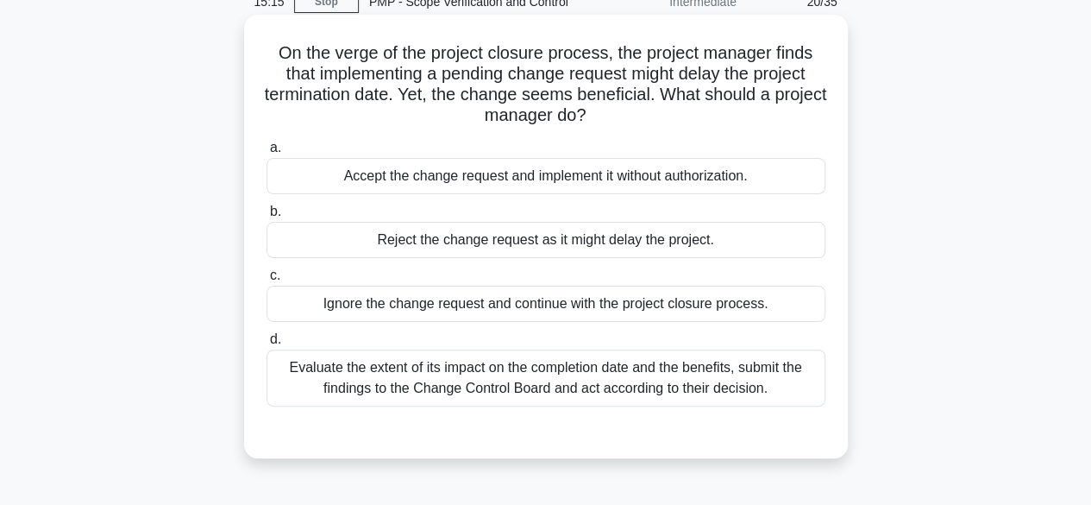
click at [528, 381] on div "Evaluate the extent of its impact on the completion date and the benefits, subm…" at bounding box center [545, 377] width 559 height 57
click at [266, 345] on input "d. Evaluate the extent of its impact on the completion date and the benefits, s…" at bounding box center [266, 339] width 0 height 11
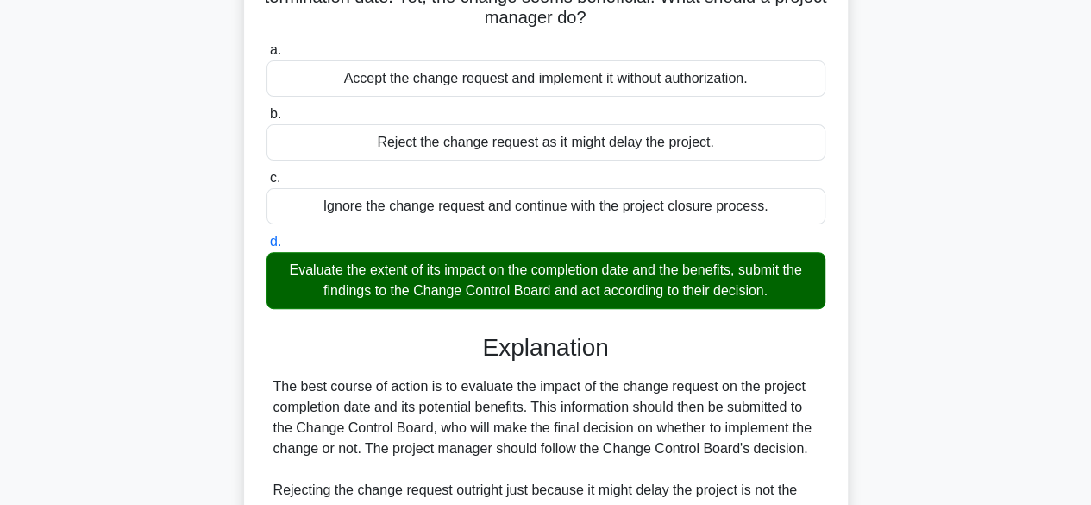
scroll to position [494, 0]
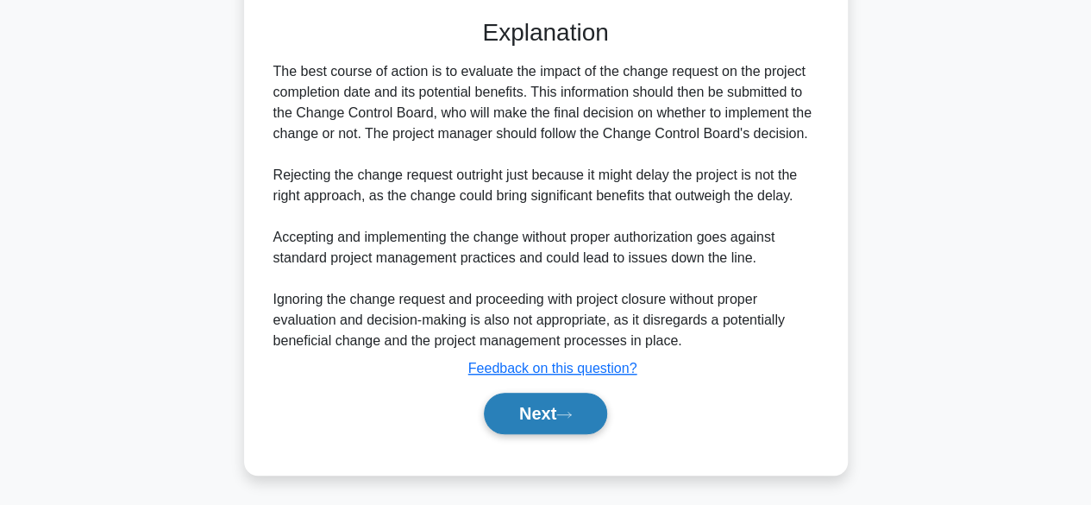
click at [580, 401] on button "Next" at bounding box center [545, 412] width 123 height 41
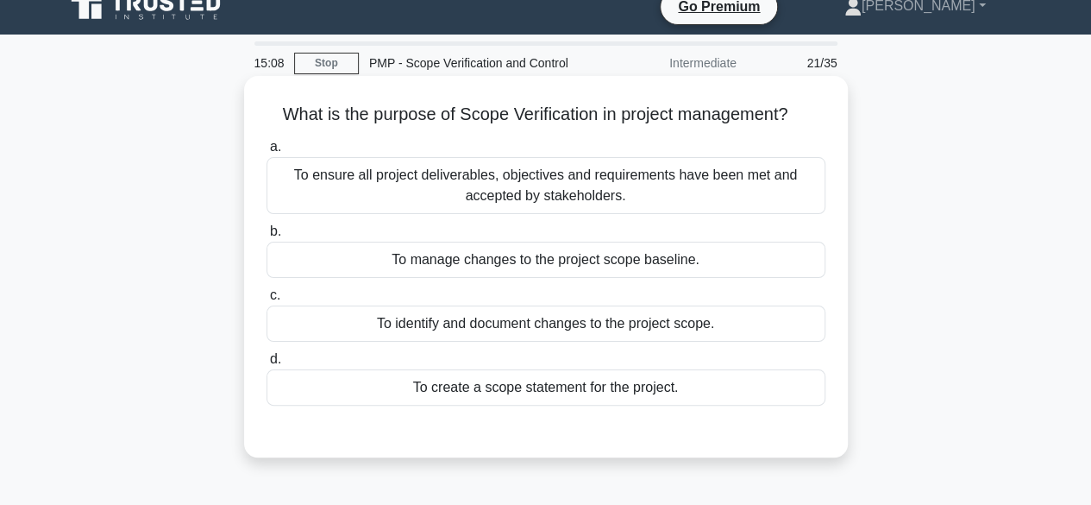
scroll to position [0, 0]
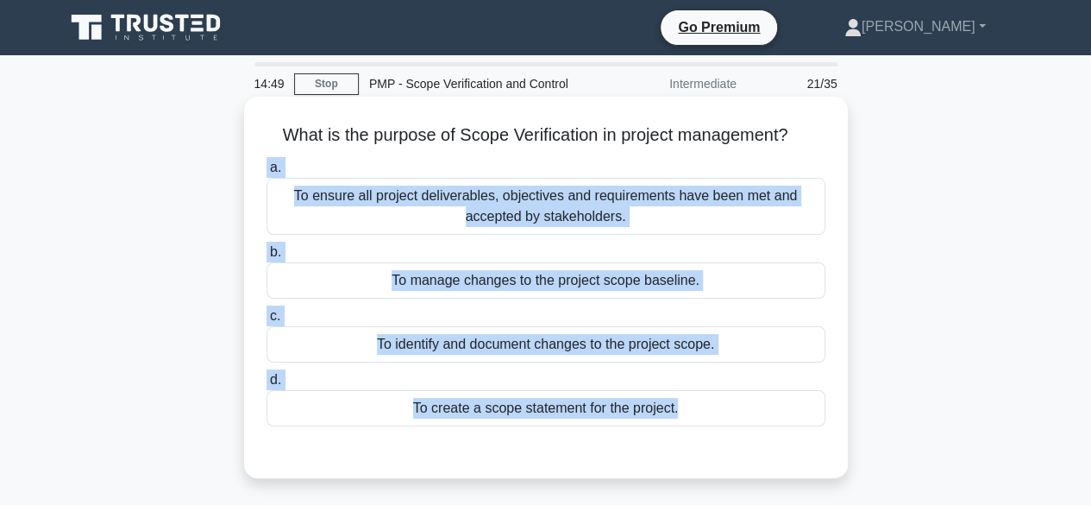
drag, startPoint x: 260, startPoint y: 156, endPoint x: 336, endPoint y: 436, distance: 290.6
click at [336, 436] on div "a. To ensure all project deliverables, objectives and requirements have been me…" at bounding box center [546, 306] width 562 height 304
click at [379, 166] on label "a. To ensure all project deliverables, objectives and requirements have been me…" at bounding box center [545, 196] width 559 height 78
click at [266, 166] on input "a. To ensure all project deliverables, objectives and requirements have been me…" at bounding box center [266, 167] width 0 height 11
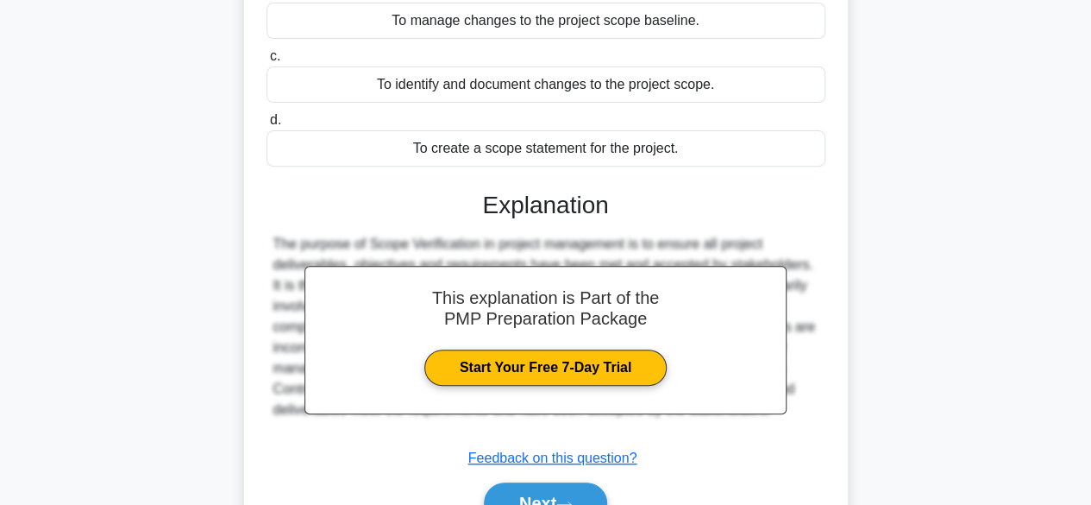
scroll to position [345, 0]
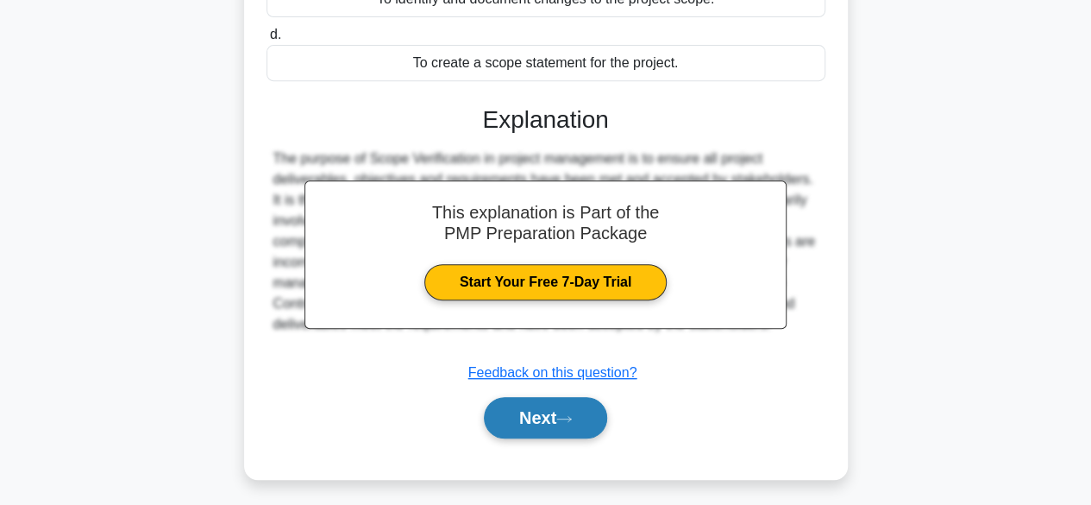
click at [550, 405] on button "Next" at bounding box center [545, 417] width 123 height 41
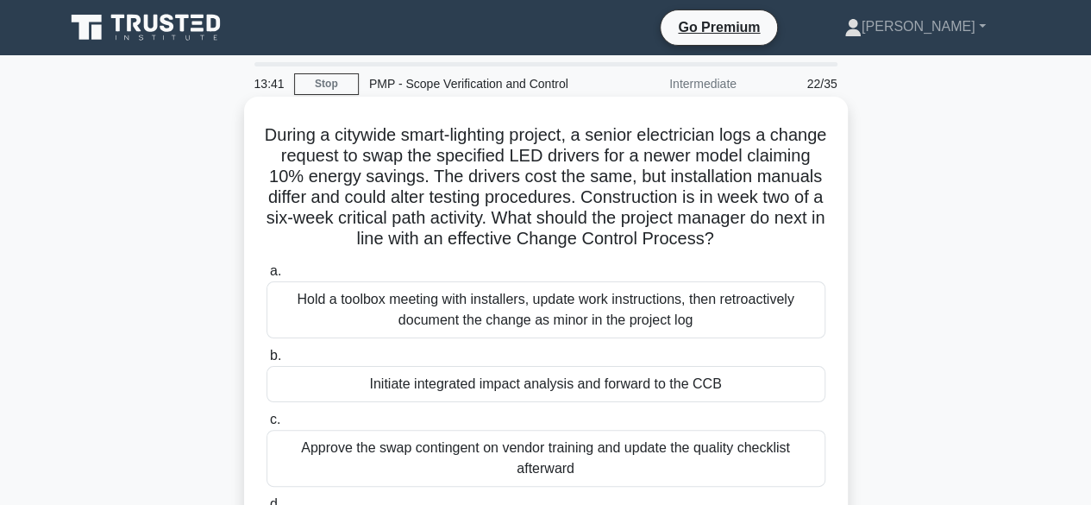
scroll to position [172, 0]
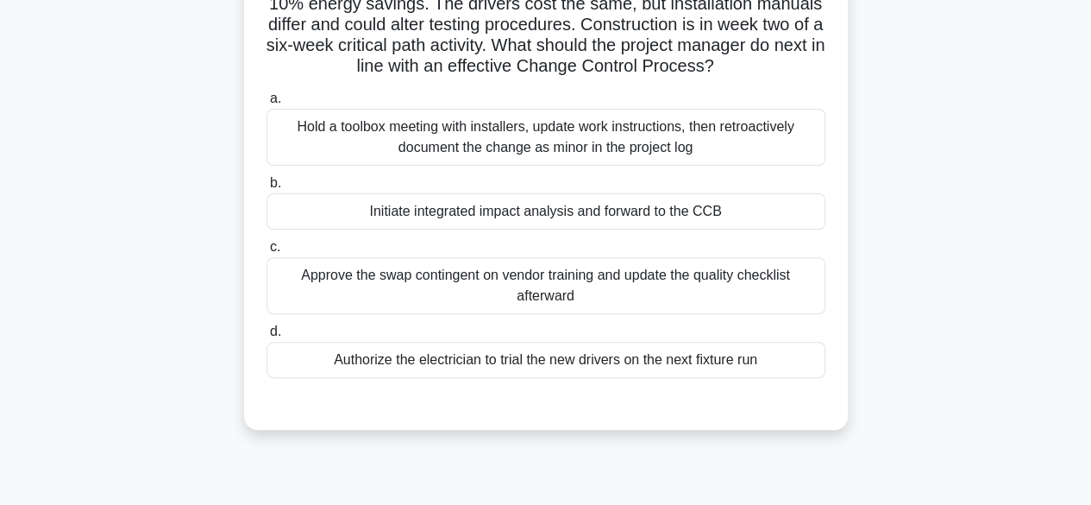
click at [511, 213] on div "Initiate integrated impact analysis and forward to the CCB" at bounding box center [545, 211] width 559 height 36
click at [266, 189] on input "b. Initiate integrated impact analysis and forward to the CCB" at bounding box center [266, 183] width 0 height 11
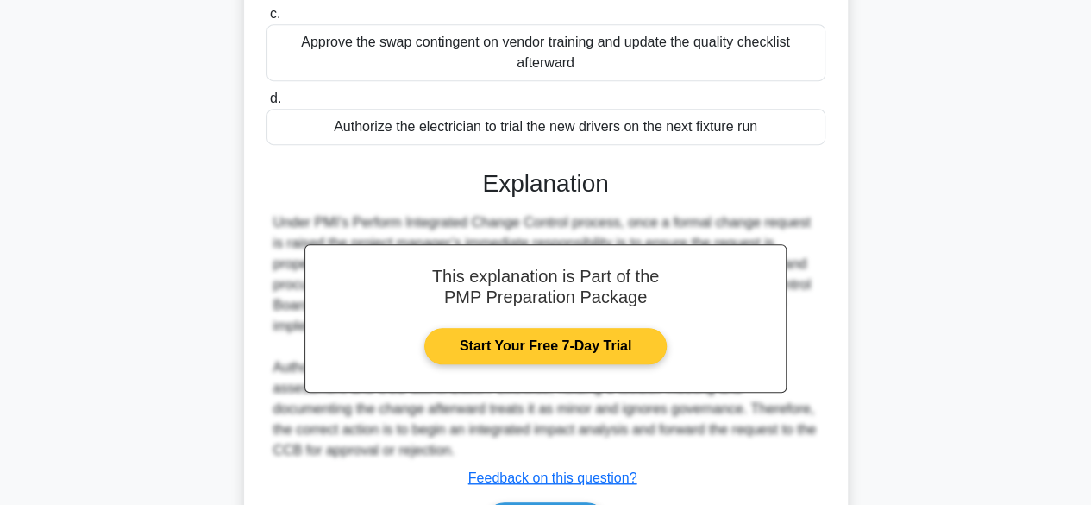
scroll to position [515, 0]
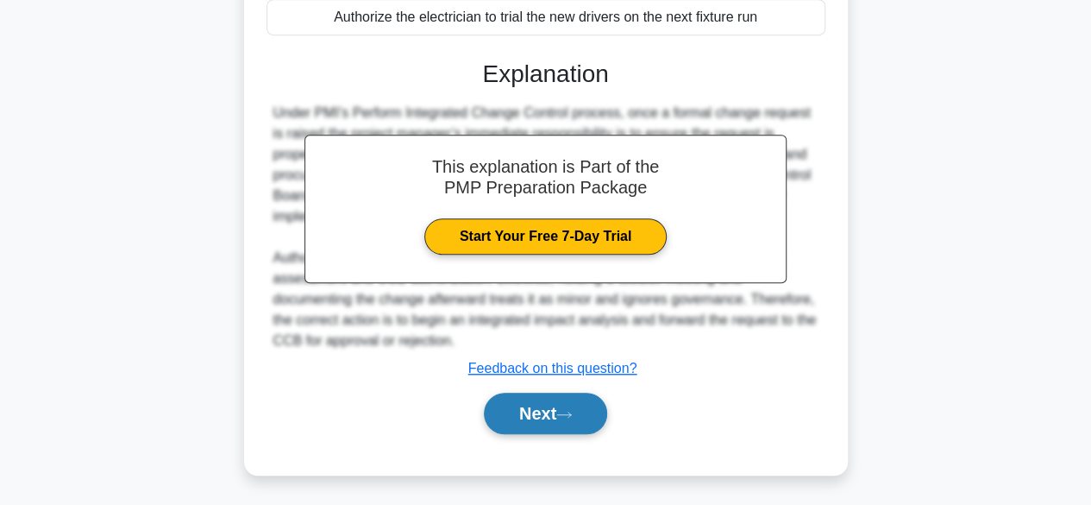
click at [554, 427] on button "Next" at bounding box center [545, 412] width 123 height 41
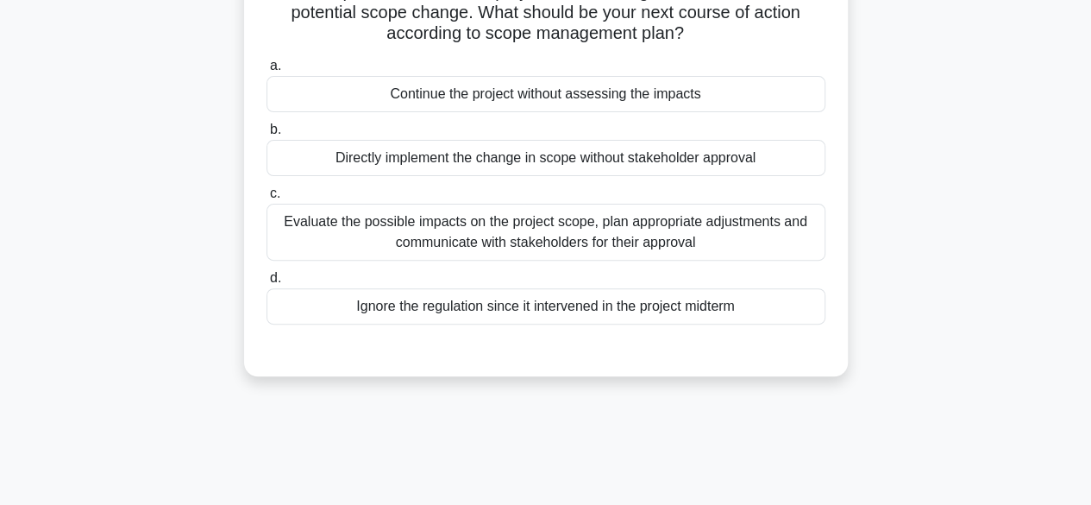
scroll to position [82, 0]
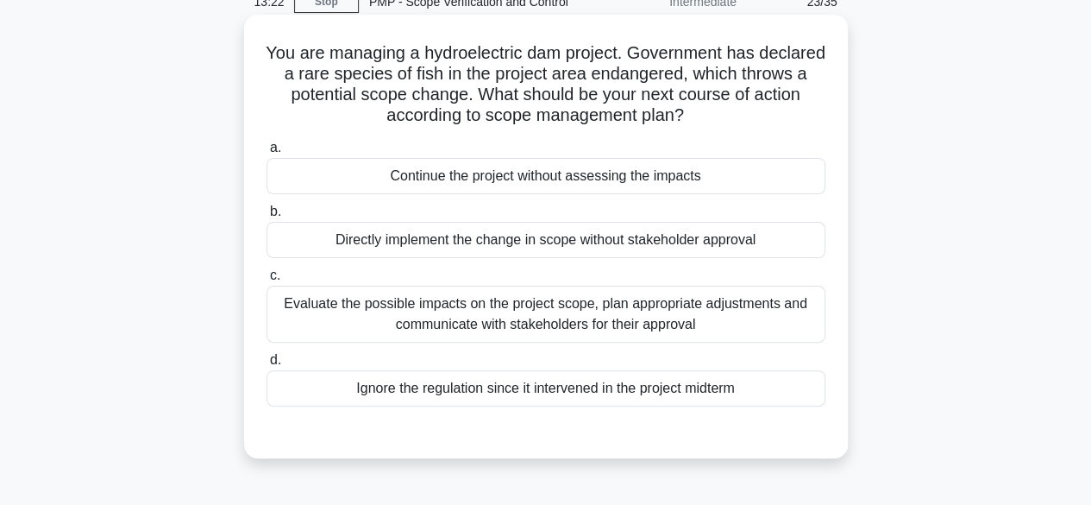
click at [485, 313] on div "Evaluate the possible impacts on the project scope, plan appropriate adjustment…" at bounding box center [545, 313] width 559 height 57
click at [266, 281] on input "c. Evaluate the possible impacts on the project scope, plan appropriate adjustm…" at bounding box center [266, 275] width 0 height 11
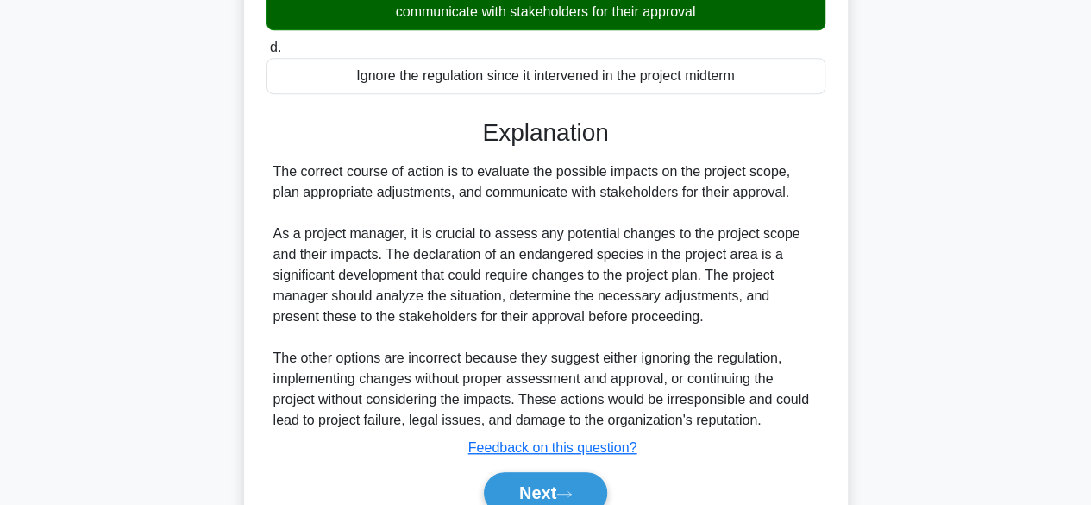
scroll to position [427, 0]
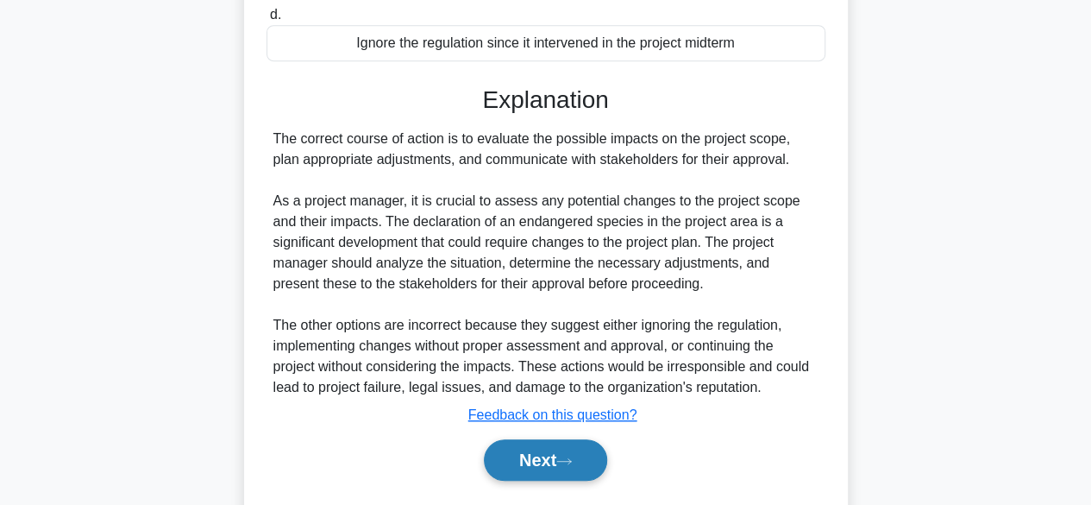
click at [537, 467] on button "Next" at bounding box center [545, 459] width 123 height 41
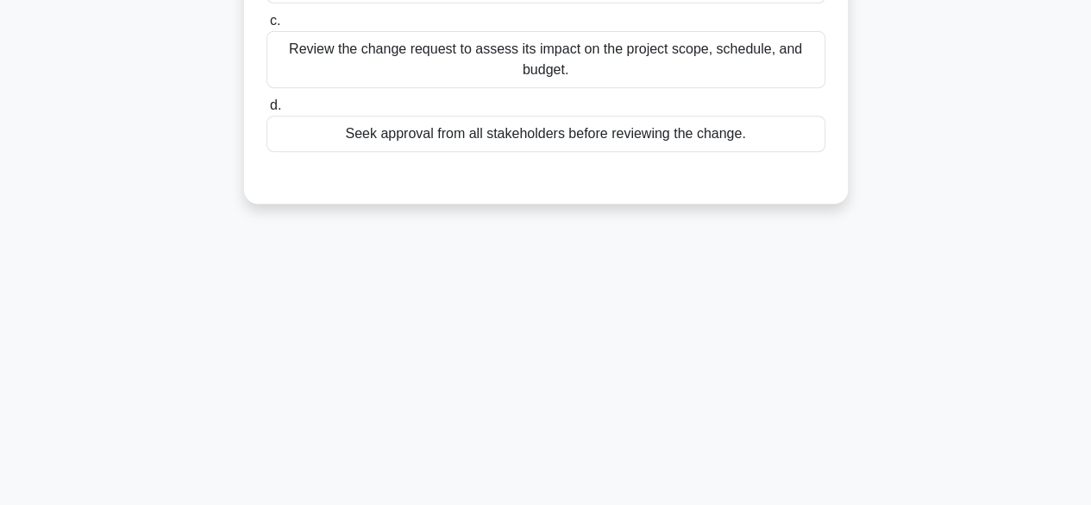
scroll to position [168, 0]
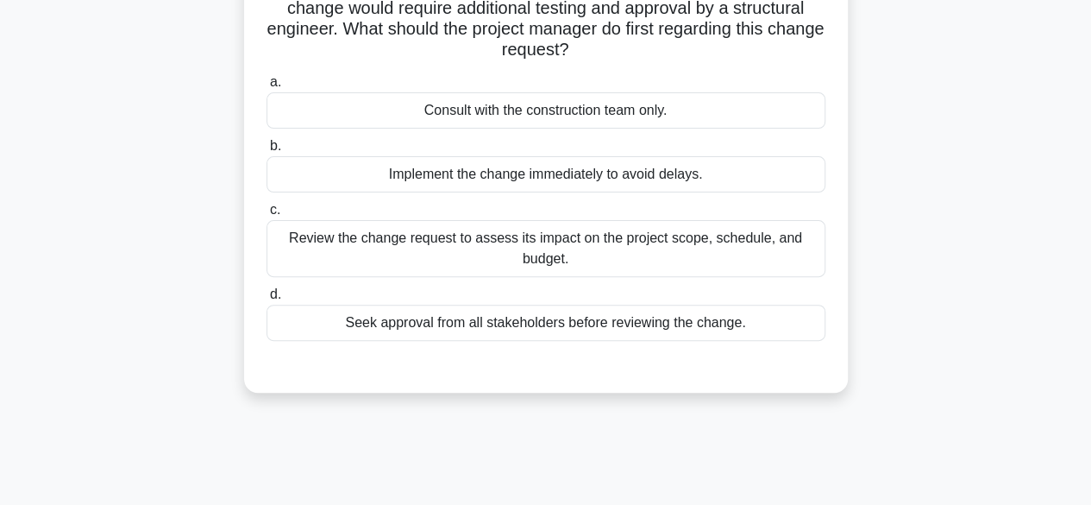
click at [447, 251] on div "Review the change request to assess its impact on the project scope, schedule, …" at bounding box center [545, 248] width 559 height 57
click at [266, 216] on input "c. Review the change request to assess its impact on the project scope, schedul…" at bounding box center [266, 209] width 0 height 11
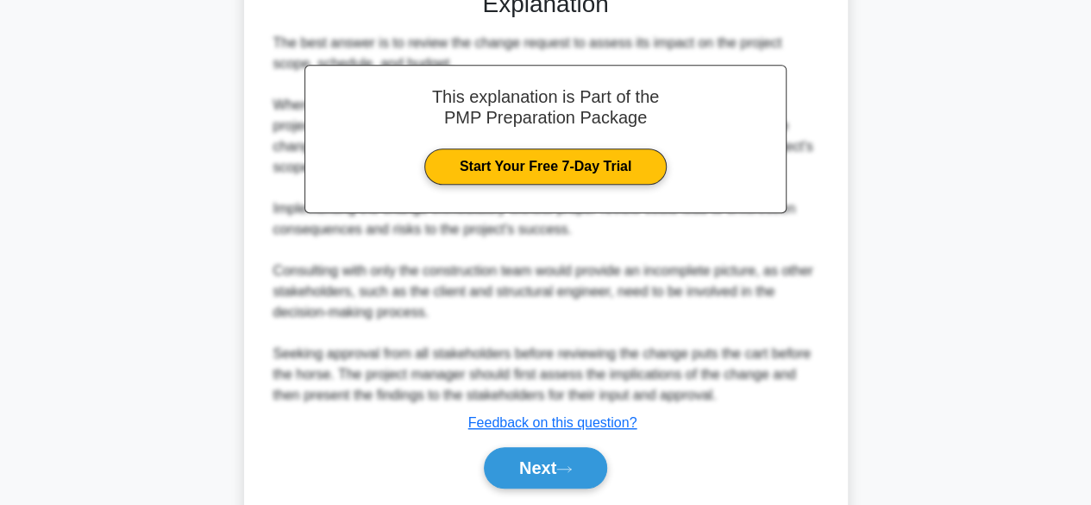
scroll to position [598, 0]
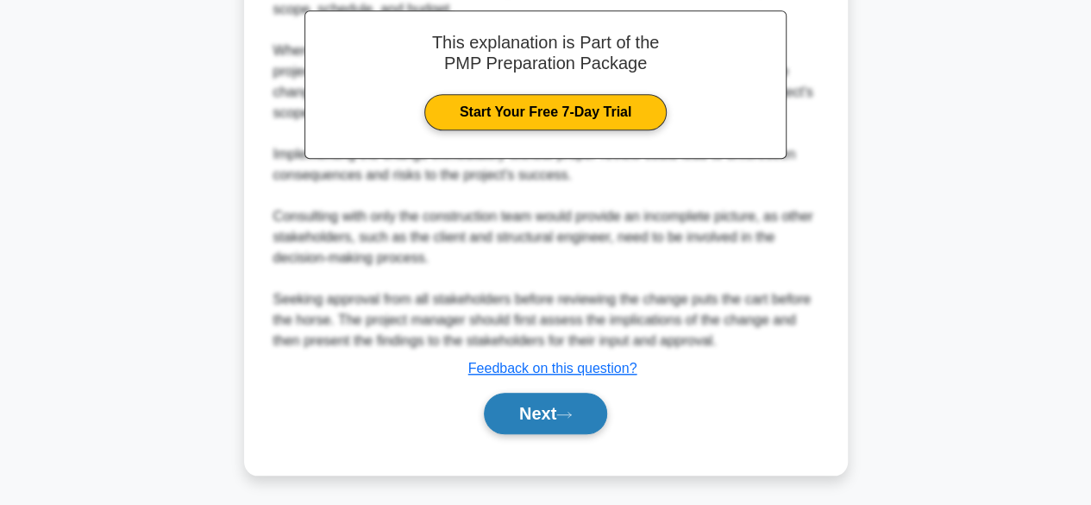
click at [527, 413] on button "Next" at bounding box center [545, 412] width 123 height 41
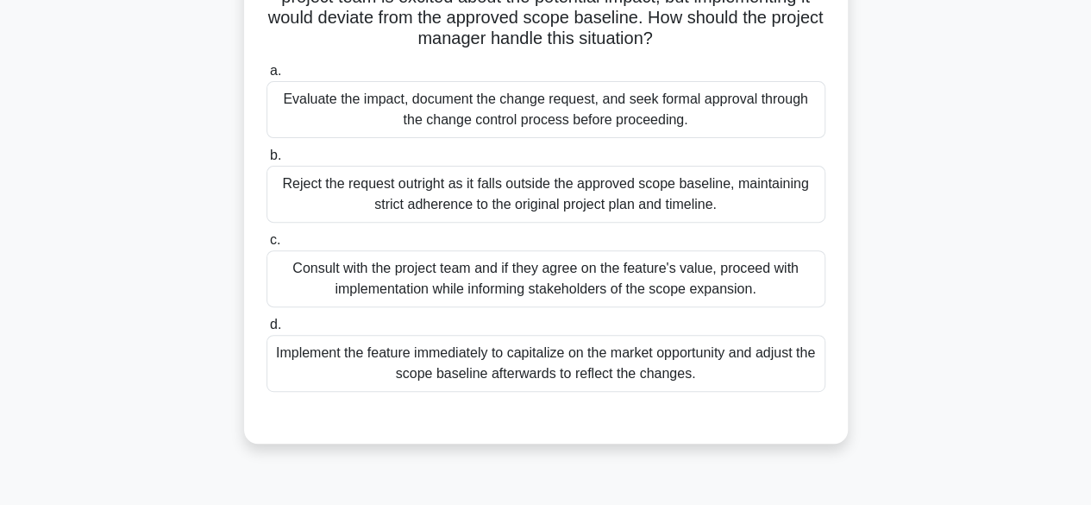
scroll to position [168, 0]
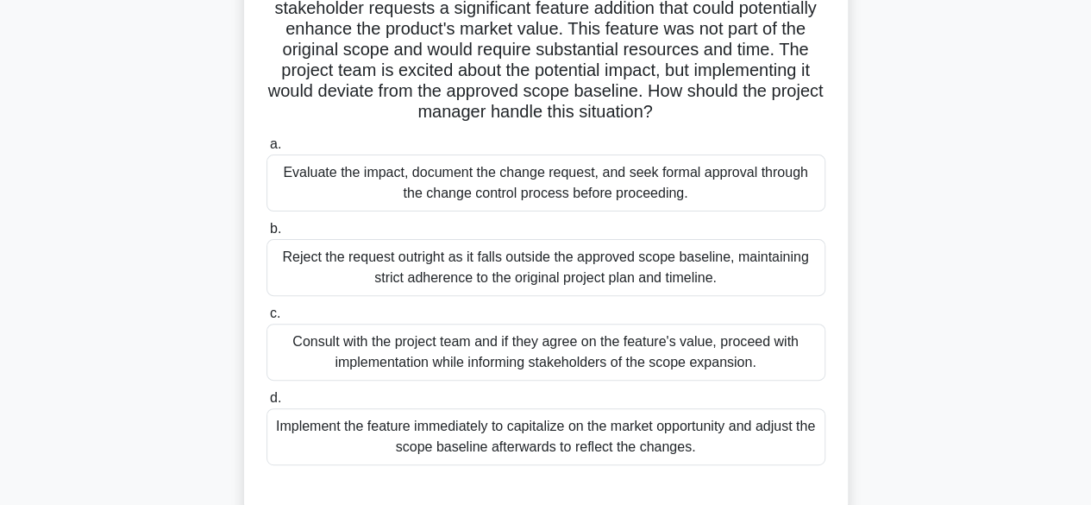
click at [572, 201] on div "Evaluate the impact, document the change request, and seek formal approval thro…" at bounding box center [545, 182] width 559 height 57
click at [266, 150] on input "a. Evaluate the impact, document the change request, and seek formal approval t…" at bounding box center [266, 144] width 0 height 11
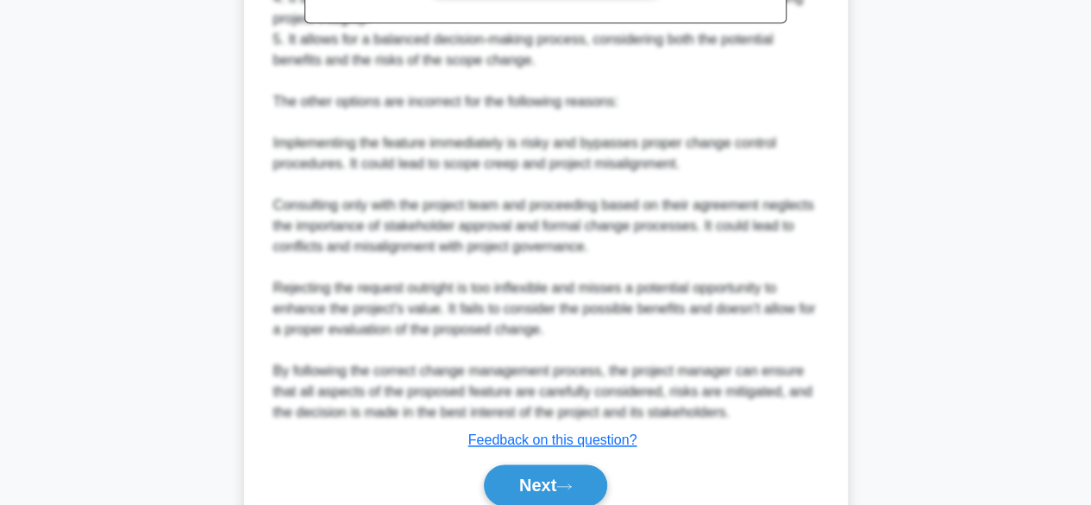
scroll to position [929, 0]
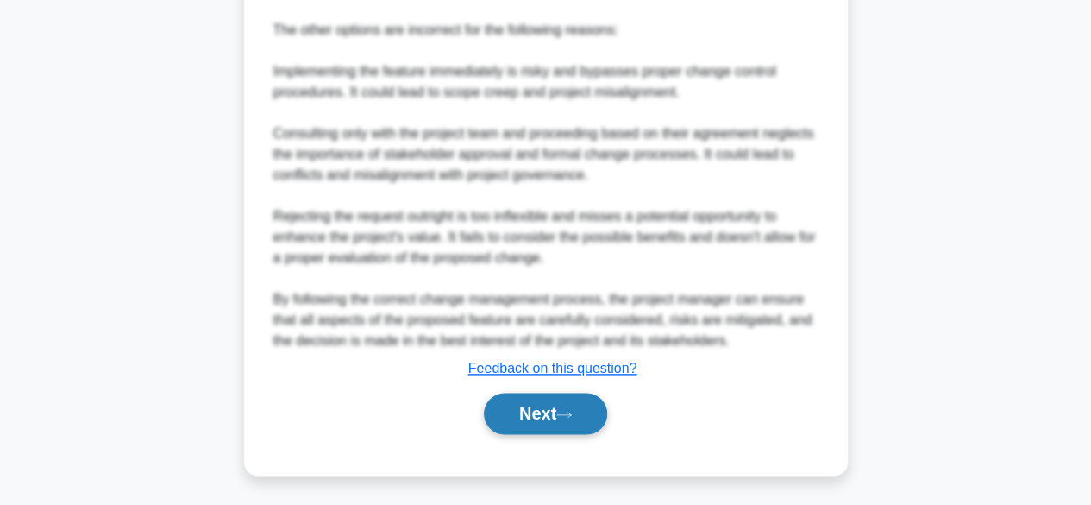
click at [537, 420] on button "Next" at bounding box center [545, 412] width 123 height 41
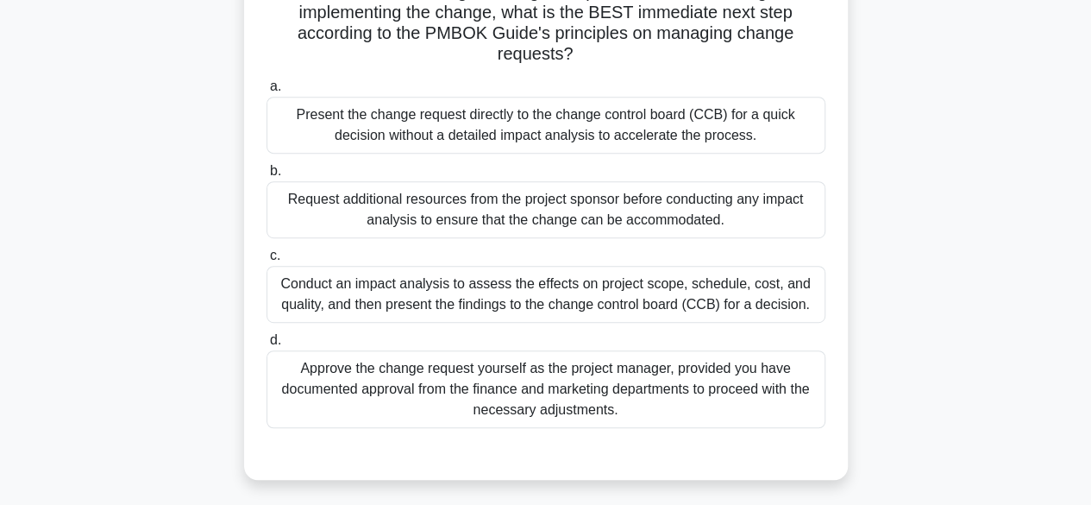
scroll to position [341, 0]
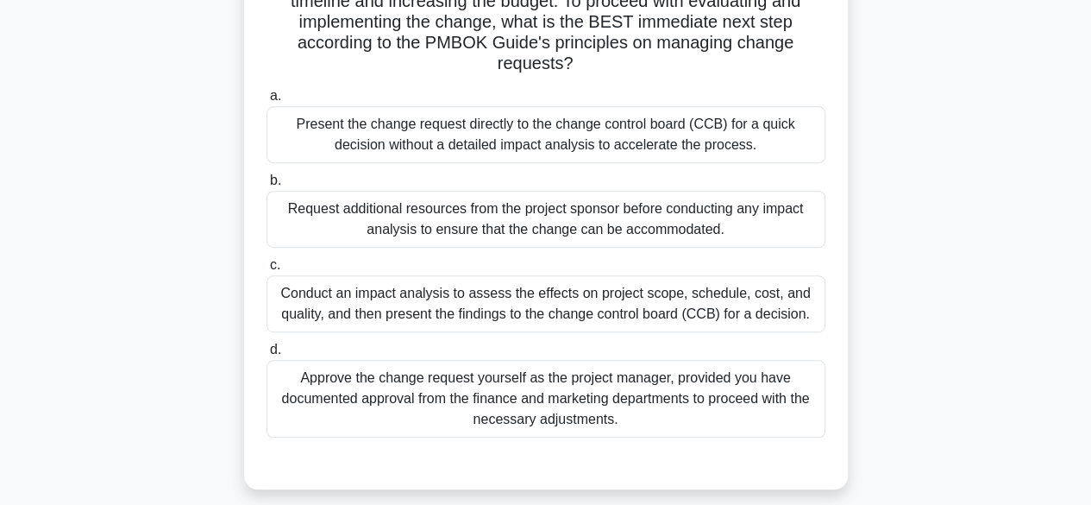
click at [658, 315] on div "Conduct an impact analysis to assess the effects on project scope, schedule, co…" at bounding box center [545, 303] width 559 height 57
click at [266, 271] on input "c. Conduct an impact analysis to assess the effects on project scope, schedule,…" at bounding box center [266, 265] width 0 height 11
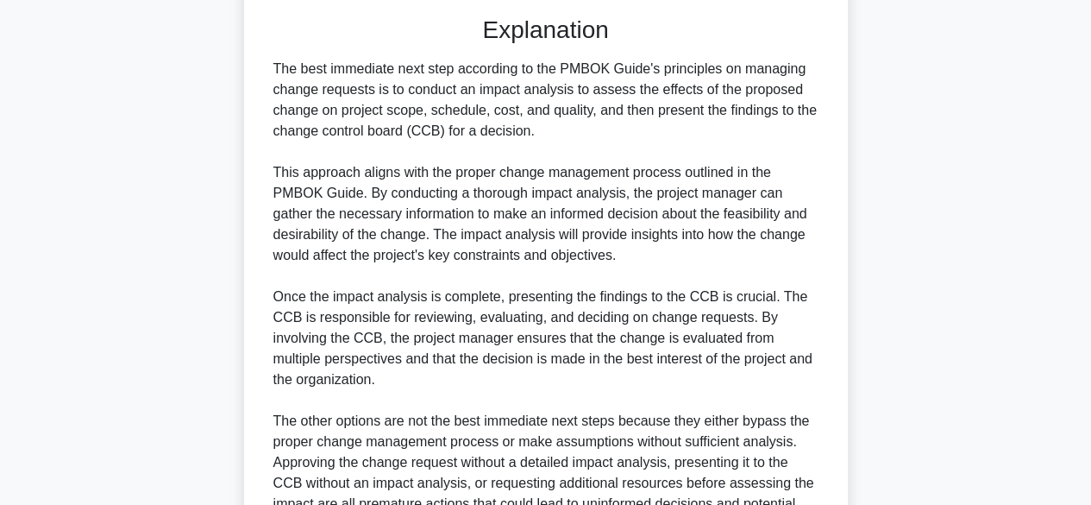
scroll to position [970, 0]
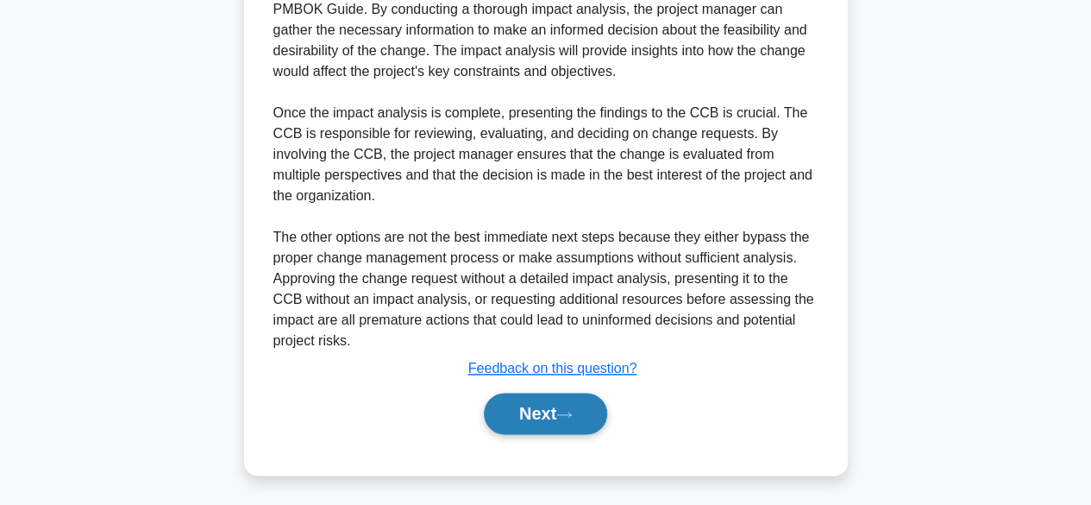
click at [538, 417] on button "Next" at bounding box center [545, 412] width 123 height 41
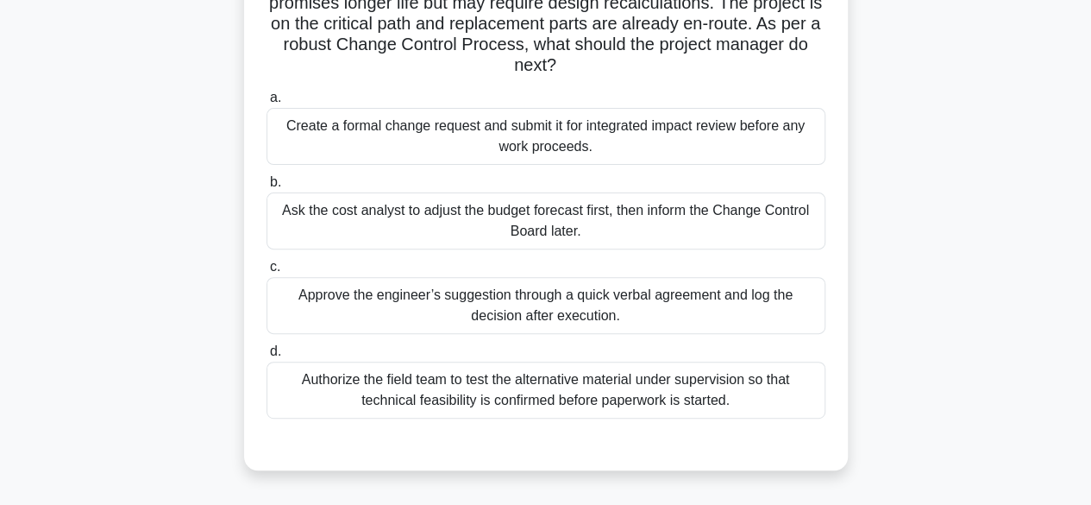
scroll to position [168, 0]
